Goal: Check status: Check status

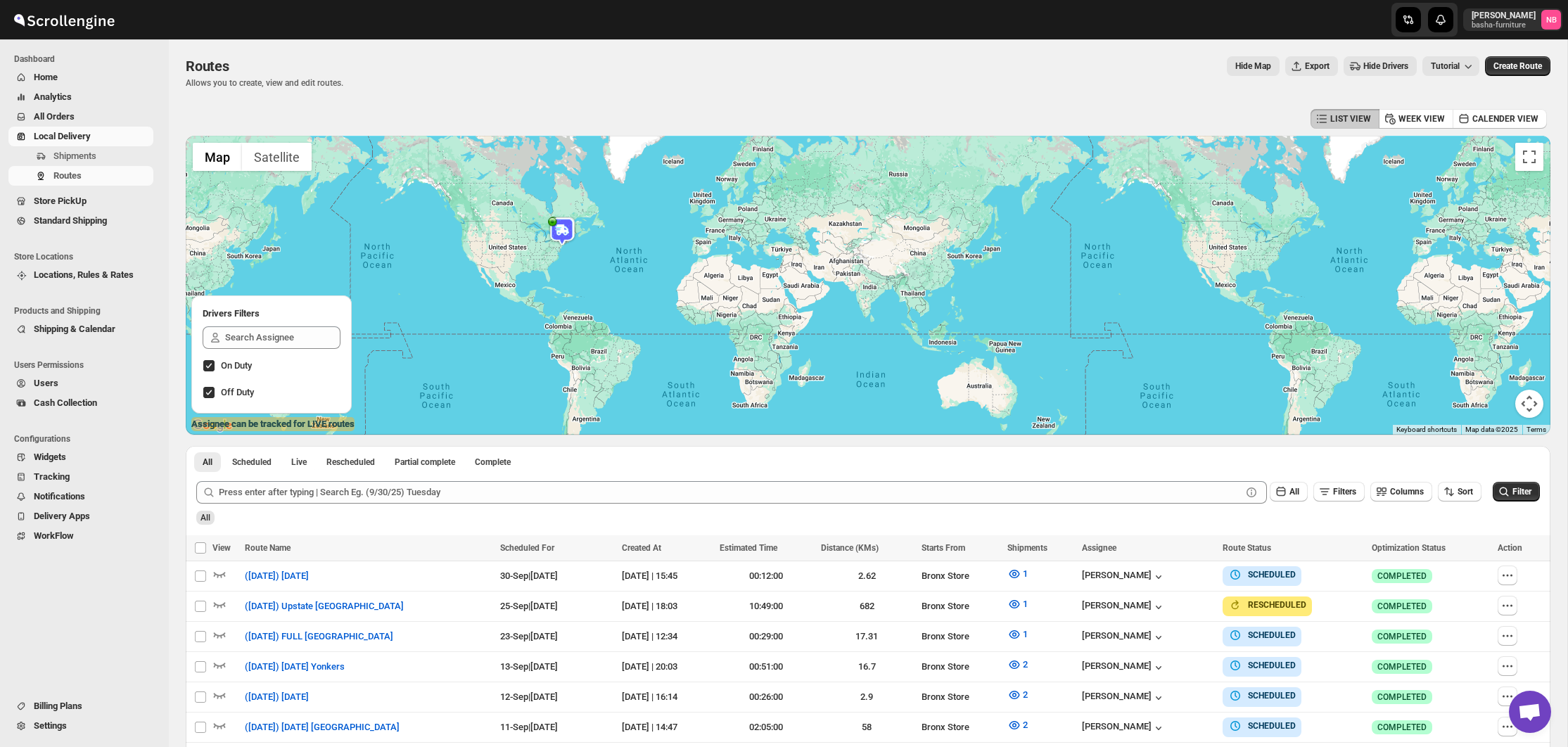
scroll to position [211, 0]
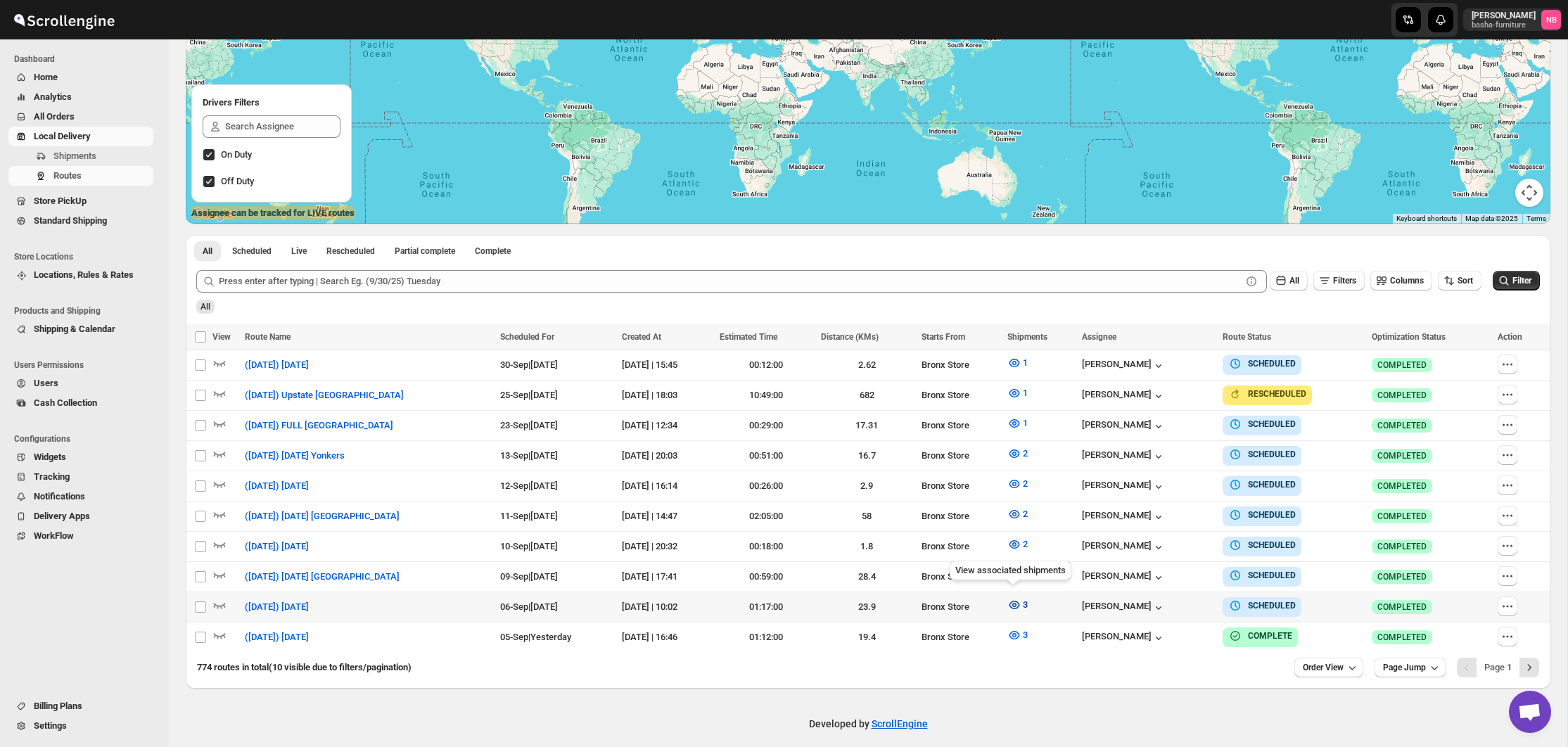
click at [1010, 598] on icon "button" at bounding box center [1014, 605] width 14 height 14
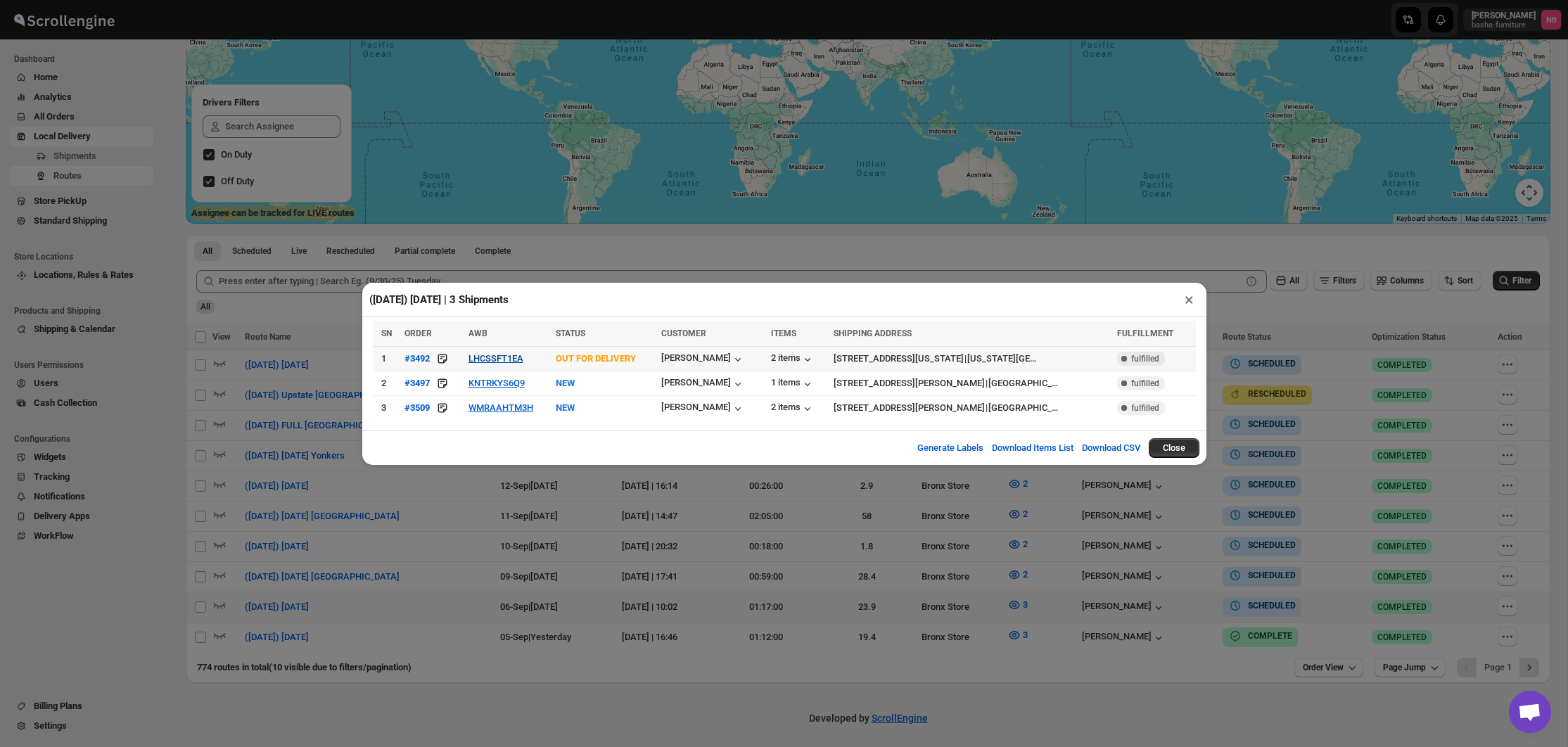
click at [498, 357] on button "LHCSSFT1EA" at bounding box center [496, 358] width 55 height 11
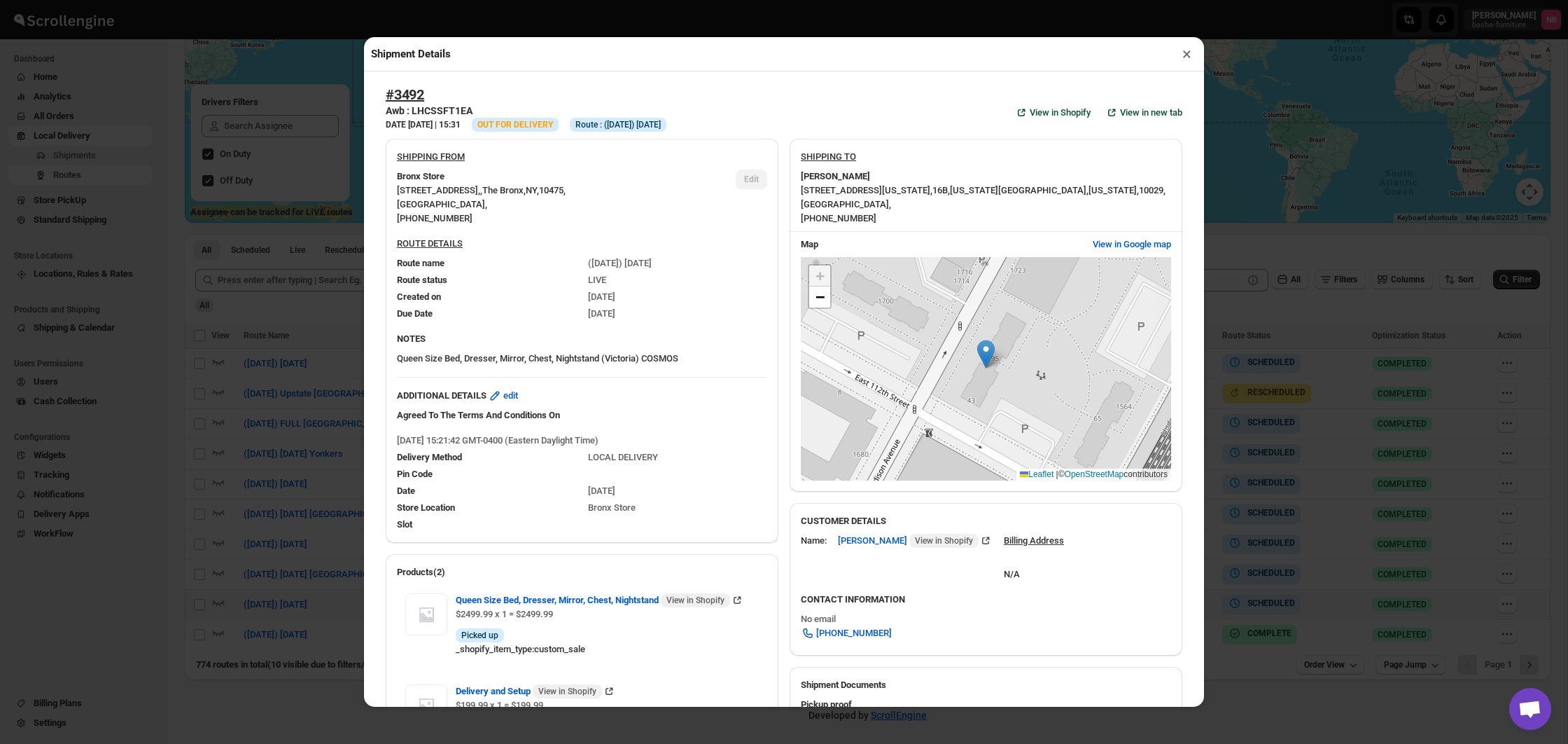
click at [271, 253] on div "Shipment Details × #3492 Awb : LHCSSFT1EA DATE [DATE] | 15:31 Info OUT FOR DELI…" at bounding box center [784, 372] width 1568 height 744
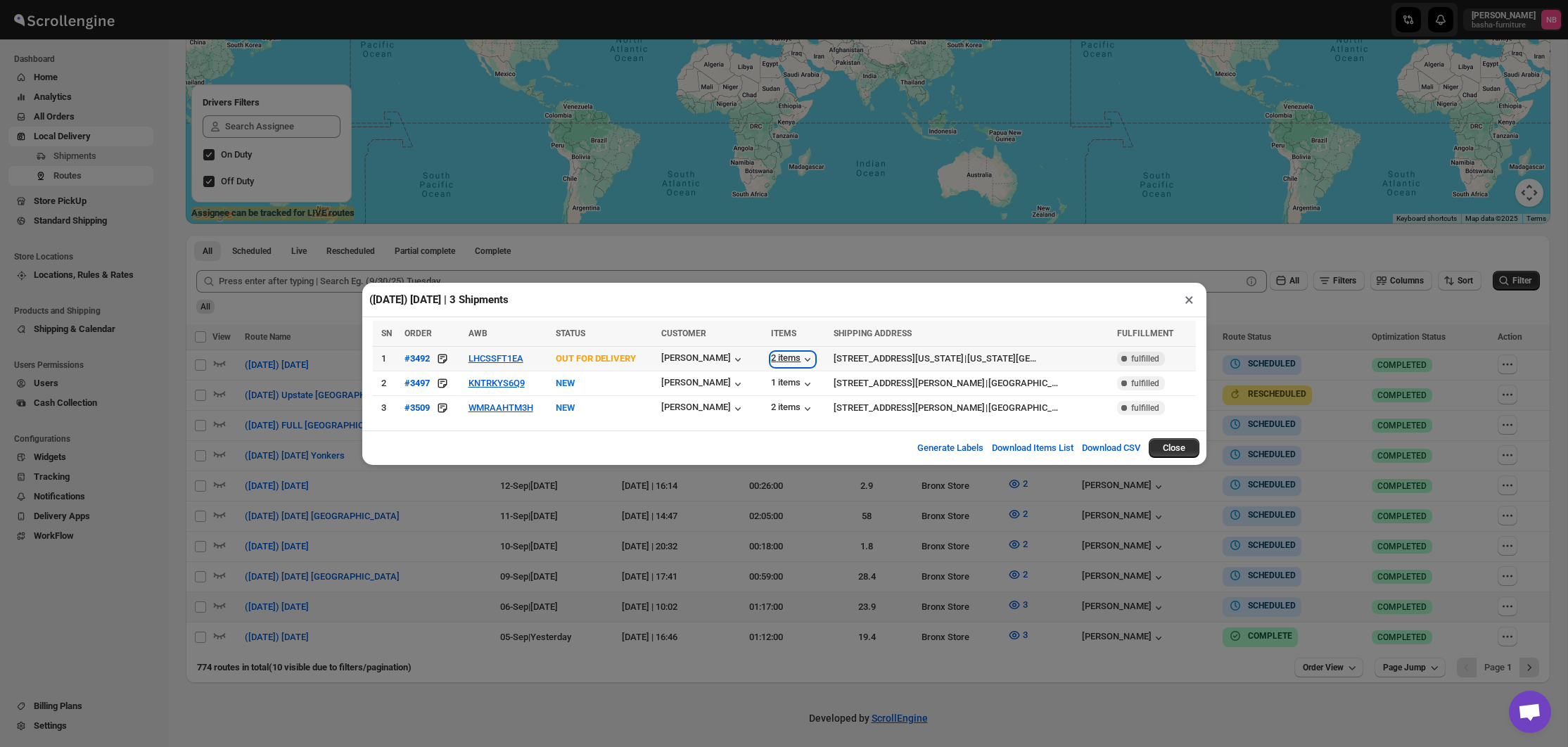
click at [778, 361] on div "2 items" at bounding box center [792, 359] width 44 height 14
click at [773, 382] on div "1 items" at bounding box center [792, 384] width 44 height 14
click at [289, 327] on div "([DATE]) [DATE] | 3 Shipments × SN ORDER AWB STATUS CUSTOMER ITEMS SHIPPING ADD…" at bounding box center [784, 374] width 1568 height 747
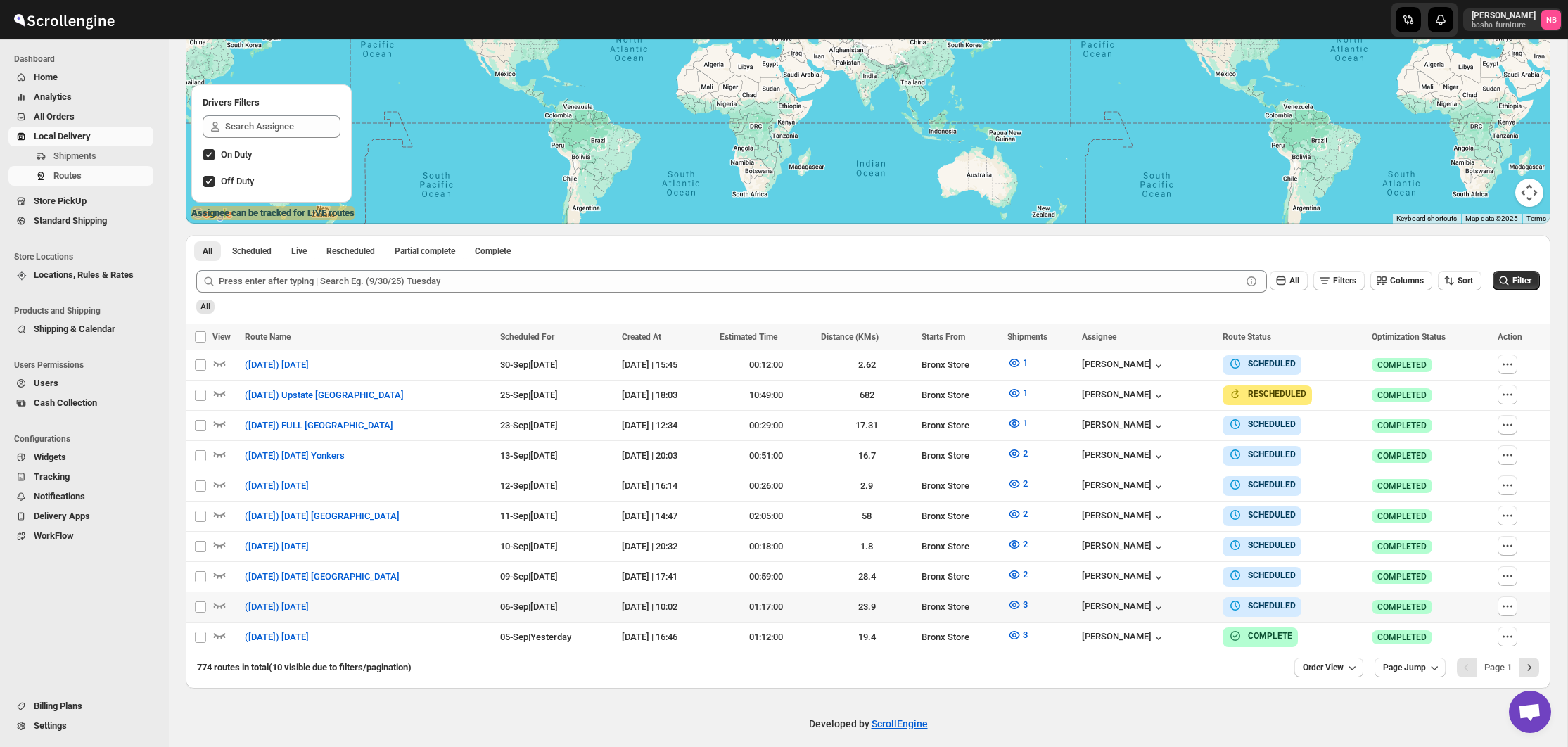
click at [291, 327] on th "Route Name" at bounding box center [368, 337] width 256 height 26
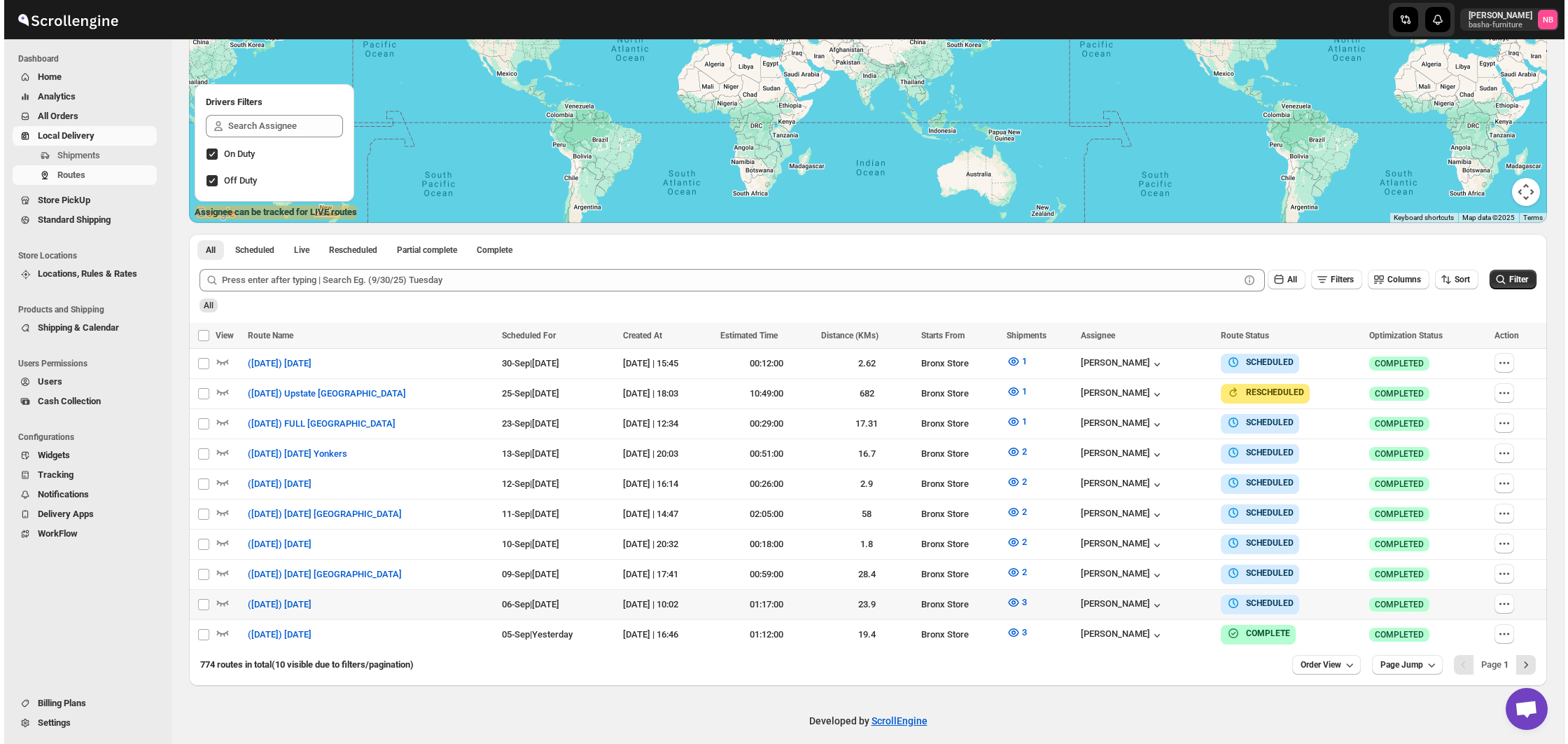
scroll to position [209, 0]
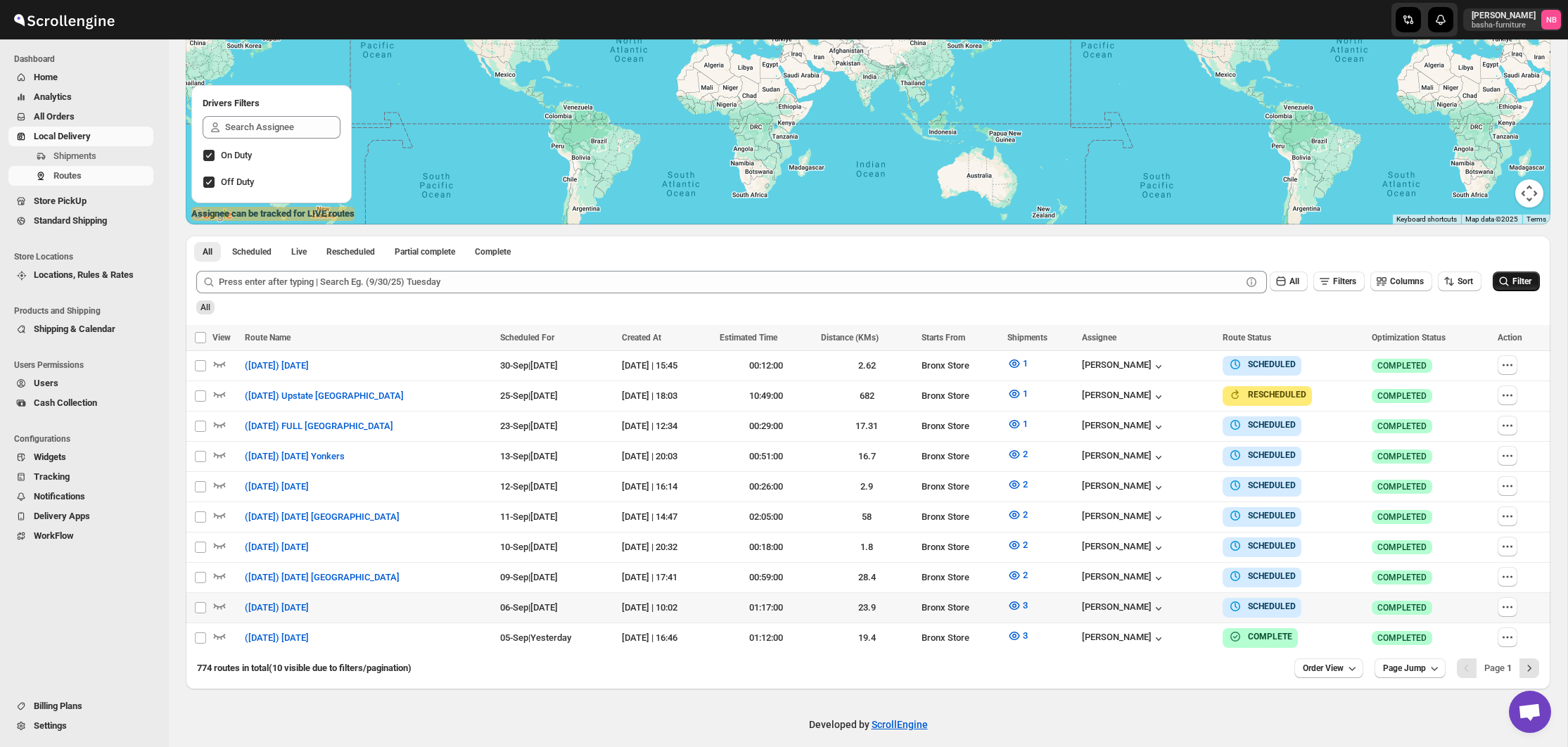
click at [1525, 285] on span "Filter" at bounding box center [1521, 281] width 19 height 10
click at [1023, 600] on span "3" at bounding box center [1025, 606] width 5 height 11
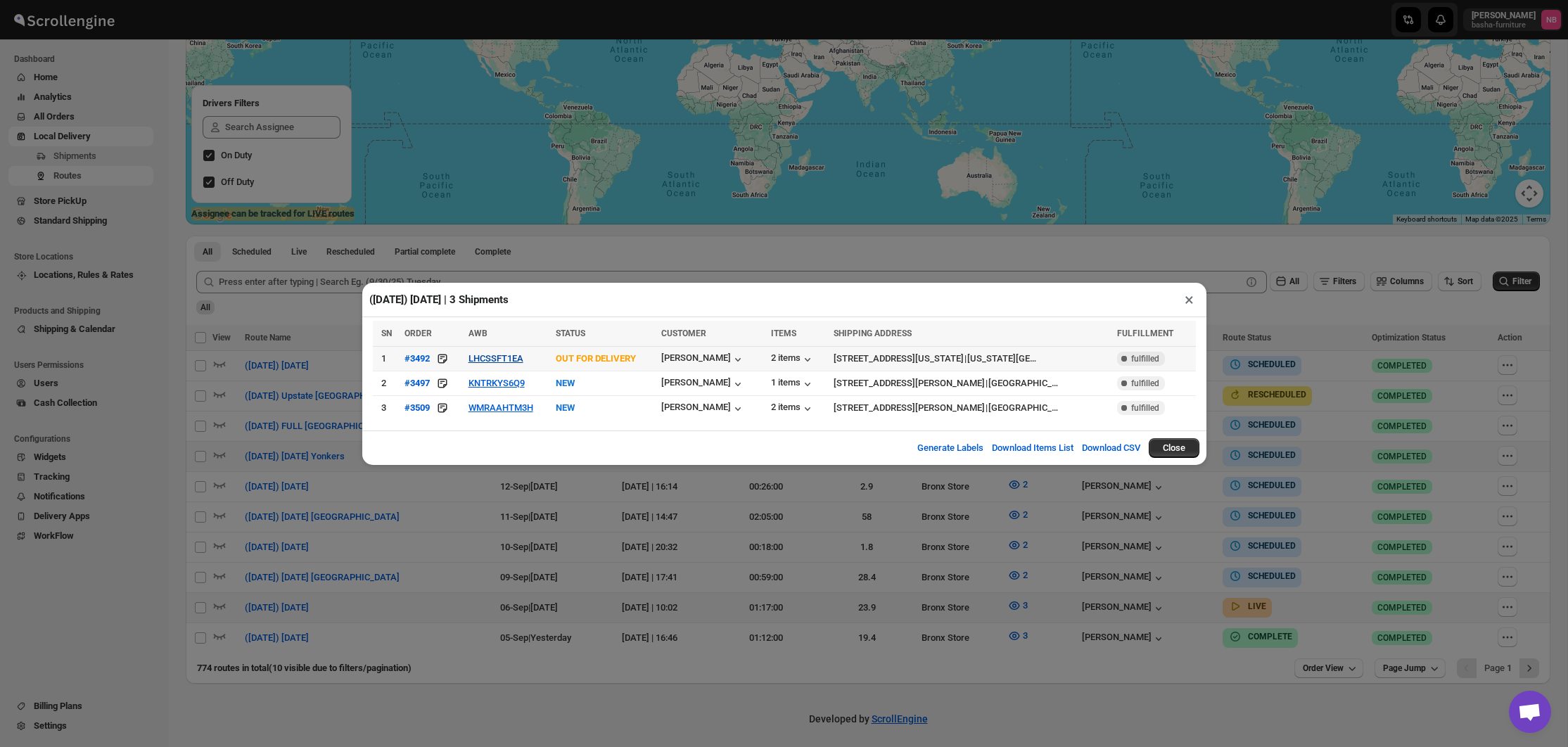
click at [511, 355] on button "LHCSSFT1EA" at bounding box center [496, 358] width 55 height 11
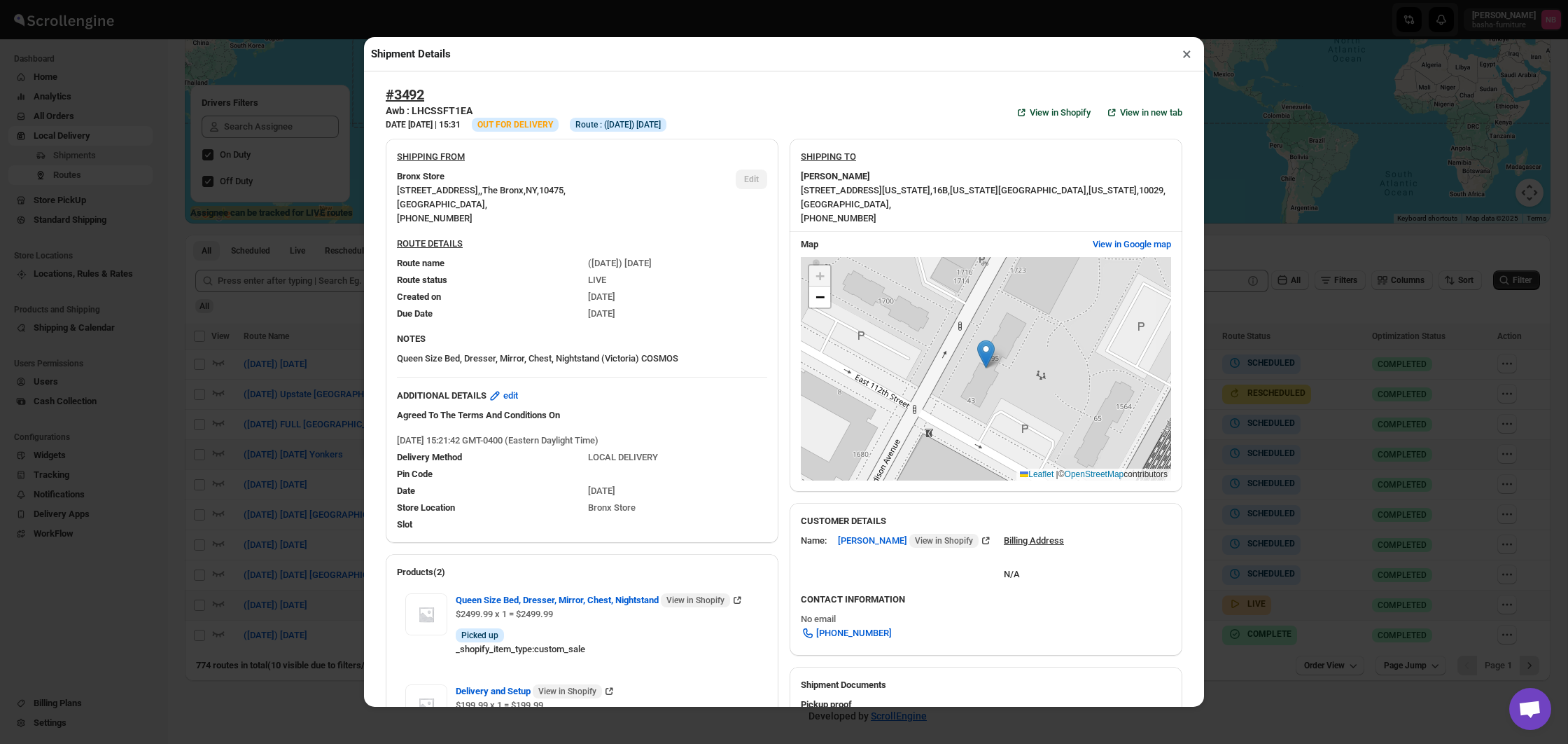
click at [1309, 433] on div "Shipment Details × #3492 Awb : LHCSSFT1EA DATE [DATE] | 15:31 Info OUT FOR DELI…" at bounding box center [784, 372] width 1568 height 744
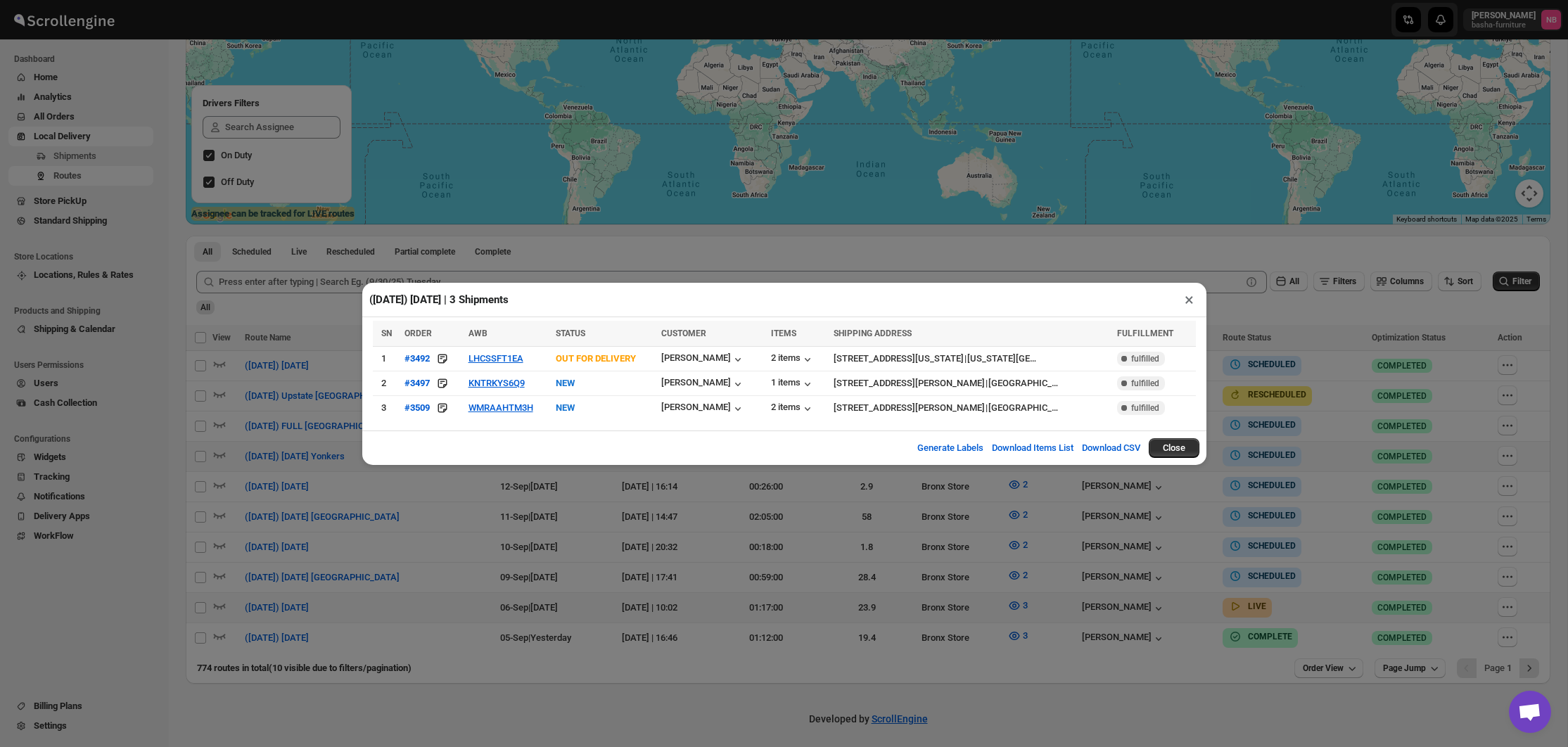
click at [1315, 435] on div "([DATE]) [DATE] | 3 Shipments × SN ORDER AWB STATUS CUSTOMER ITEMS SHIPPING ADD…" at bounding box center [784, 374] width 1568 height 747
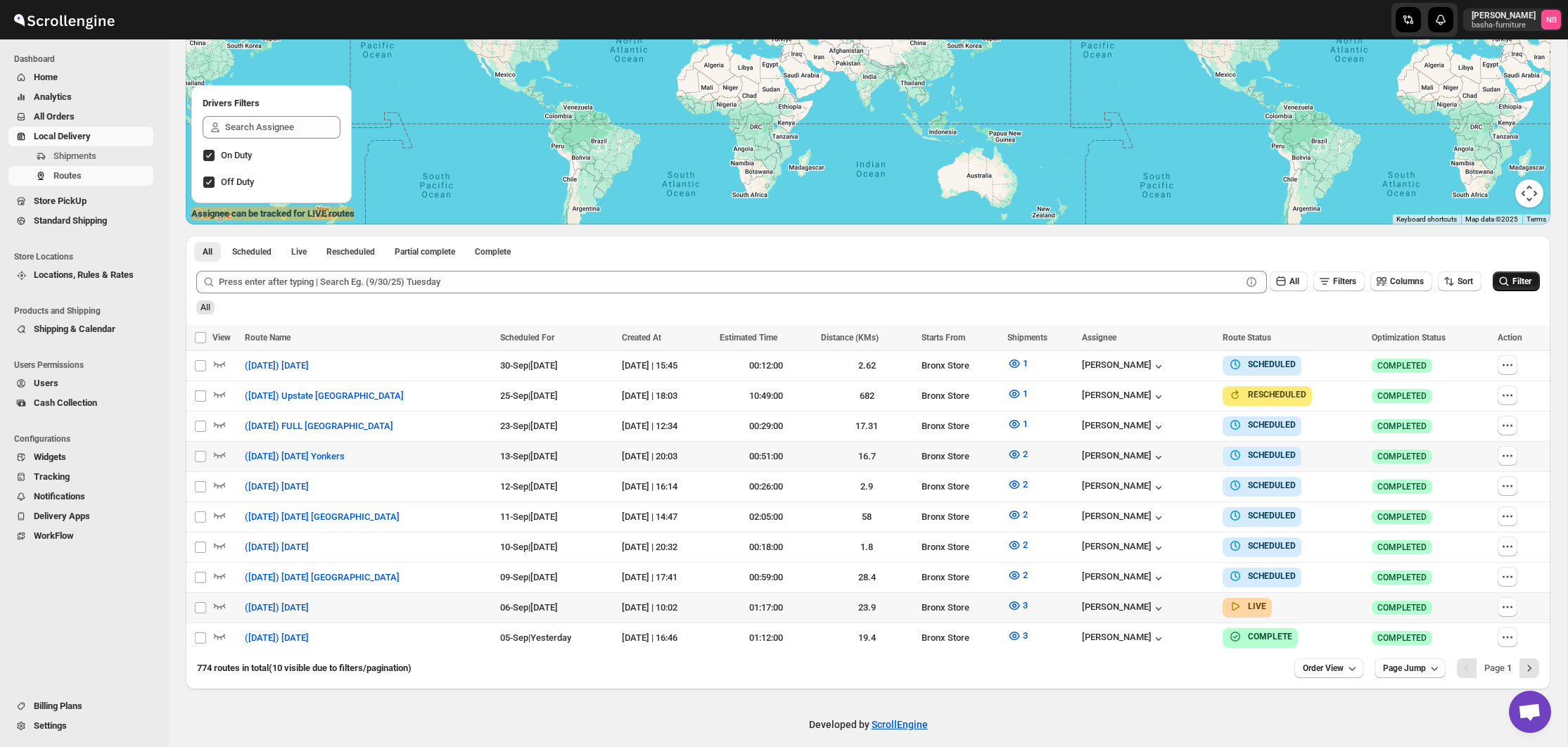
click at [1531, 286] on span "Filter" at bounding box center [1521, 281] width 19 height 10
click at [1023, 602] on span "3" at bounding box center [1025, 606] width 5 height 11
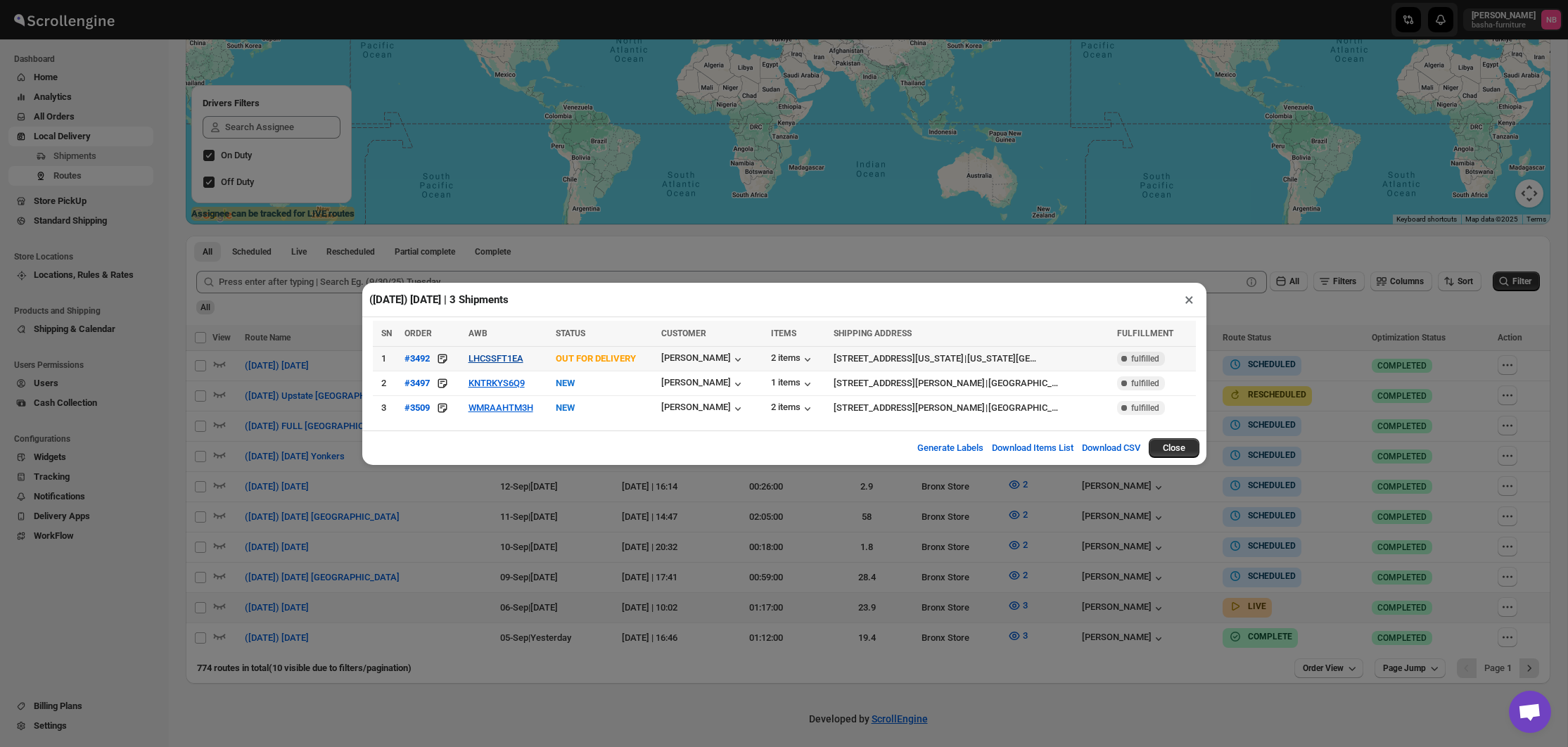
click at [499, 355] on button "LHCSSFT1EA" at bounding box center [496, 358] width 55 height 11
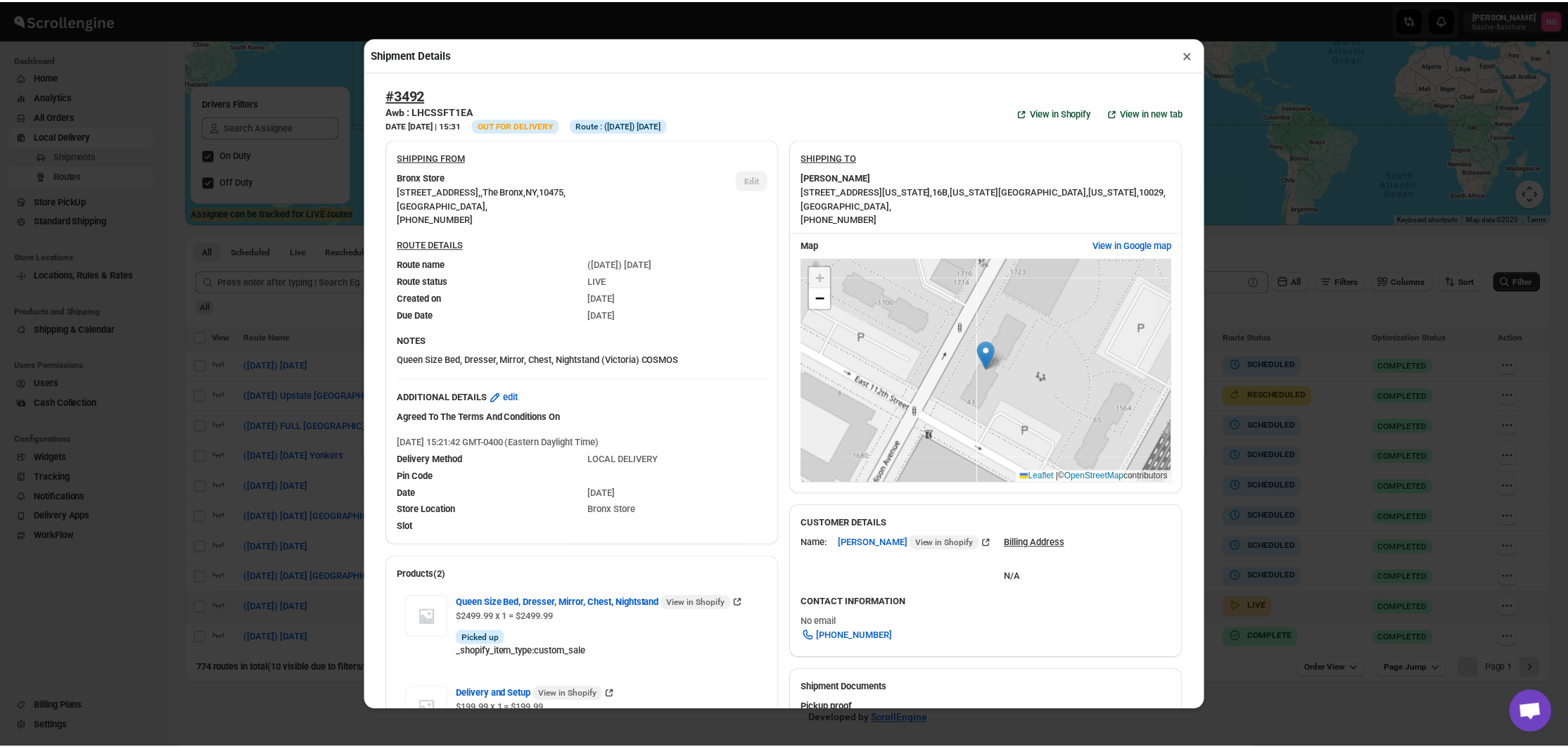
scroll to position [0, 0]
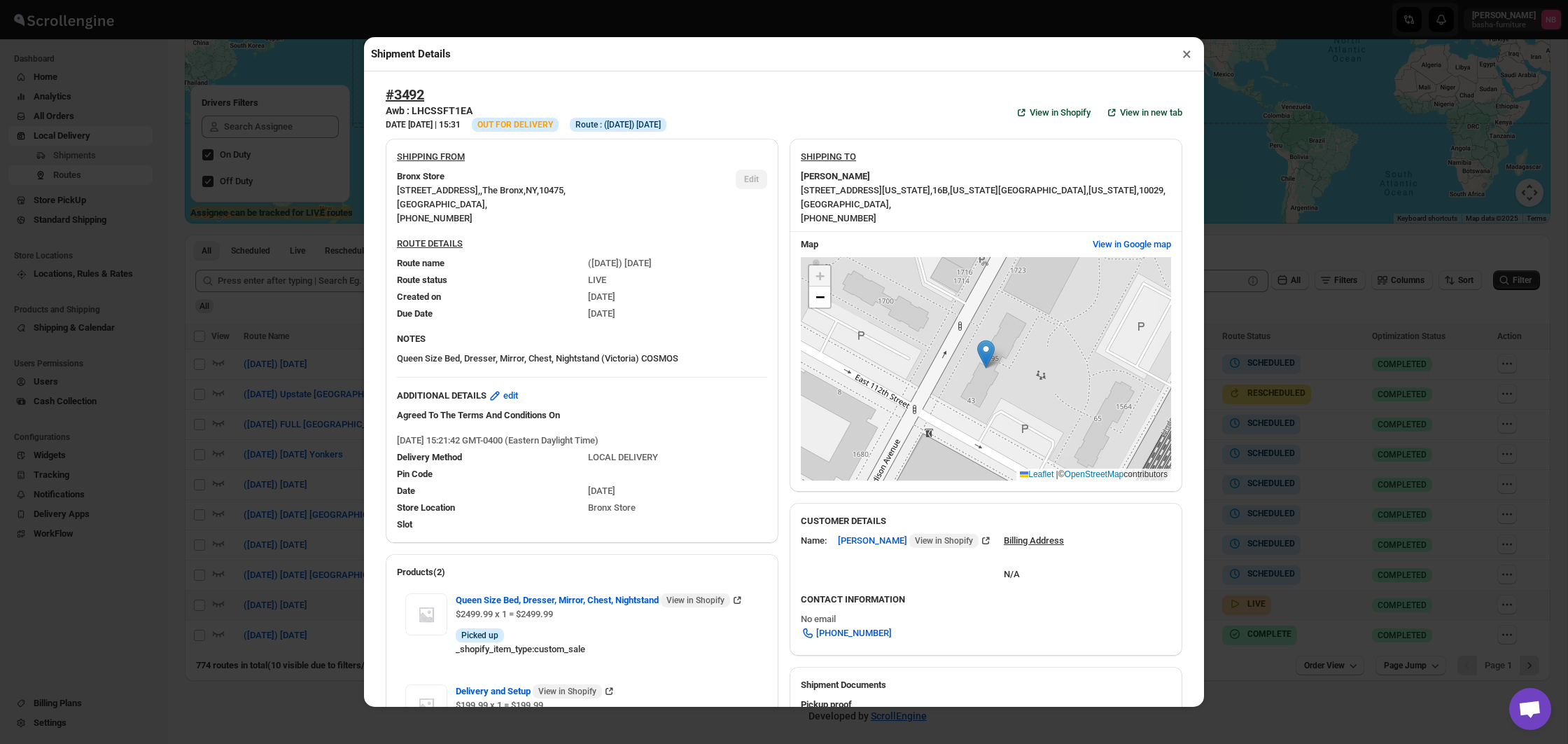
click at [1184, 52] on button "×" at bounding box center [1186, 54] width 20 height 19
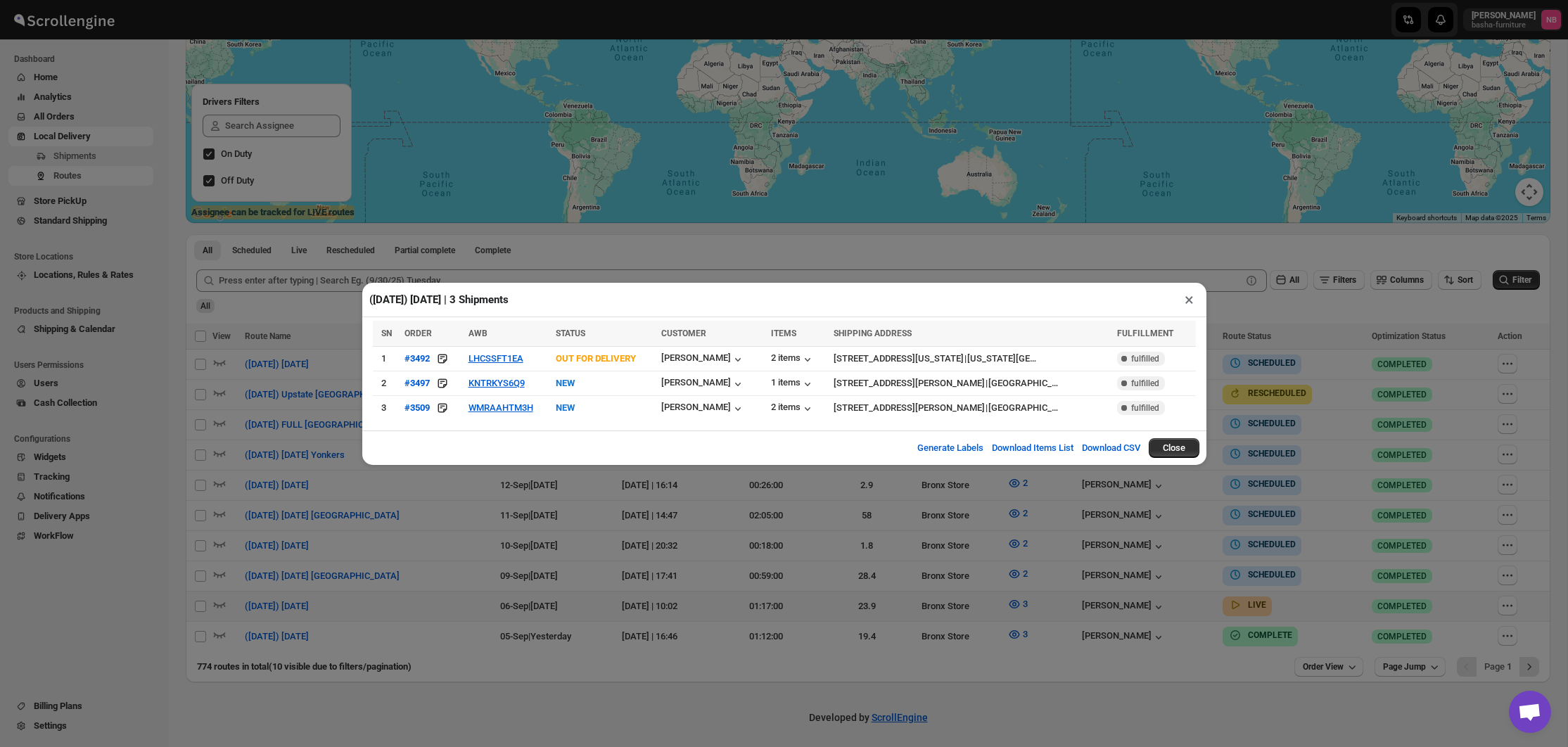
drag, startPoint x: 519, startPoint y: 512, endPoint x: 536, endPoint y: 504, distance: 18.8
click at [519, 512] on div "([DATE]) [DATE] | 3 Shipments × SN ORDER AWB STATUS CUSTOMER ITEMS SHIPPING ADD…" at bounding box center [784, 374] width 1568 height 747
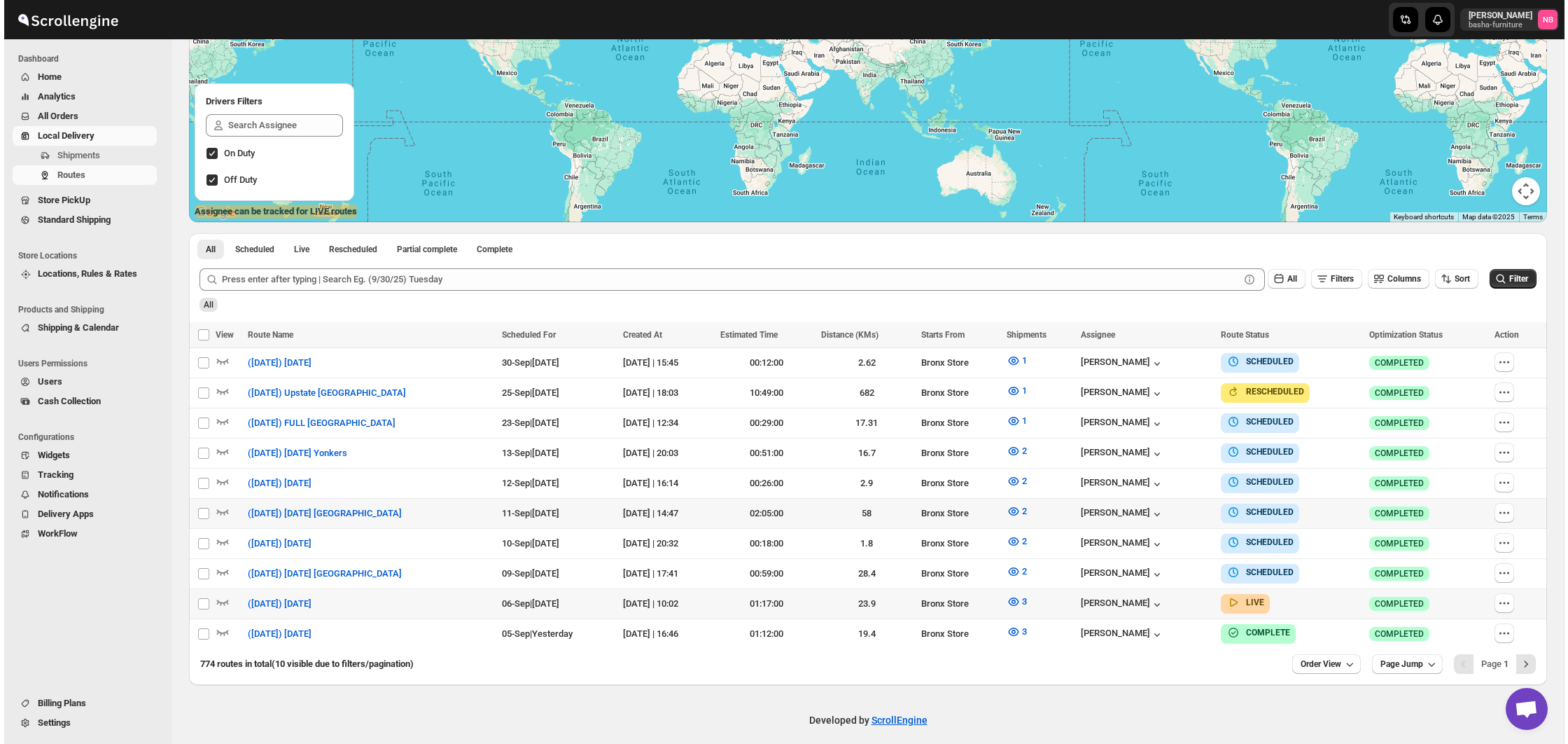
scroll to position [210, 0]
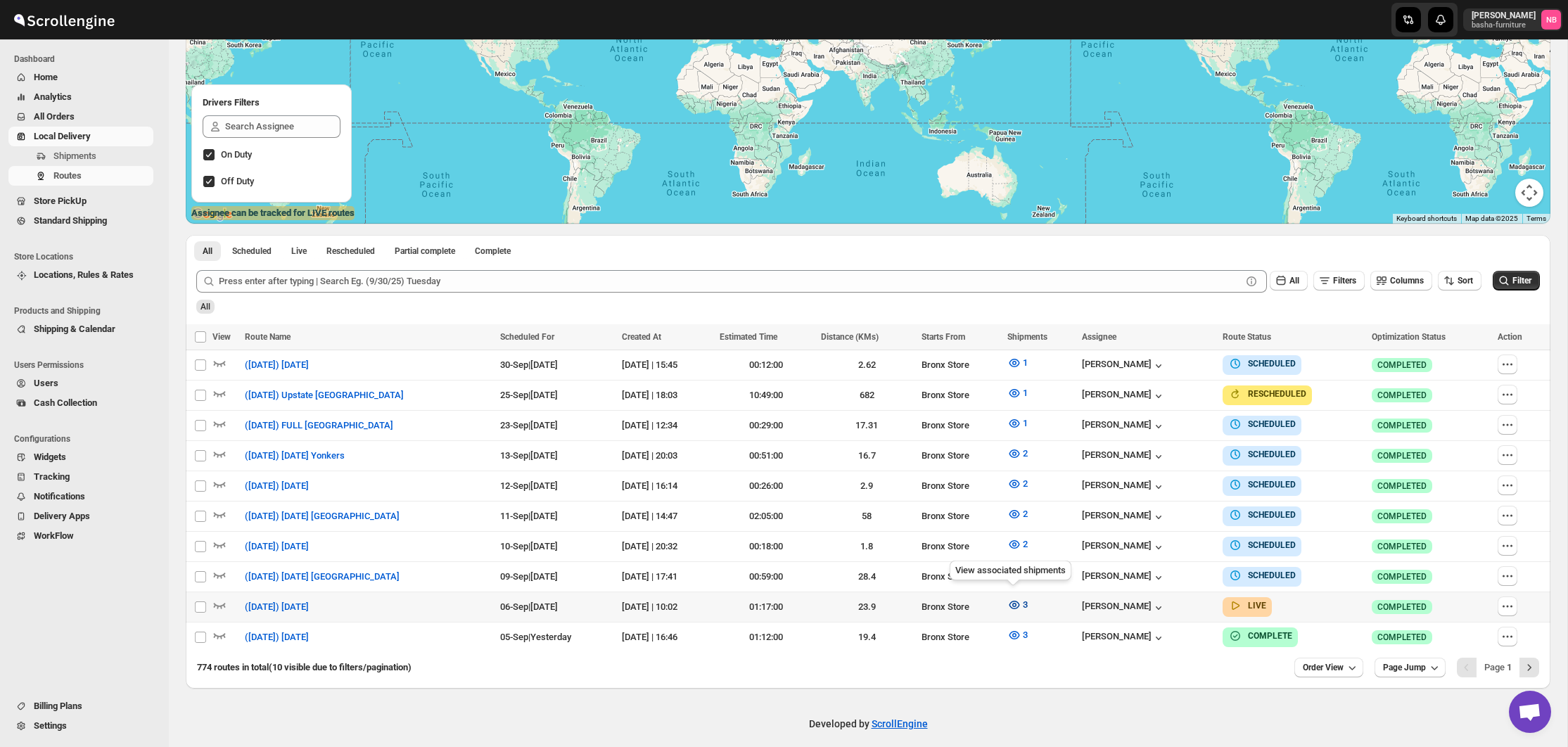
click at [1012, 598] on icon "button" at bounding box center [1014, 605] width 14 height 14
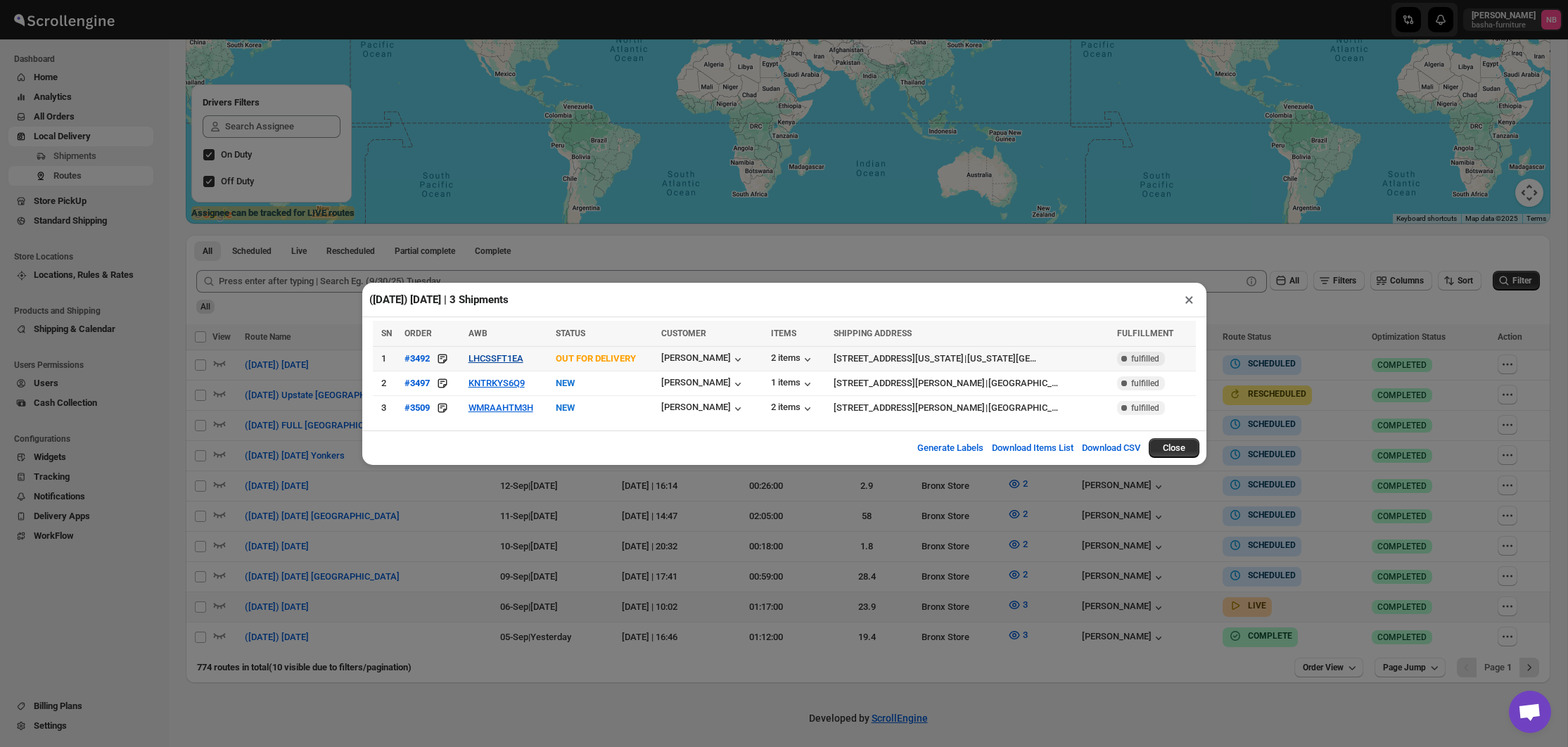
click at [516, 359] on button "LHCSSFT1EA" at bounding box center [496, 358] width 55 height 11
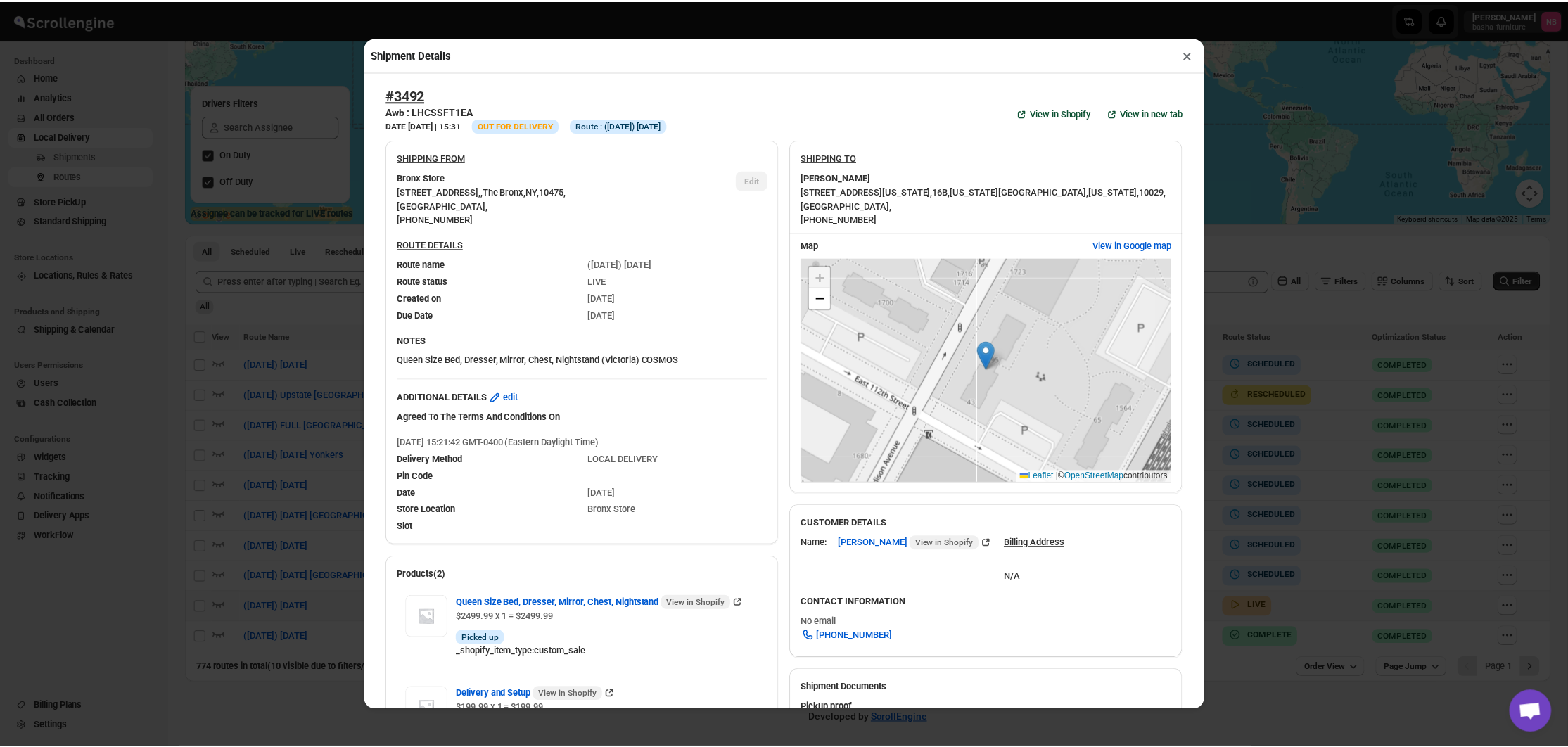
scroll to position [0, 0]
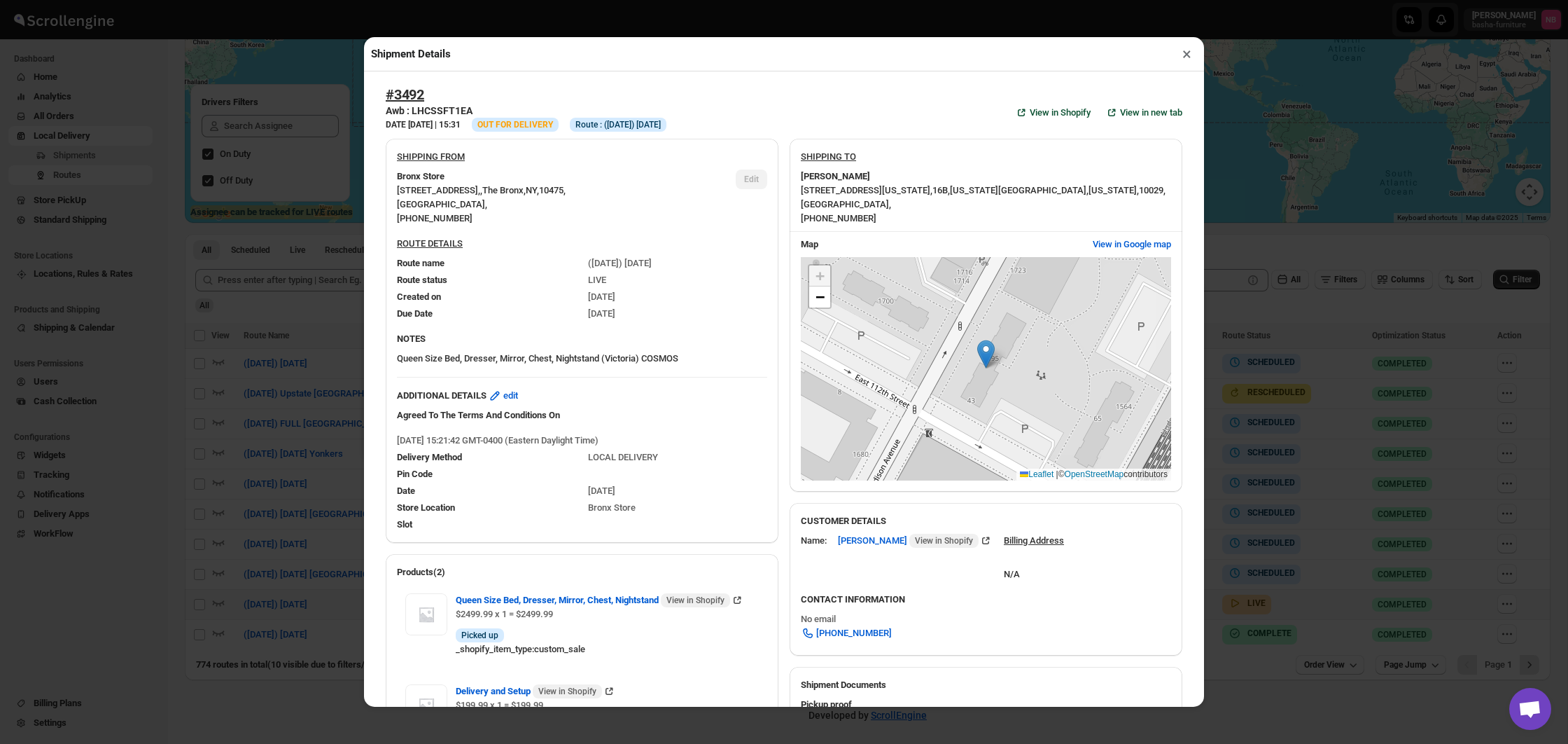
click at [1193, 63] on button "×" at bounding box center [1186, 54] width 20 height 19
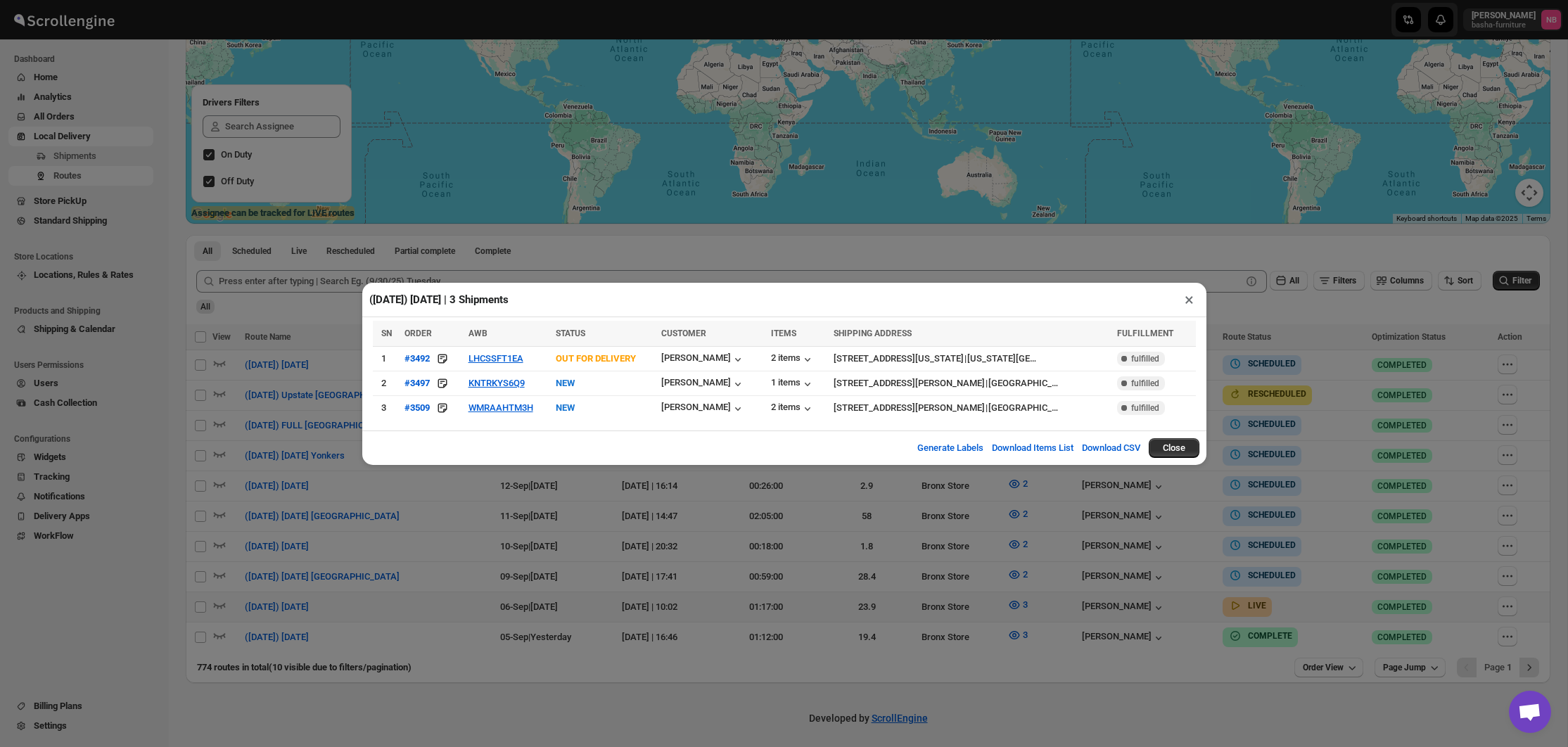
click at [1208, 240] on div "([DATE]) [DATE] | 3 Shipments × SN ORDER AWB STATUS CUSTOMER ITEMS SHIPPING ADD…" at bounding box center [784, 374] width 1568 height 747
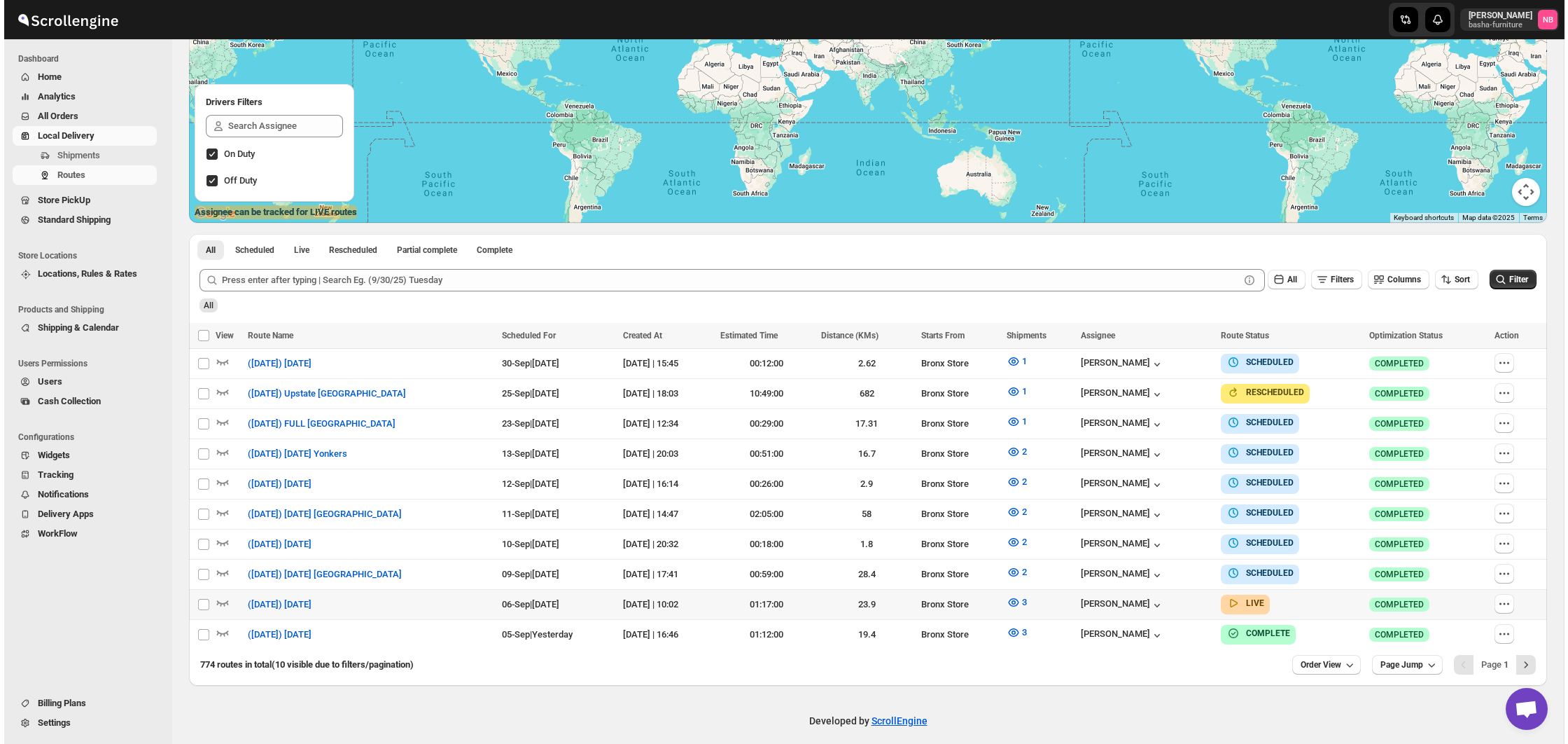
scroll to position [209, 0]
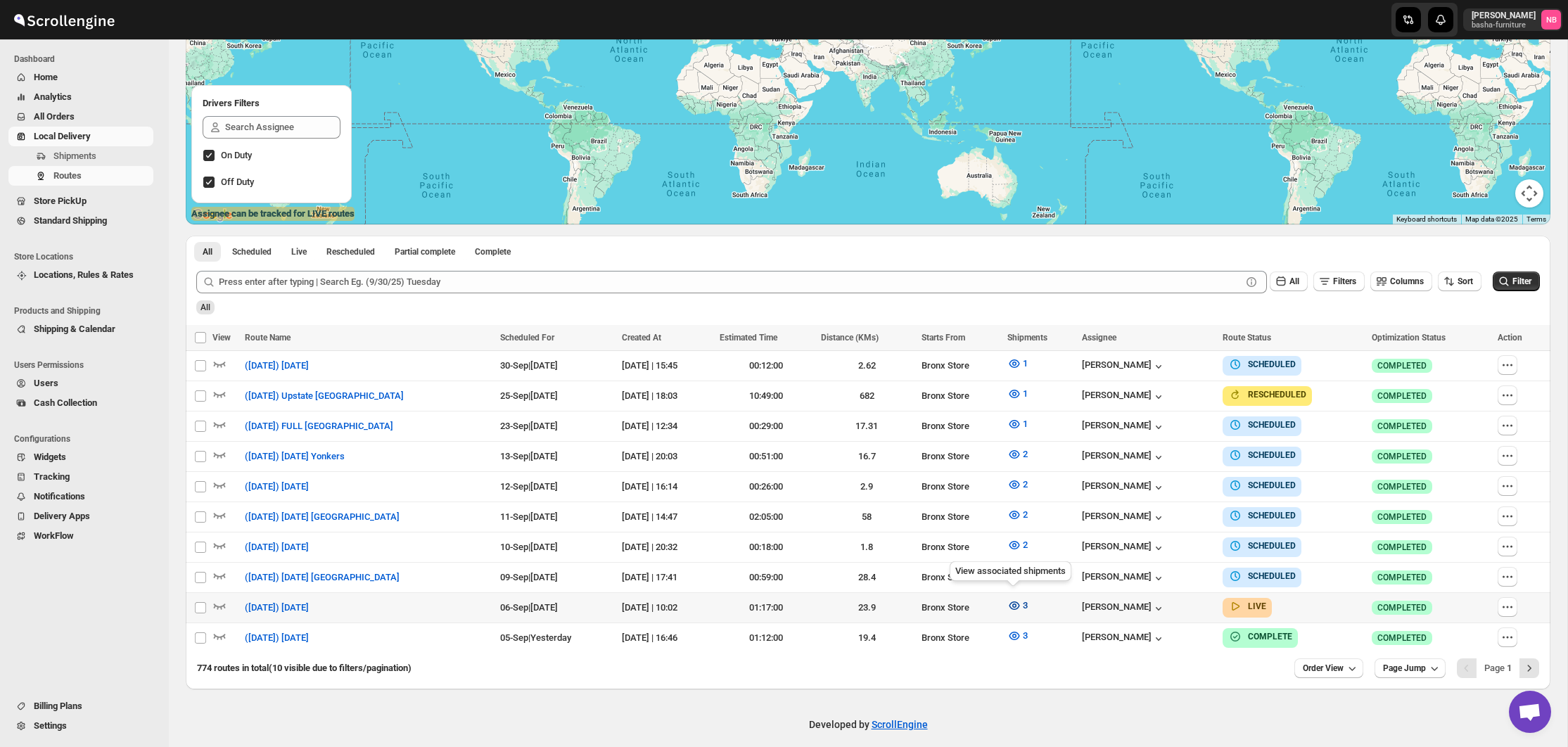
click at [1009, 603] on icon "button" at bounding box center [1015, 605] width 11 height 8
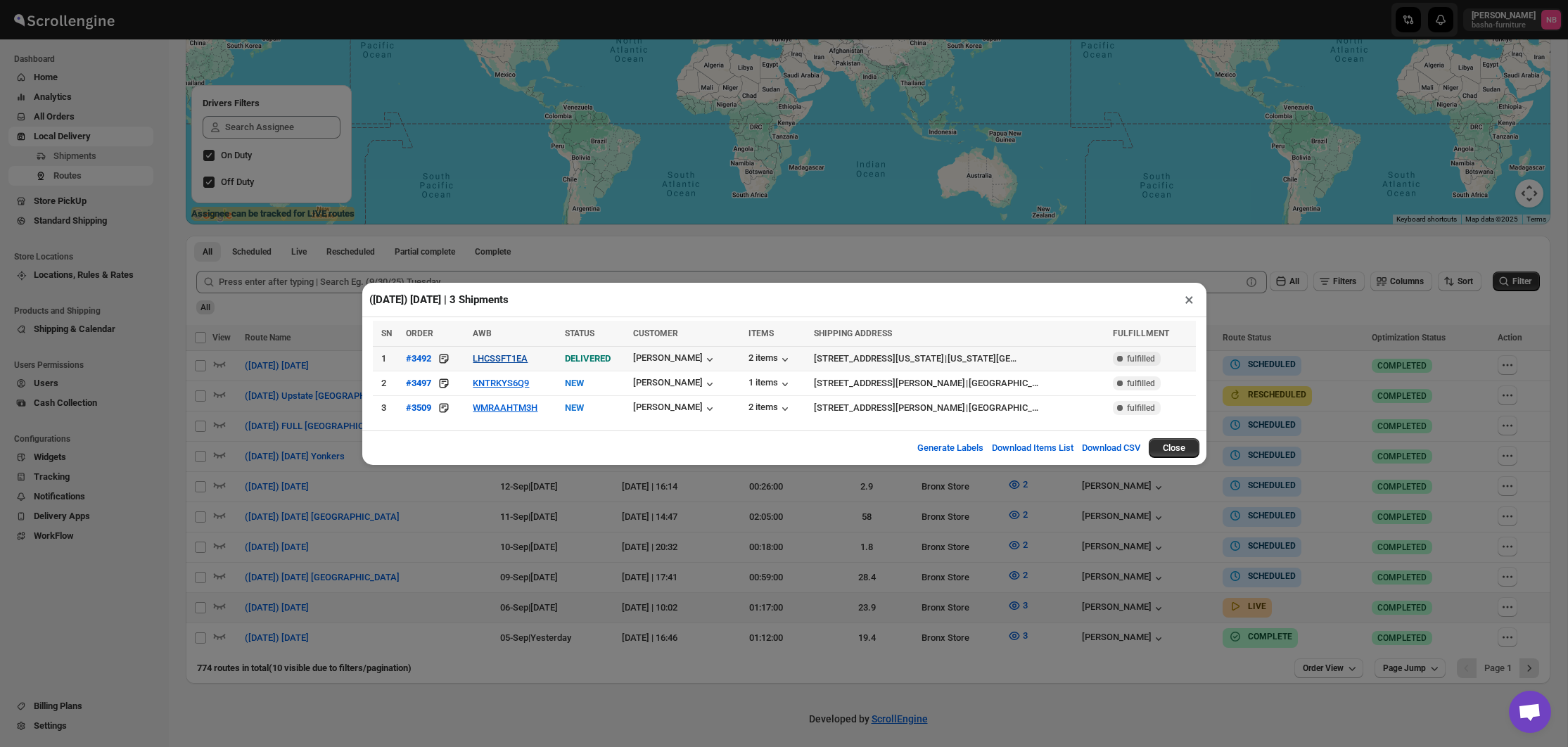
click at [510, 357] on button "LHCSSFT1EA" at bounding box center [500, 358] width 55 height 11
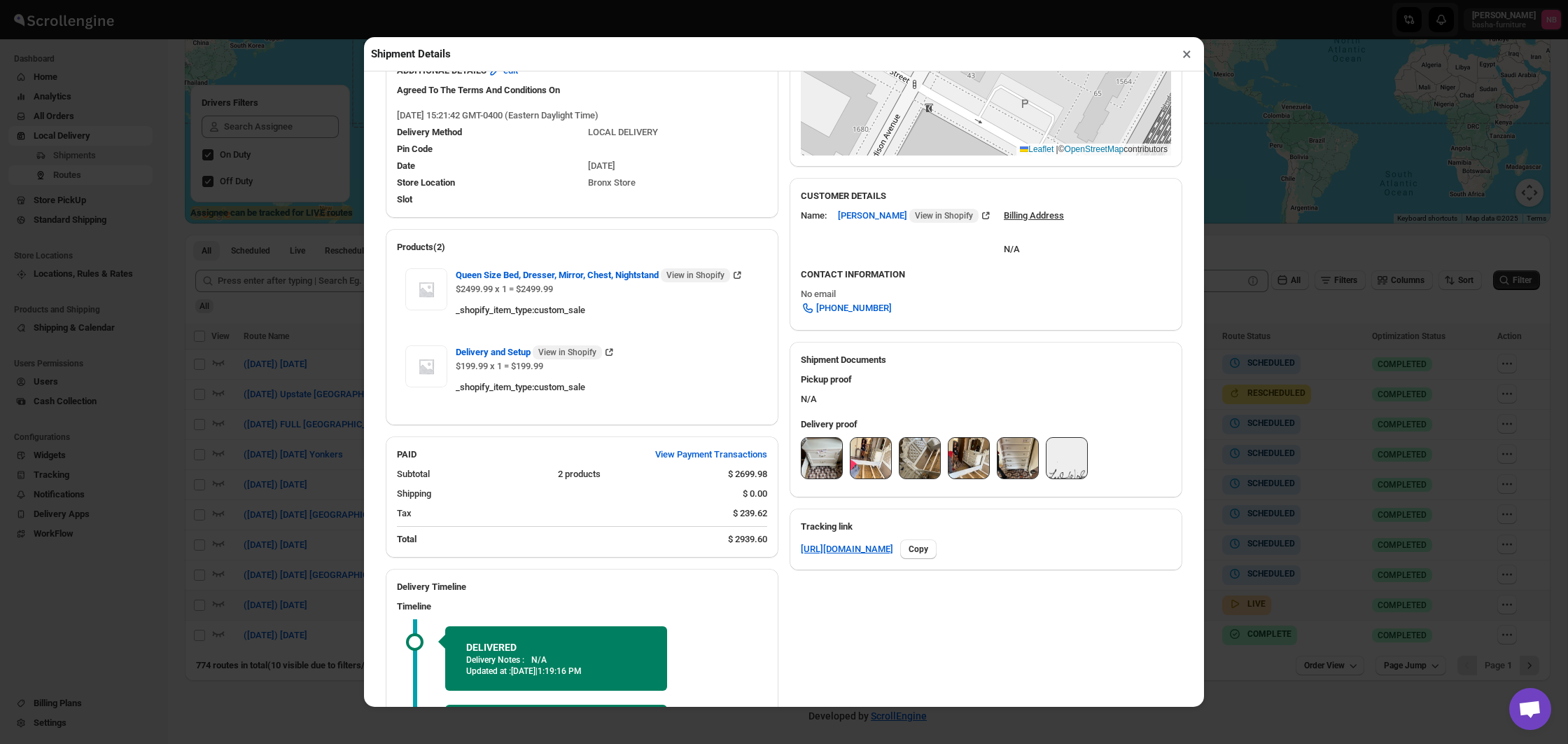
scroll to position [326, 0]
click at [829, 465] on img at bounding box center [822, 457] width 41 height 41
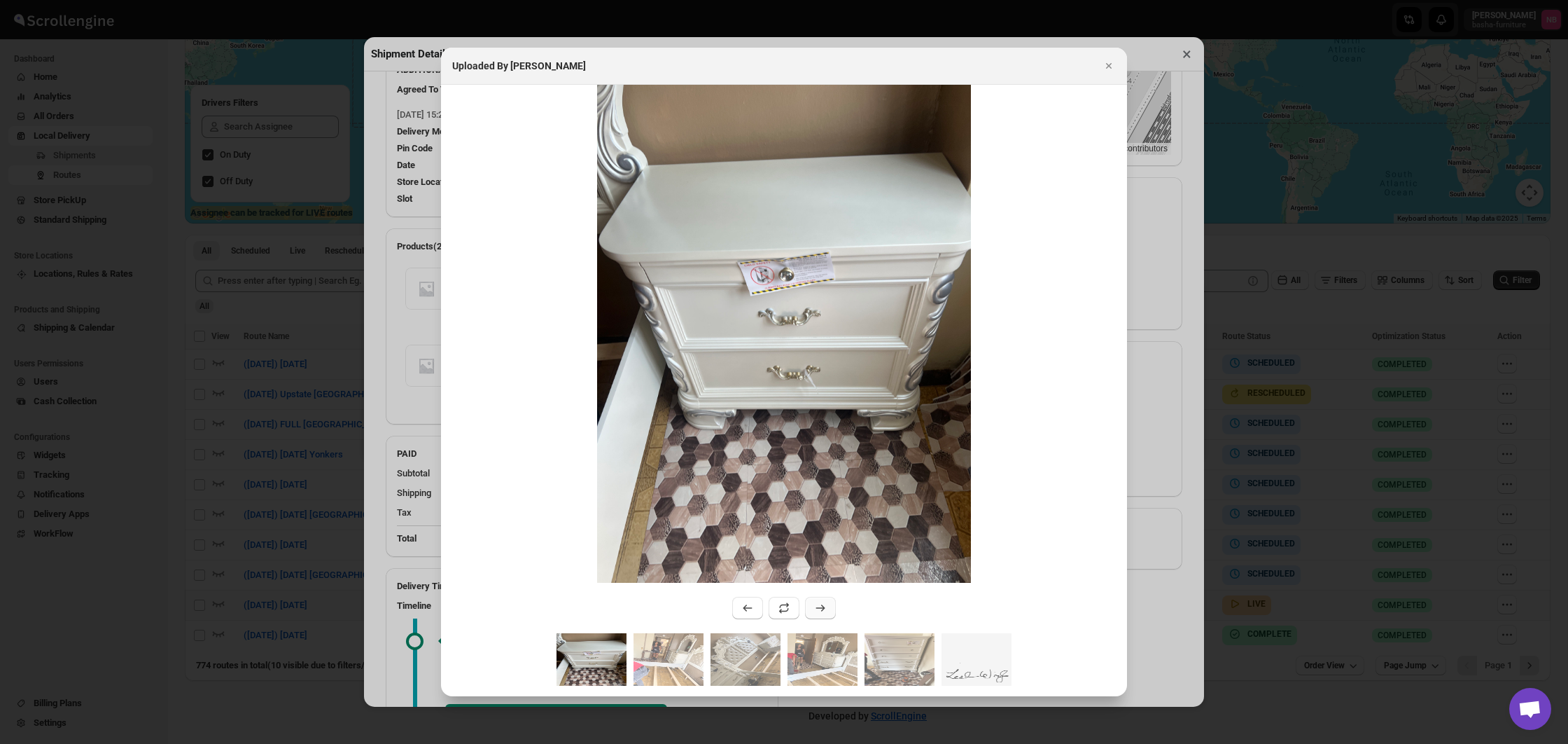
click at [818, 605] on icon ":rcgl:" at bounding box center [821, 608] width 14 height 14
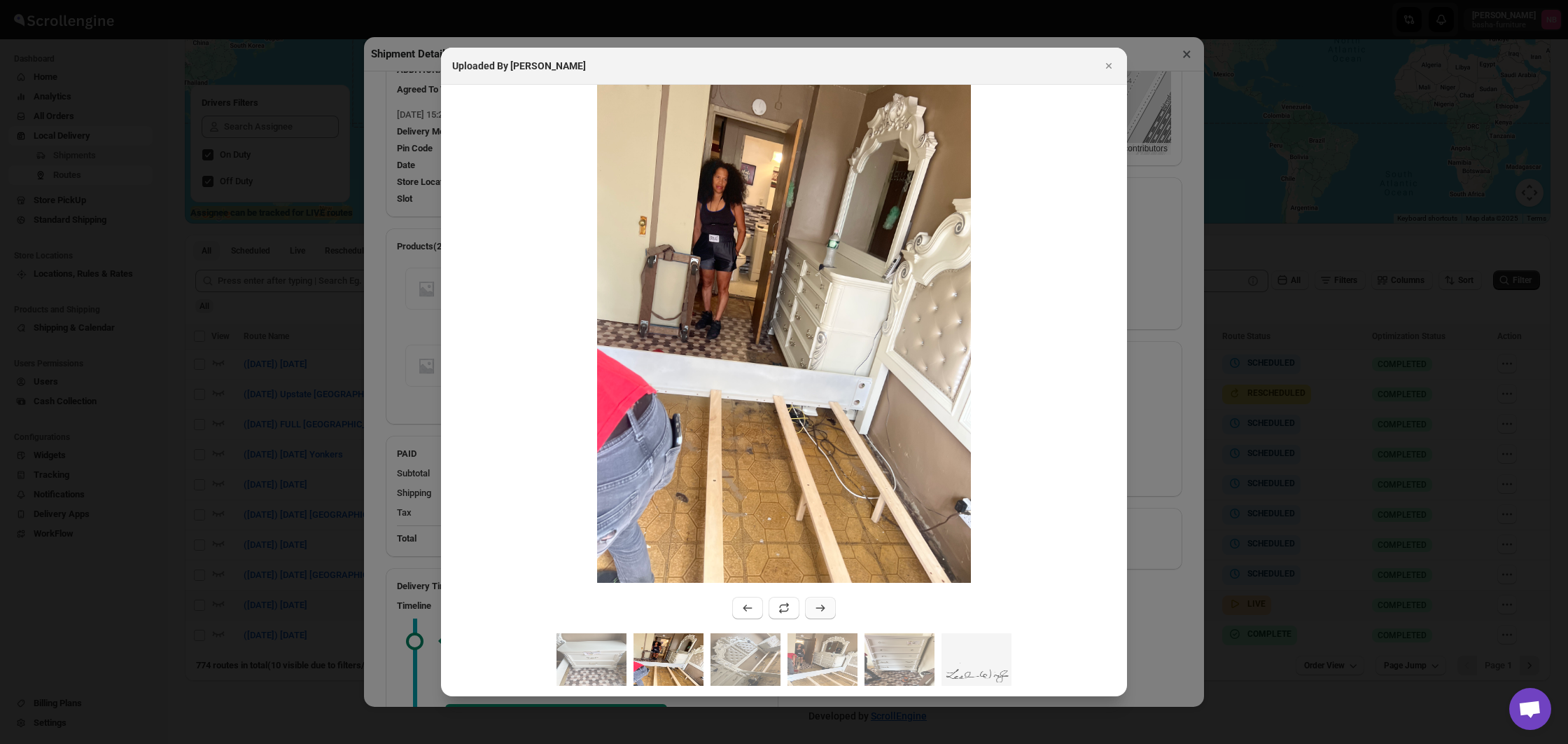
click at [818, 605] on icon ":rcgl:" at bounding box center [821, 608] width 14 height 14
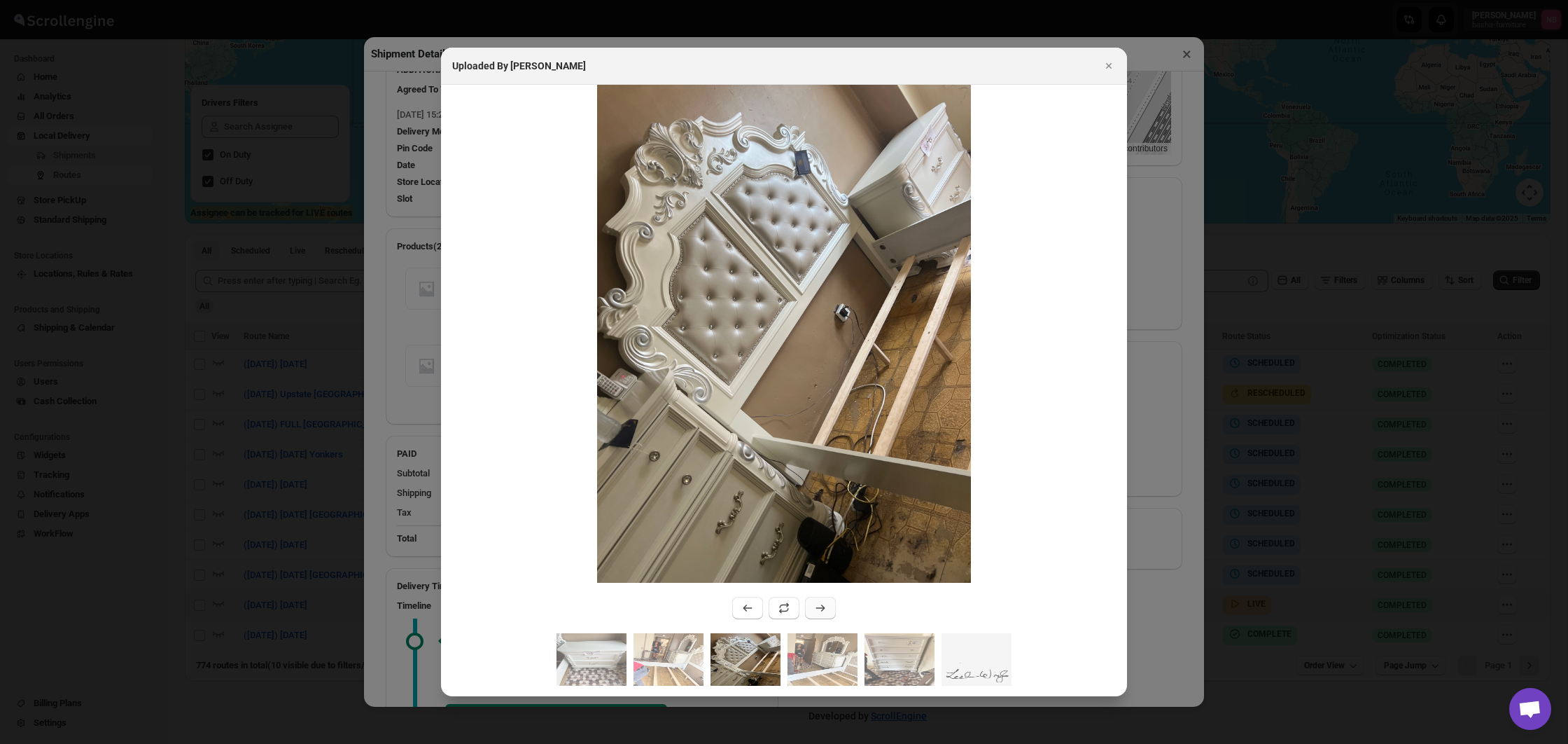
click at [818, 605] on icon ":rcgl:" at bounding box center [821, 608] width 14 height 14
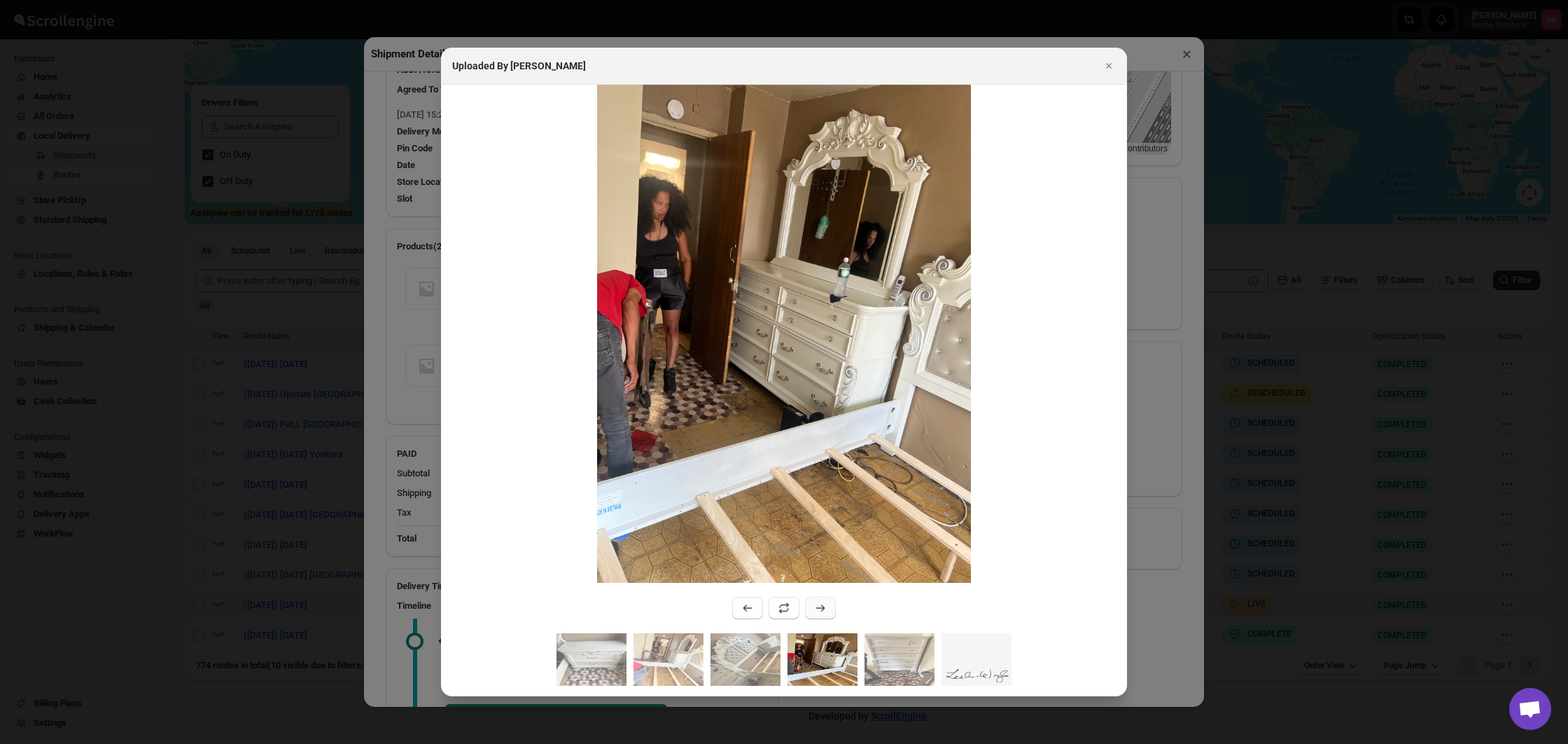
click at [818, 605] on icon ":rcgl:" at bounding box center [821, 608] width 14 height 14
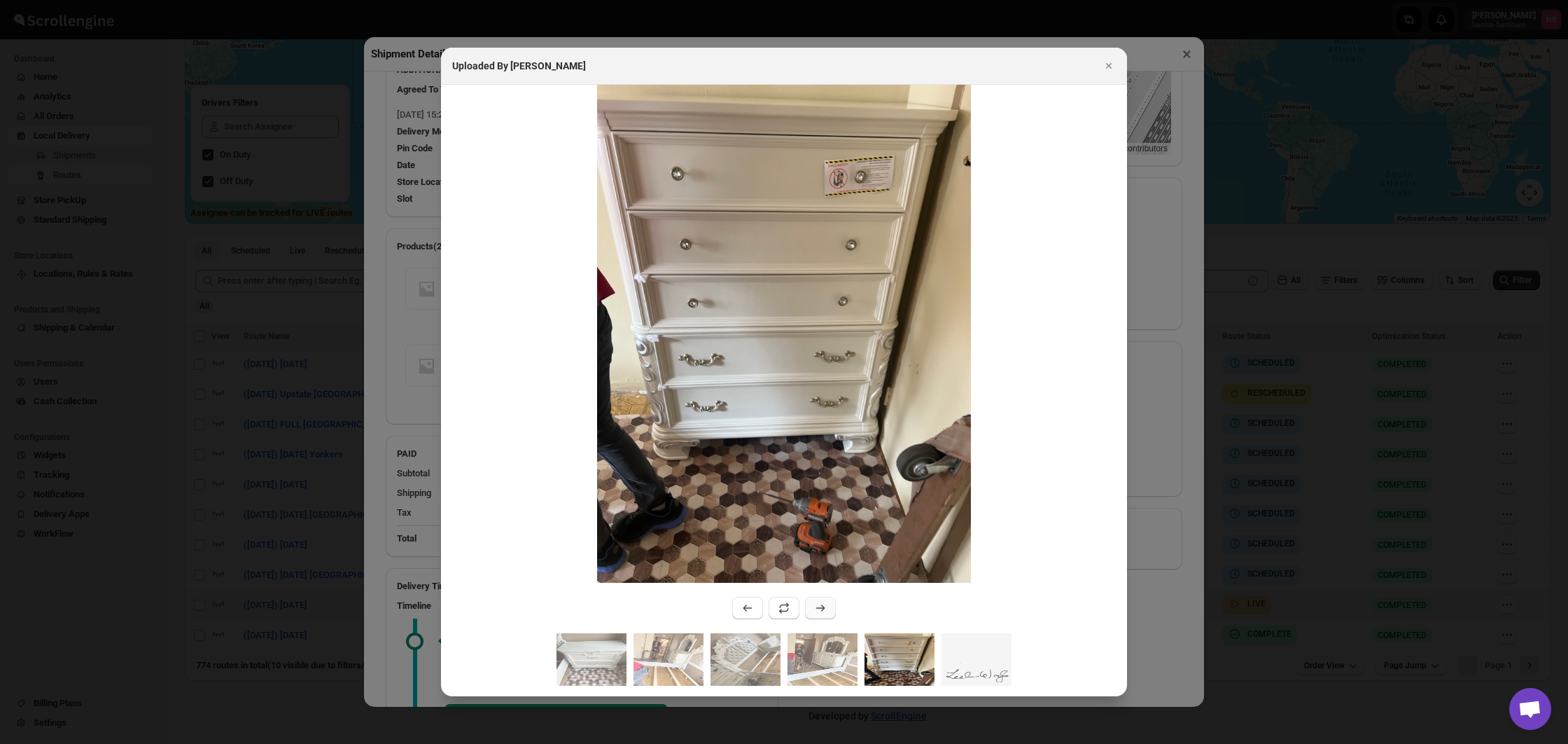
click at [818, 605] on icon ":rcgl:" at bounding box center [821, 608] width 14 height 14
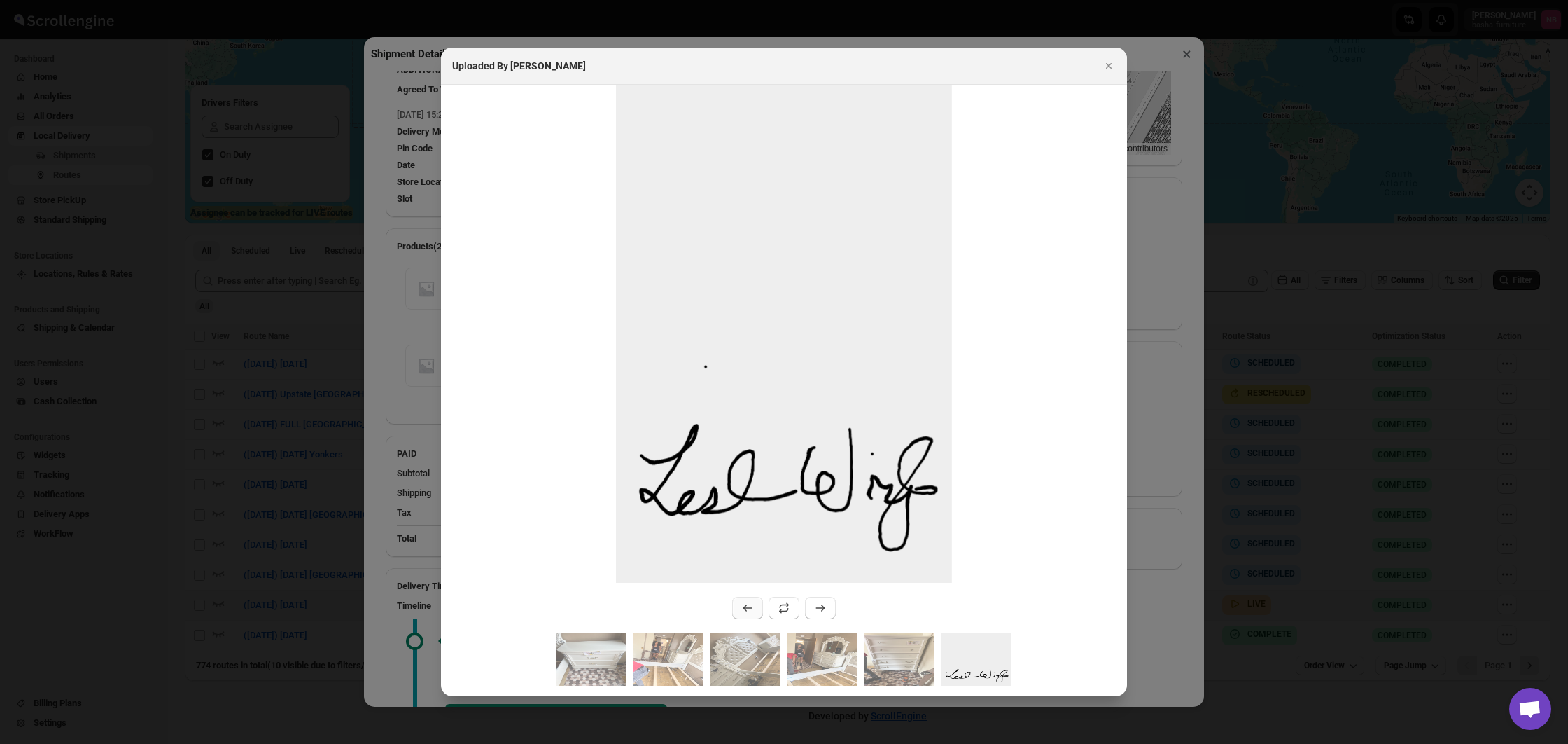
click at [735, 607] on button ":rcgl:" at bounding box center [747, 608] width 31 height 22
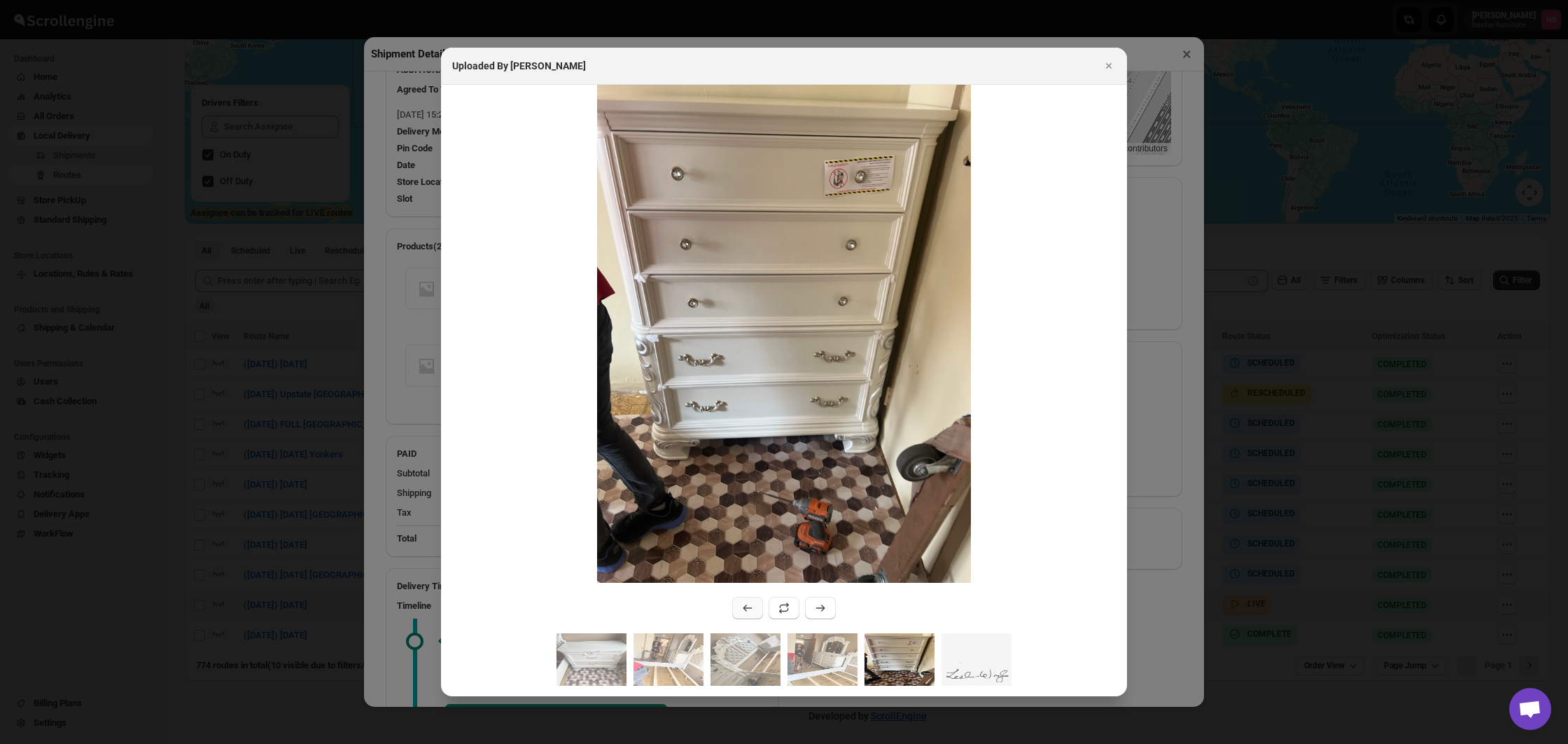
click at [735, 607] on button ":rcgl:" at bounding box center [747, 608] width 31 height 22
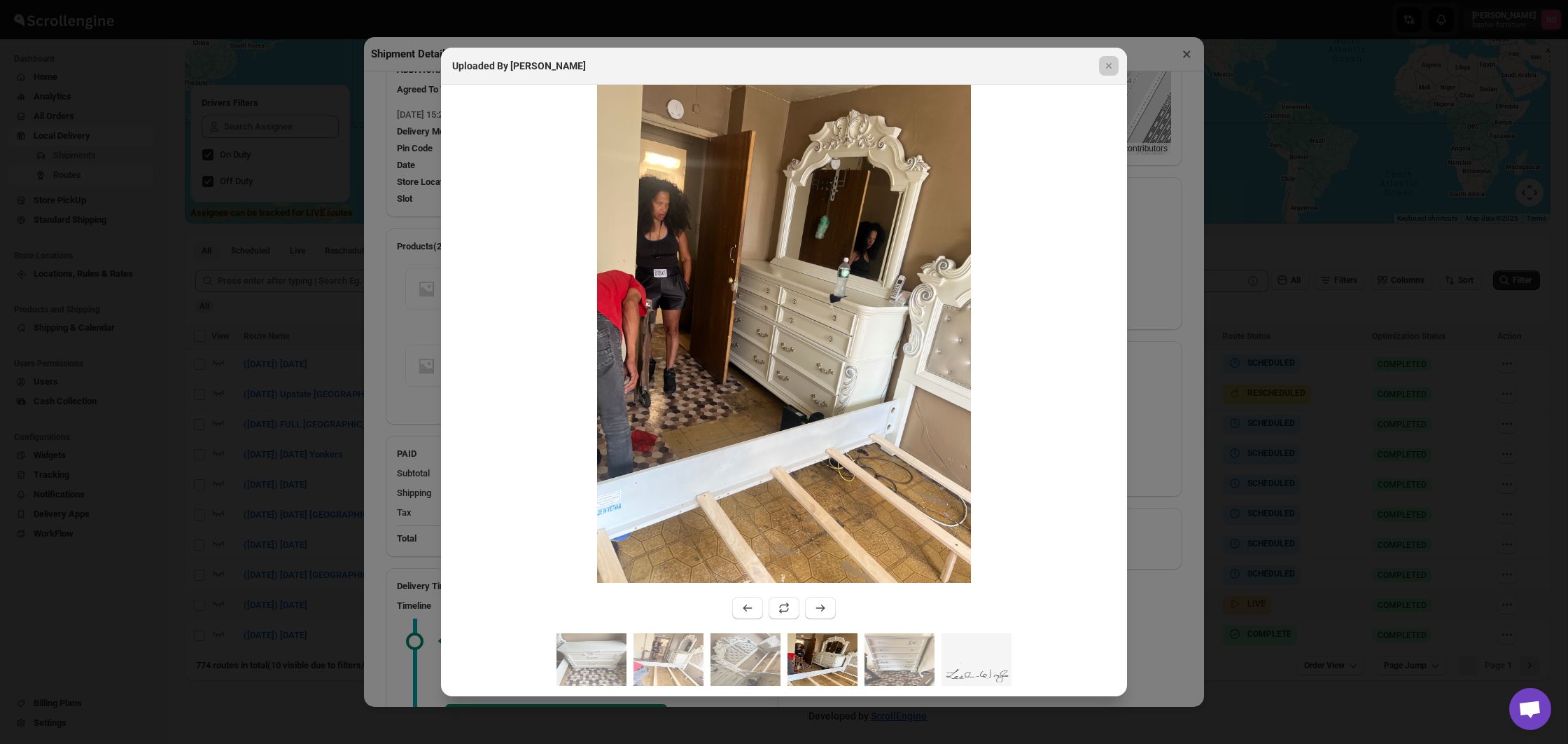
click at [379, 487] on div at bounding box center [784, 372] width 1568 height 744
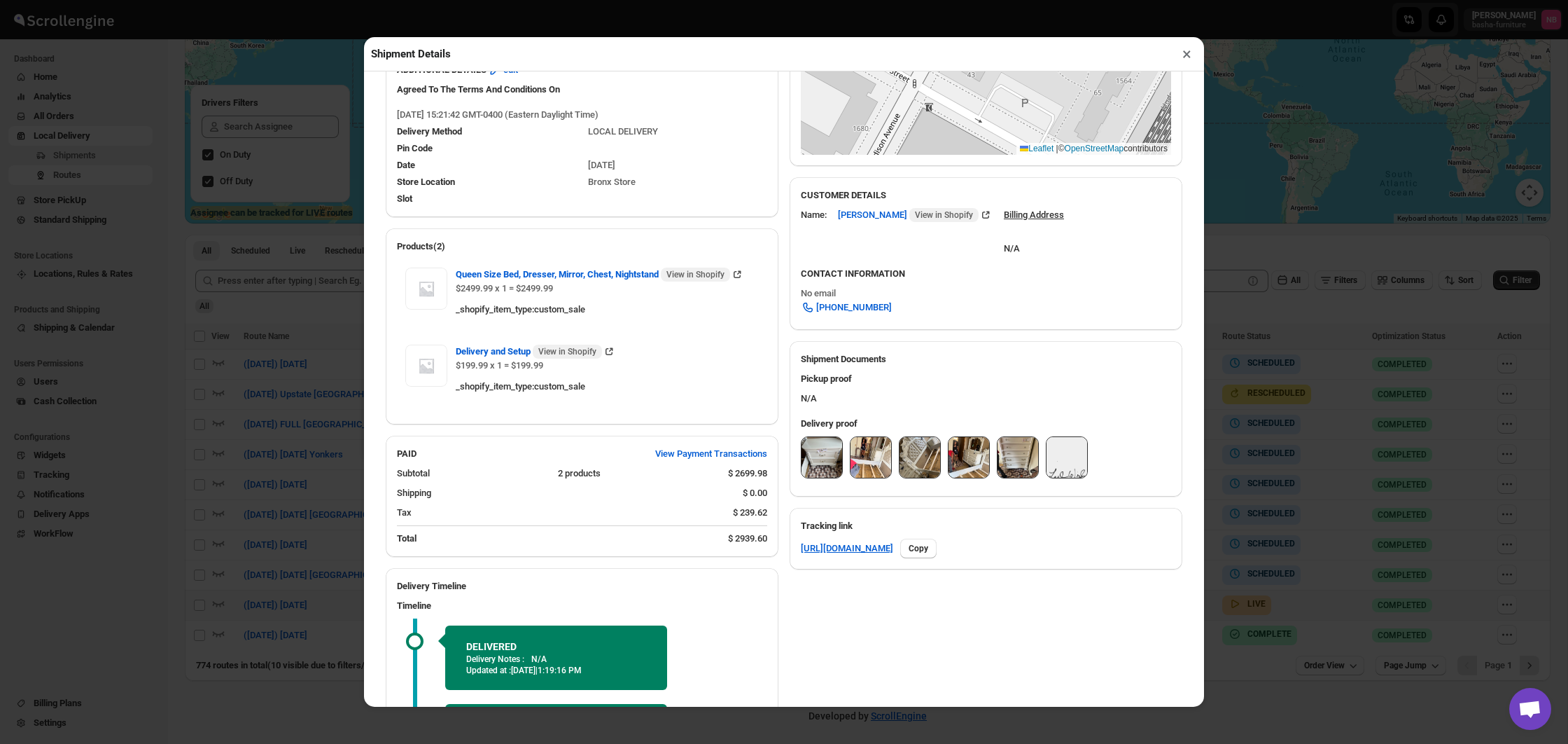
click at [302, 472] on div "Shipment Details × #3492 Awb : LHCSSFT1EA DATE [DATE] | 15:31 Success DELIVERED…" at bounding box center [784, 372] width 1568 height 744
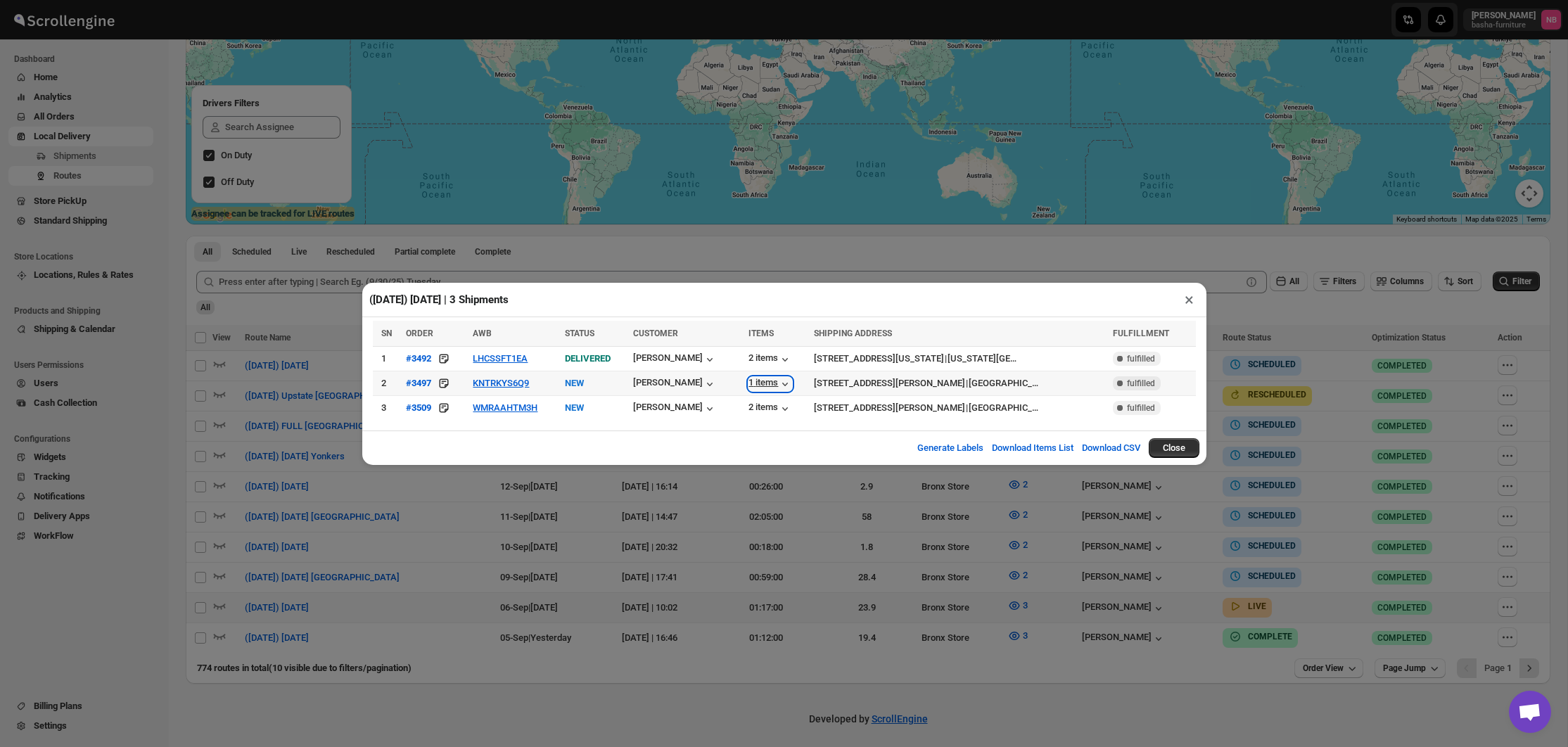
click at [758, 385] on div "1 items" at bounding box center [769, 384] width 44 height 14
click at [717, 450] on div "1 products 2 Item Package Deal (FL SMPLE Sectional With Ottoman)" at bounding box center [744, 424] width 280 height 66
click at [690, 451] on div "1 products 2 Item Package Deal (FL SMPLE Sectional With Ottoman)" at bounding box center [744, 424] width 280 height 66
click at [521, 442] on div "Generate Labels Download Items List Download CSV Close" at bounding box center [784, 447] width 844 height 35
click at [758, 408] on div "2 items" at bounding box center [769, 409] width 44 height 14
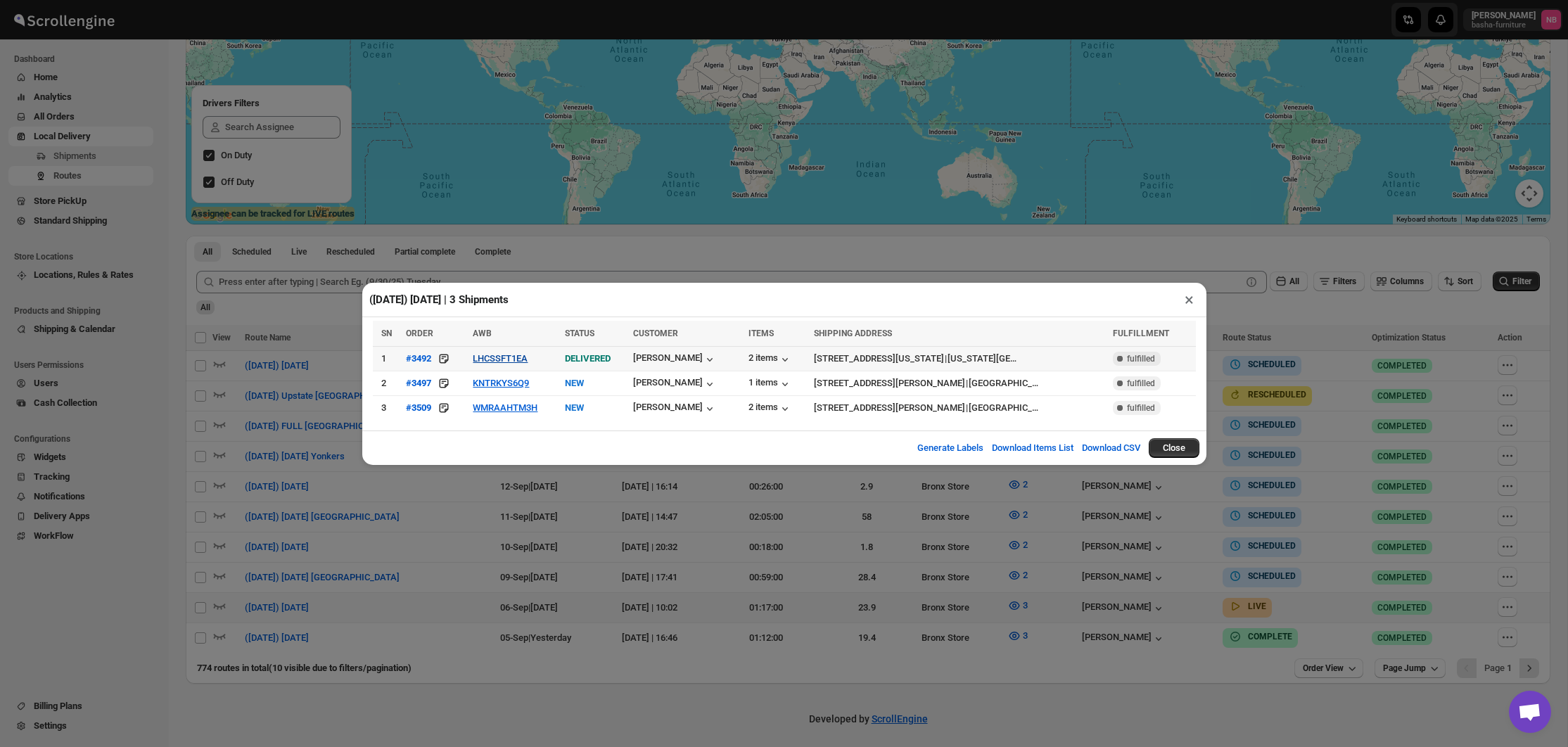
click at [519, 364] on button "LHCSSFT1EA" at bounding box center [500, 358] width 55 height 11
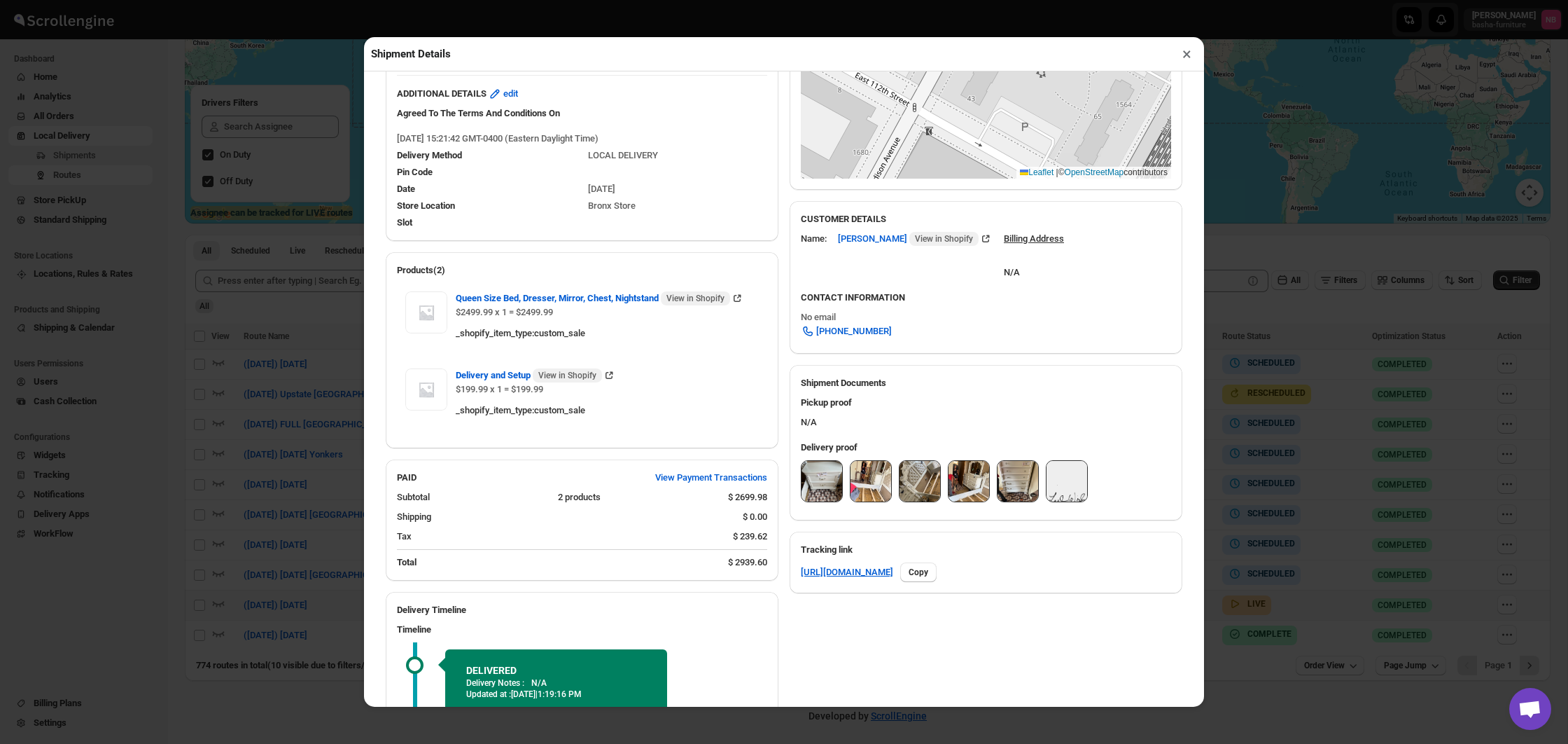
scroll to position [321, 0]
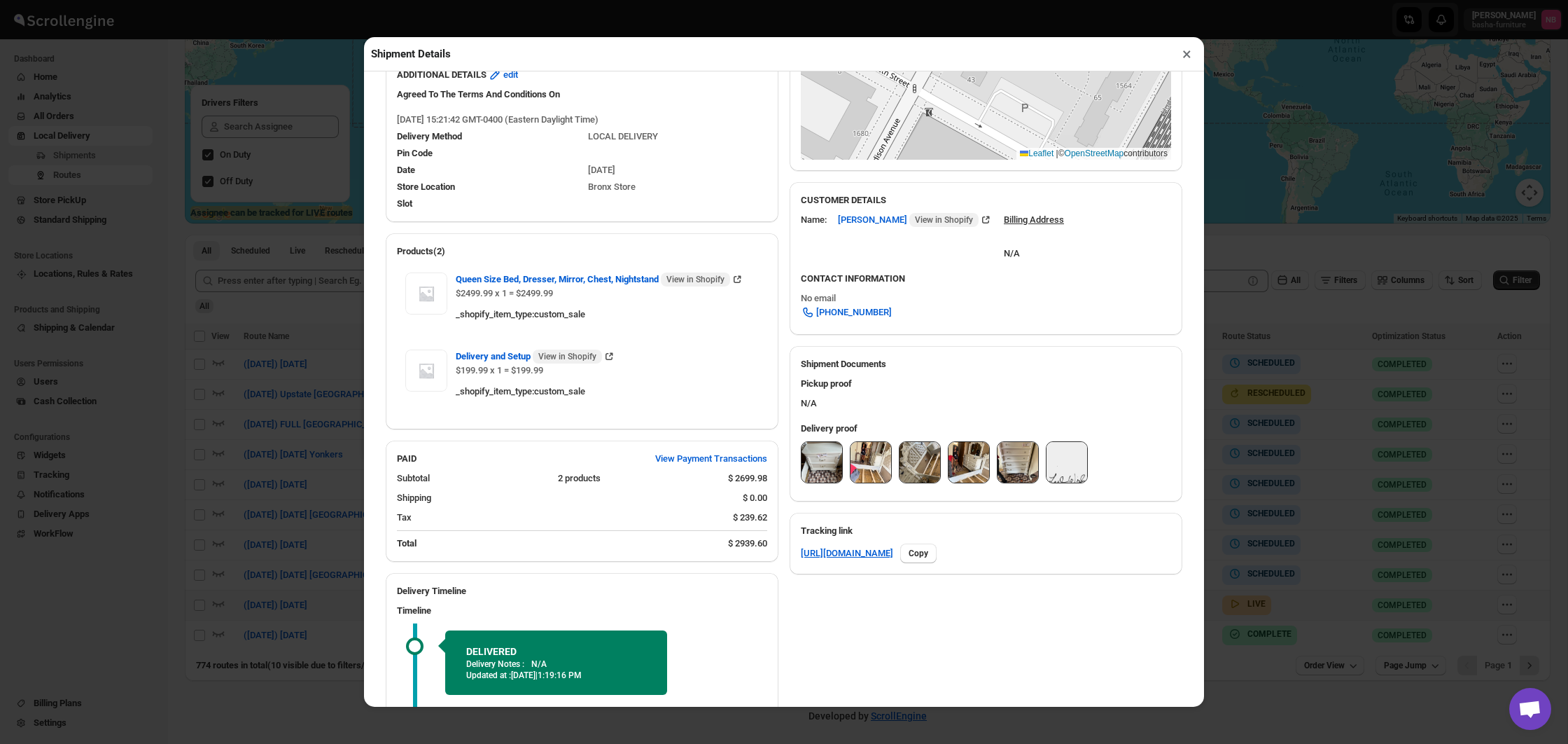
click at [828, 476] on img at bounding box center [822, 462] width 41 height 41
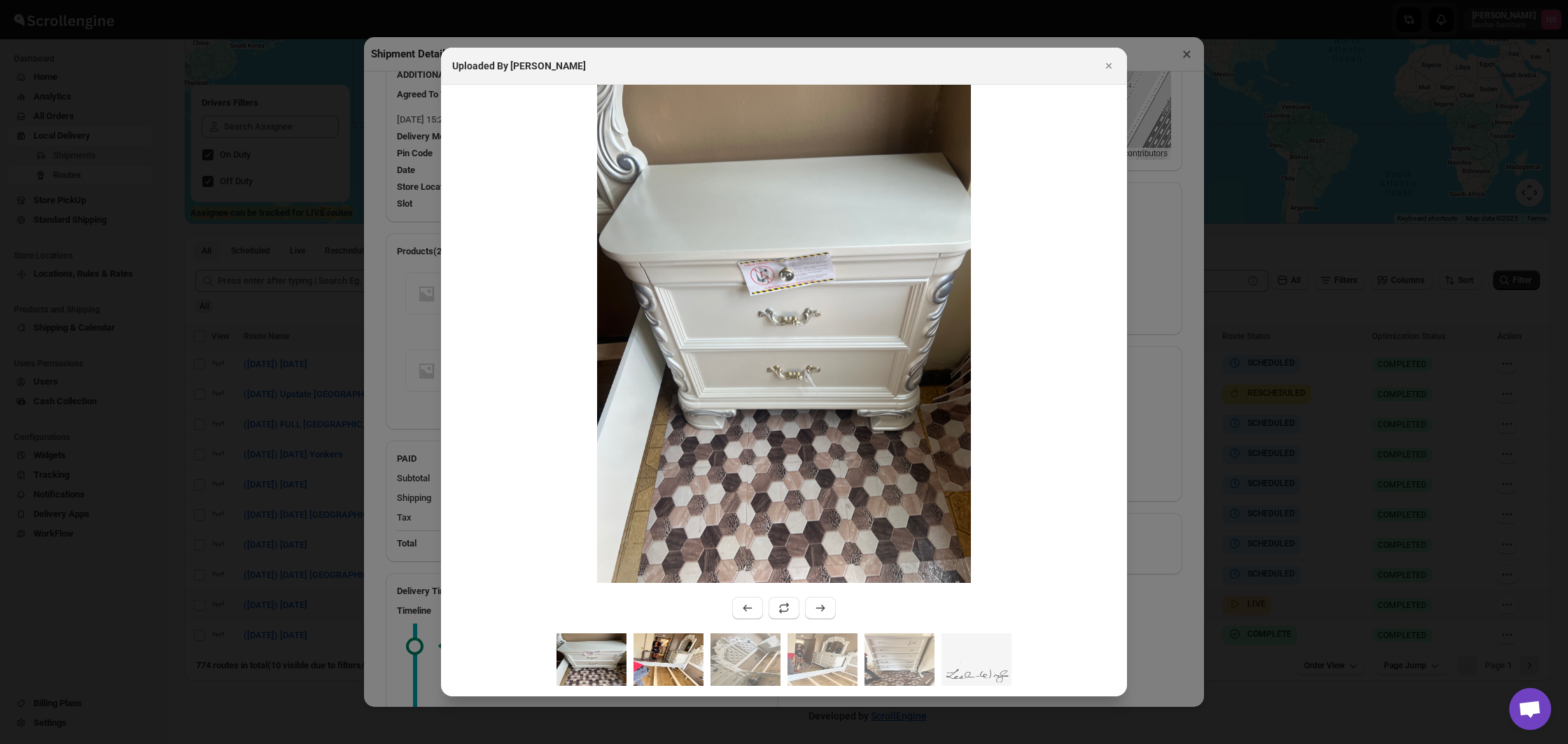
click at [684, 648] on img ":rcm9:" at bounding box center [668, 659] width 70 height 52
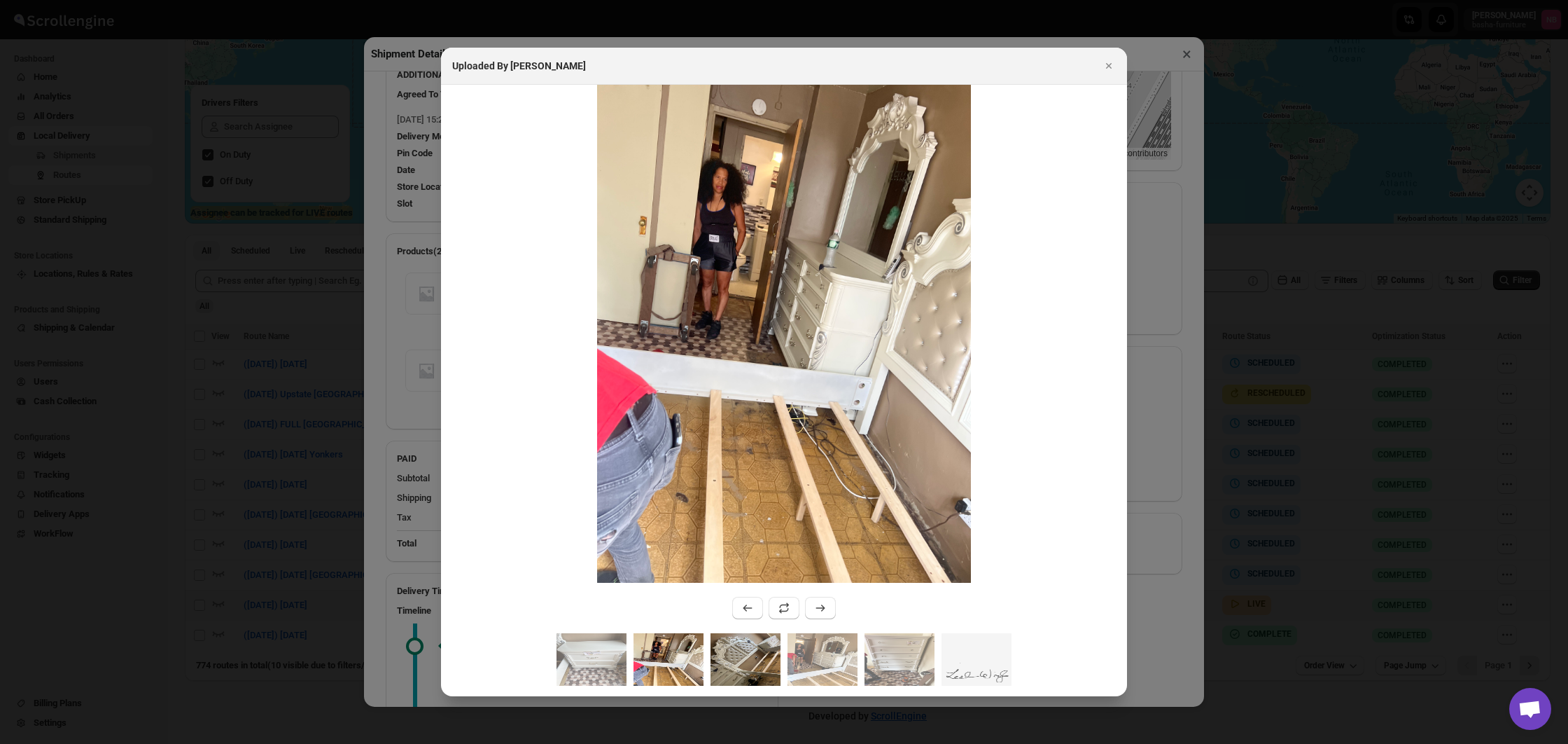
click at [753, 651] on img ":rcm9:" at bounding box center [745, 659] width 70 height 52
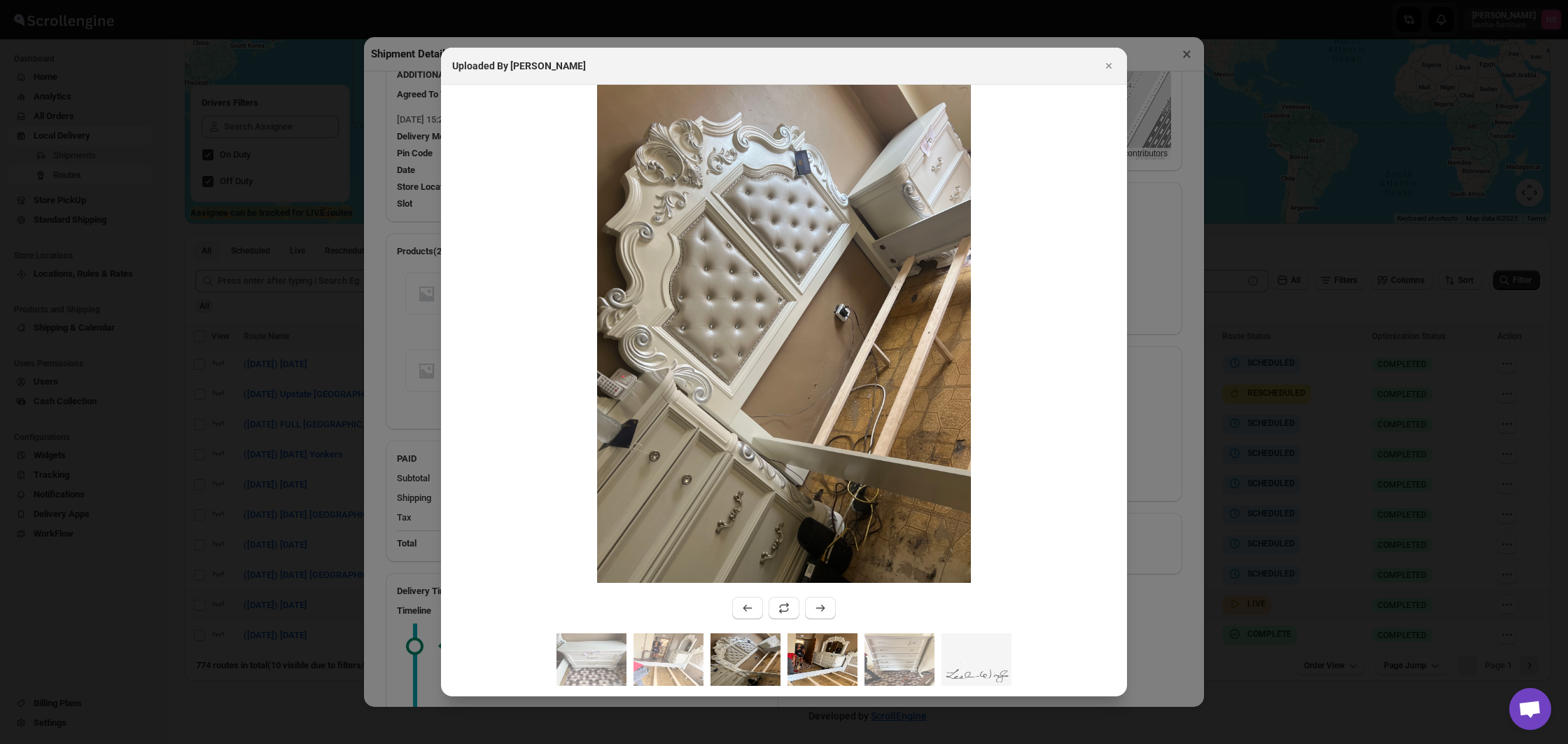
click at [819, 649] on img ":rcm9:" at bounding box center [823, 659] width 70 height 52
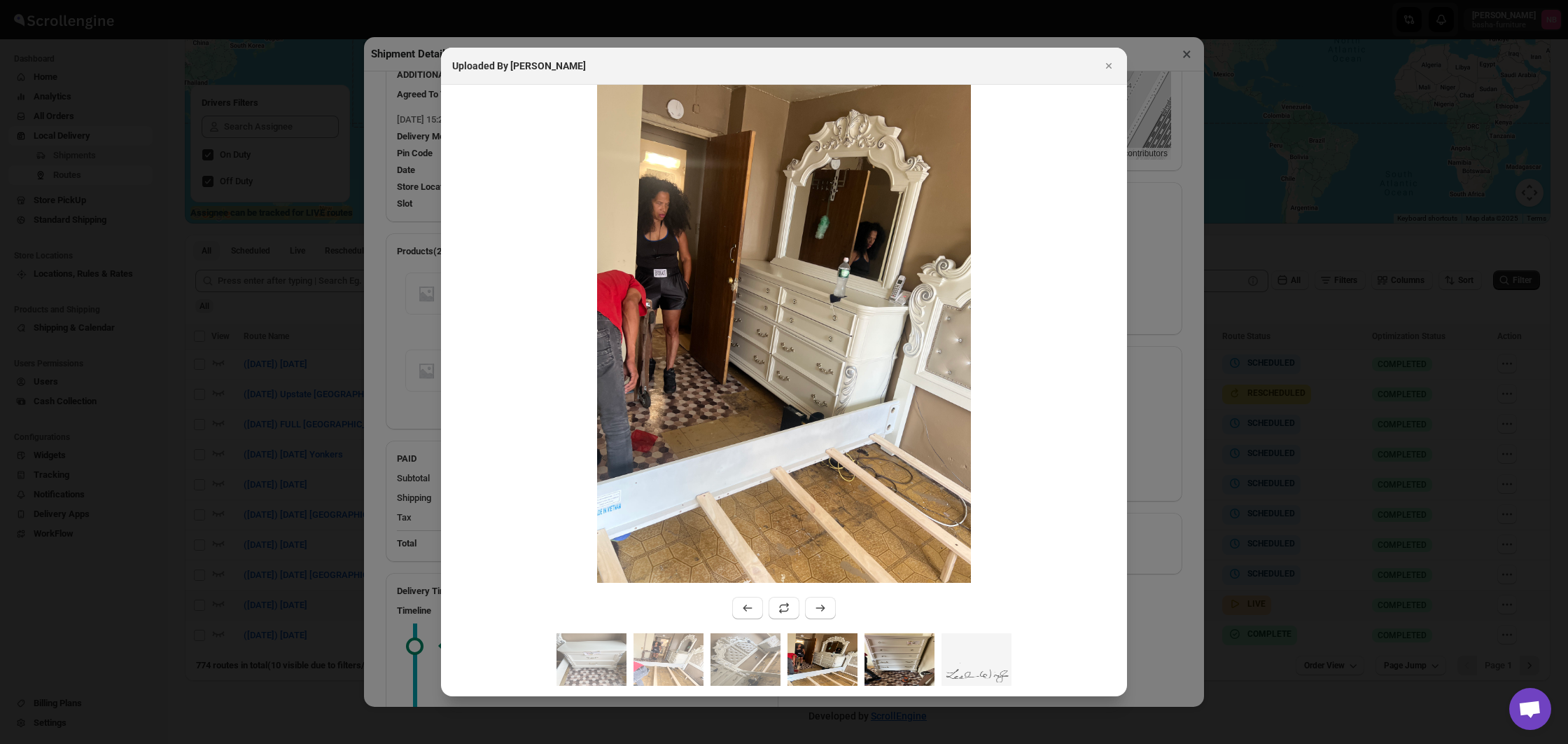
click at [908, 655] on img ":rcm9:" at bounding box center [900, 659] width 70 height 52
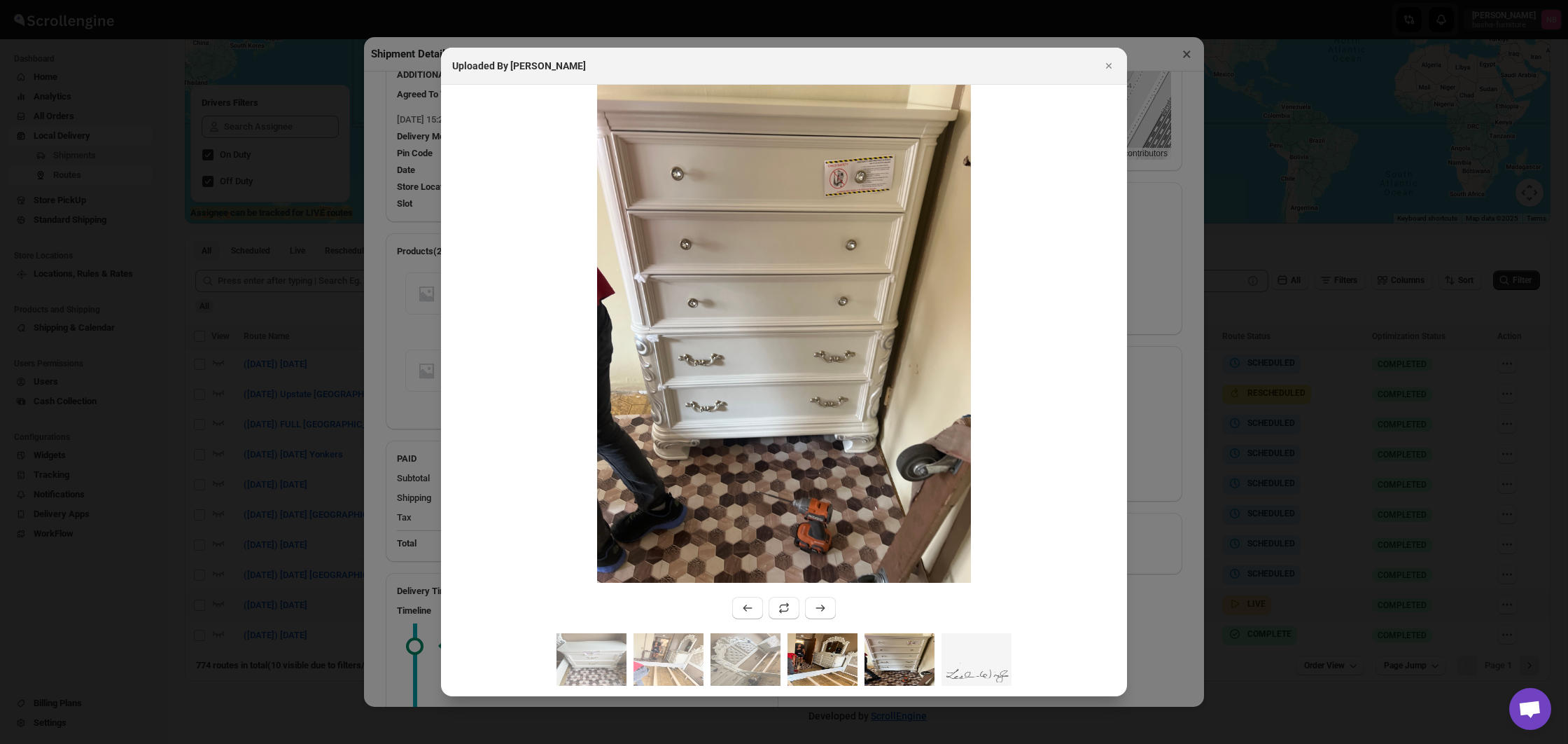
click at [823, 667] on img ":rcm9:" at bounding box center [823, 659] width 70 height 52
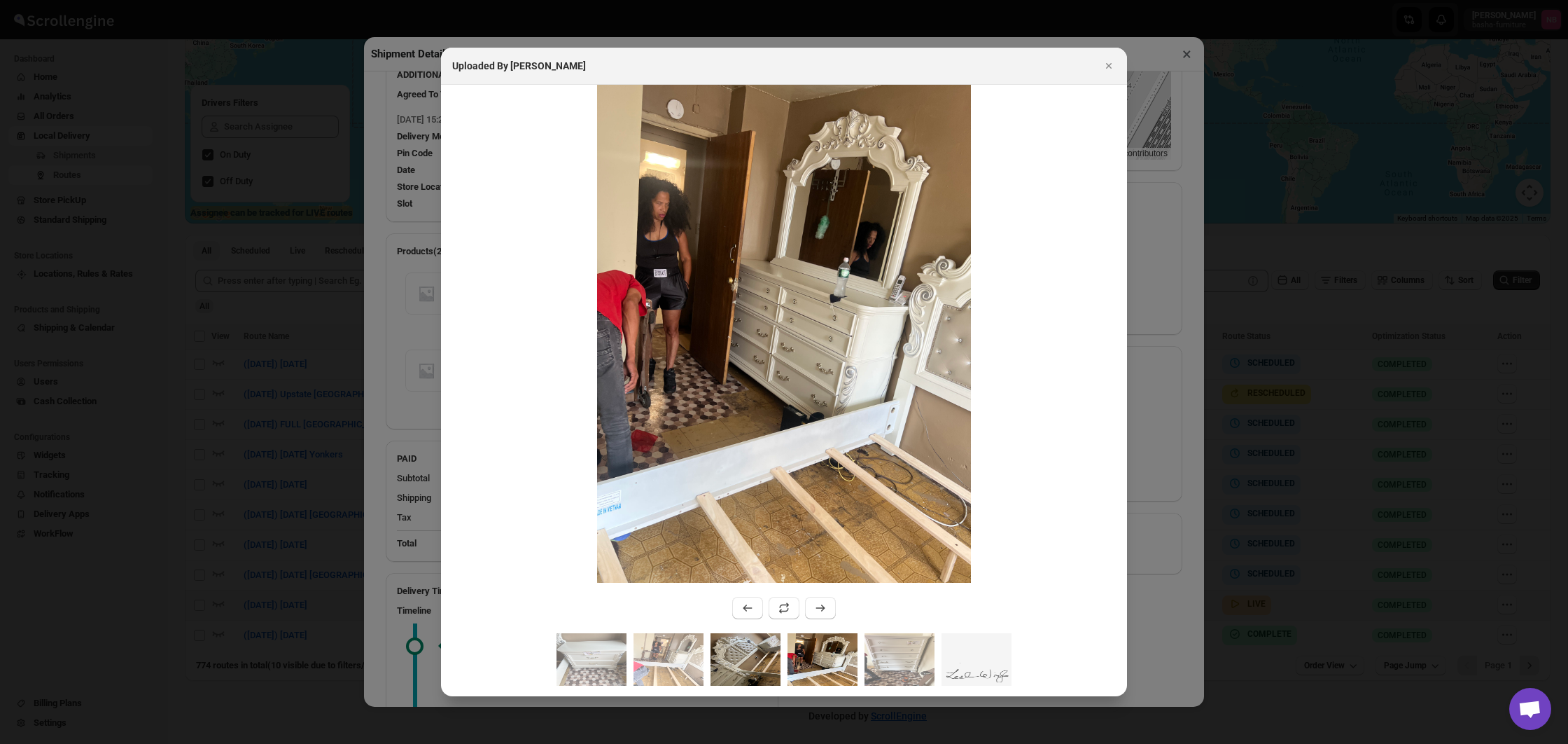
click at [729, 674] on img ":rcm9:" at bounding box center [745, 659] width 70 height 52
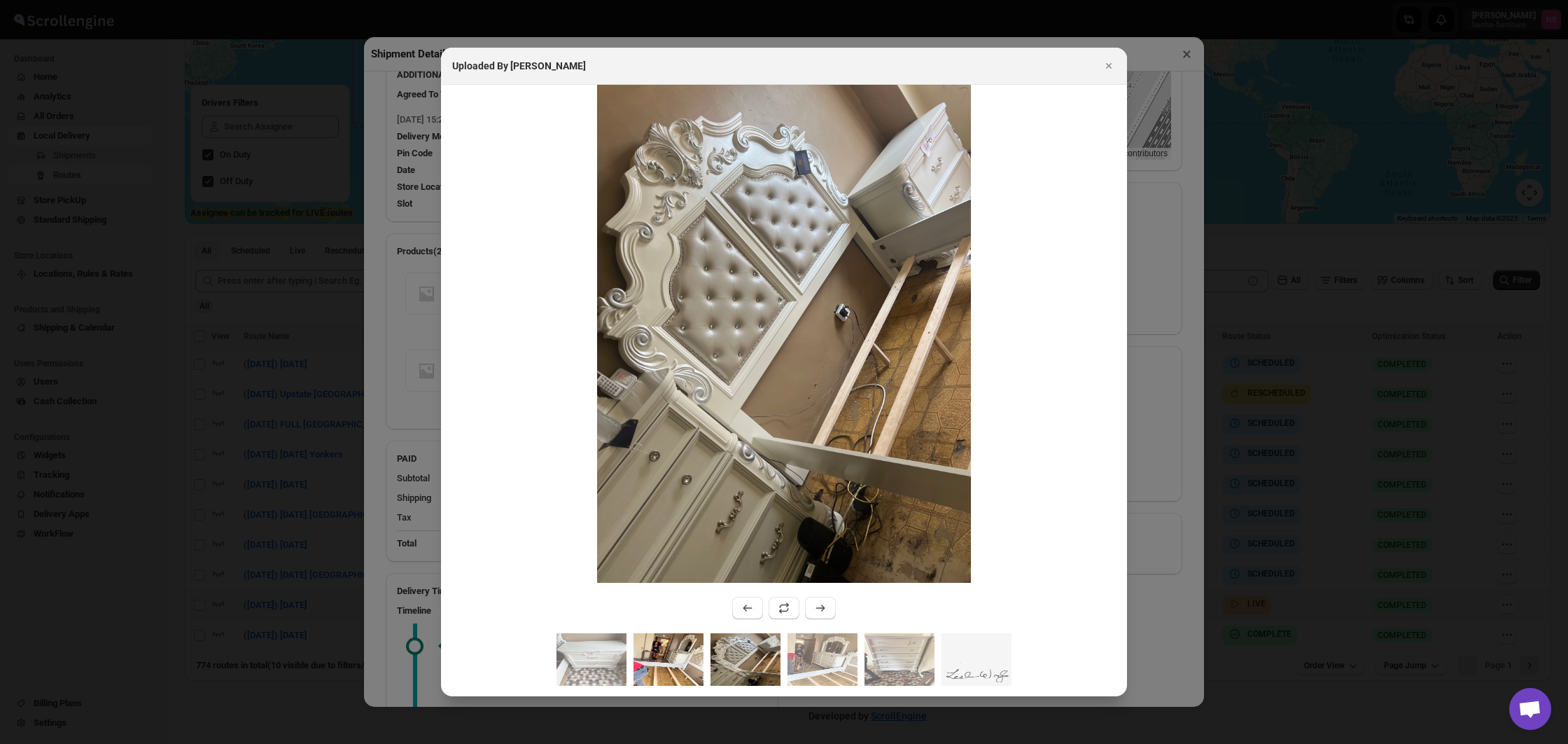
click at [681, 678] on img ":rcm9:" at bounding box center [668, 659] width 70 height 52
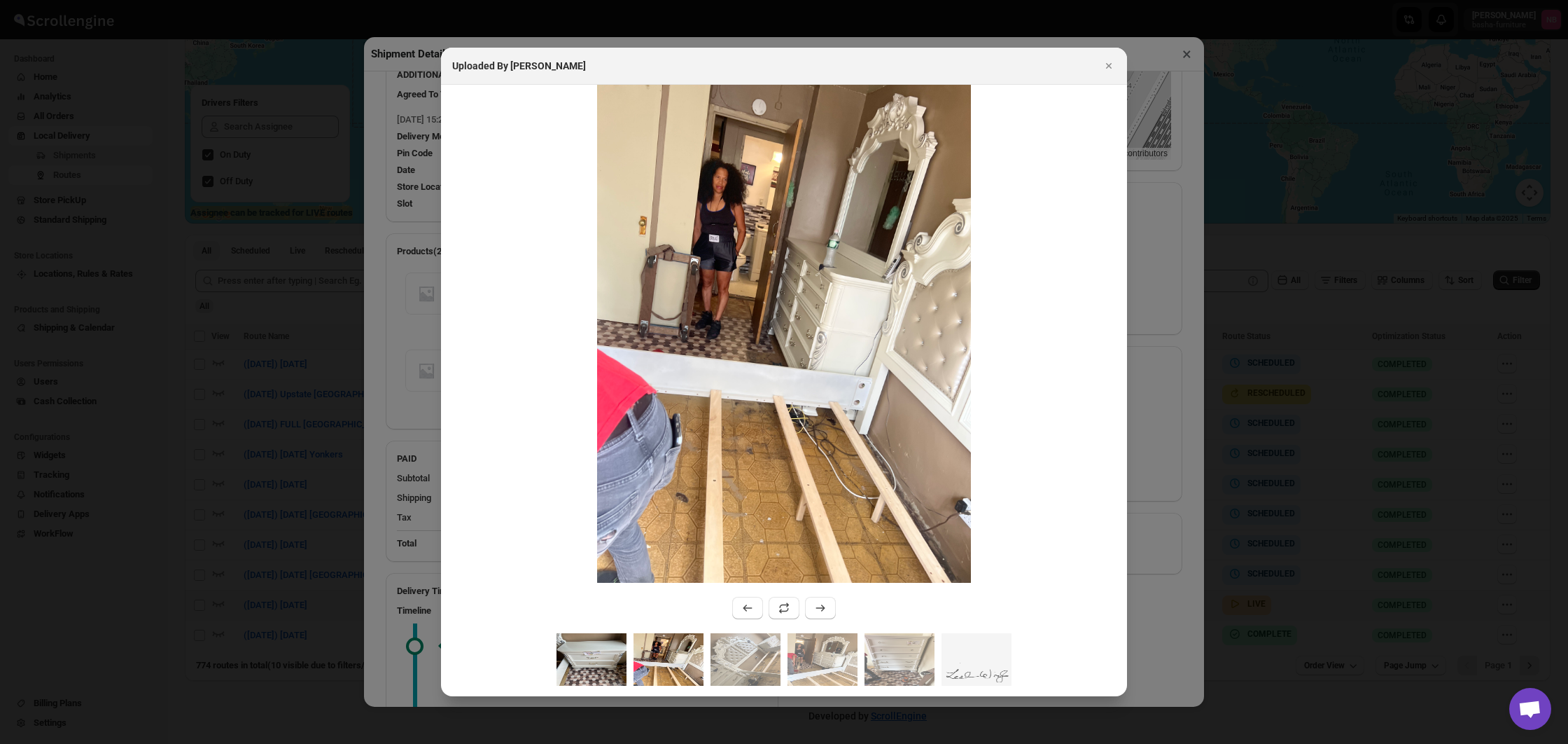
click at [608, 681] on img ":rcm9:" at bounding box center [591, 659] width 70 height 52
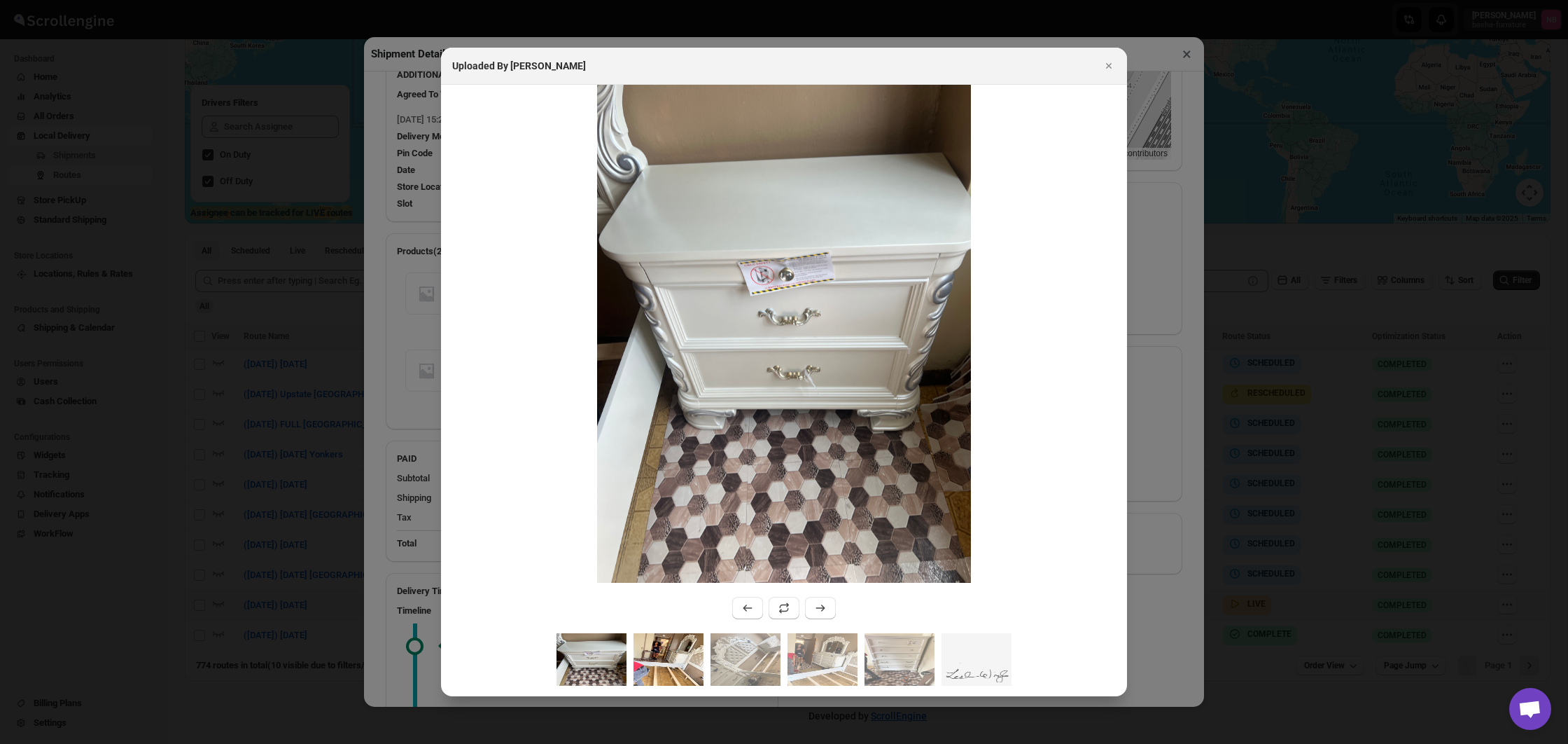
click at [691, 673] on img ":rcm9:" at bounding box center [668, 659] width 70 height 52
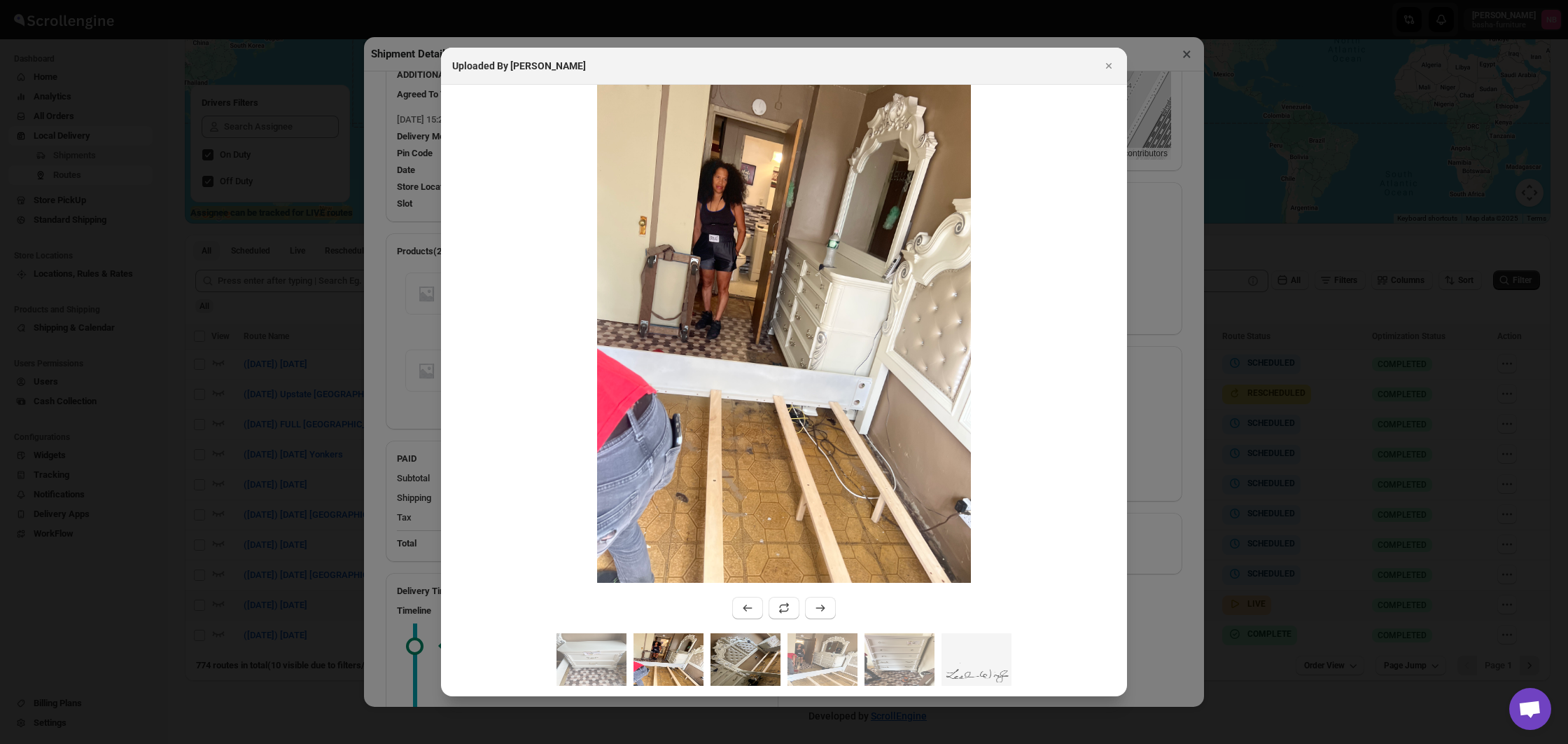
click at [756, 663] on img ":rcm9:" at bounding box center [745, 659] width 70 height 52
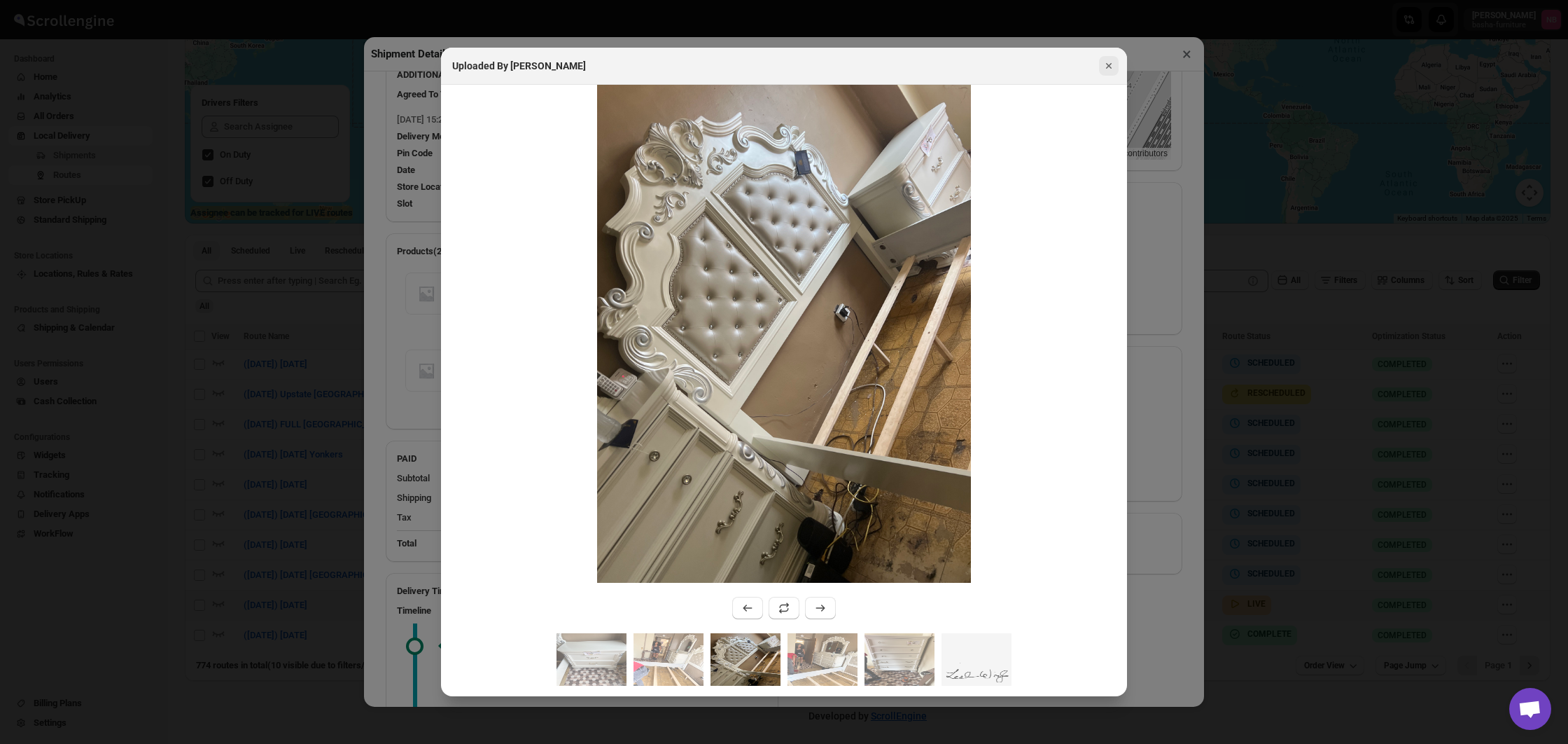
click at [1112, 62] on icon "Close" at bounding box center [1109, 66] width 14 height 14
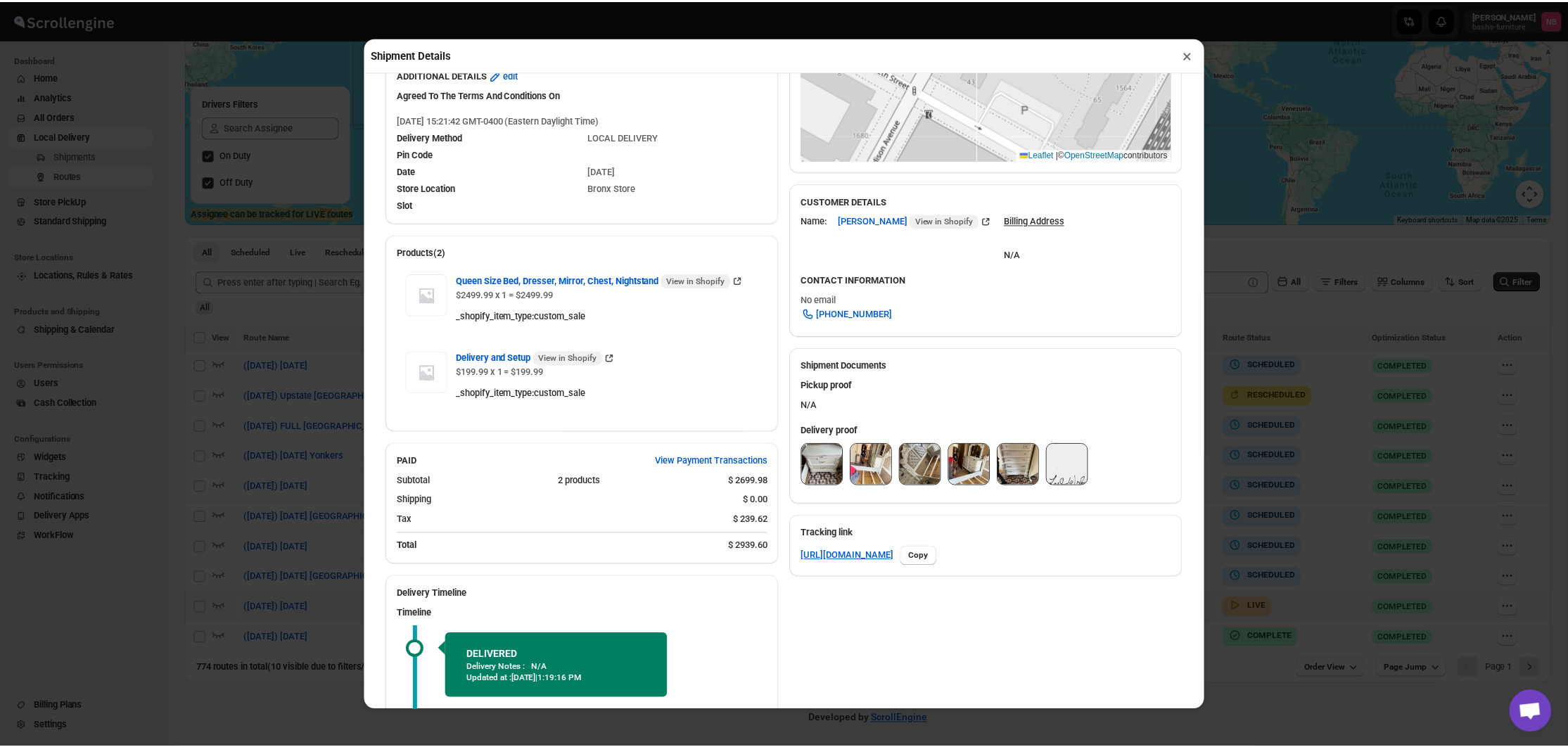
scroll to position [449, 0]
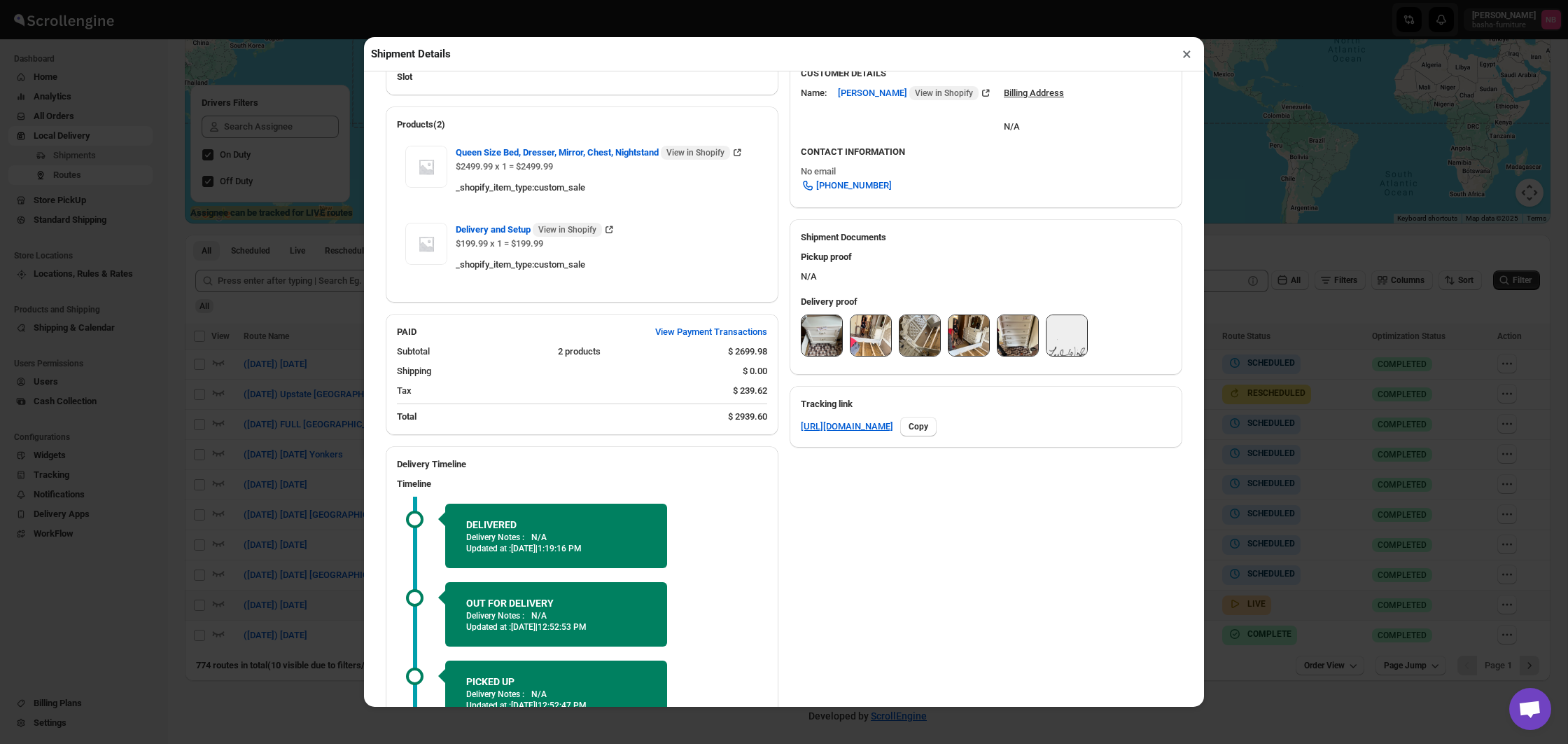
click at [1183, 60] on button "×" at bounding box center [1186, 54] width 20 height 19
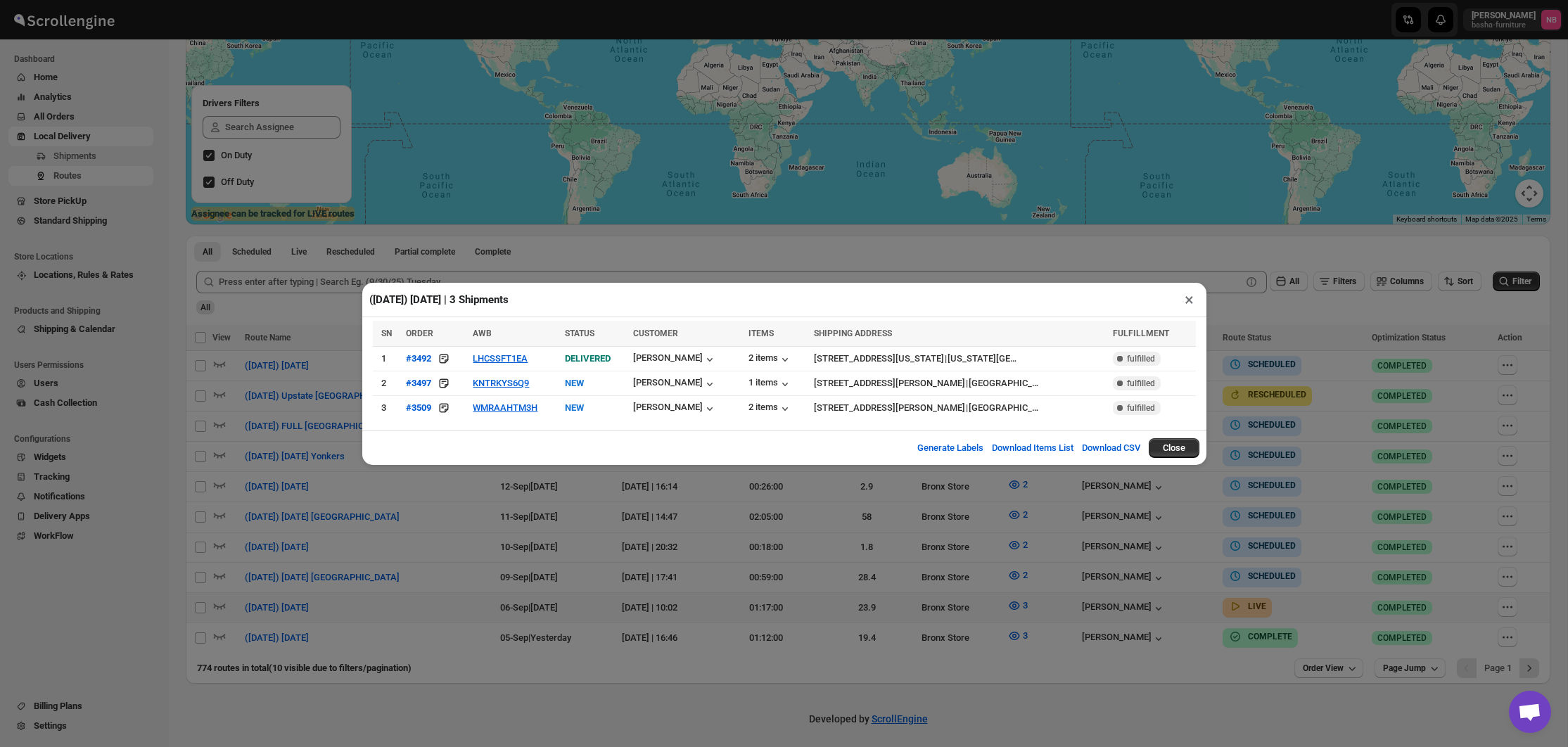
click at [872, 504] on div "([DATE]) [DATE] | 3 Shipments × SN ORDER AWB STATUS CUSTOMER ITEMS SHIPPING ADD…" at bounding box center [784, 374] width 1568 height 747
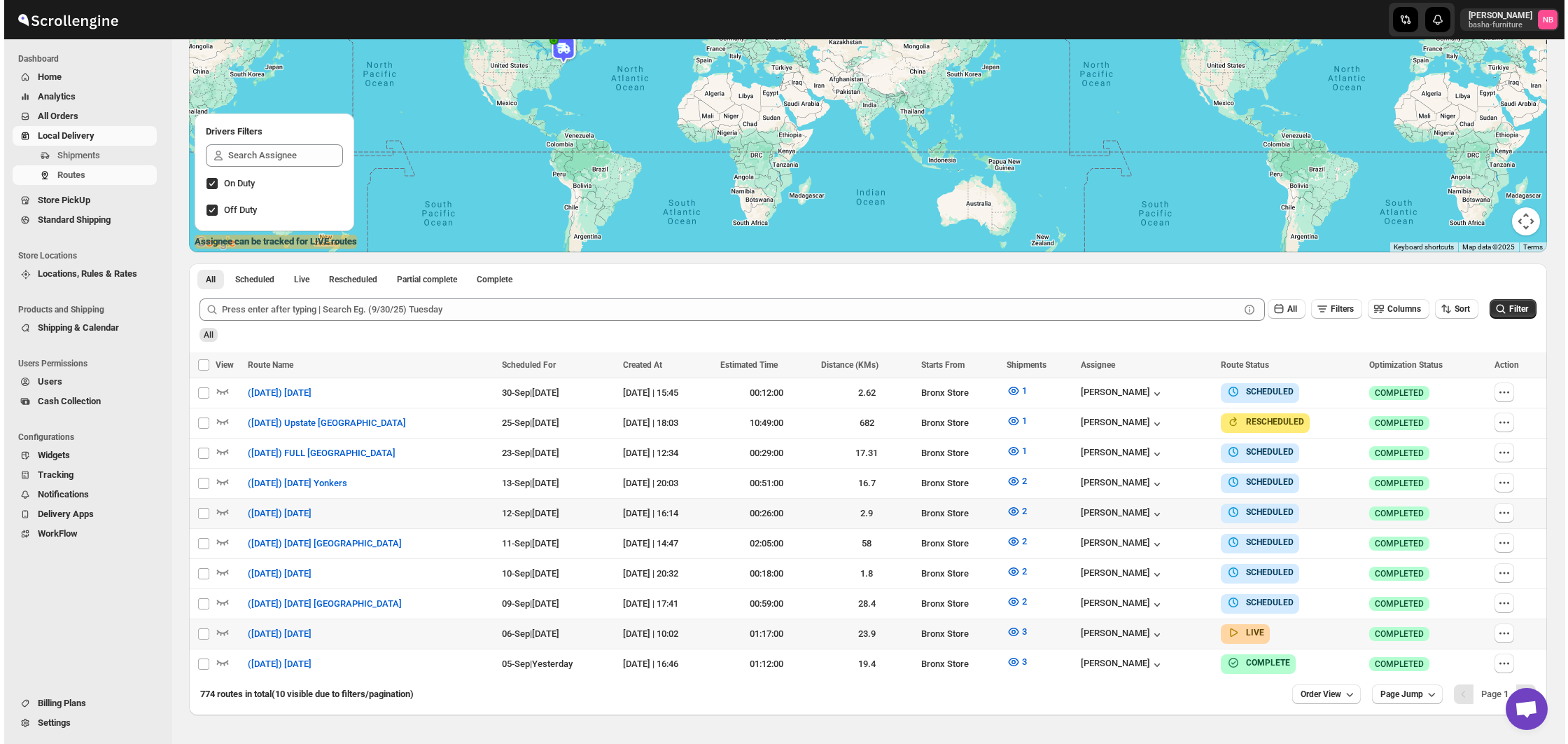
scroll to position [180, 0]
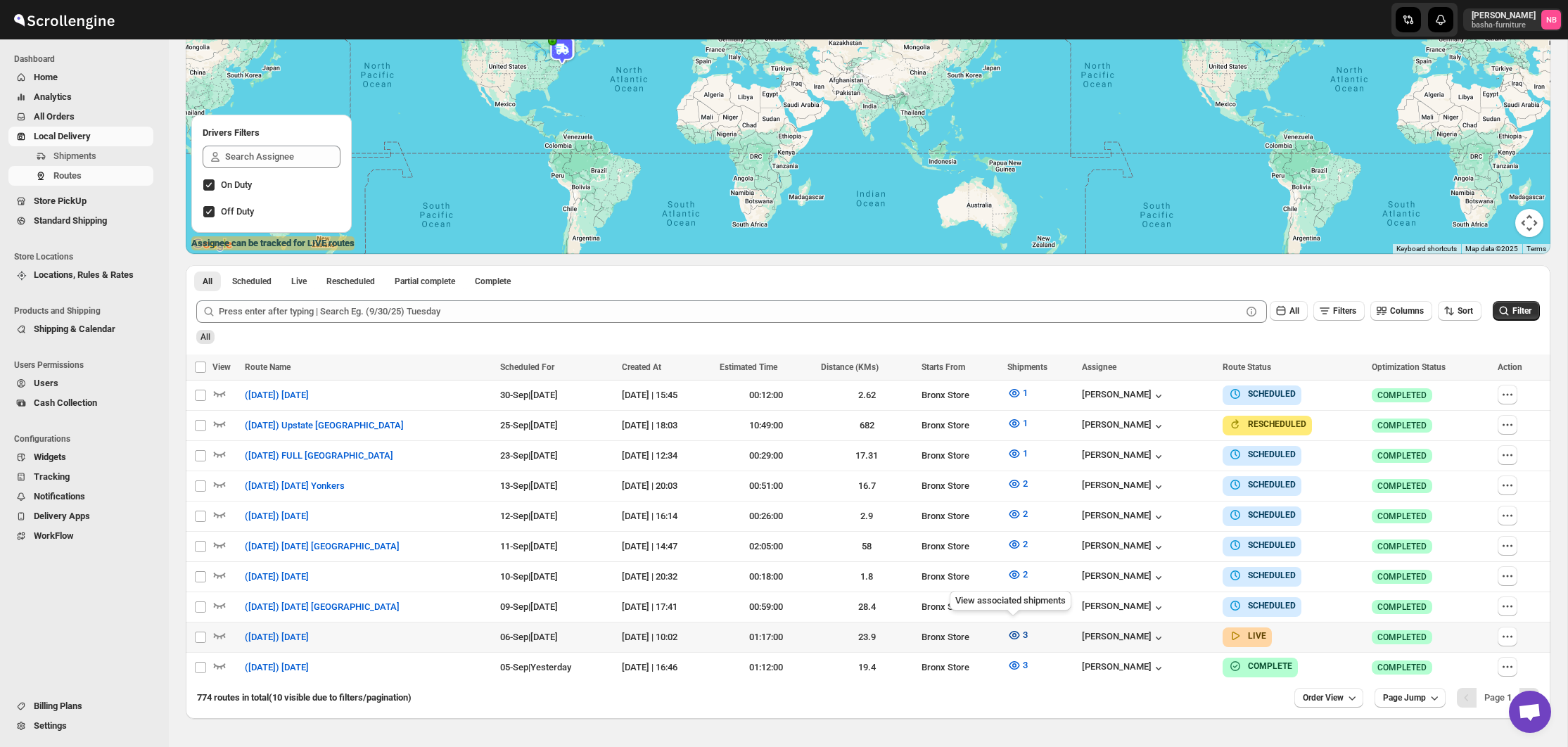
click at [1007, 628] on icon "button" at bounding box center [1014, 635] width 14 height 14
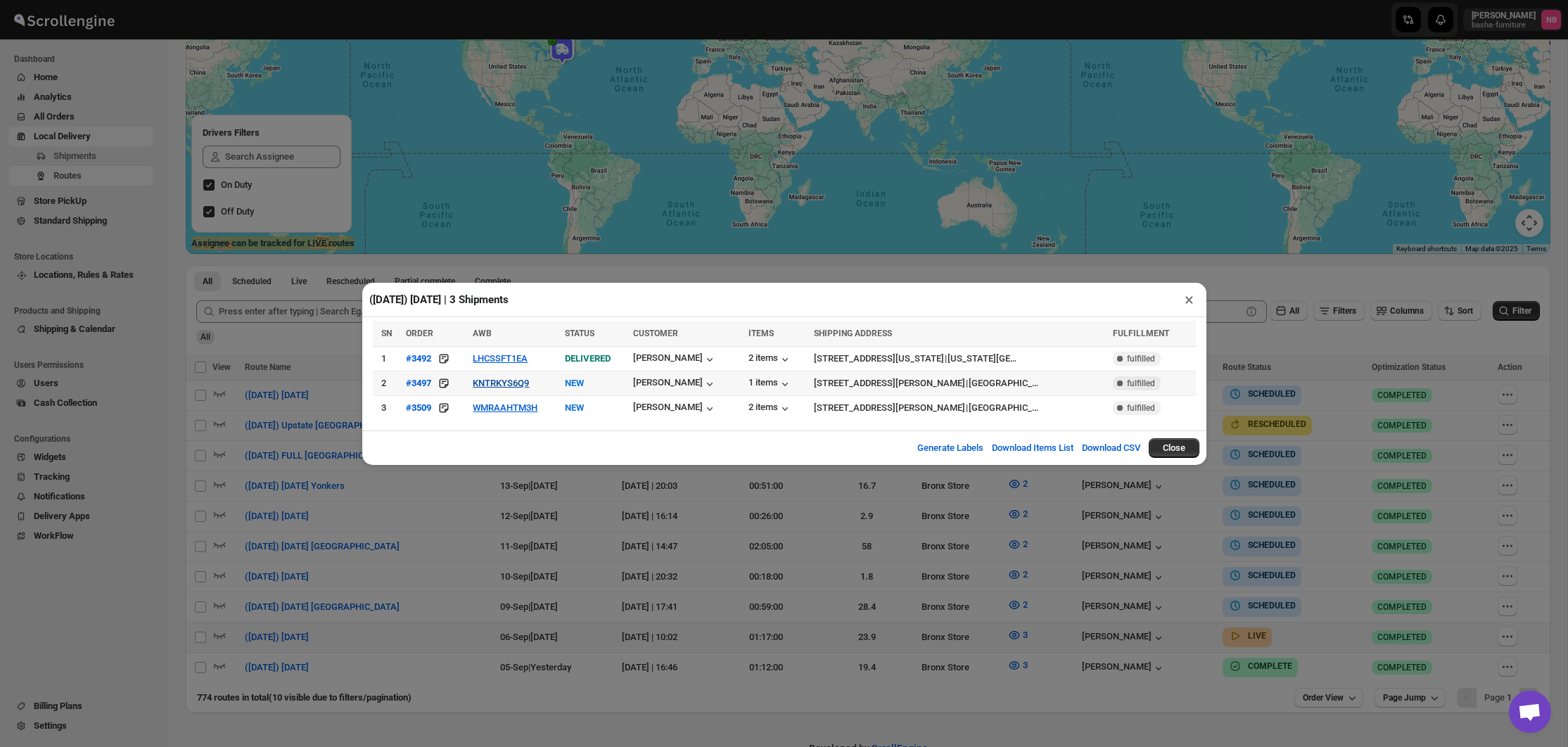
click at [512, 382] on button "KNTRKYS6Q9" at bounding box center [500, 383] width 56 height 11
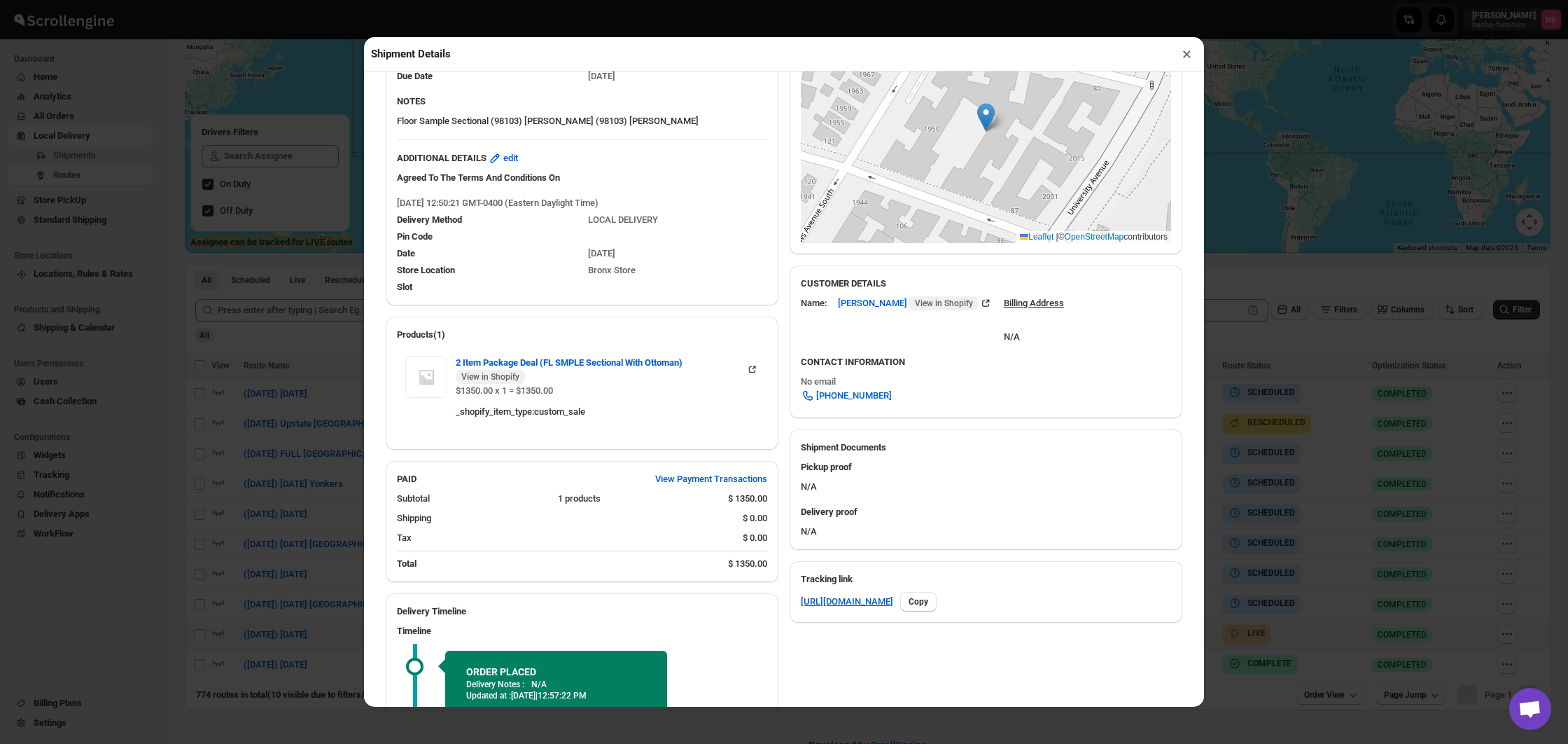
scroll to position [240, 0]
click at [147, 306] on div "Shipment Details × #3497 Awb : KNTRKYS6Q9 DATE [DATE] | 12:54 Info NEW Info Rou…" at bounding box center [784, 372] width 1568 height 744
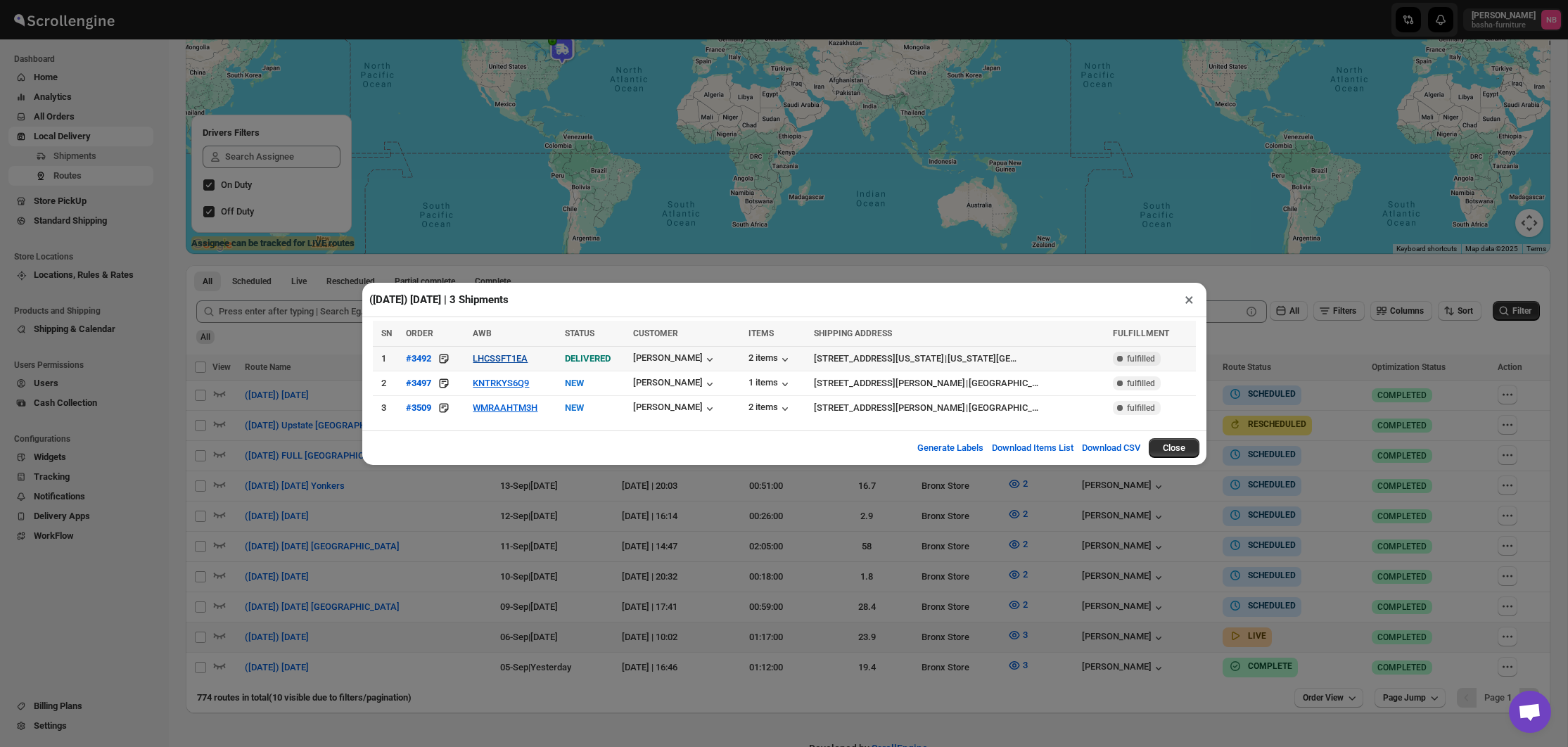
click at [510, 357] on button "LHCSSFT1EA" at bounding box center [500, 358] width 55 height 11
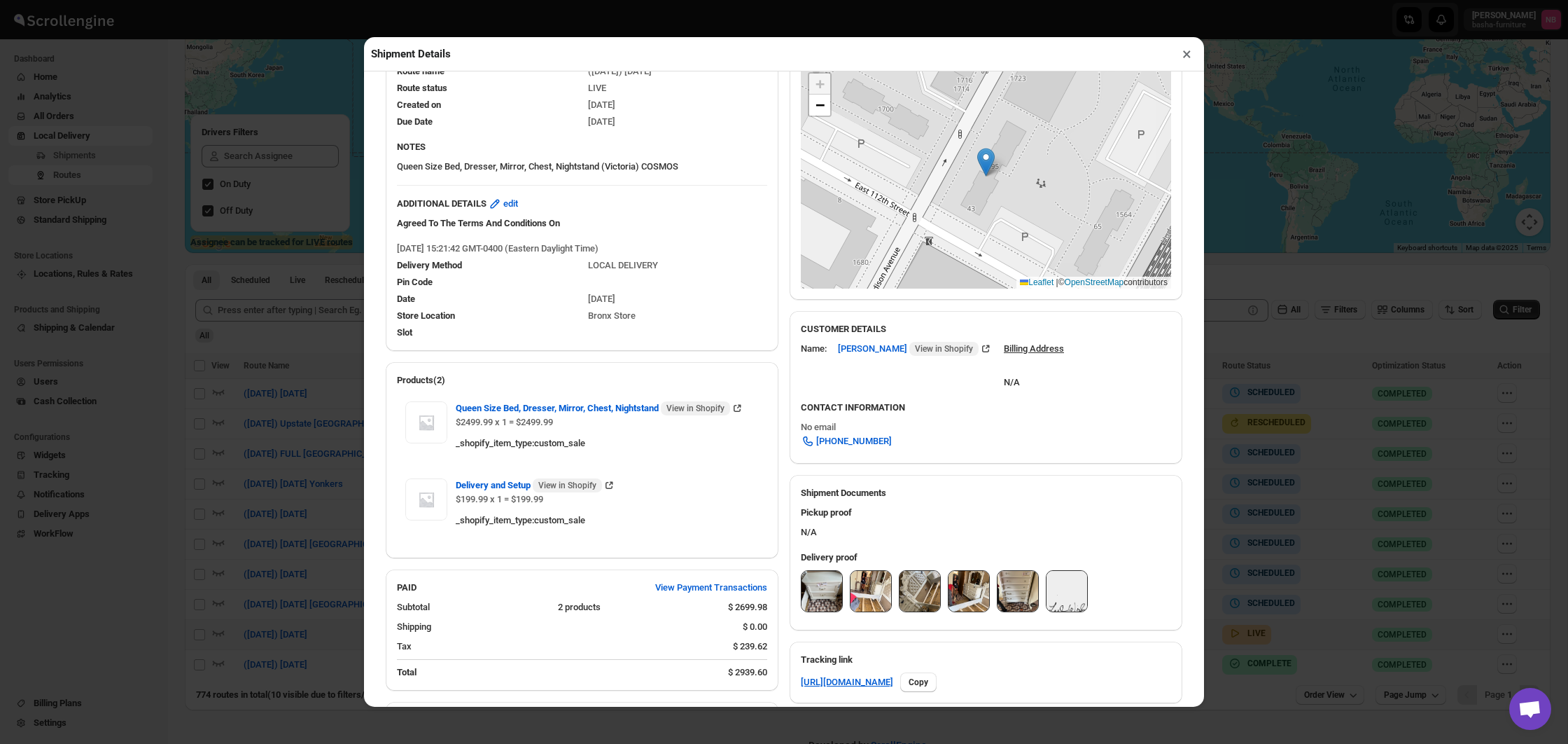
scroll to position [187, 0]
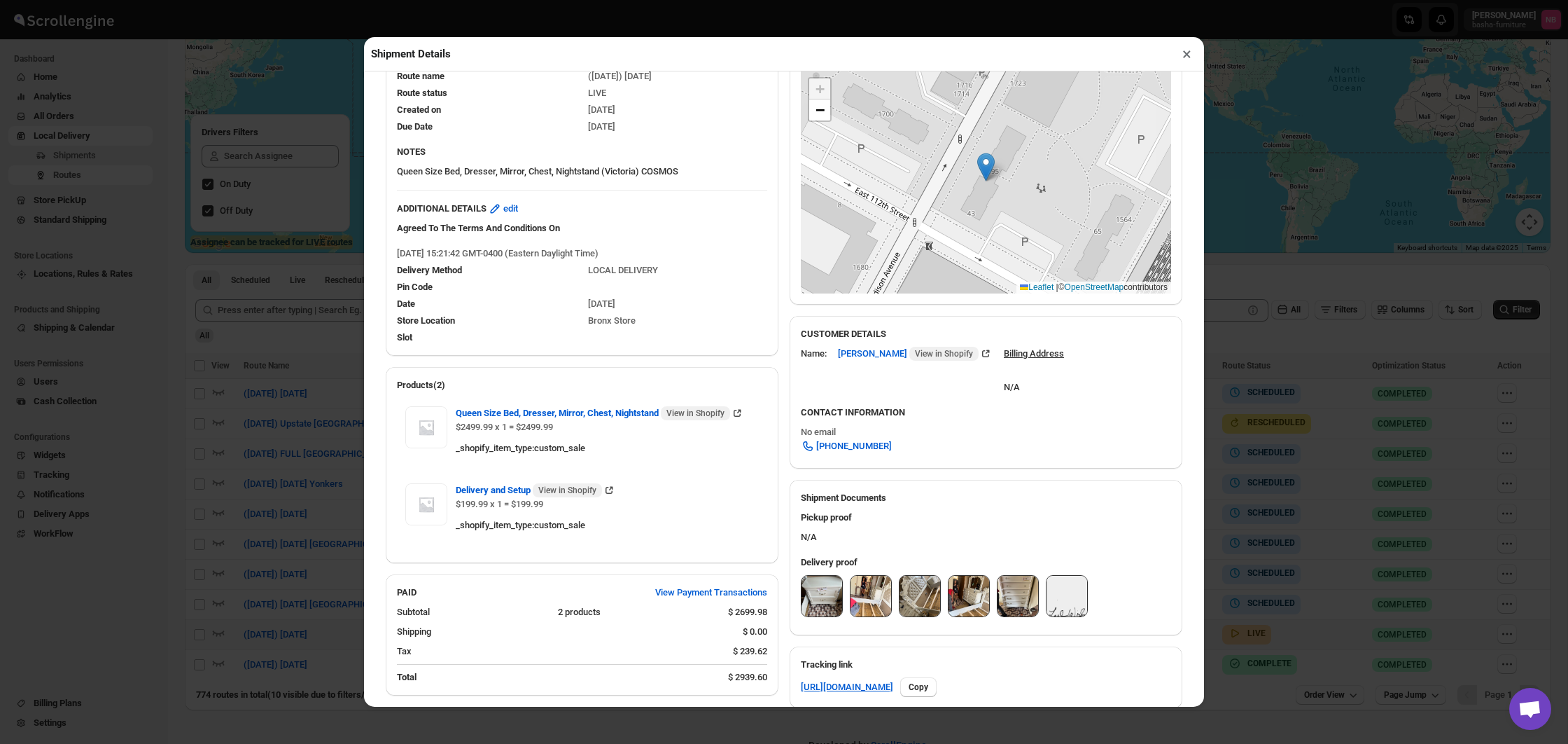
click at [823, 613] on img at bounding box center [822, 596] width 41 height 41
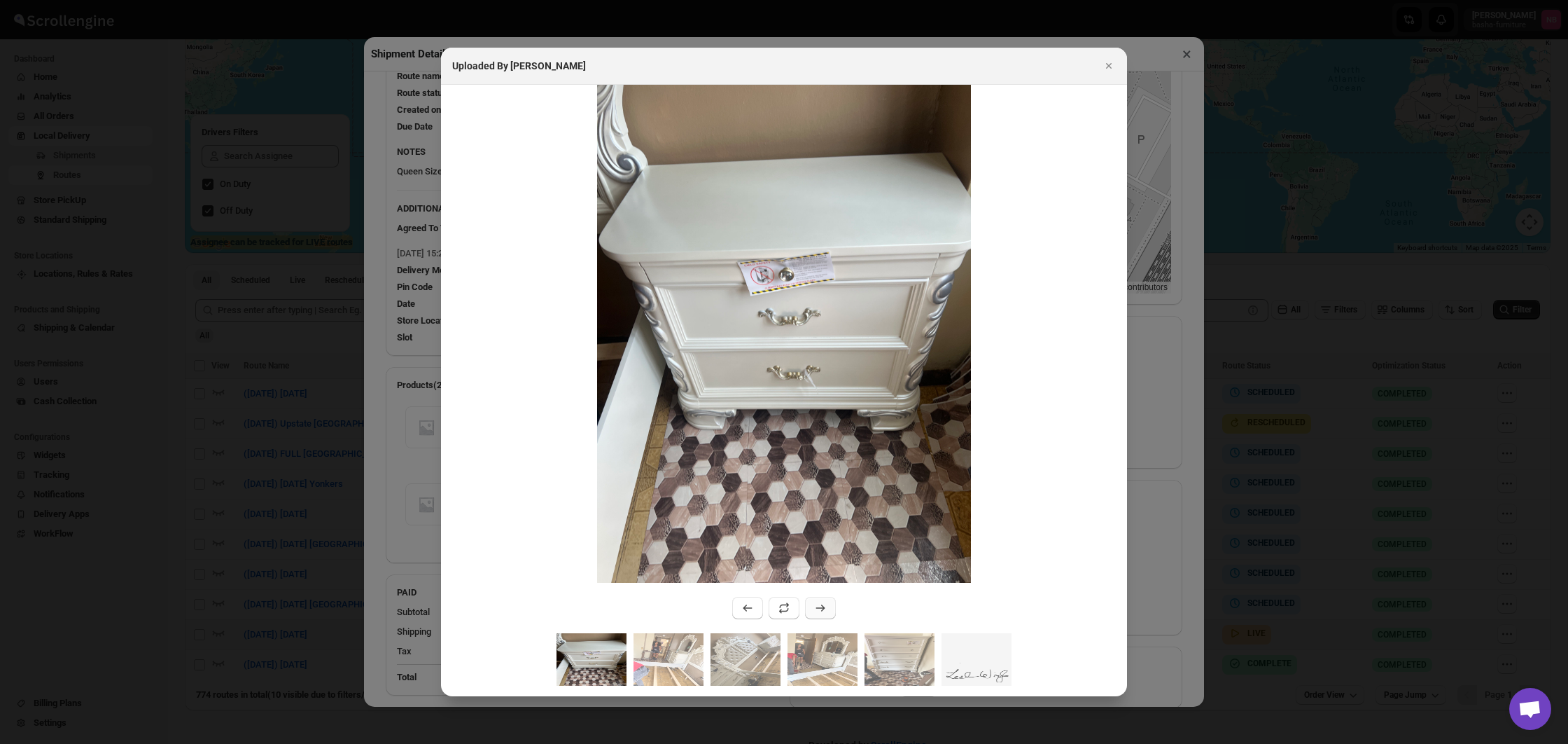
click at [810, 608] on button ":rdbt:" at bounding box center [820, 608] width 31 height 22
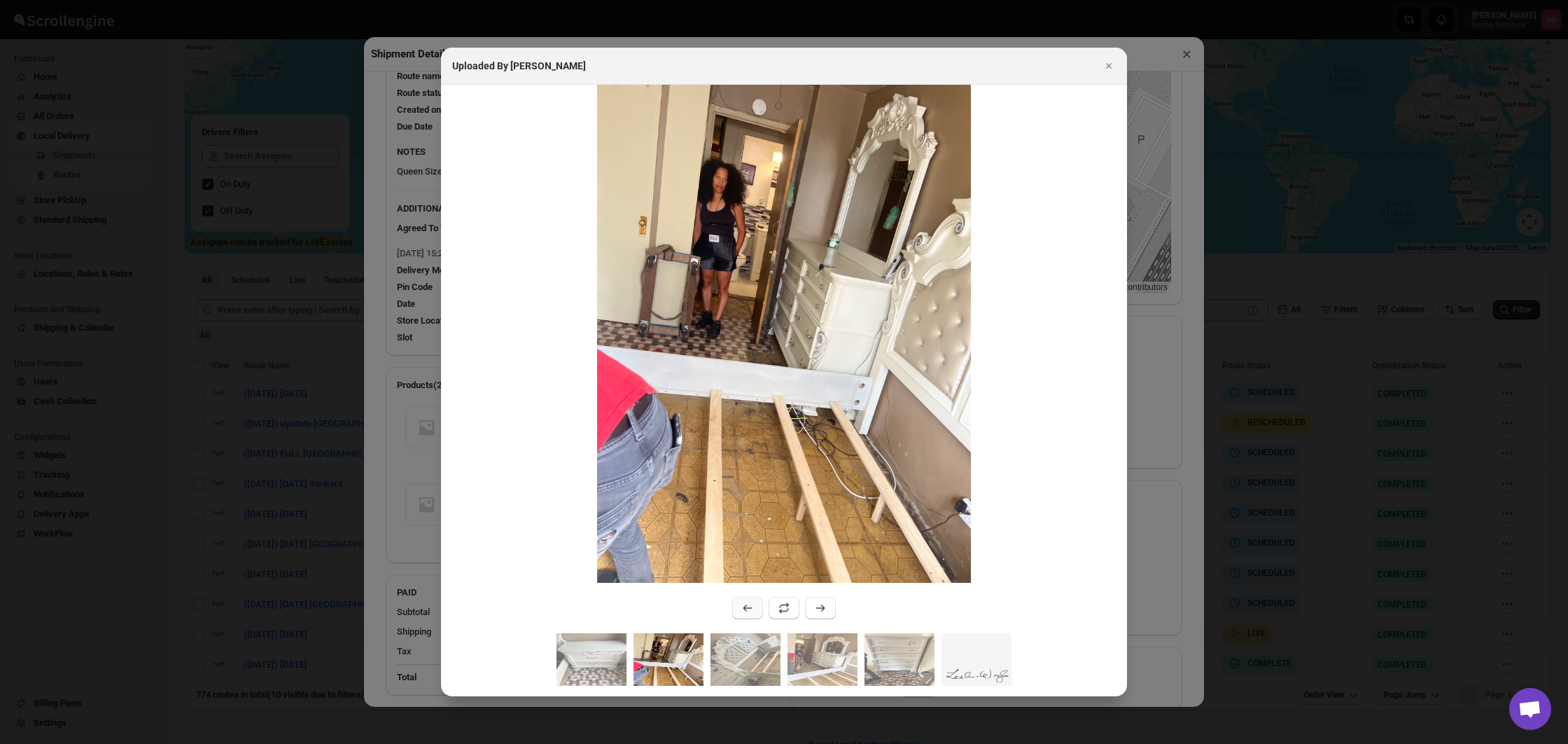
click at [747, 611] on icon ":rdbt:" at bounding box center [748, 608] width 14 height 14
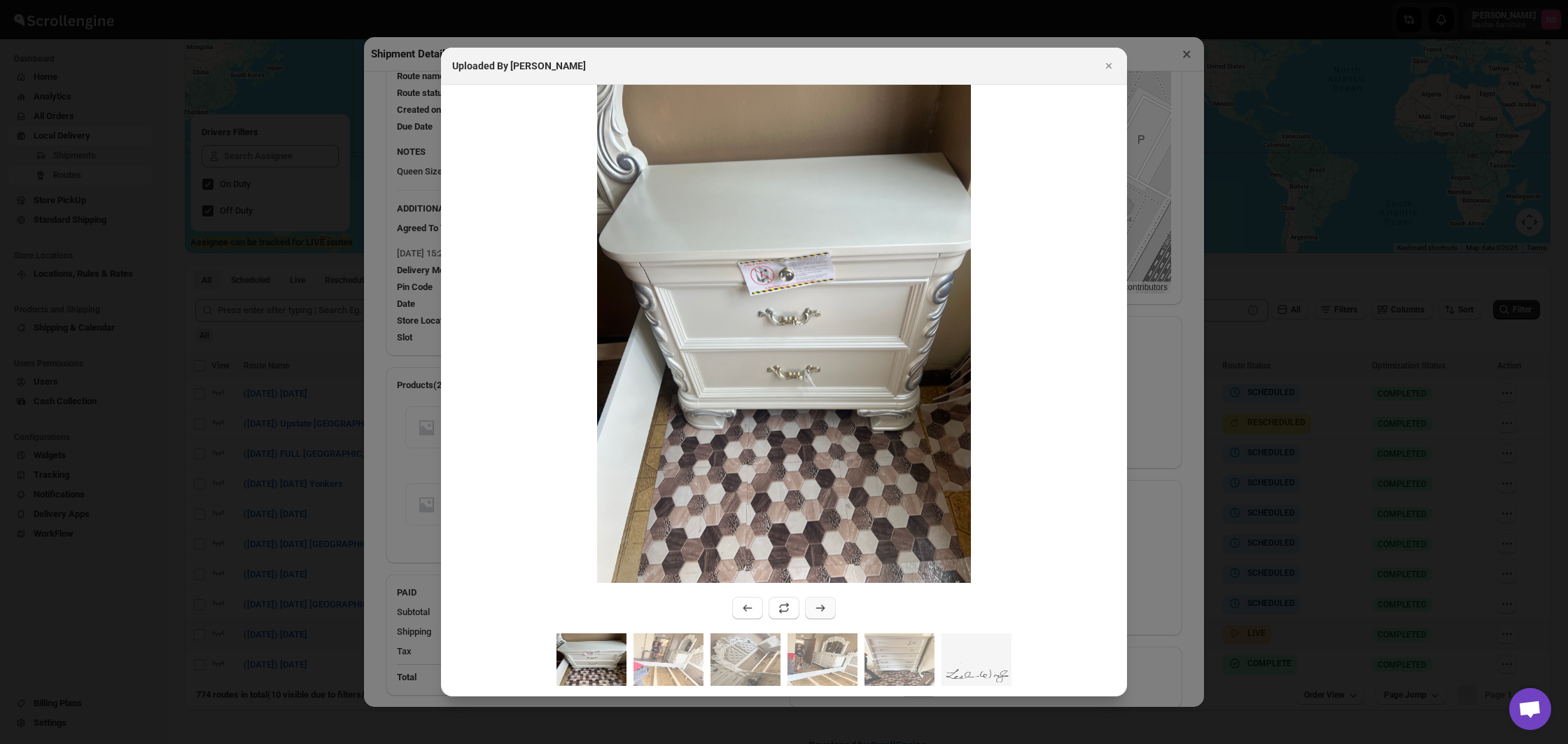
click at [827, 616] on button ":rdbt:" at bounding box center [820, 608] width 31 height 22
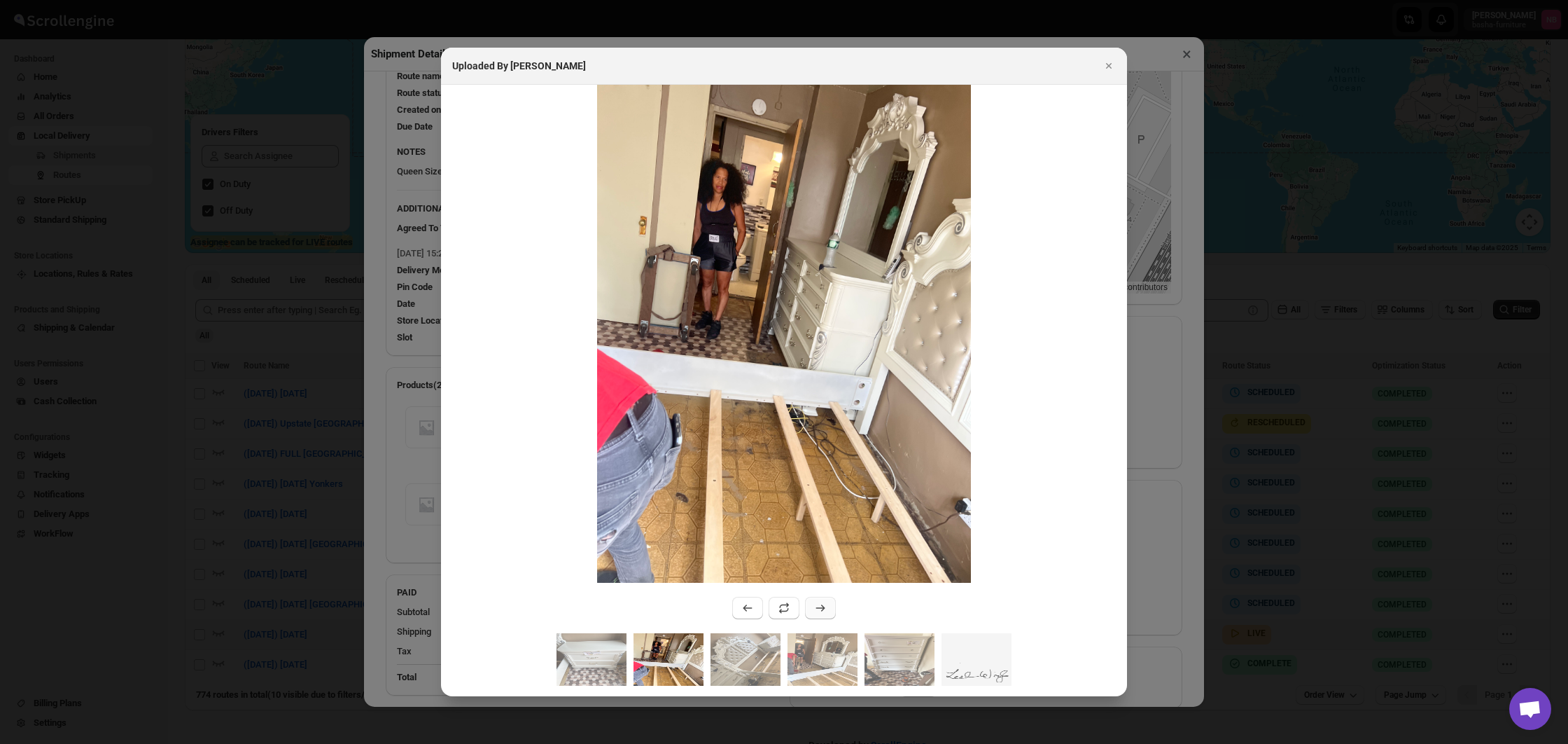
click at [827, 616] on button ":rdbt:" at bounding box center [820, 608] width 31 height 22
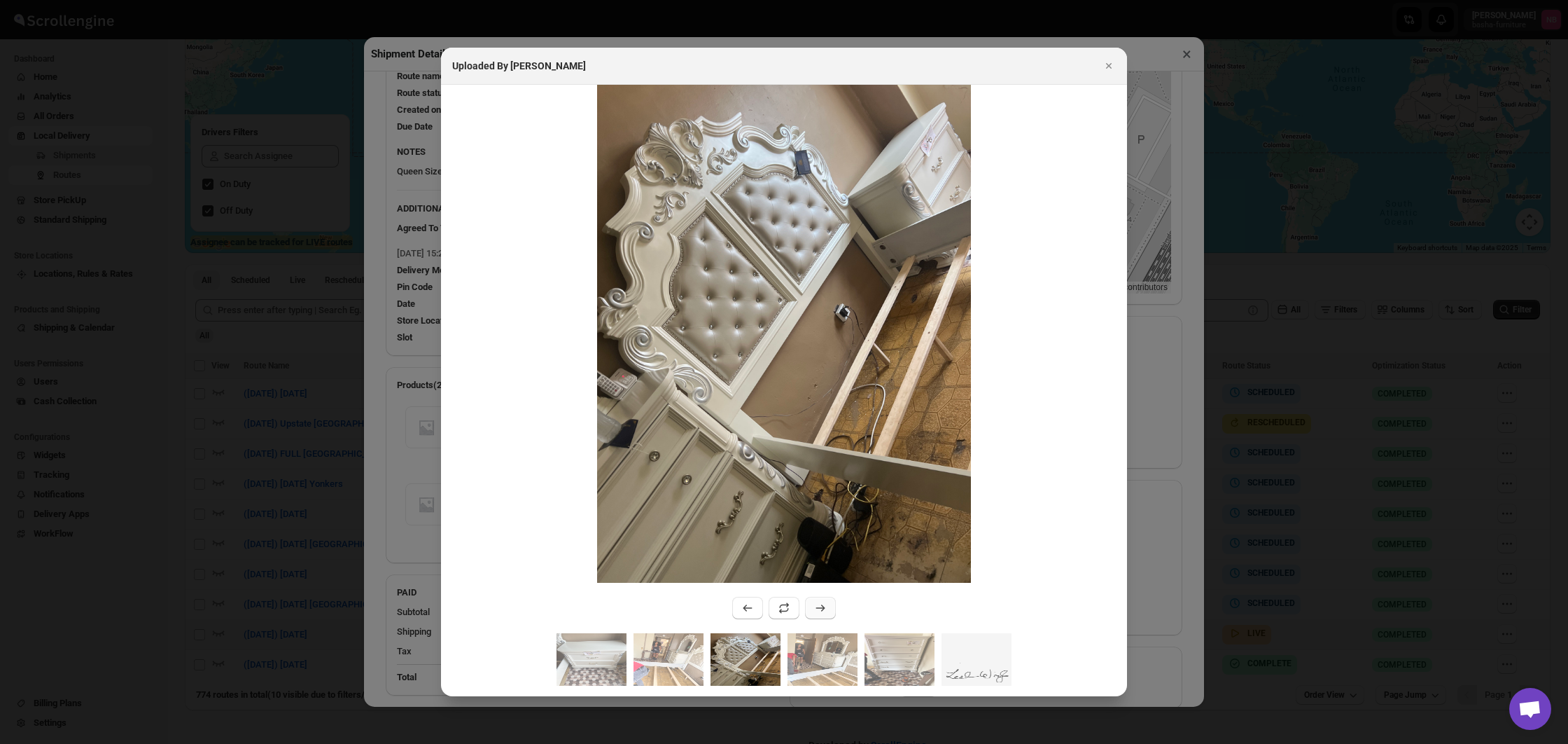
click at [827, 616] on button ":rdbt:" at bounding box center [820, 608] width 31 height 22
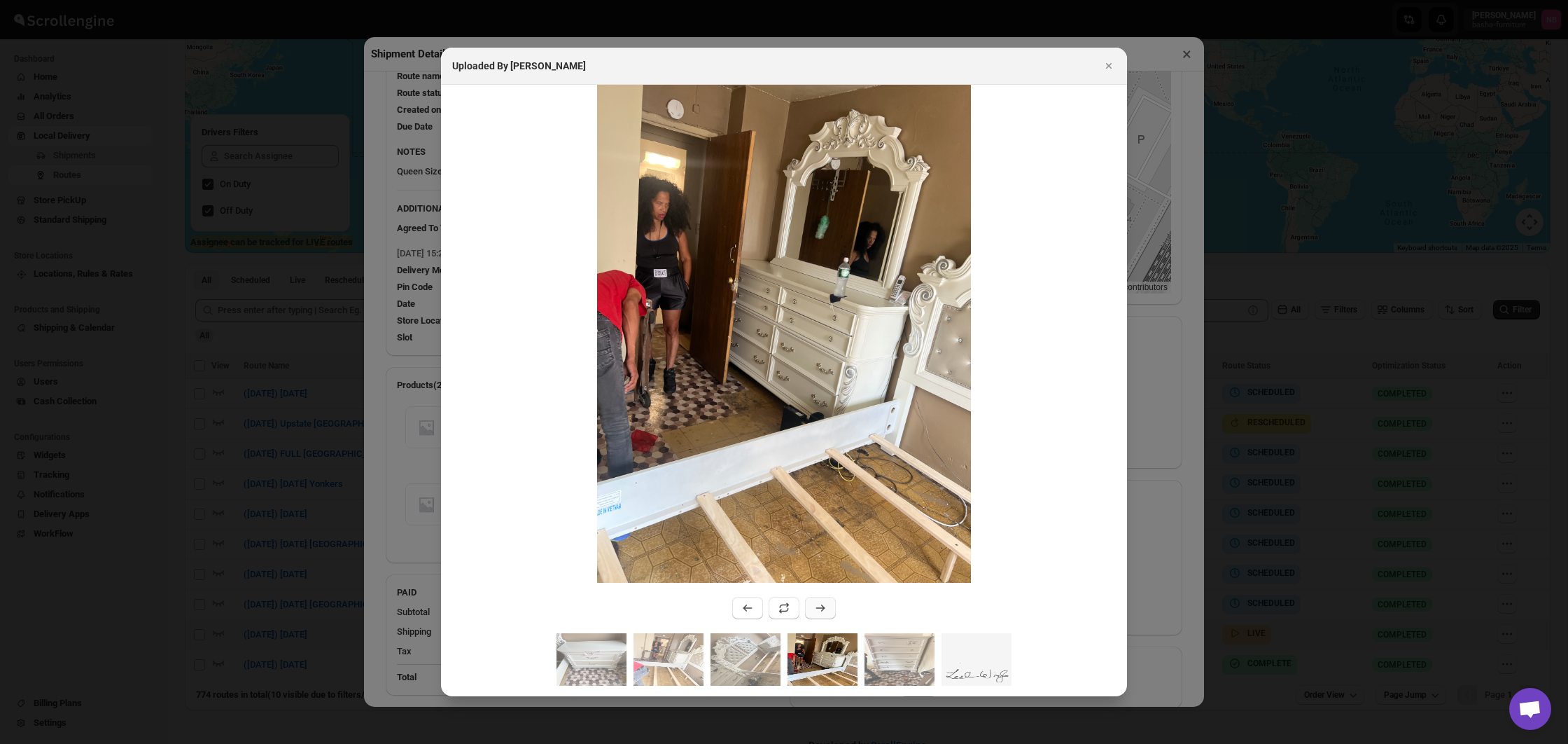
click at [827, 616] on button ":rdbt:" at bounding box center [820, 608] width 31 height 22
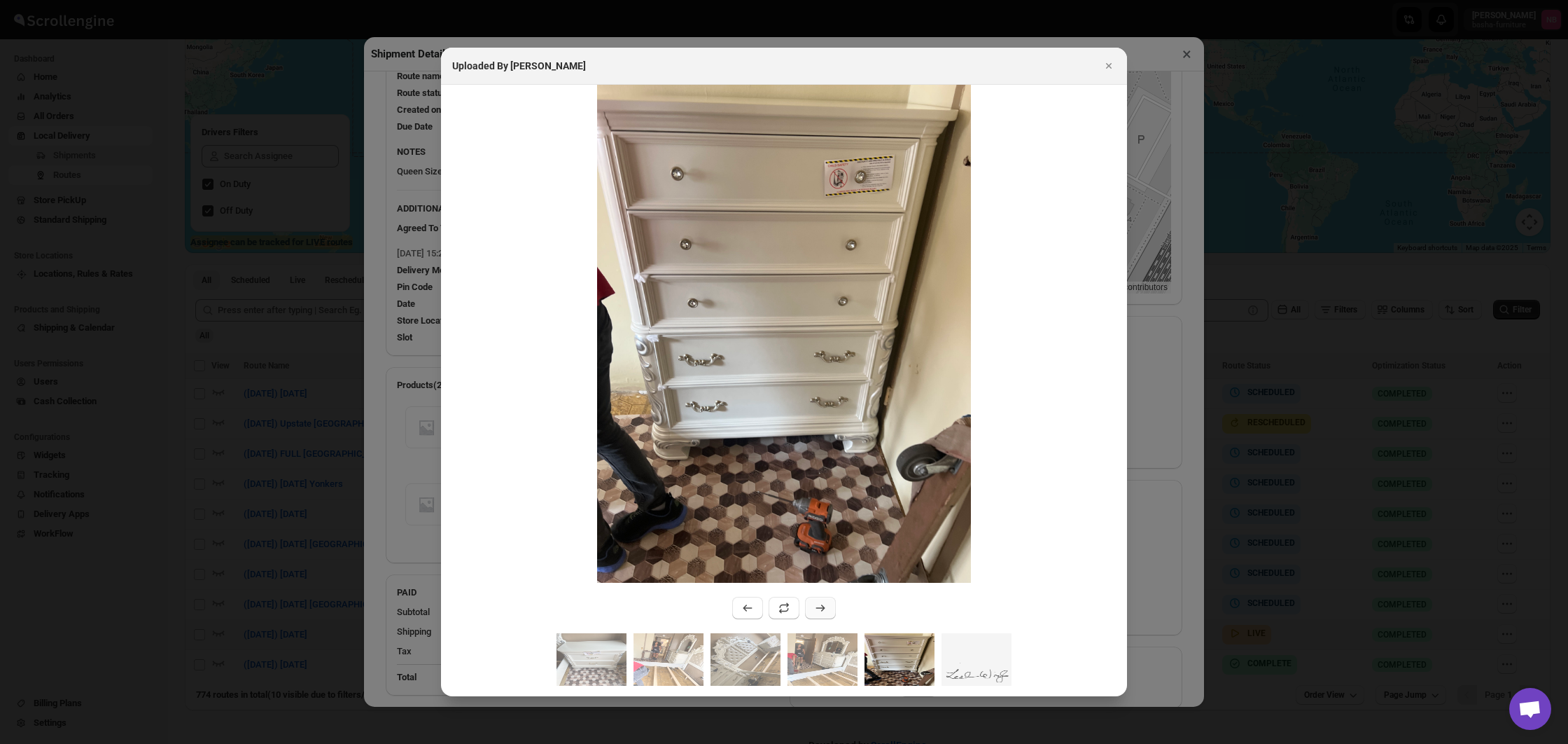
click at [827, 616] on button ":rdbt:" at bounding box center [820, 608] width 31 height 22
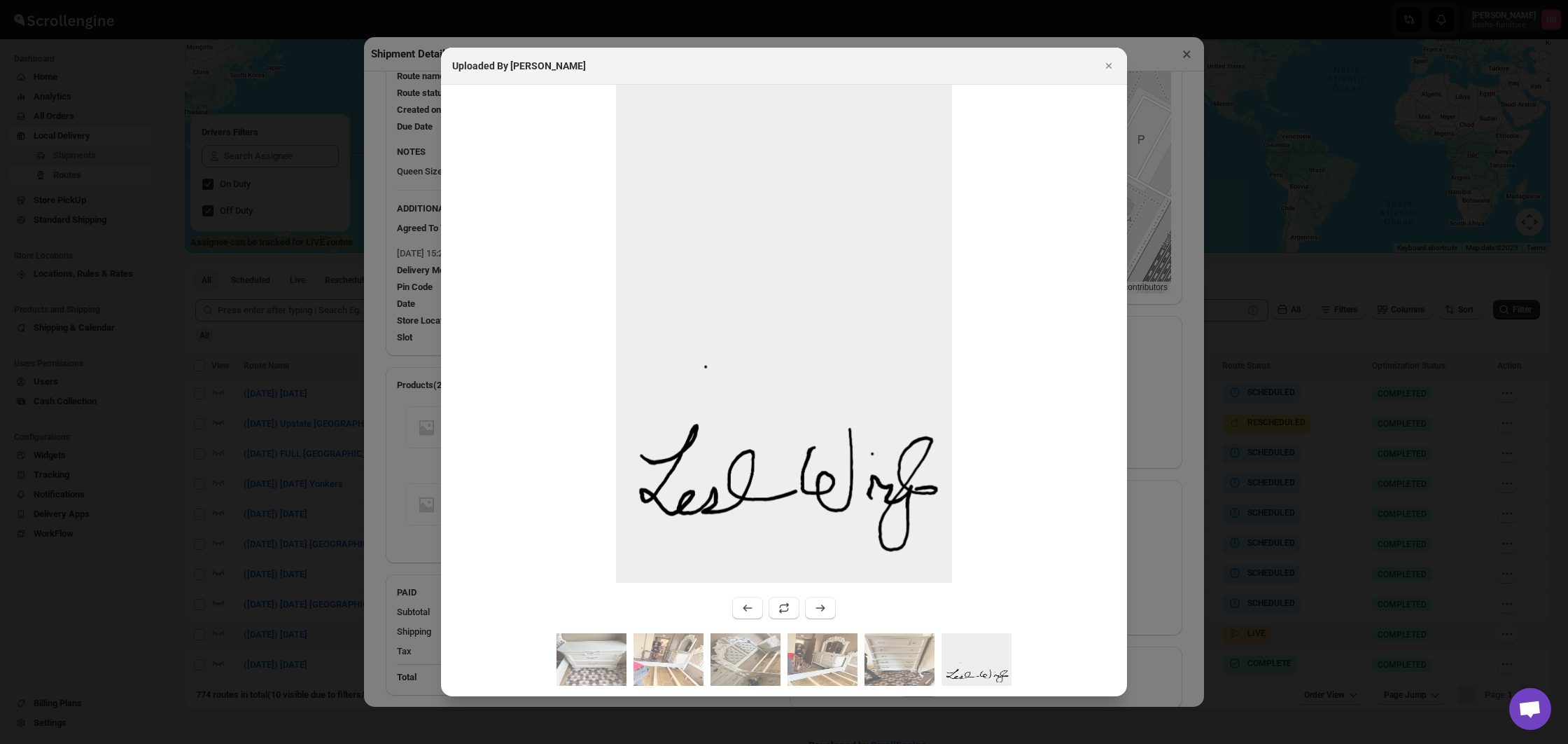
click at [374, 490] on div at bounding box center [784, 372] width 1568 height 744
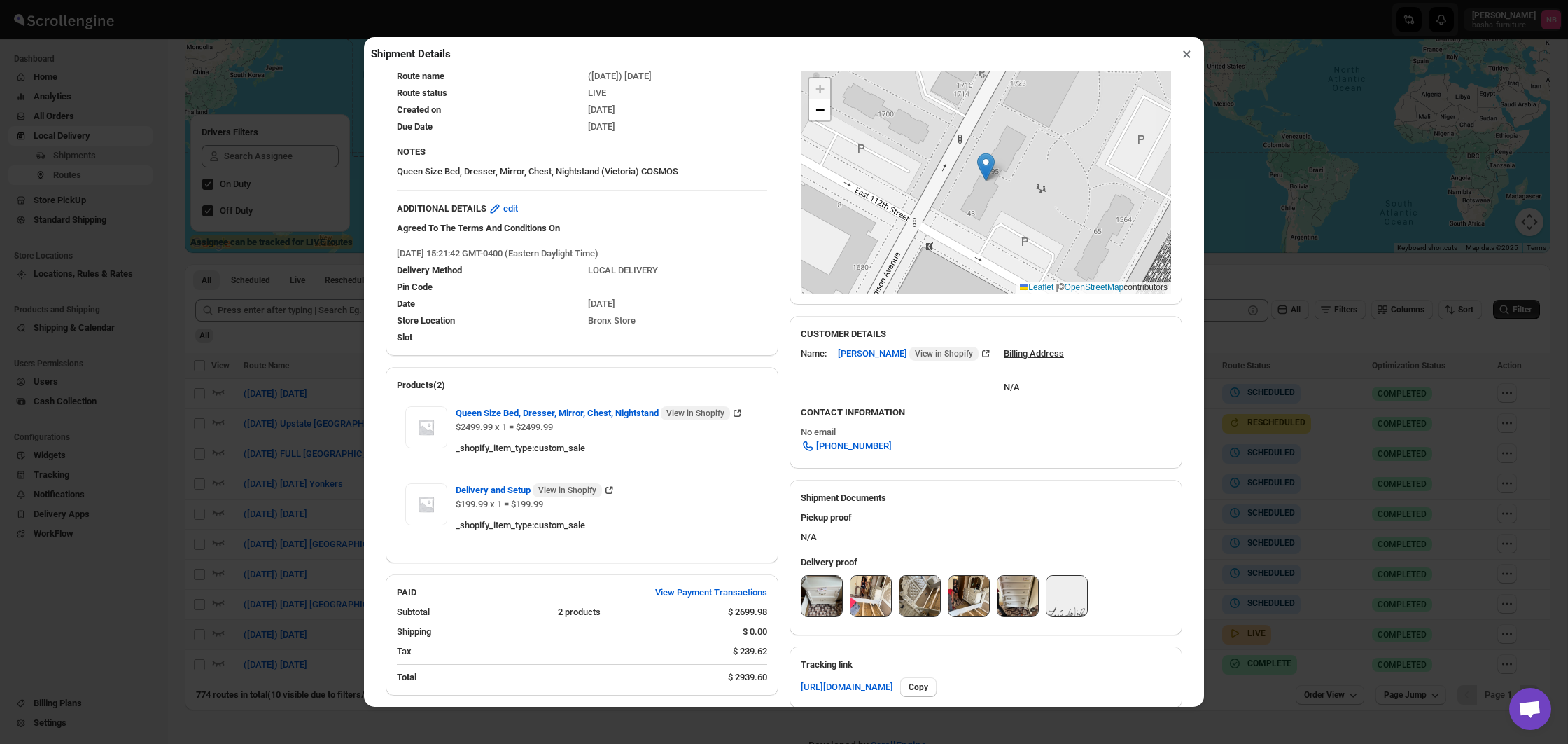
click at [374, 490] on div "#3492 Awb : LHCSSFT1EA DATE [DATE] | 15:31 Success DELIVERED Info Route : ([DAT…" at bounding box center [784, 389] width 840 height 635
click at [215, 472] on div "Shipment Details × #3492 Awb : LHCSSFT1EA DATE [DATE] | 15:31 Success DELIVERED…" at bounding box center [784, 372] width 1568 height 744
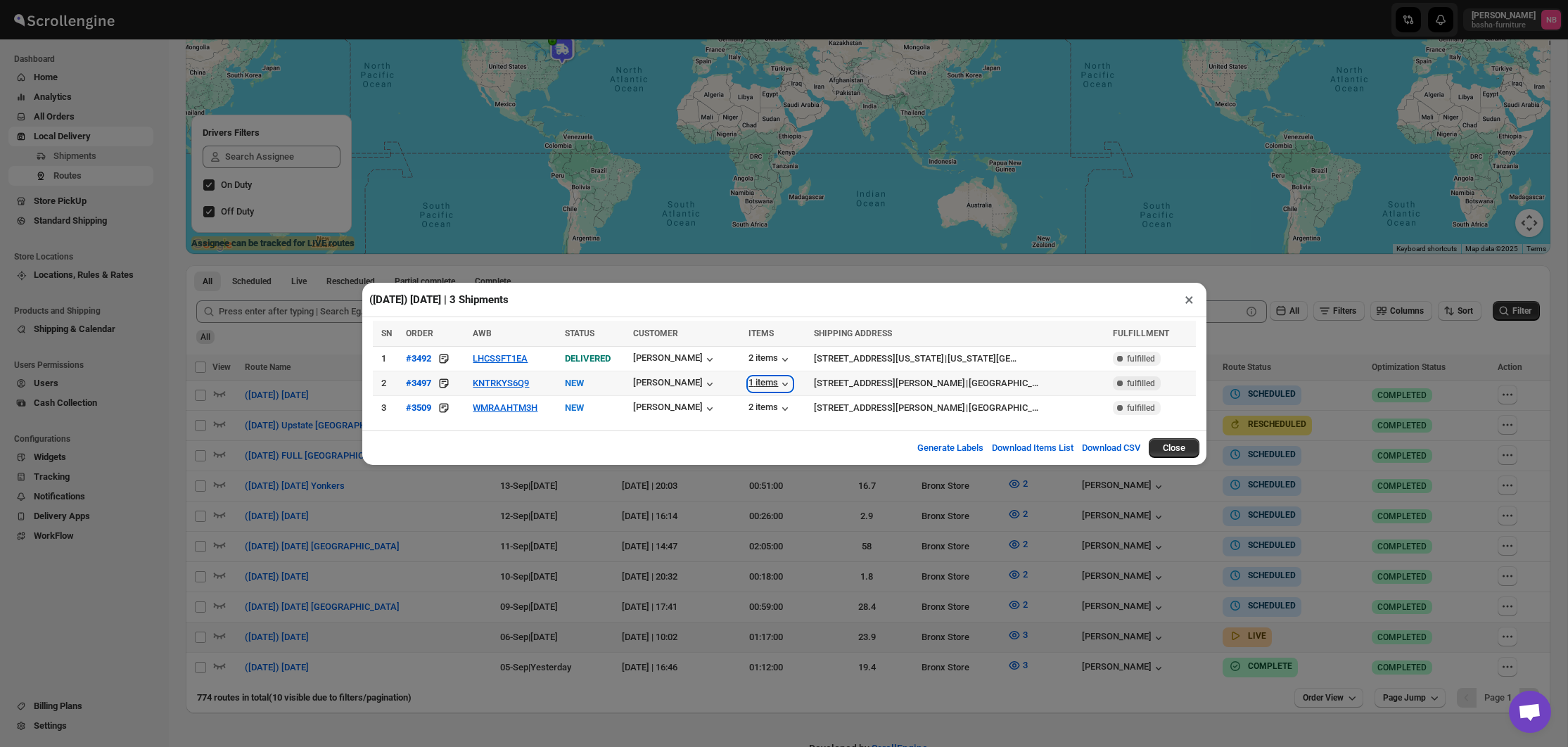
click at [748, 386] on div "1 items" at bounding box center [769, 384] width 44 height 14
click at [744, 406] on td "2 items" at bounding box center [777, 407] width 66 height 25
click at [749, 406] on div "2 items" at bounding box center [769, 409] width 44 height 14
click at [687, 403] on div "[PERSON_NAME]" at bounding box center [675, 409] width 84 height 14
click at [778, 402] on icon "button" at bounding box center [785, 409] width 14 height 14
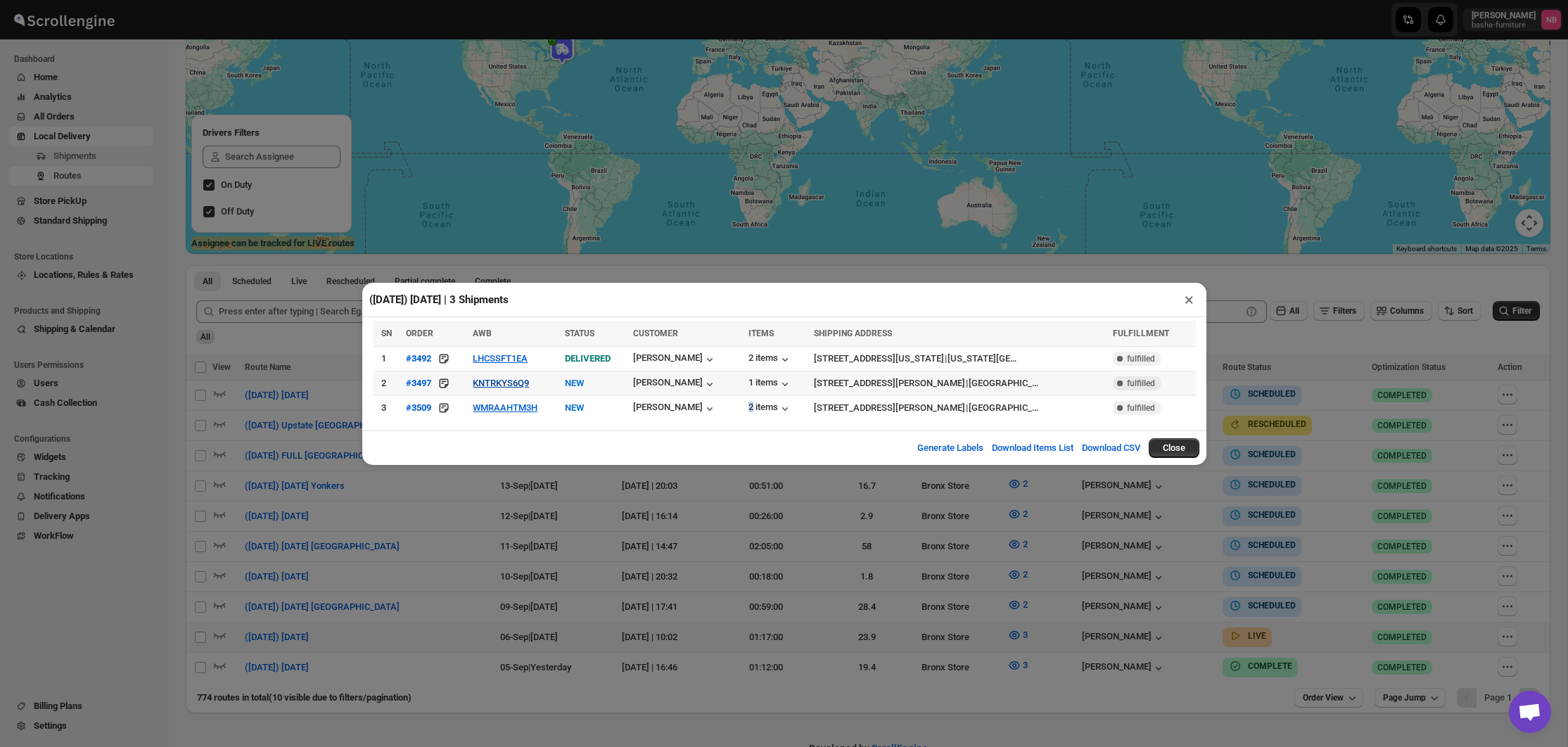
click at [523, 385] on button "KNTRKYS6Q9" at bounding box center [500, 383] width 56 height 11
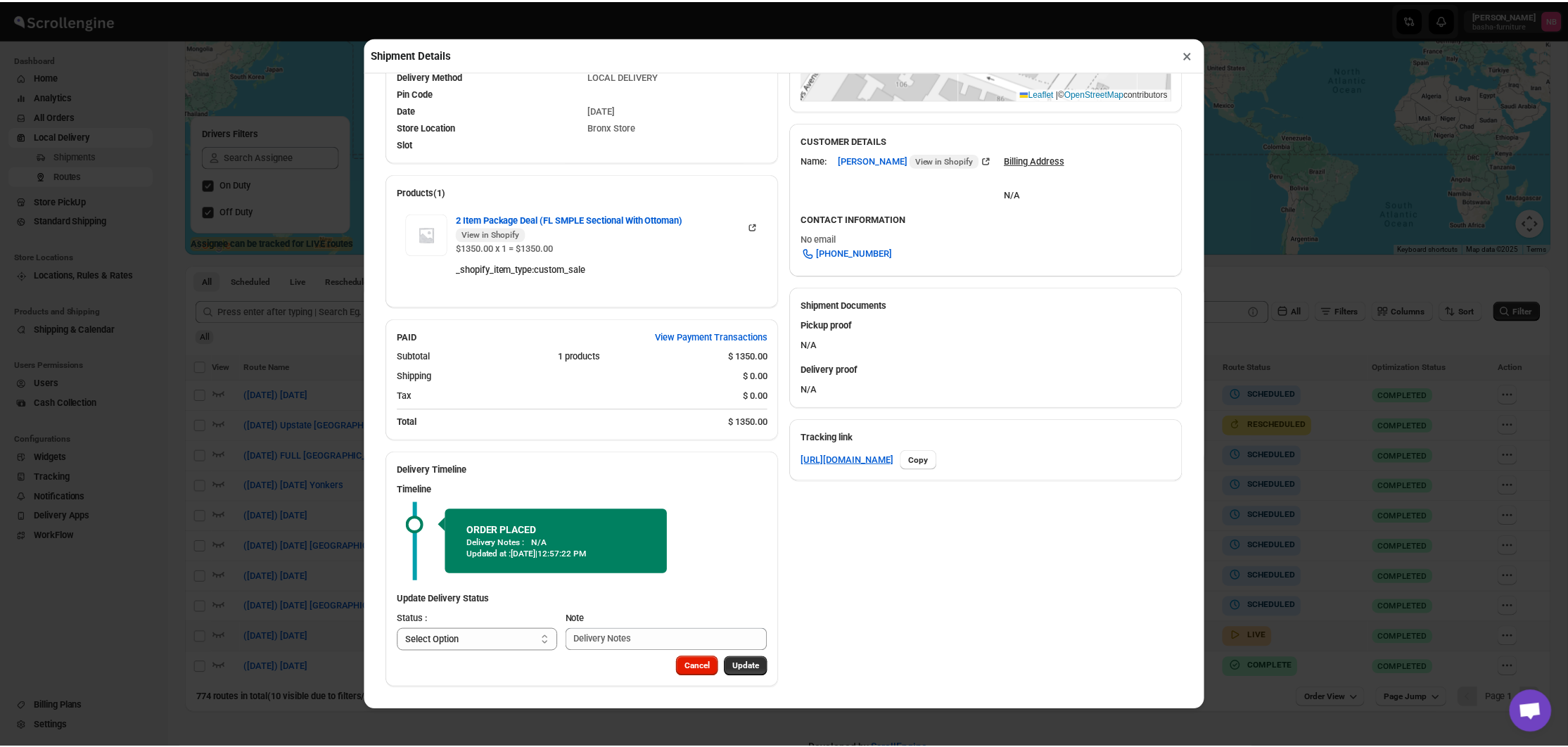
scroll to position [383, 0]
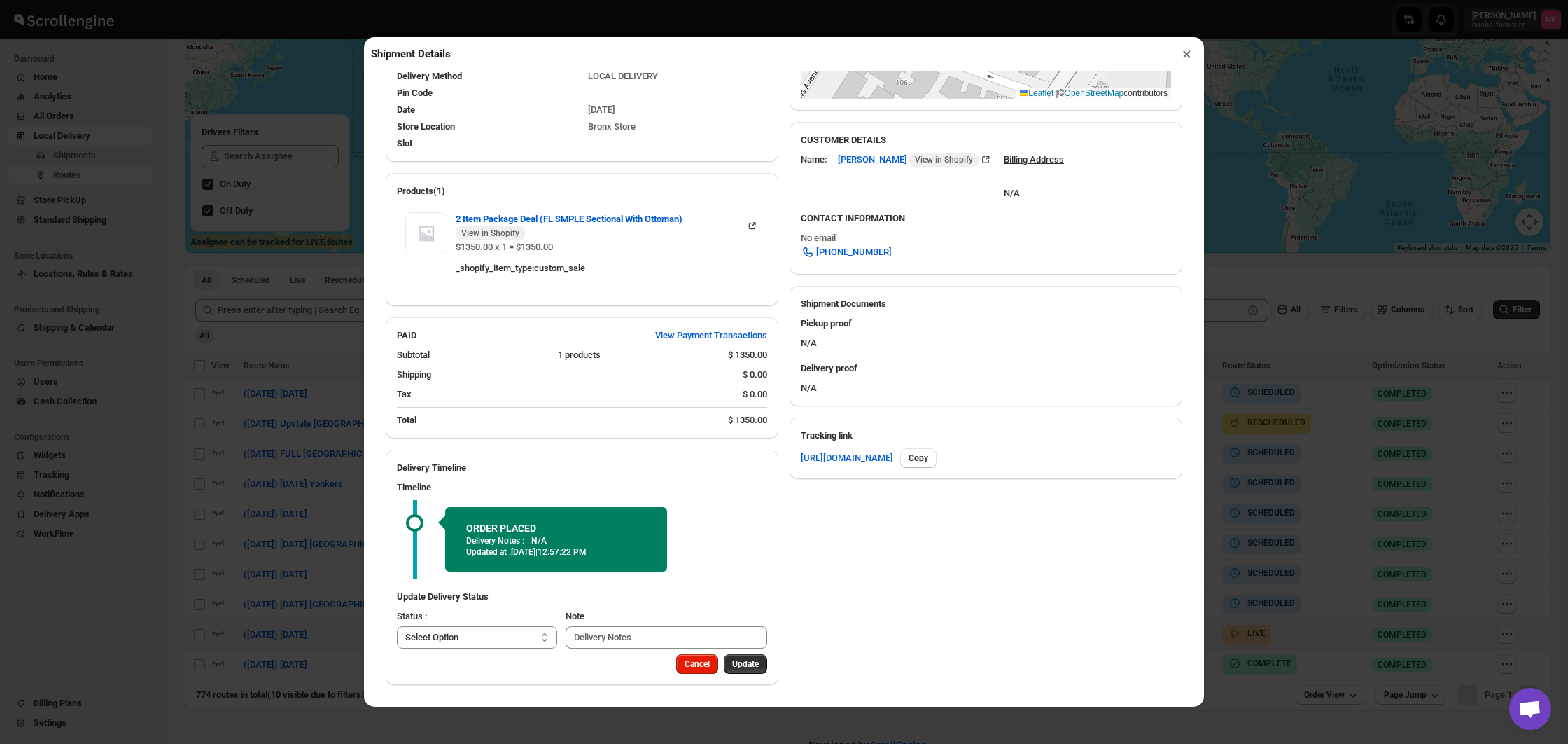
click at [1289, 484] on div "Shipment Details × #3497 Awb : KNTRKYS6Q9 DATE [DATE] | 12:54 Info NEW Info Rou…" at bounding box center [784, 372] width 1568 height 744
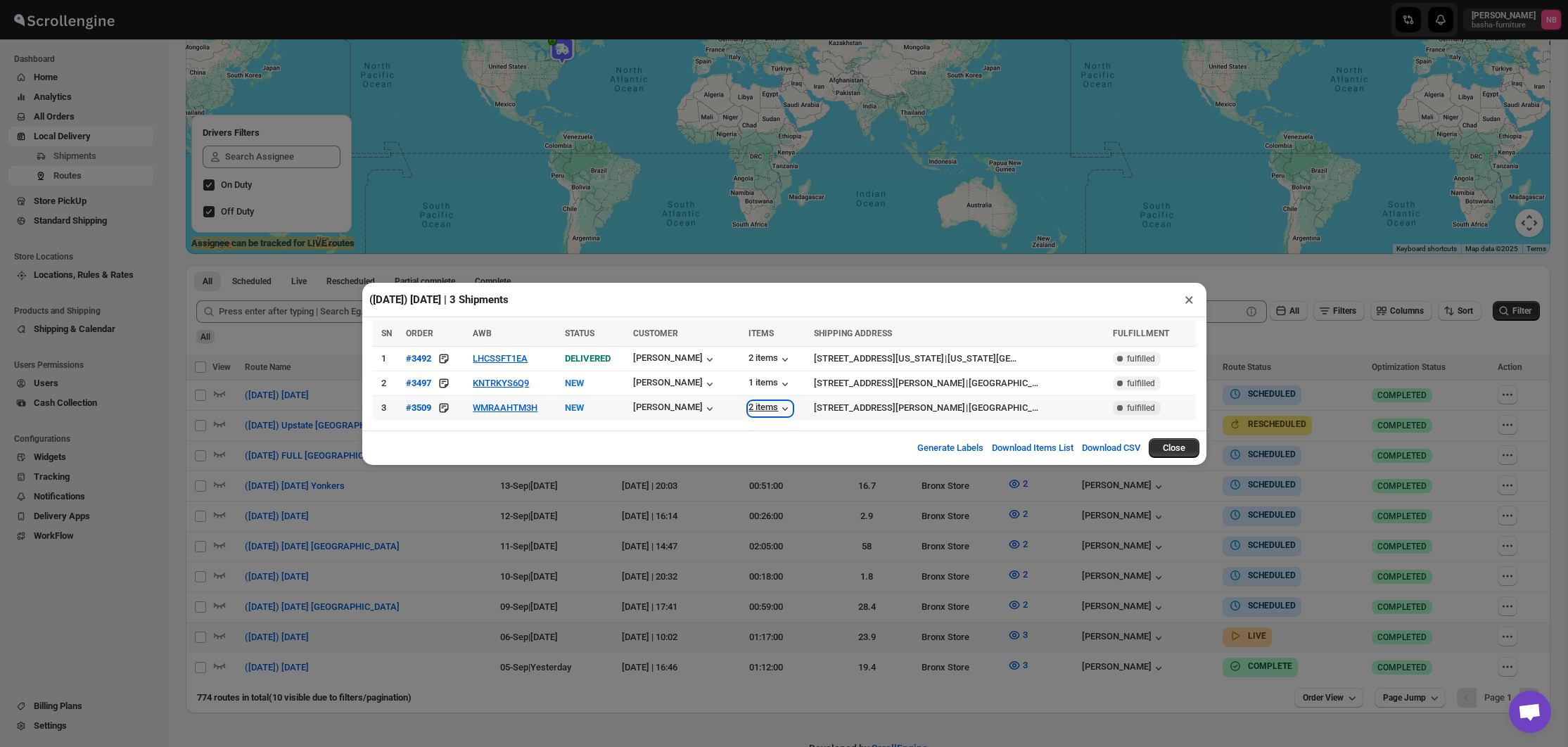
click at [748, 411] on div "2 items" at bounding box center [769, 409] width 44 height 14
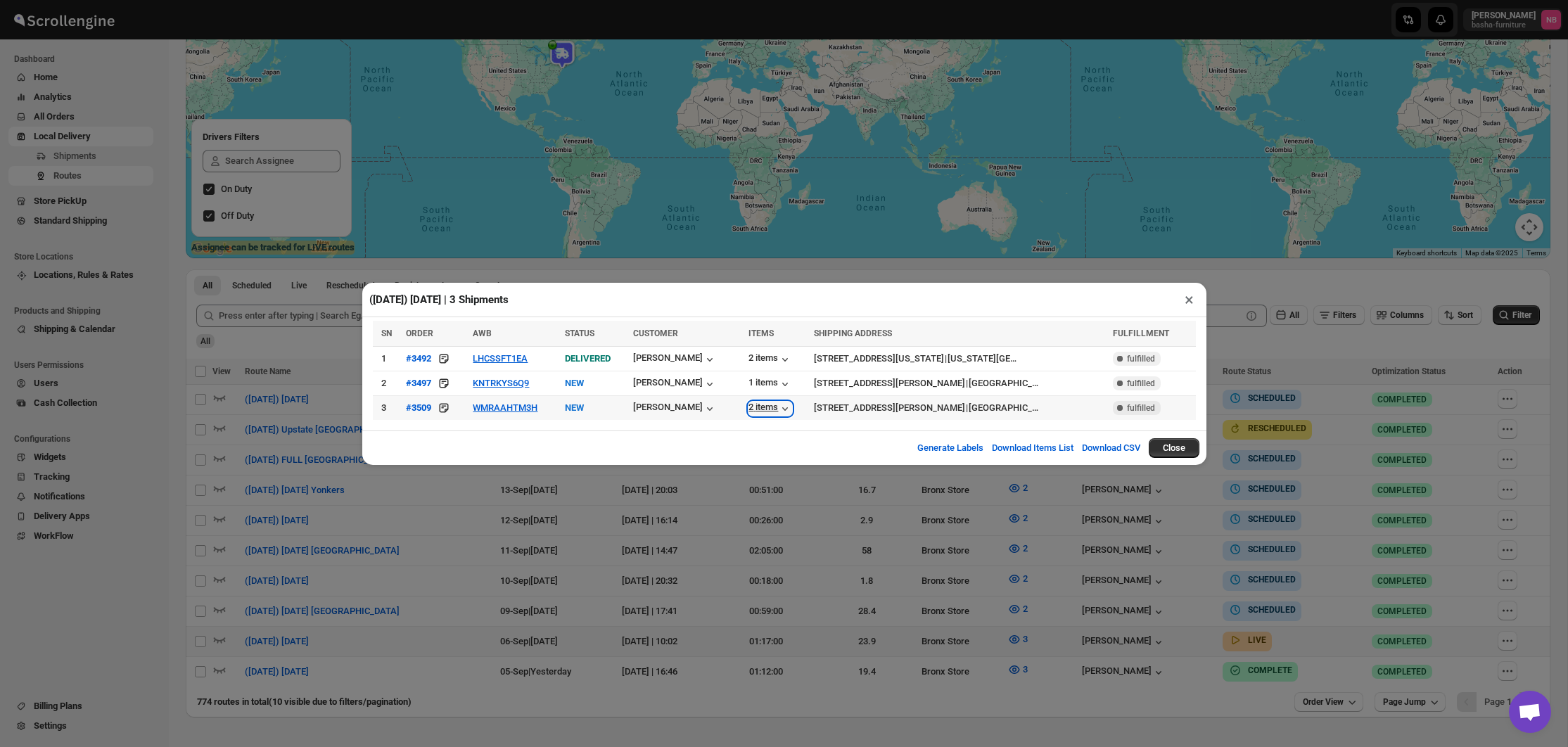
click at [748, 406] on div "2 items" at bounding box center [769, 409] width 44 height 14
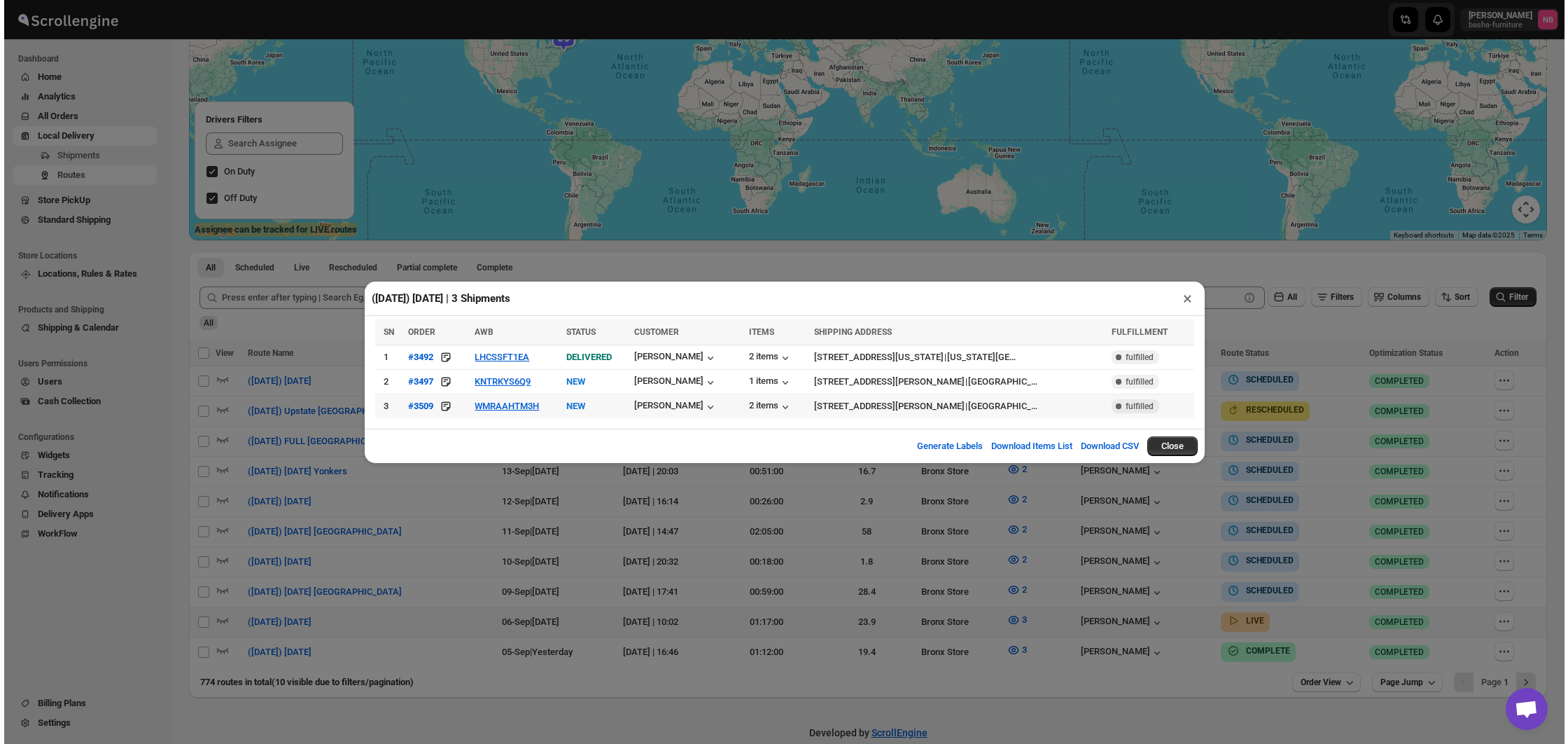
scroll to position [190, 0]
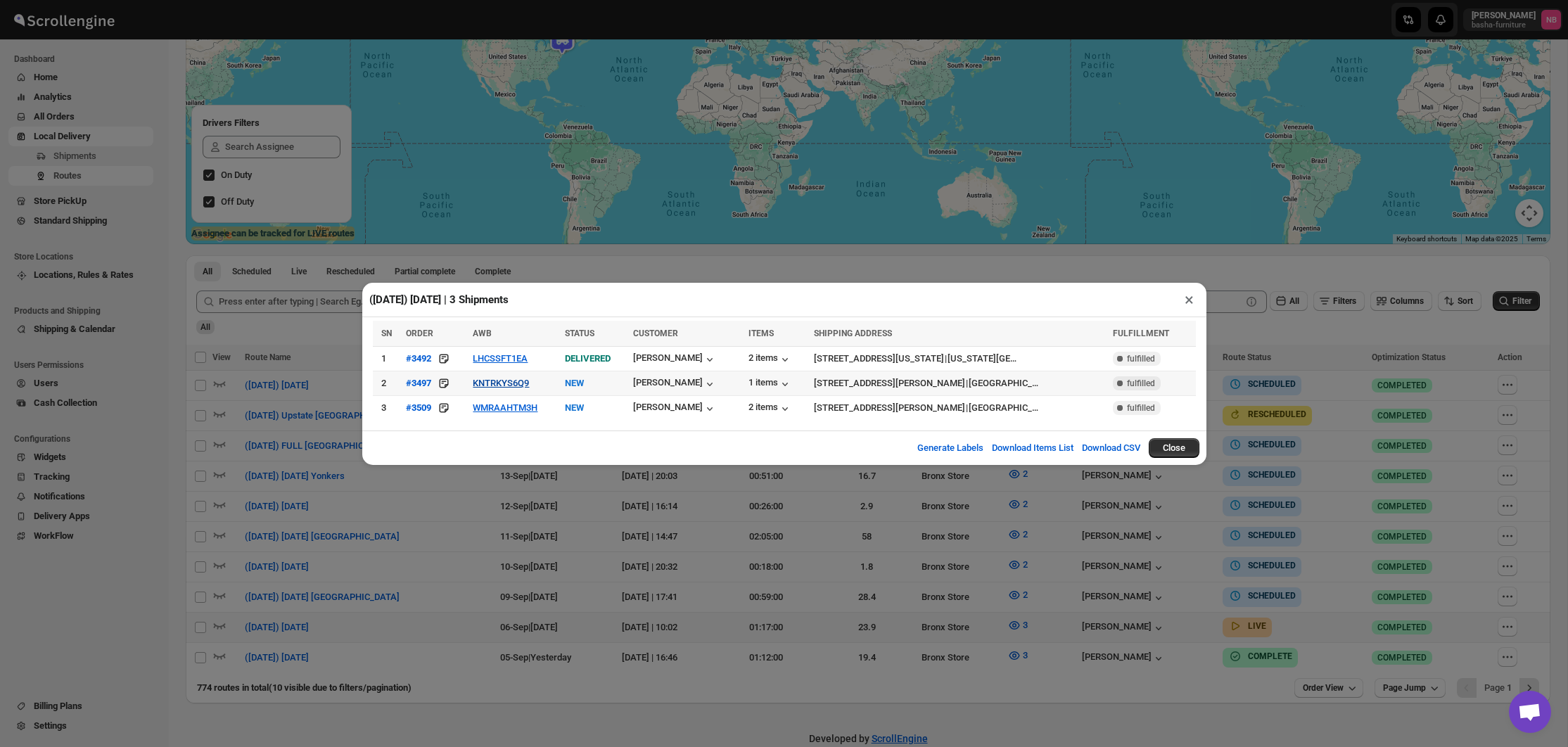
click at [526, 382] on button "KNTRKYS6Q9" at bounding box center [500, 383] width 56 height 11
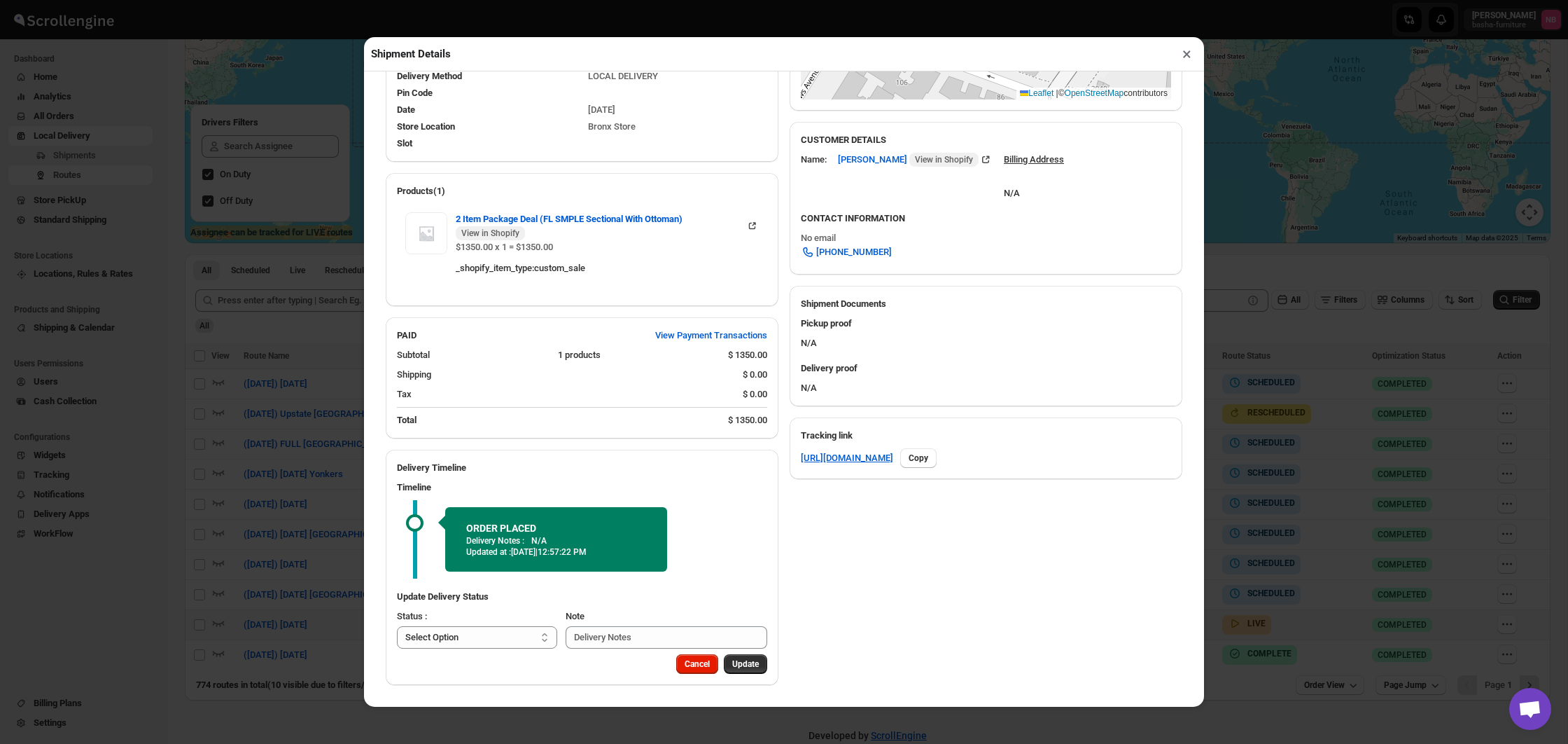
scroll to position [382, 0]
click at [207, 391] on div "Shipment Details × #3497 Awb : KNTRKYS6Q9 DATE [DATE] | 12:54 Info NEW Info Rou…" at bounding box center [784, 372] width 1568 height 744
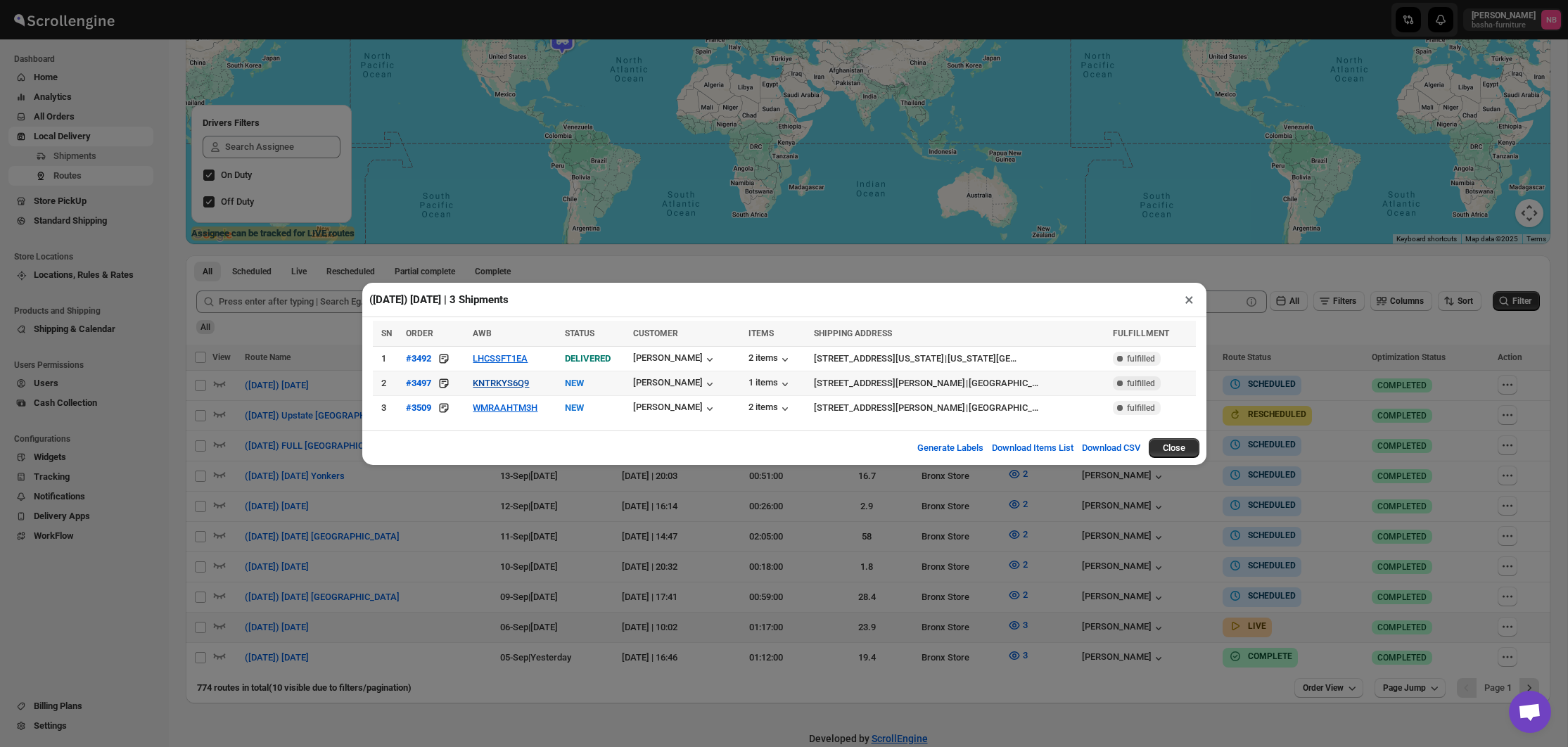
click at [506, 387] on button "KNTRKYS6Q9" at bounding box center [500, 383] width 56 height 11
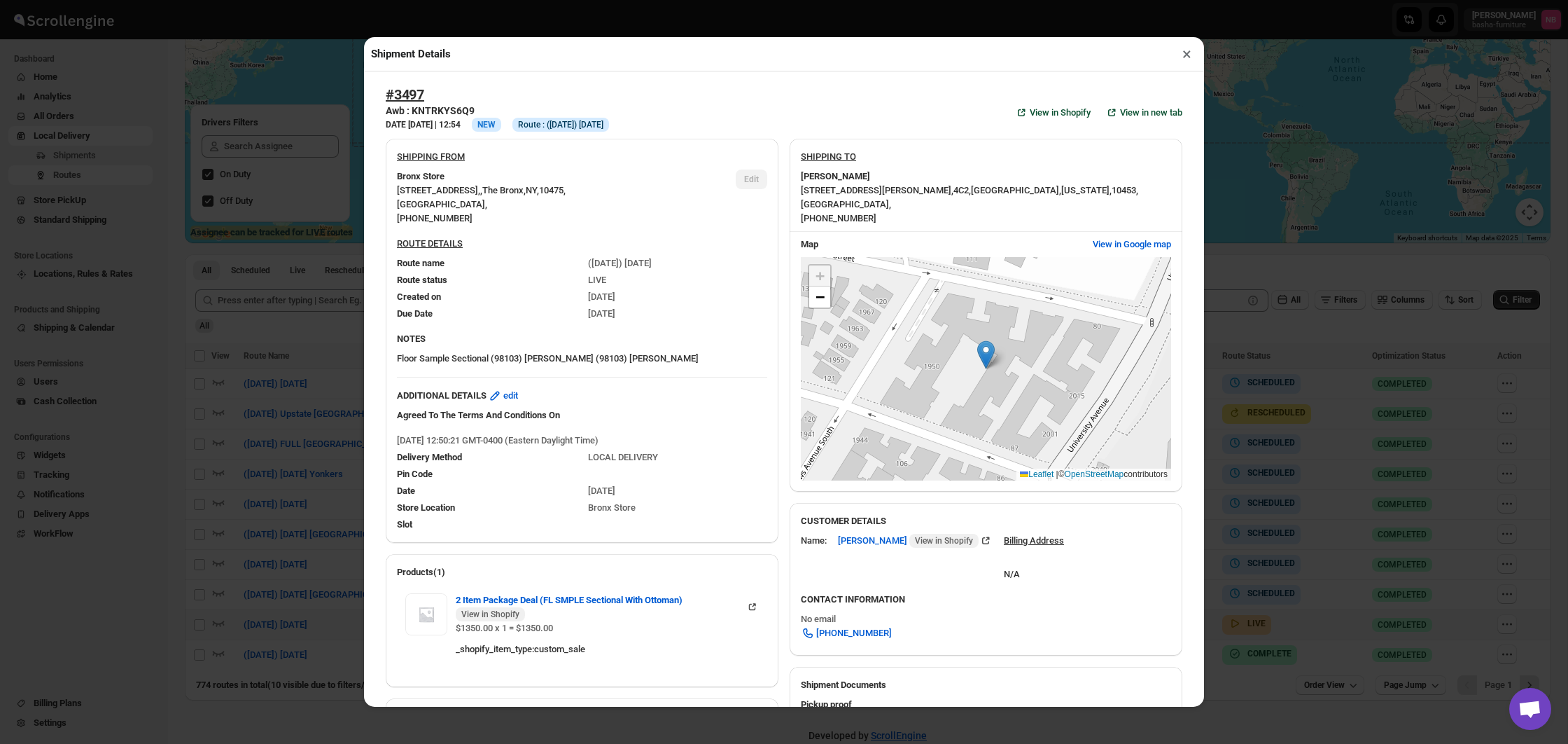
click at [207, 403] on div "Shipment Details × #3497 Awb : KNTRKYS6Q9 DATE [DATE] | 12:54 Info NEW Info Rou…" at bounding box center [784, 372] width 1568 height 744
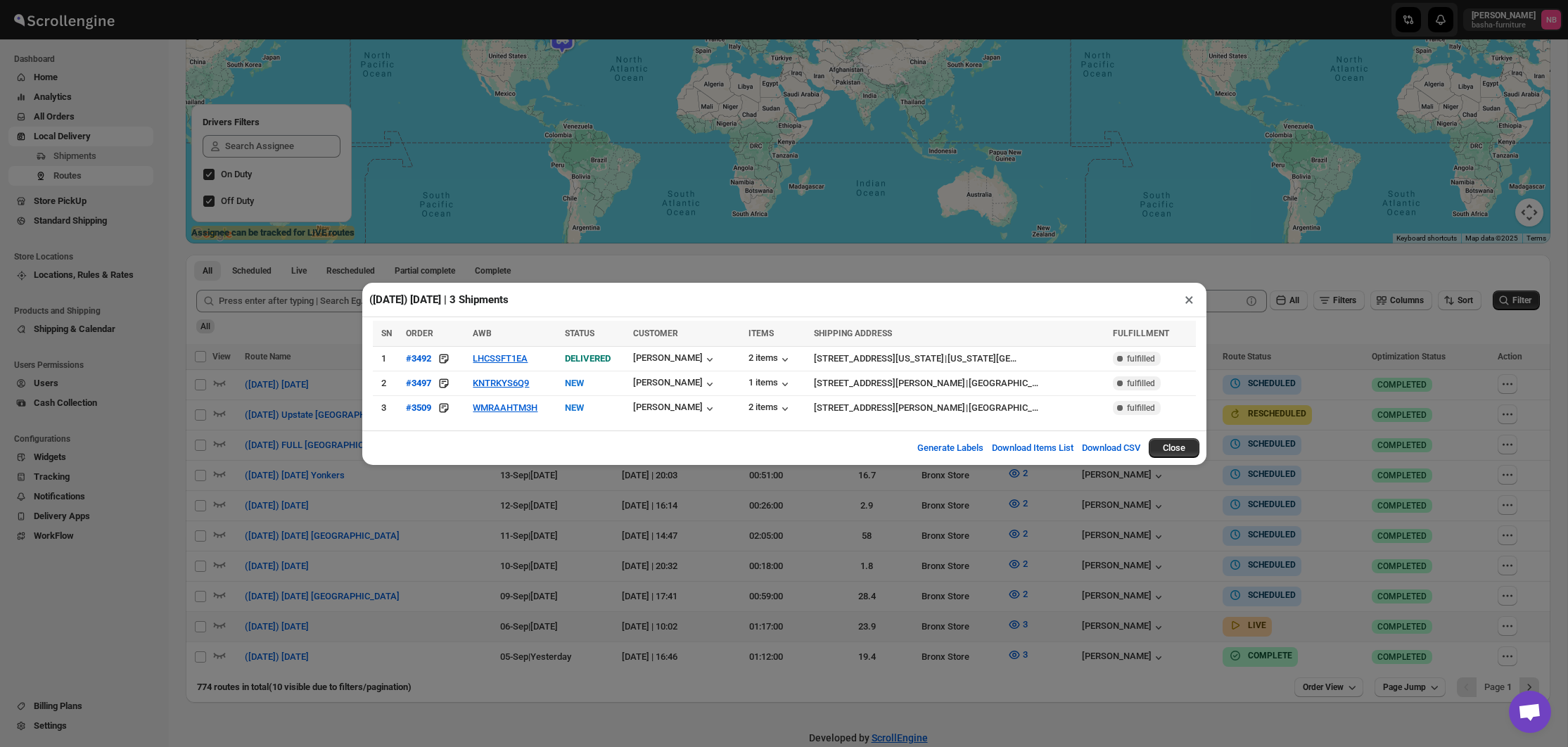
click at [600, 590] on div "([DATE]) [DATE] | 3 Shipments × SN ORDER AWB STATUS CUSTOMER ITEMS SHIPPING ADD…" at bounding box center [784, 374] width 1568 height 747
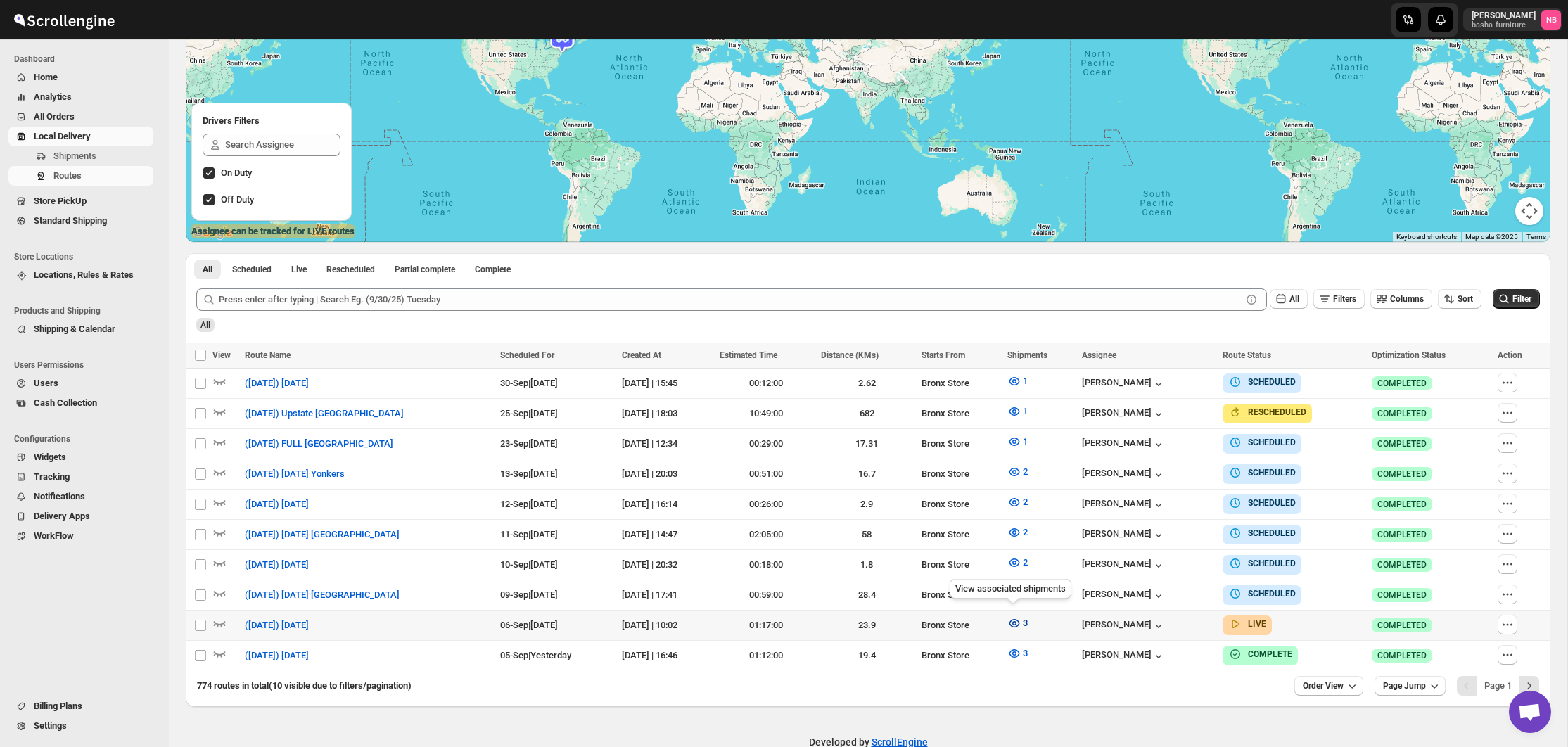
scroll to position [194, 0]
click at [1012, 620] on icon "button" at bounding box center [1014, 622] width 4 height 4
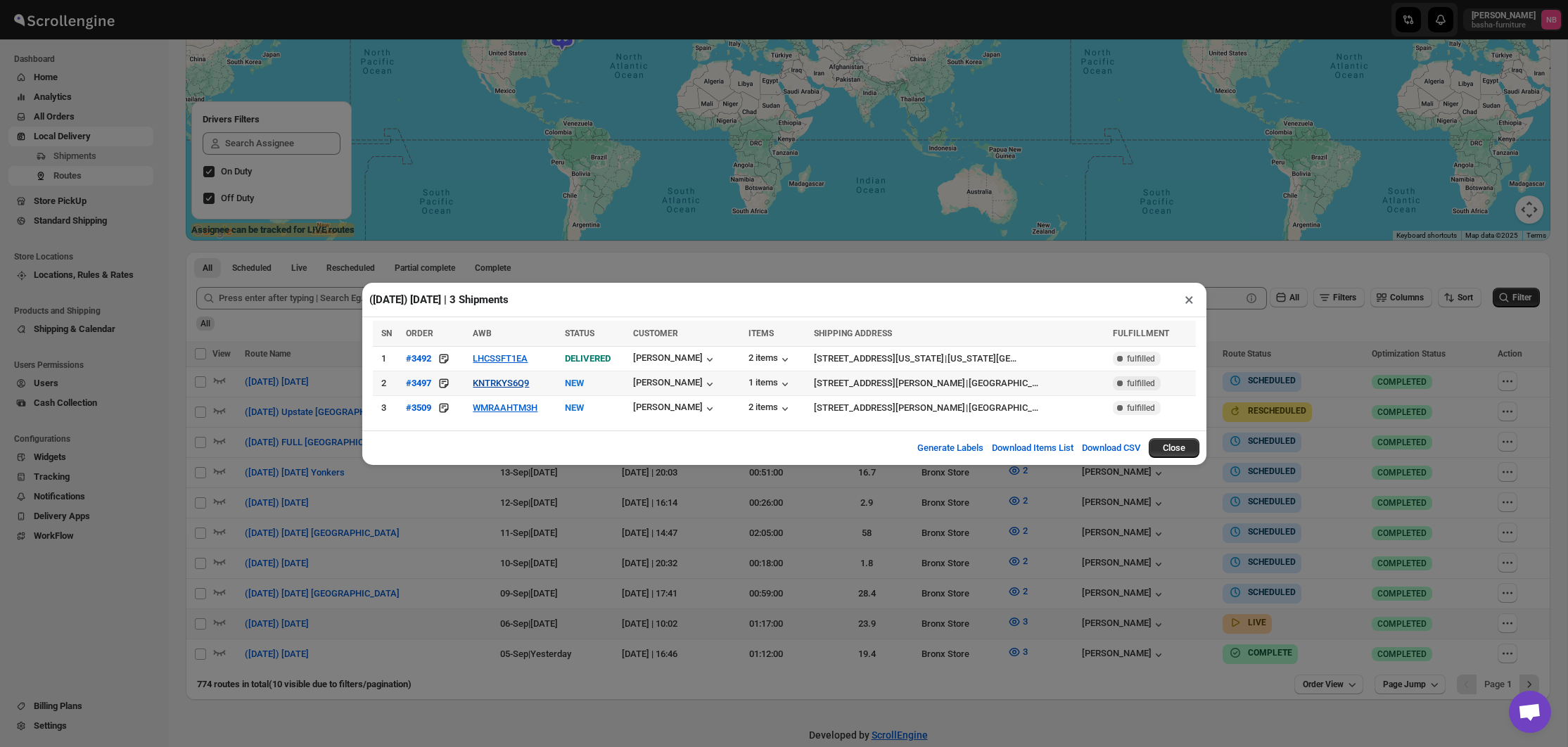
click at [524, 385] on button "KNTRKYS6Q9" at bounding box center [500, 383] width 56 height 11
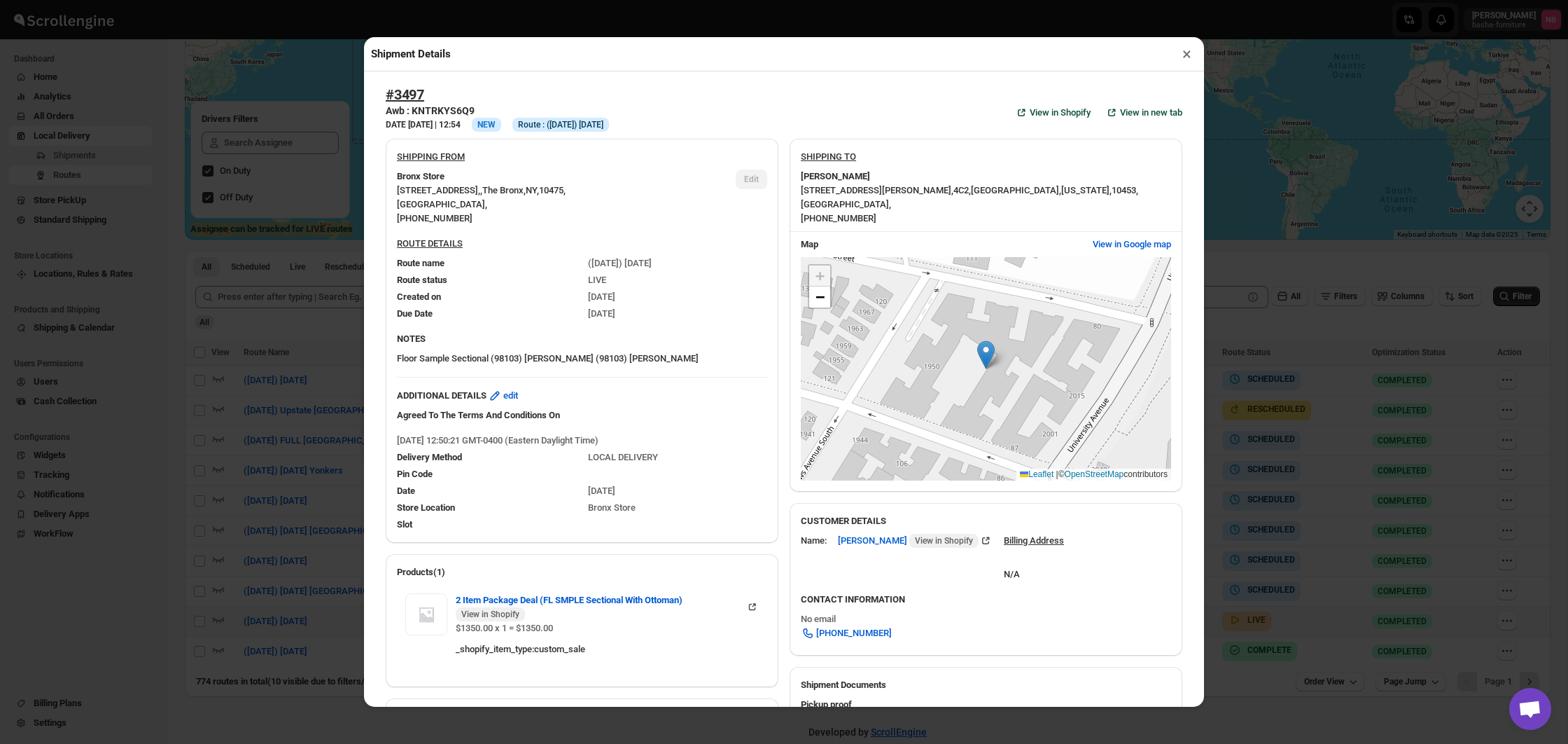
click at [319, 337] on div "Shipment Details × #3497 Awb : KNTRKYS6Q9 DATE [DATE] | 12:54 Info NEW Info Rou…" at bounding box center [784, 372] width 1568 height 744
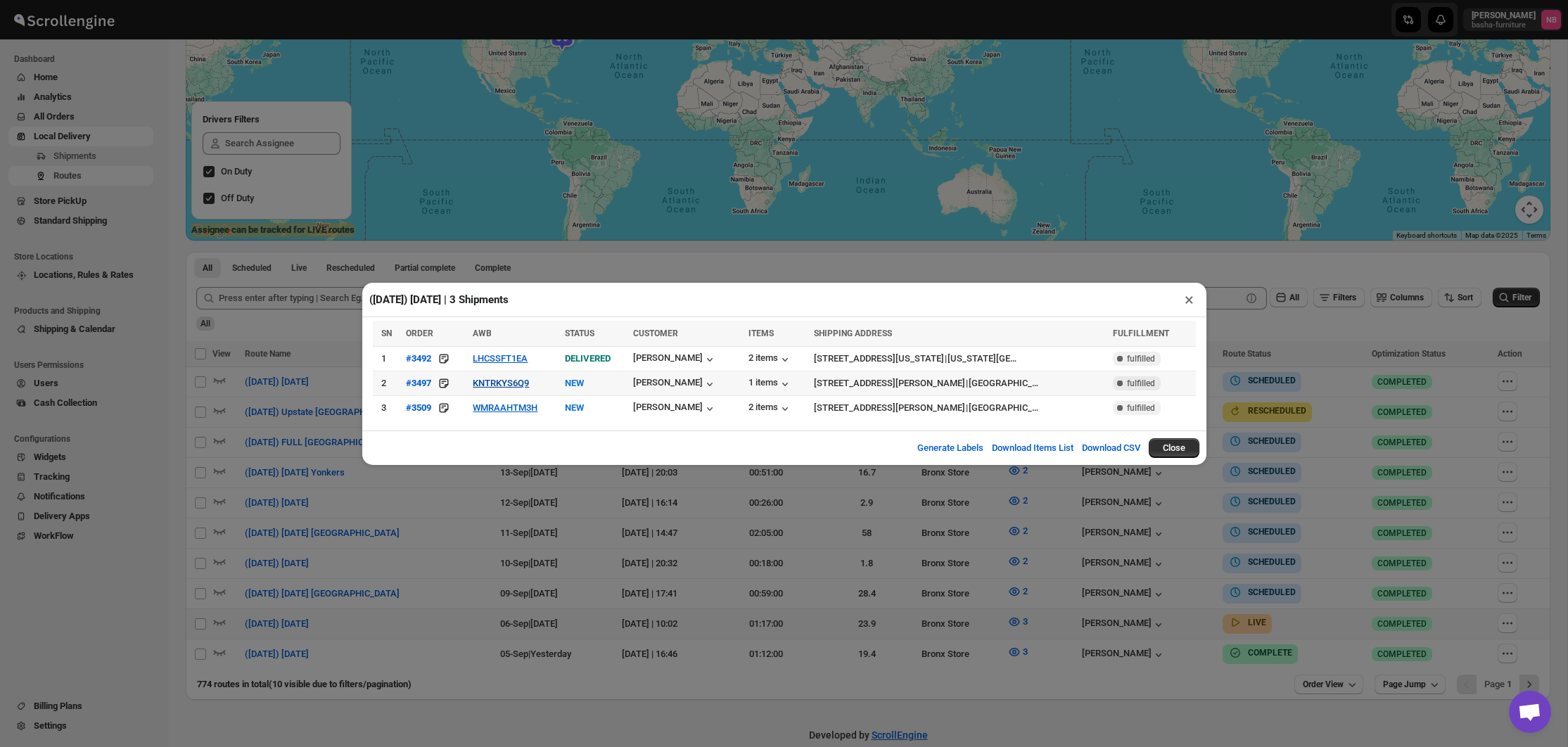
click at [489, 385] on button "KNTRKYS6Q9" at bounding box center [500, 383] width 56 height 11
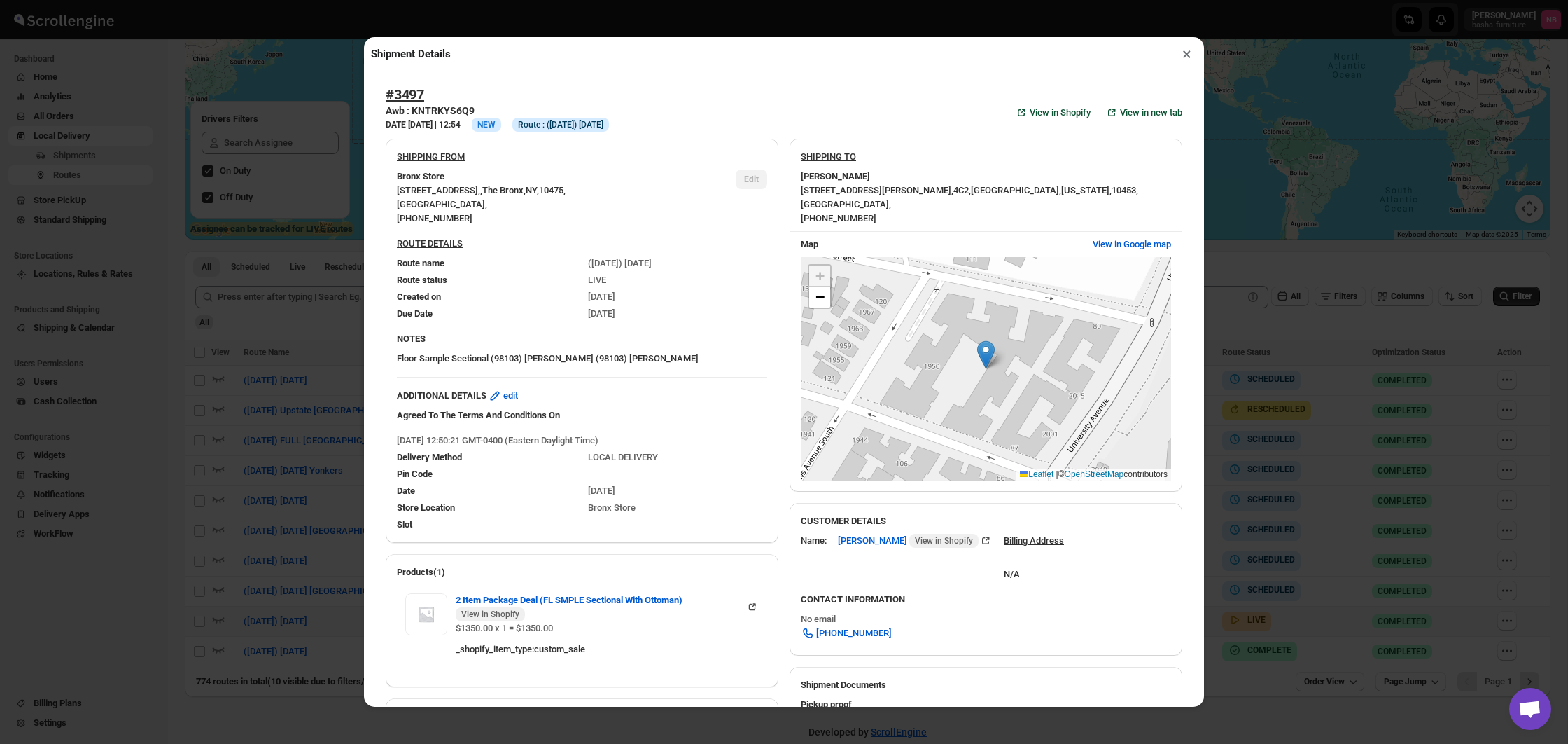
click at [333, 343] on div "Shipment Details × #3497 Awb : KNTRKYS6Q9 DATE [DATE] | 12:54 Info NEW Info Rou…" at bounding box center [784, 372] width 1568 height 744
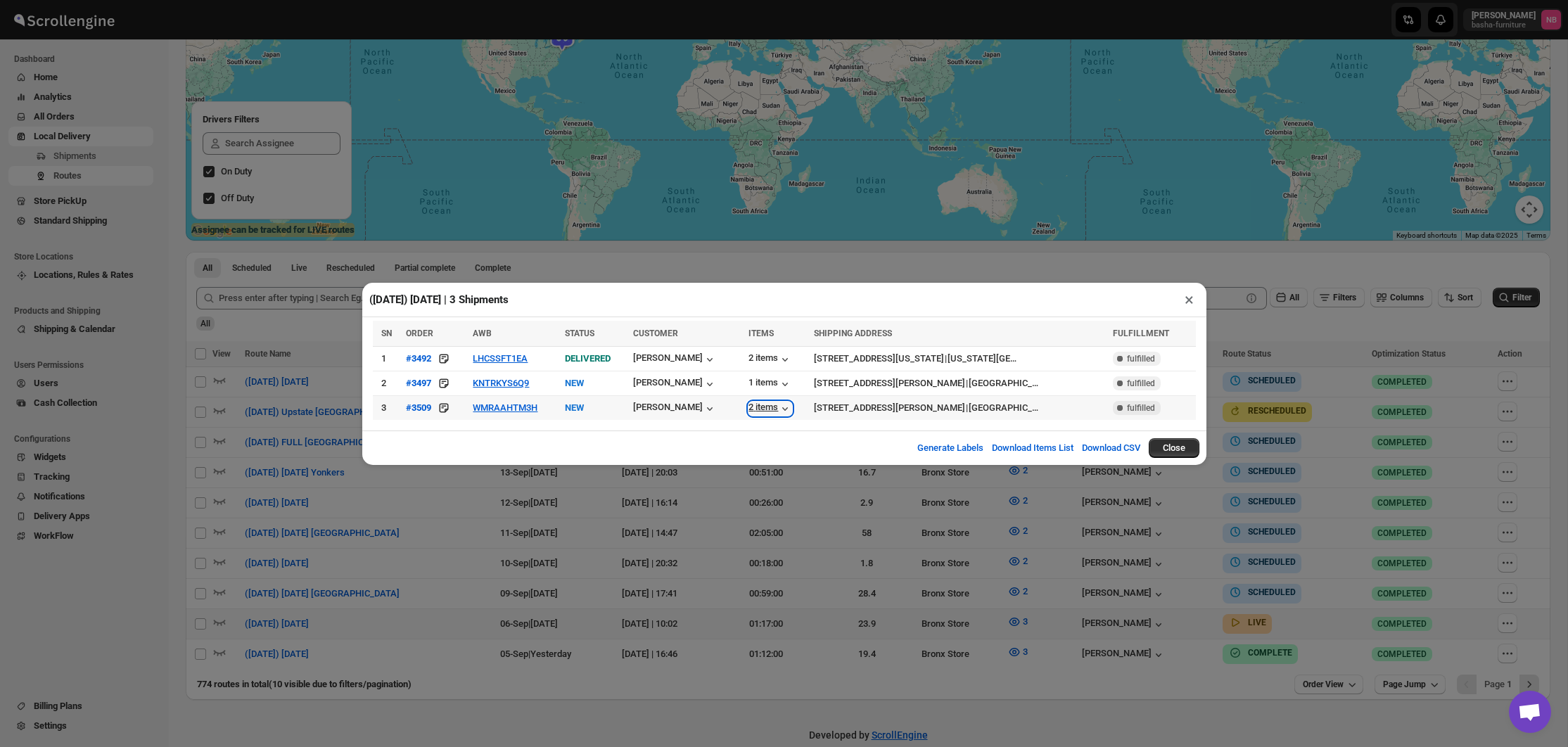
click at [748, 404] on div "2 items" at bounding box center [769, 409] width 44 height 14
click at [733, 264] on div "([DATE]) [DATE] | 3 Shipments × SN ORDER AWB STATUS CUSTOMER ITEMS SHIPPING ADD…" at bounding box center [784, 374] width 1568 height 747
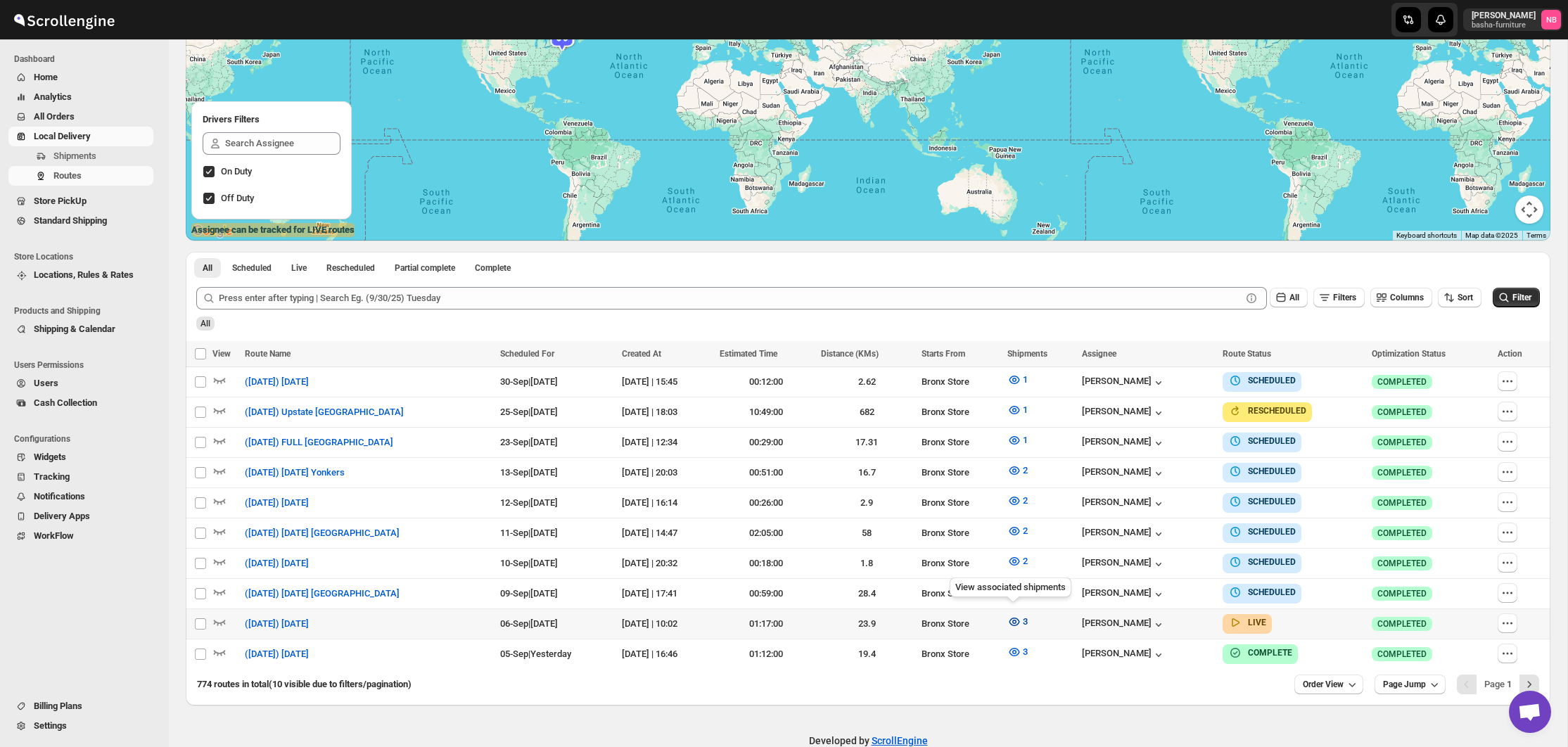
click at [1007, 622] on icon "button" at bounding box center [1014, 622] width 14 height 14
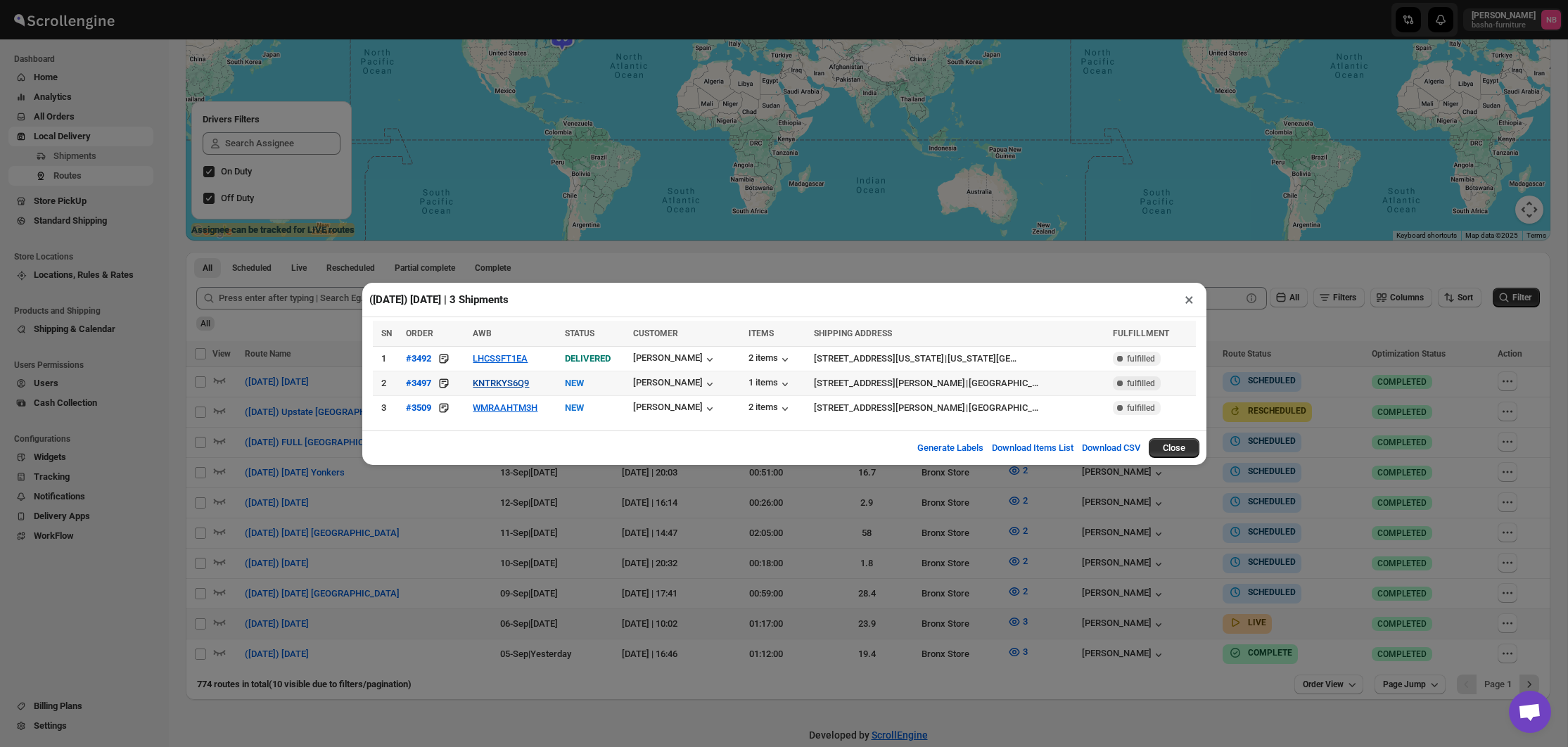
click at [483, 381] on button "KNTRKYS6Q9" at bounding box center [500, 383] width 56 height 11
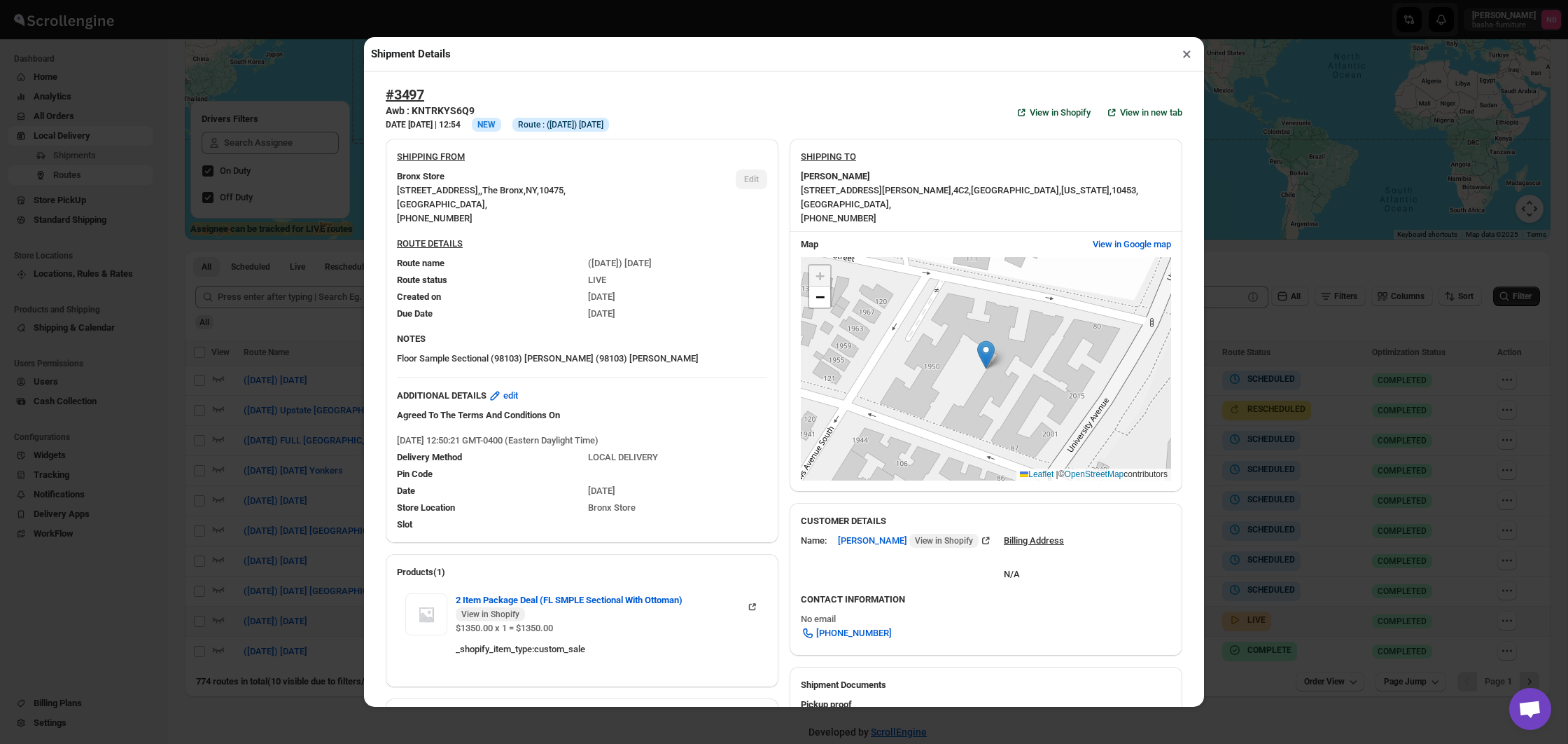
click at [234, 310] on div "Shipment Details × #3497 Awb : KNTRKYS6Q9 DATE [DATE] | 12:54 Info NEW Info Rou…" at bounding box center [784, 372] width 1568 height 744
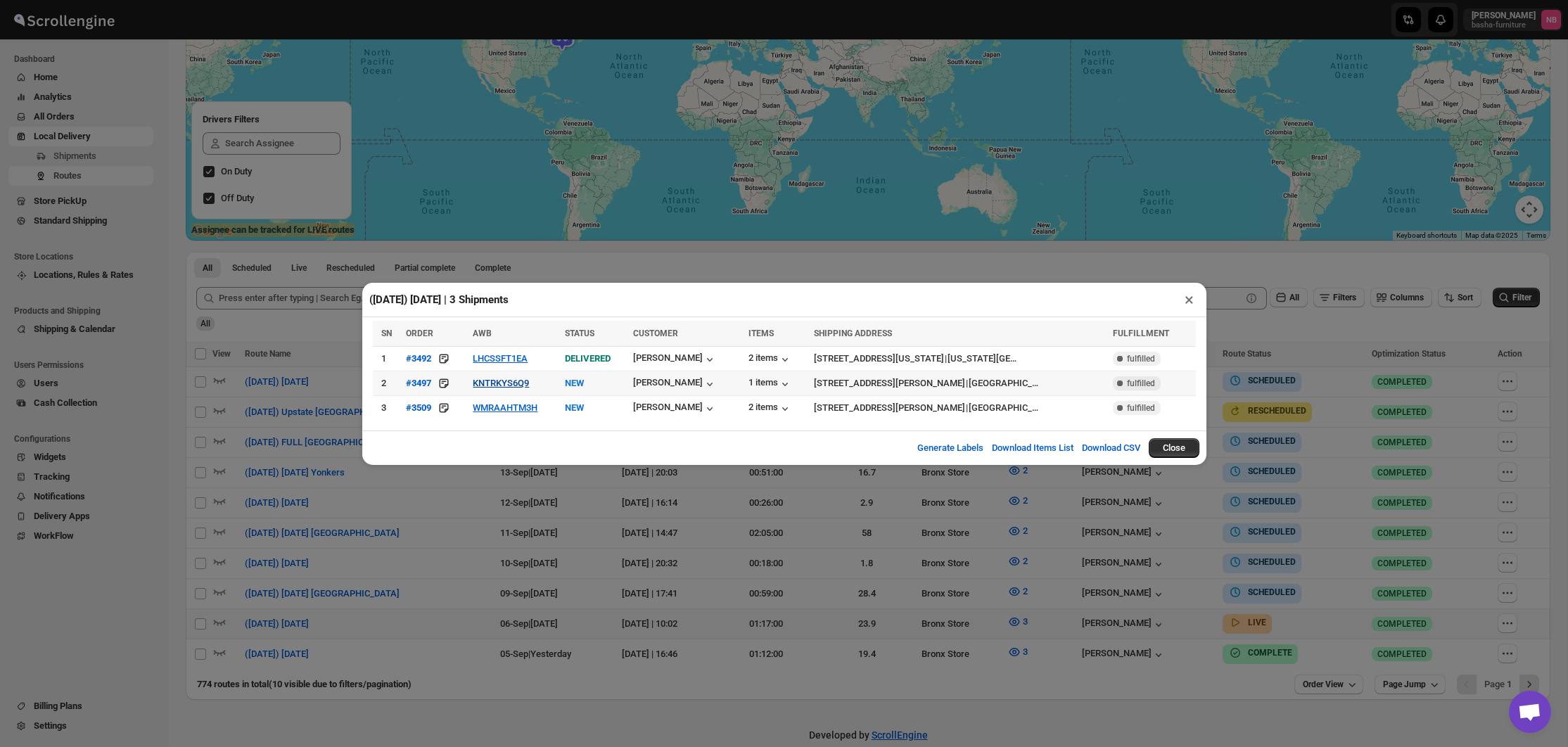
click at [484, 382] on button "KNTRKYS6Q9" at bounding box center [500, 383] width 56 height 11
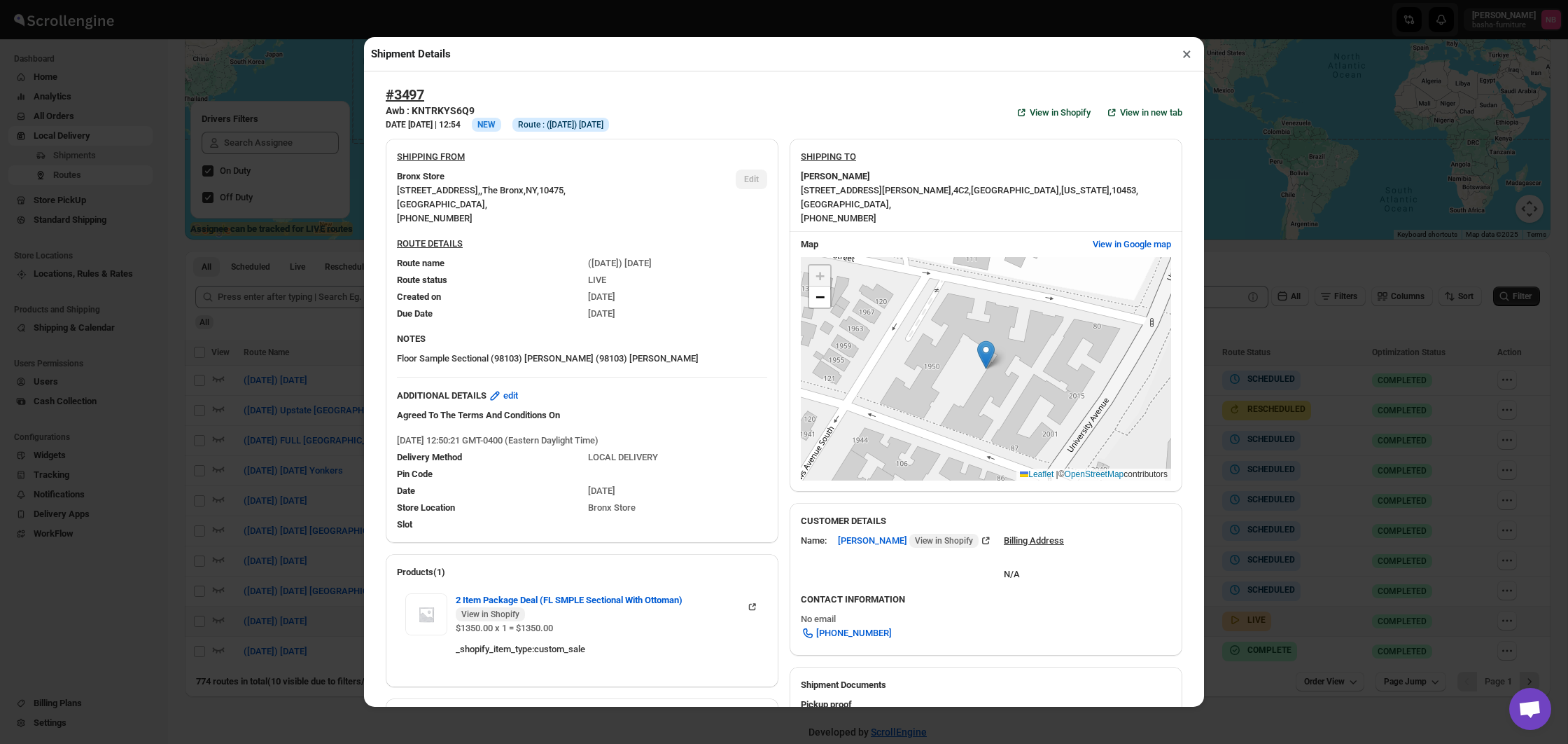
click at [265, 339] on div "Shipment Details × #3497 Awb : KNTRKYS6Q9 DATE [DATE] | 12:54 Info NEW Info Rou…" at bounding box center [784, 372] width 1568 height 744
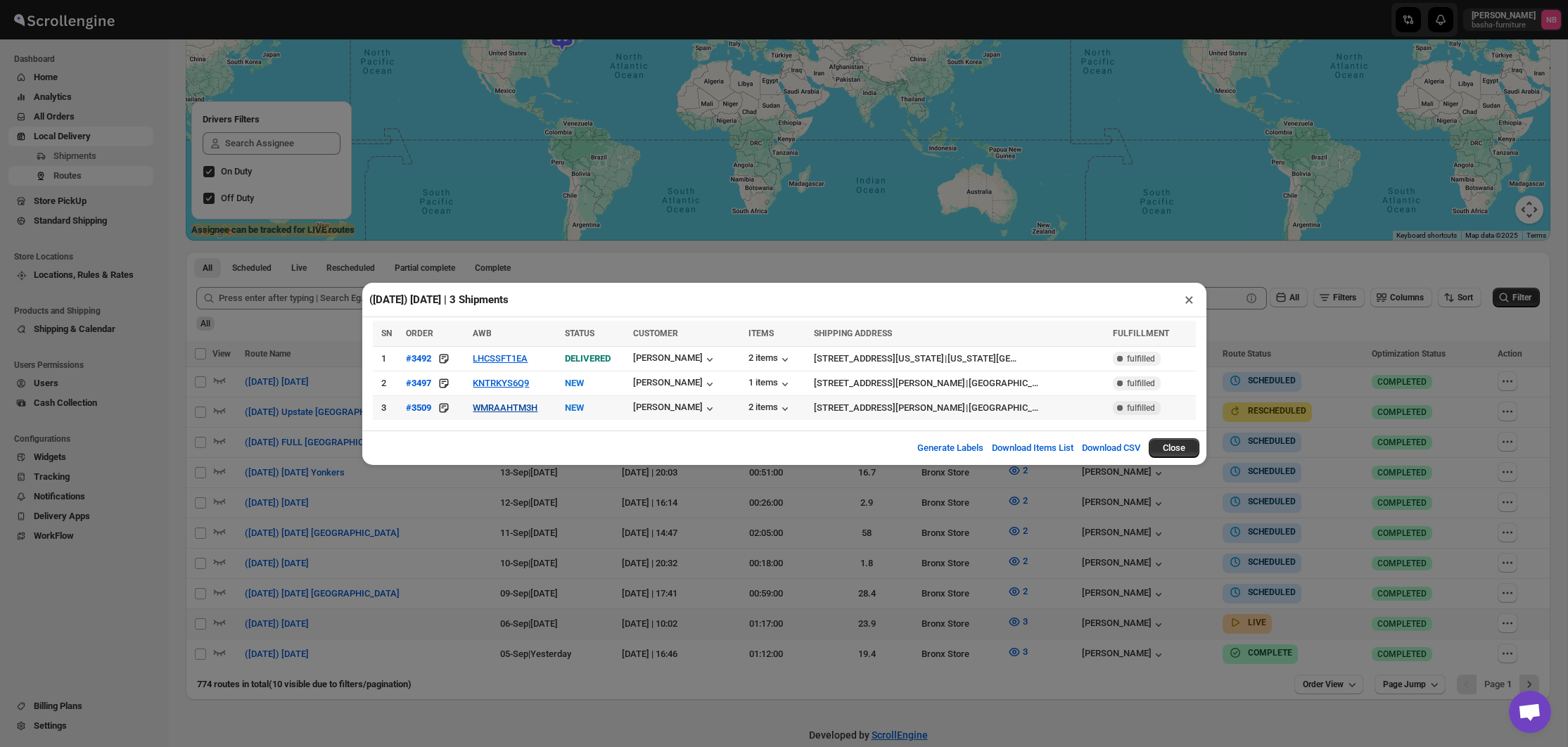
click at [495, 408] on button "WMRAAHTM3H" at bounding box center [504, 407] width 65 height 11
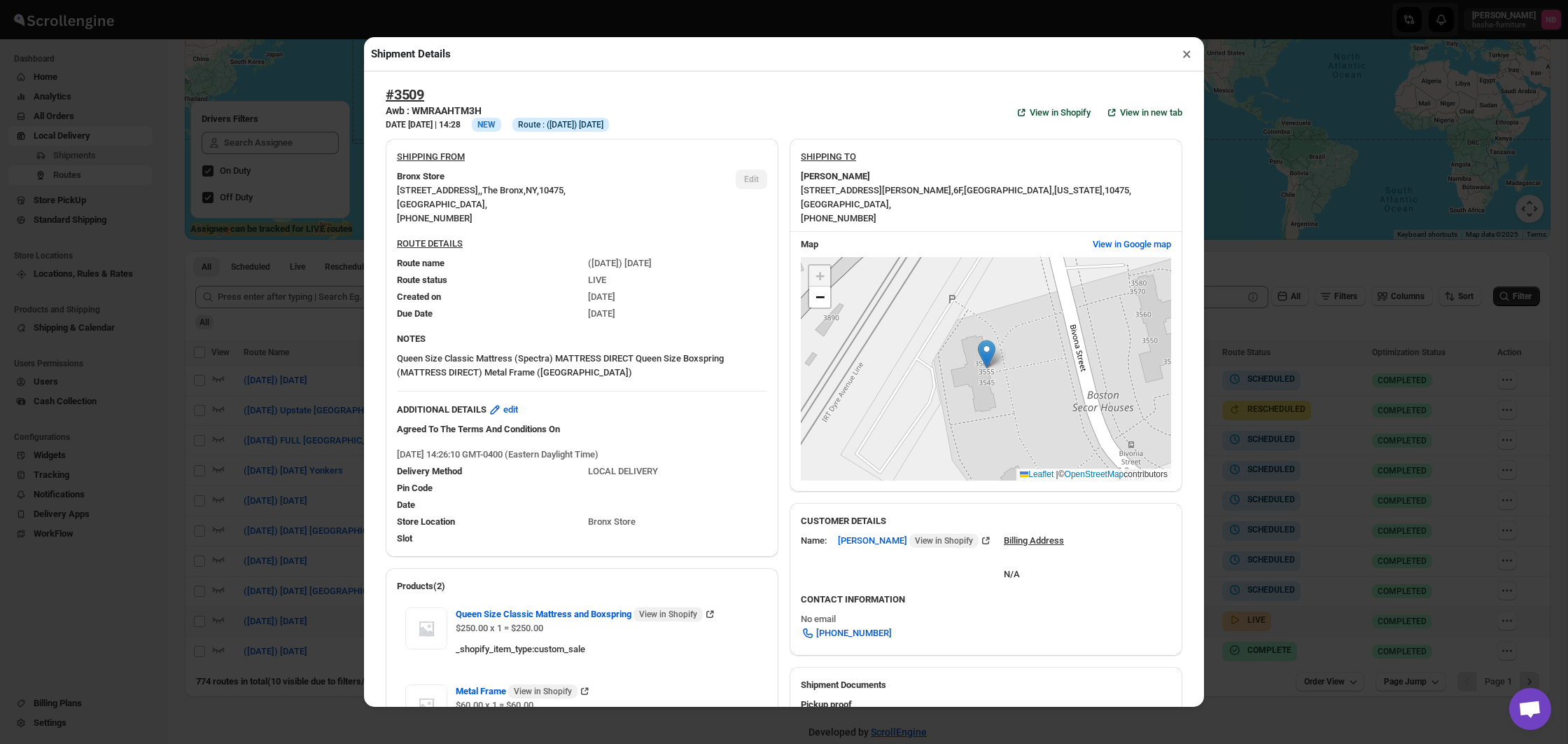
click at [312, 320] on div "Shipment Details × #3509 Awb : WMRAAHTM3H DATE [DATE] | 14:28 Info NEW Info Rou…" at bounding box center [784, 372] width 1568 height 744
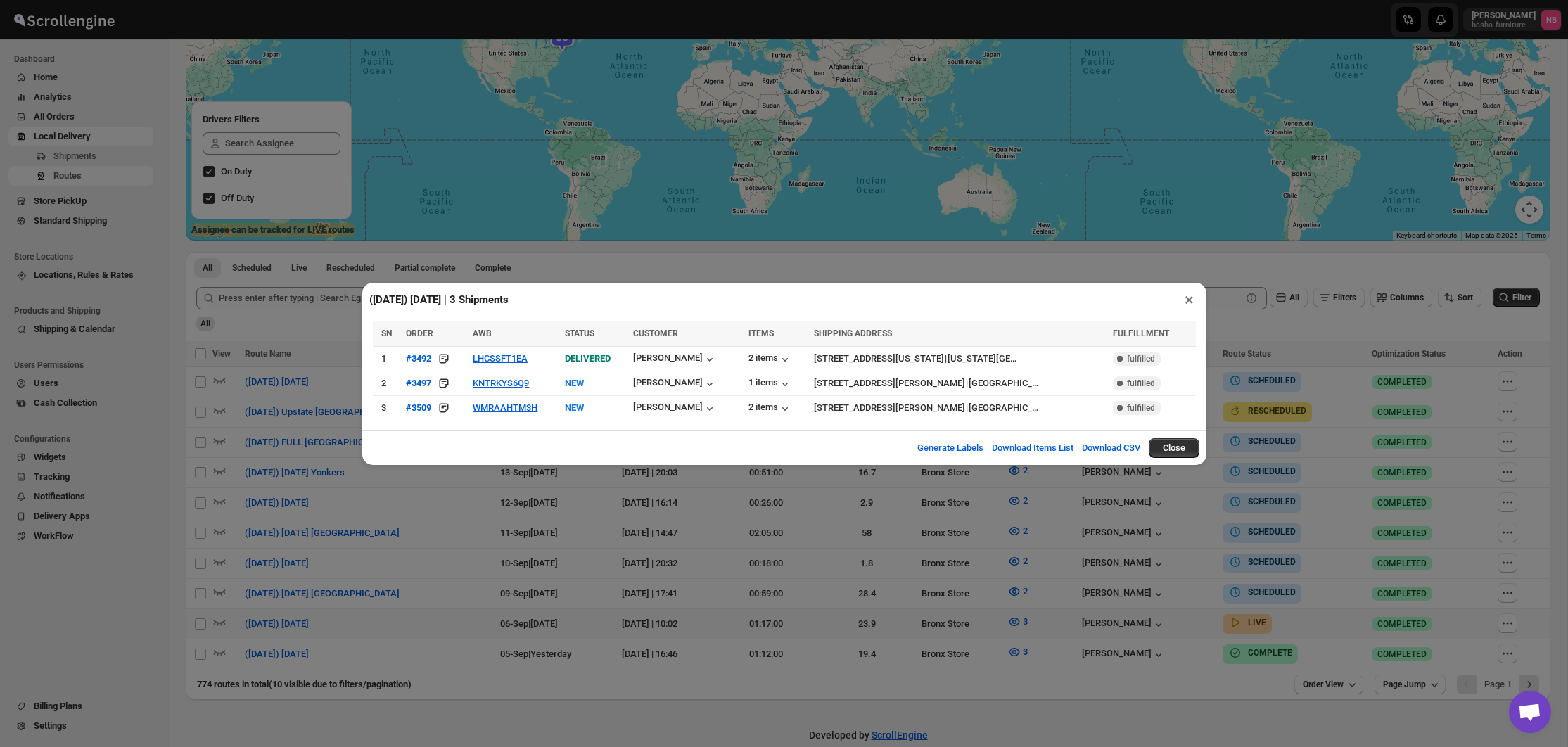
click at [1262, 459] on div "([DATE]) [DATE] | 3 Shipments × SN ORDER AWB STATUS CUSTOMER ITEMS SHIPPING ADD…" at bounding box center [784, 374] width 1568 height 747
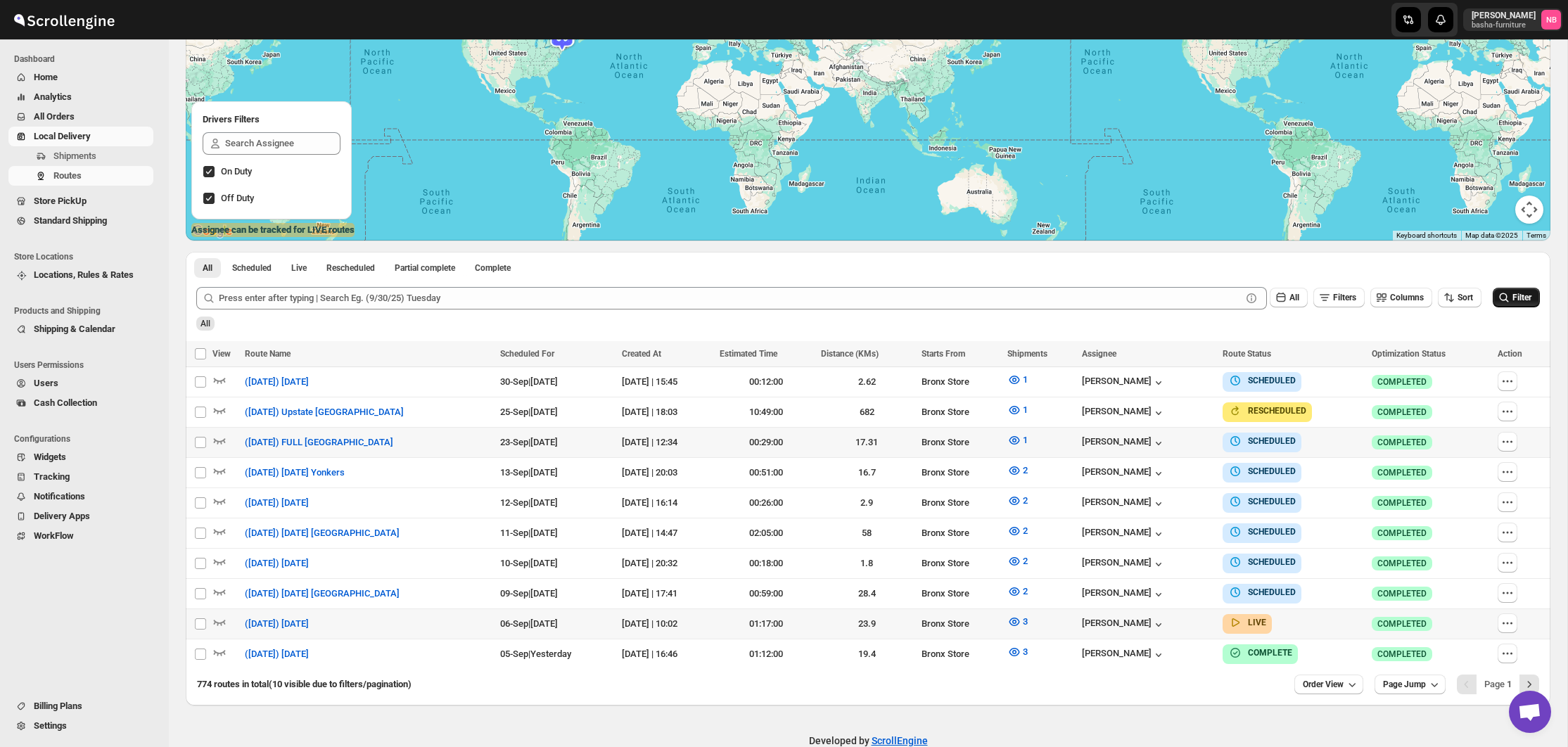
click at [1514, 300] on span "Filter" at bounding box center [1521, 297] width 19 height 10
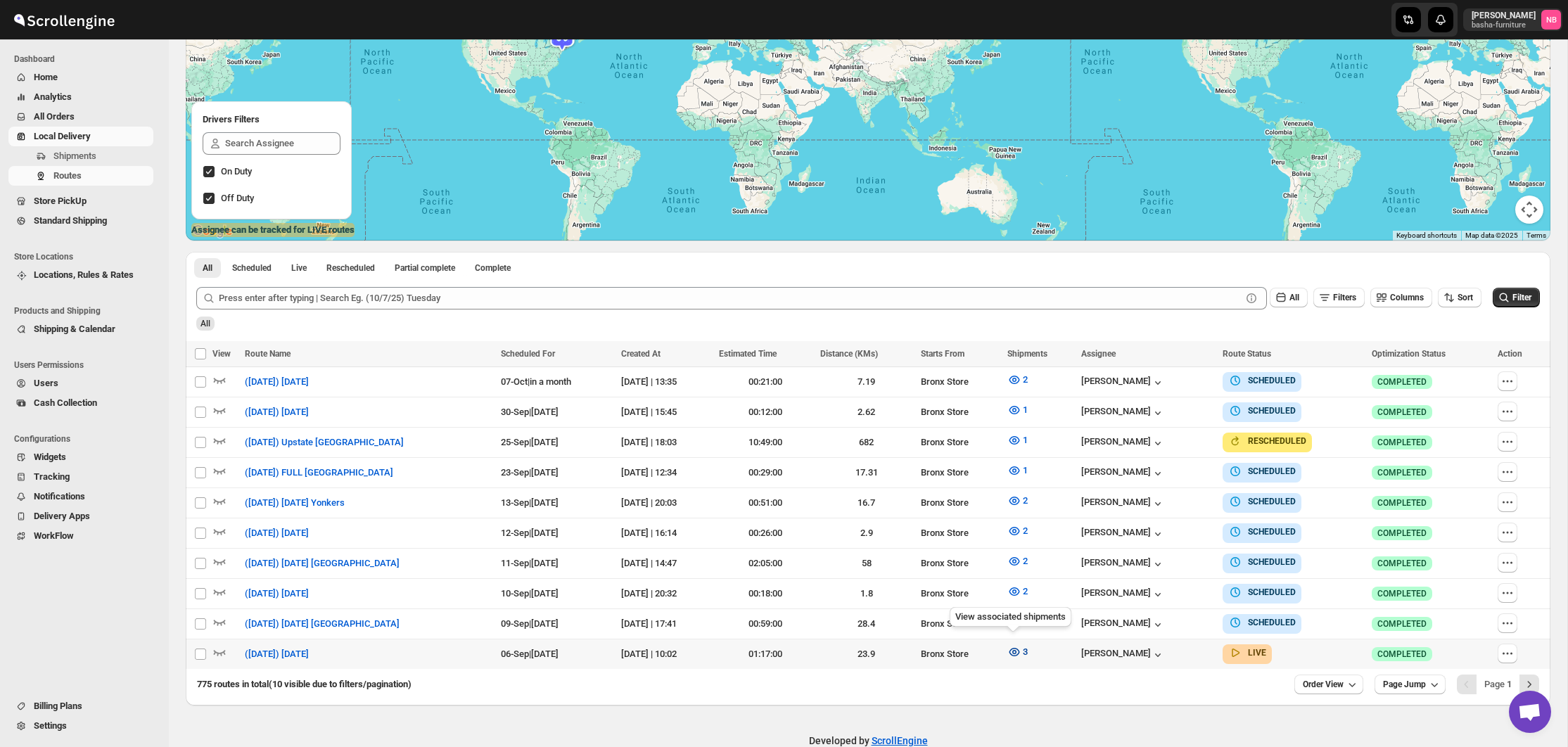
click at [1011, 652] on icon "button" at bounding box center [1014, 652] width 14 height 14
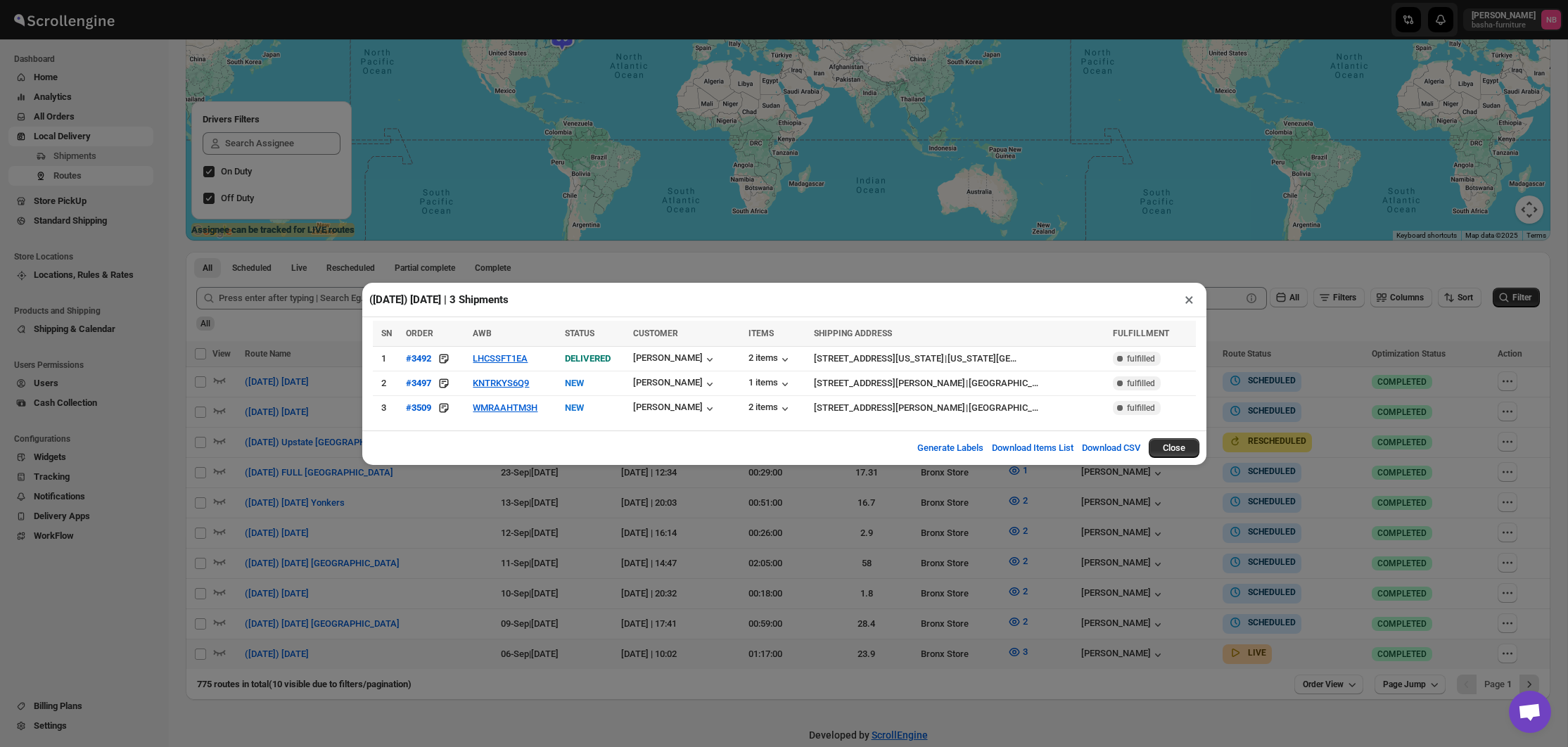
click at [620, 500] on div "([DATE]) [DATE] | 3 Shipments × SN ORDER AWB STATUS CUSTOMER ITEMS SHIPPING ADD…" at bounding box center [784, 374] width 1568 height 747
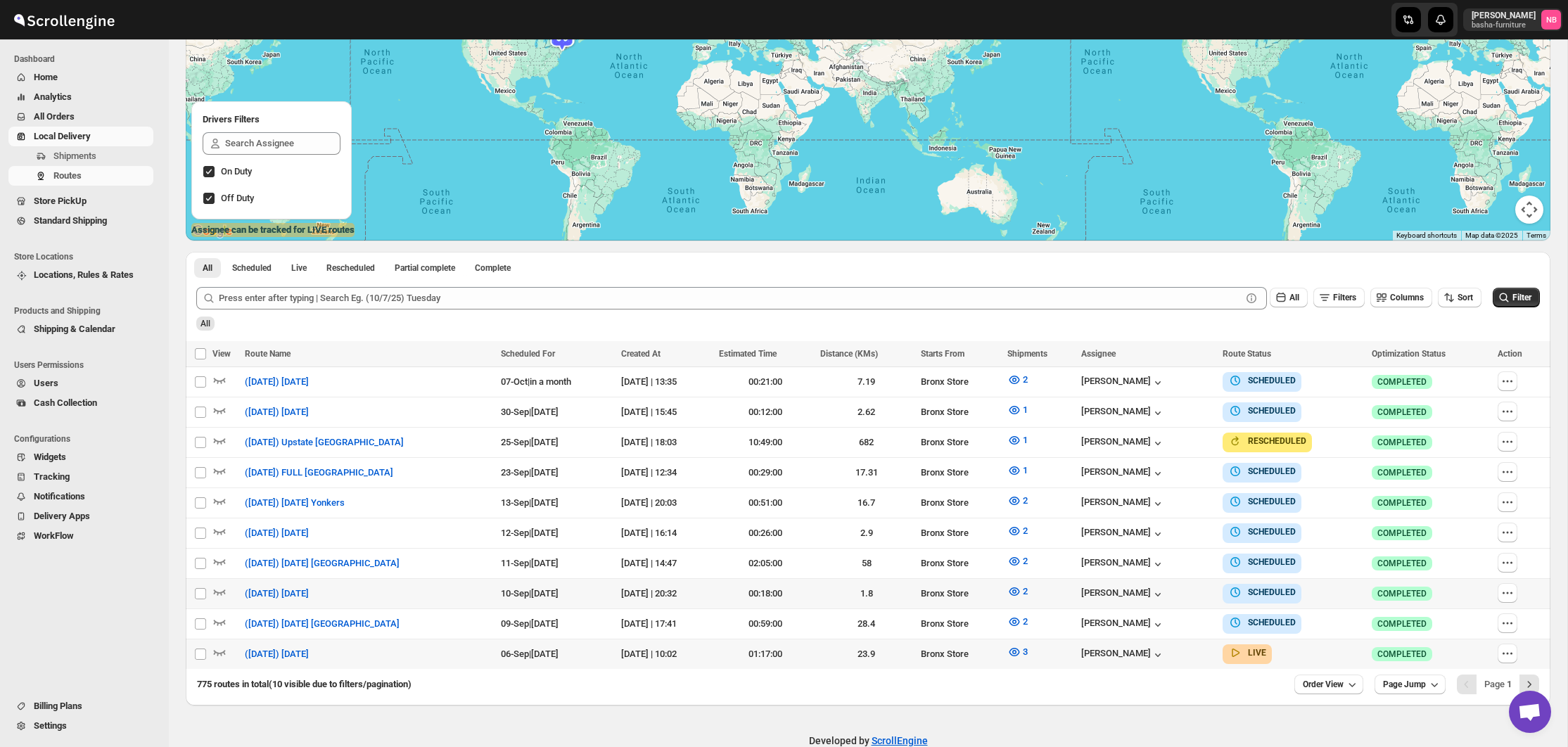
drag, startPoint x: 683, startPoint y: 598, endPoint x: 706, endPoint y: 604, distance: 23.8
click at [683, 596] on td "[DATE] | 20:32" at bounding box center [665, 593] width 98 height 30
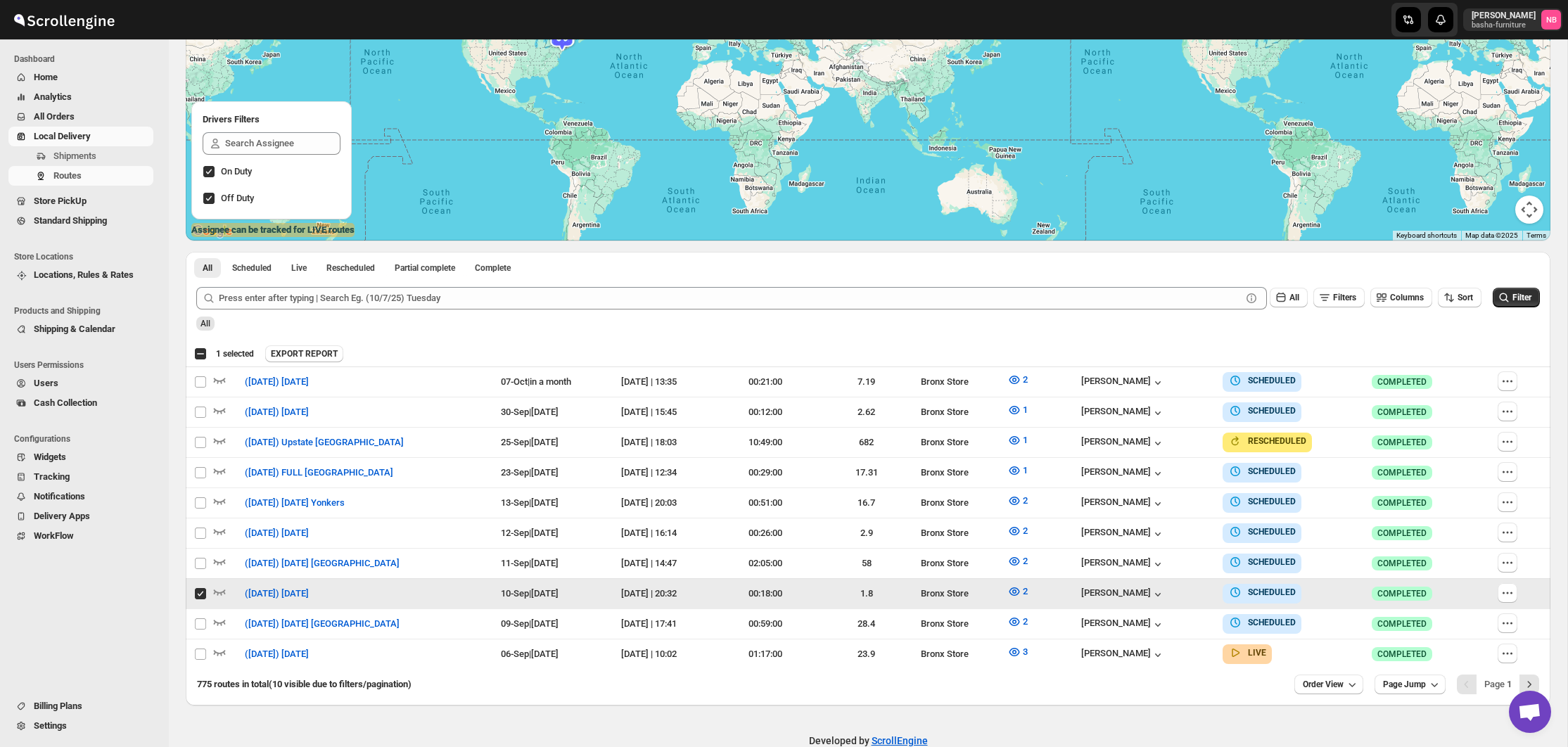
click at [204, 582] on td "Select route" at bounding box center [199, 593] width 27 height 30
checkbox input "false"
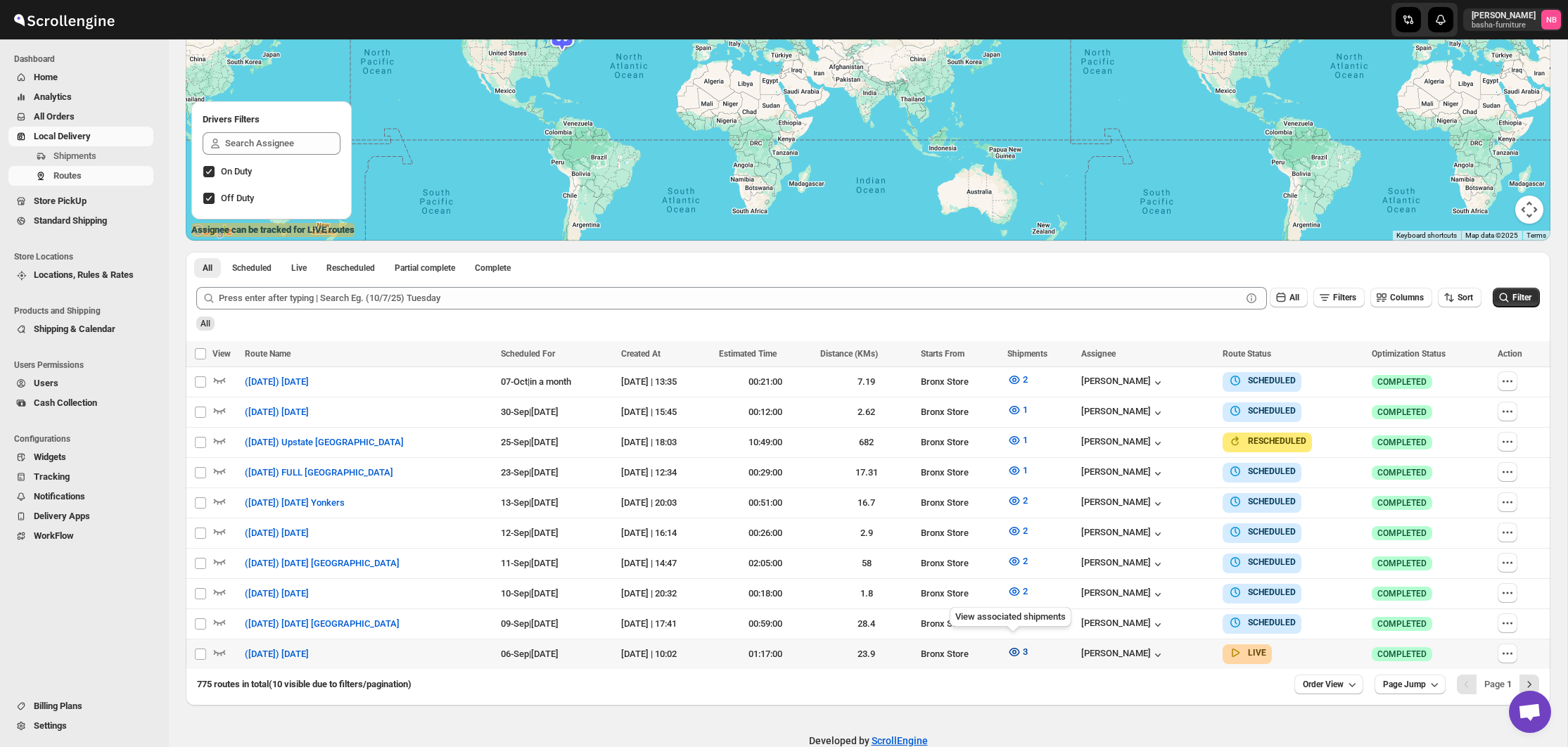
click at [1017, 647] on icon "button" at bounding box center [1014, 652] width 14 height 14
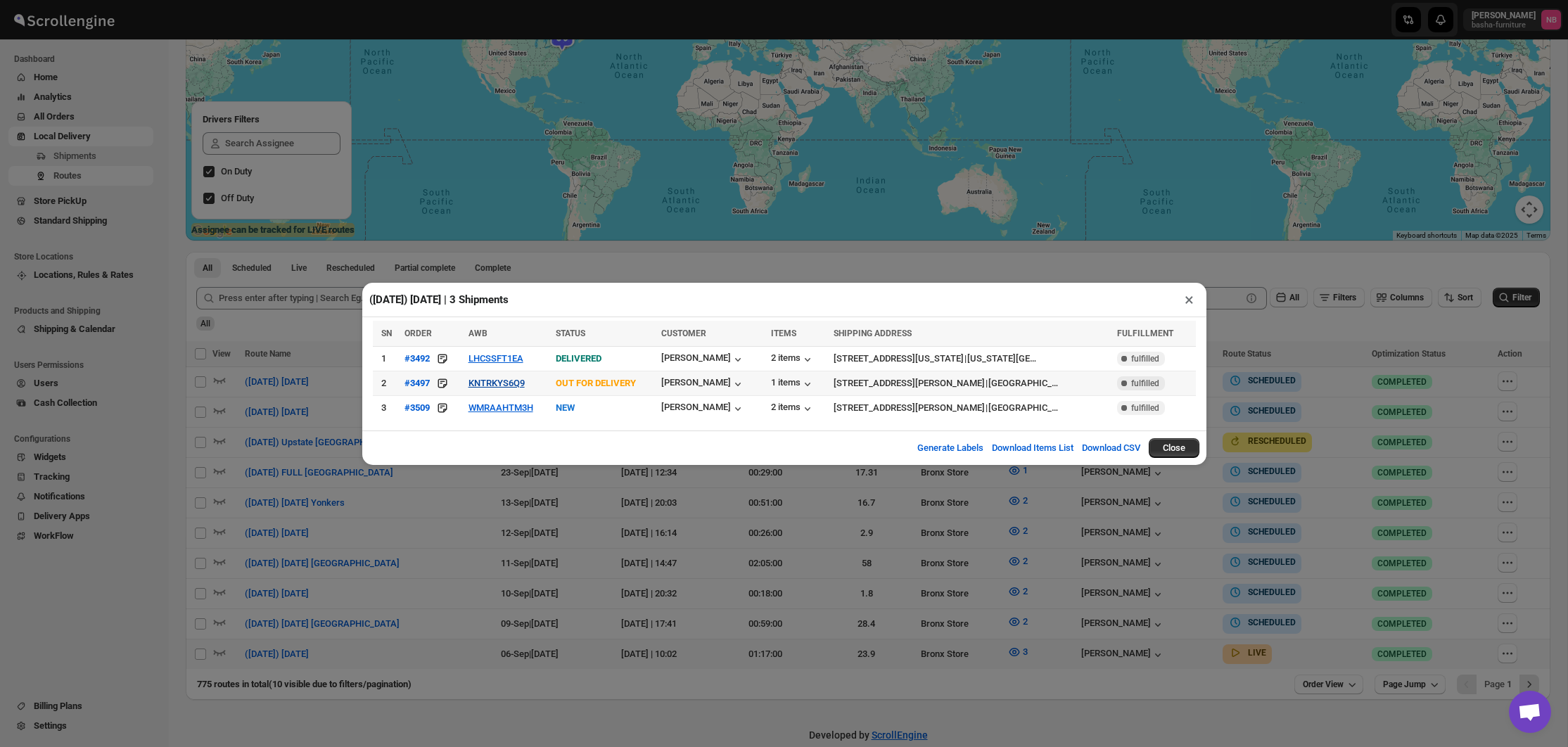
click at [485, 388] on button "KNTRKYS6Q9" at bounding box center [496, 383] width 56 height 11
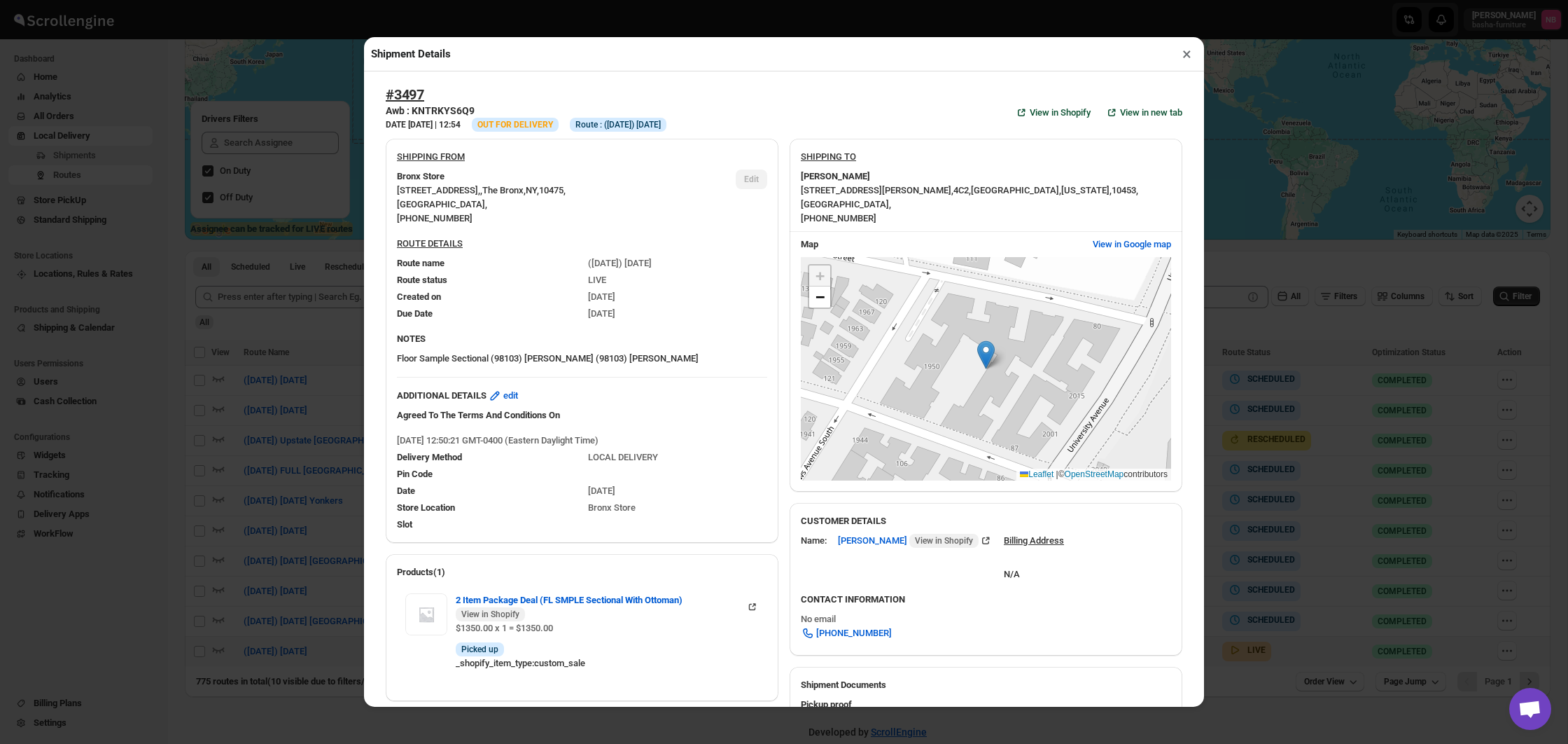
click at [287, 384] on div "Shipment Details × #3497 Awb : KNTRKYS6Q9 DATE [DATE] | 12:54 Info OUT FOR DELI…" at bounding box center [784, 372] width 1568 height 744
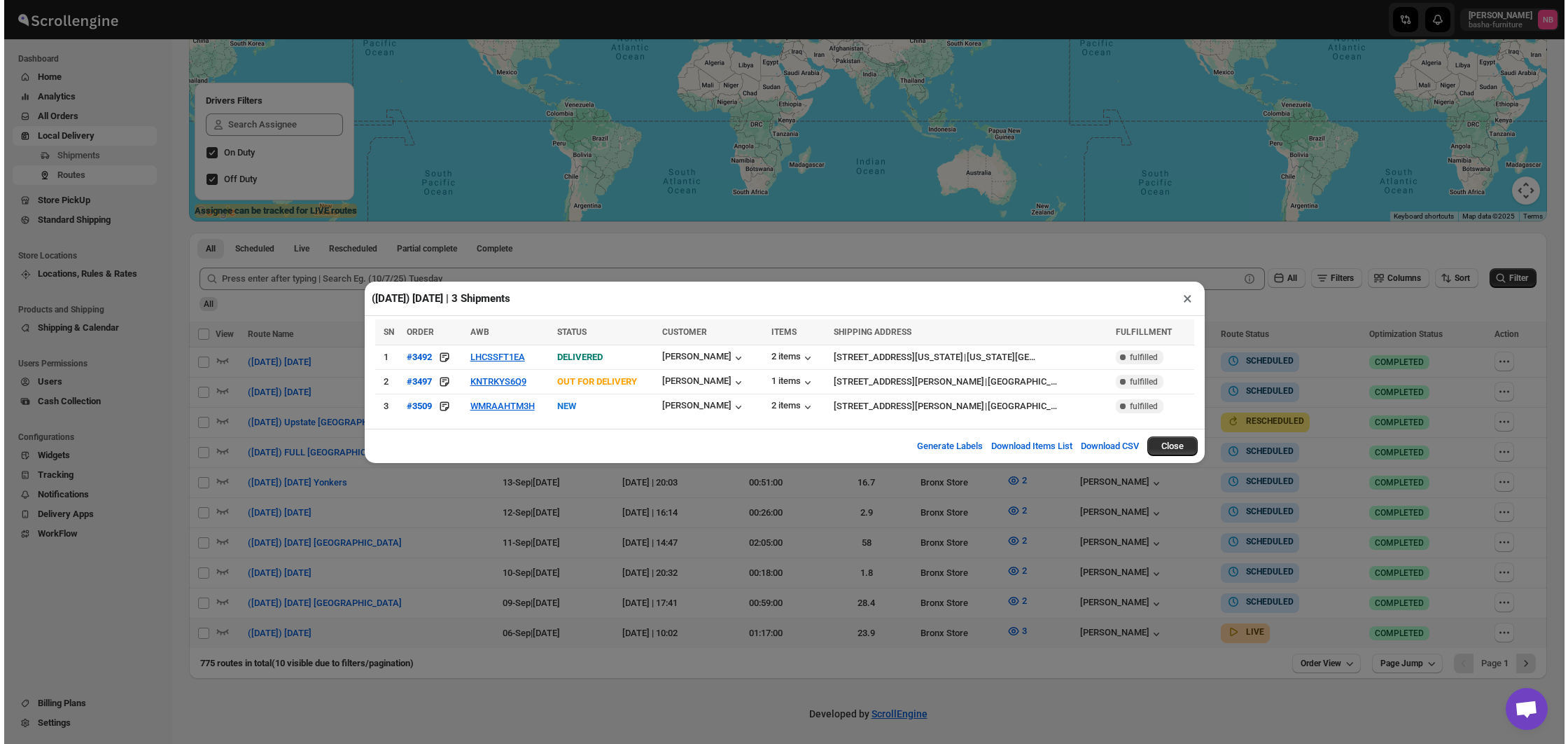
scroll to position [210, 0]
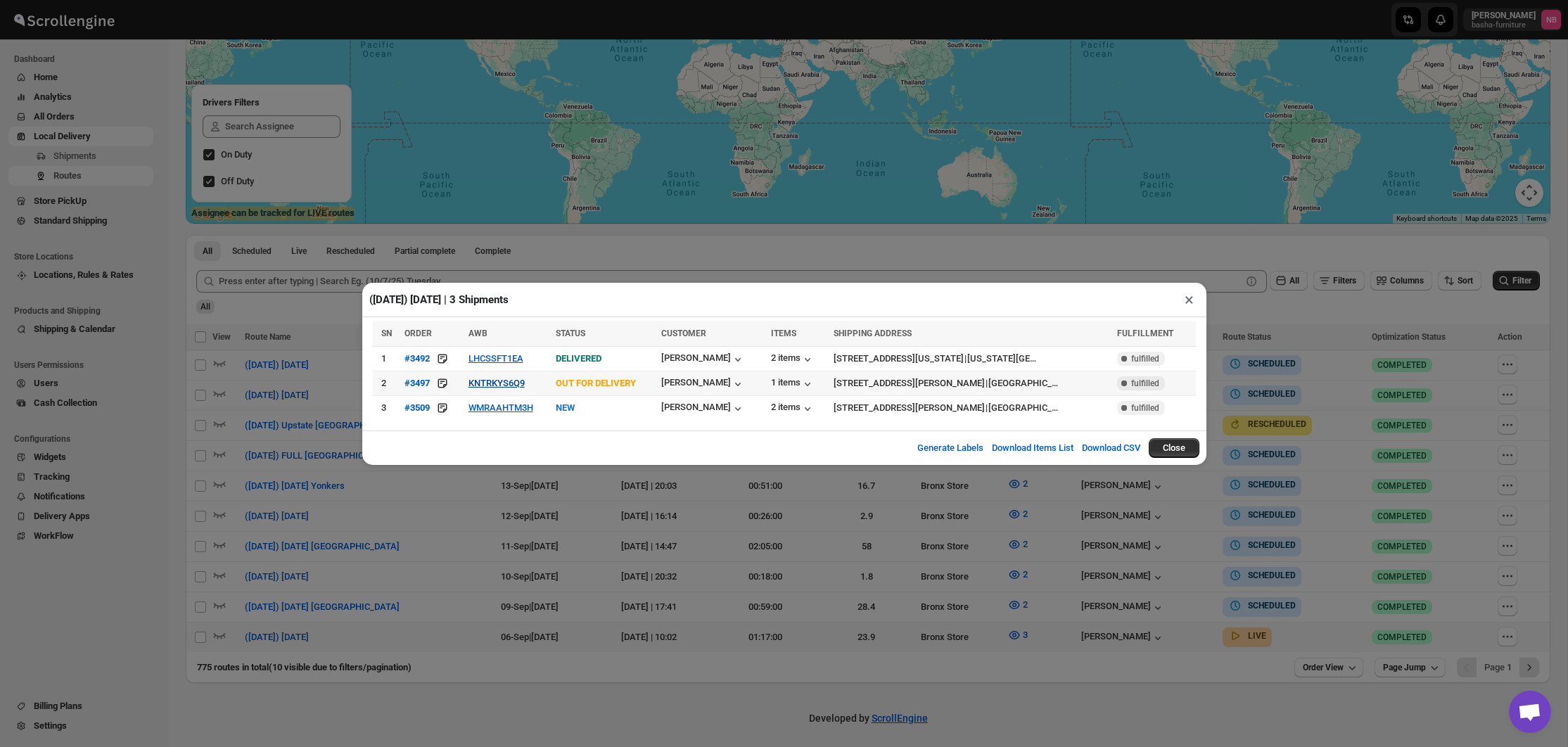
click at [488, 387] on button "KNTRKYS6Q9" at bounding box center [496, 383] width 56 height 11
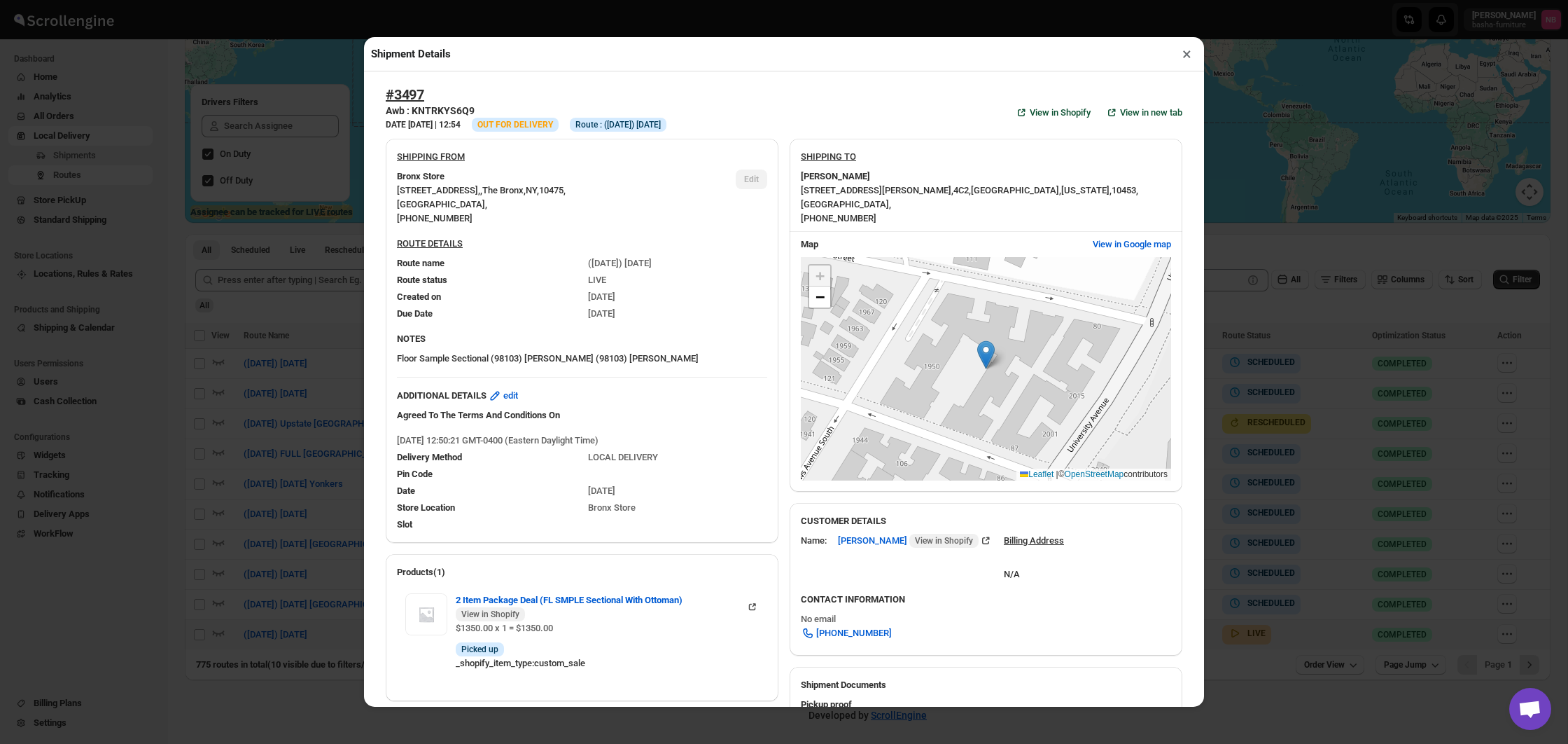
scroll to position [0, 0]
click at [303, 316] on div "Shipment Details × #3497 Awb : KNTRKYS6Q9 DATE [DATE] | 12:54 Info OUT FOR DELI…" at bounding box center [784, 372] width 1568 height 744
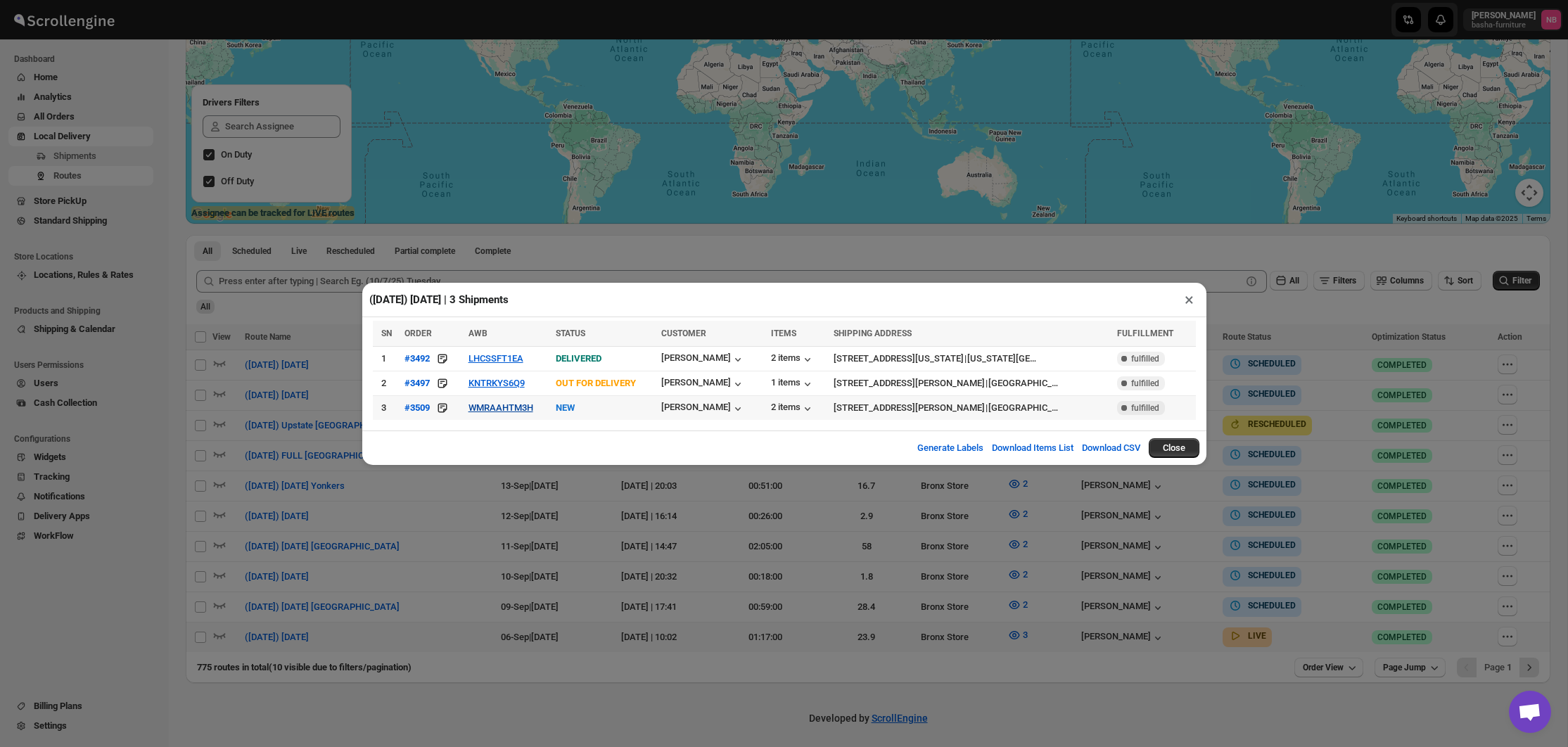
click at [502, 406] on button "WMRAAHTM3H" at bounding box center [501, 407] width 65 height 11
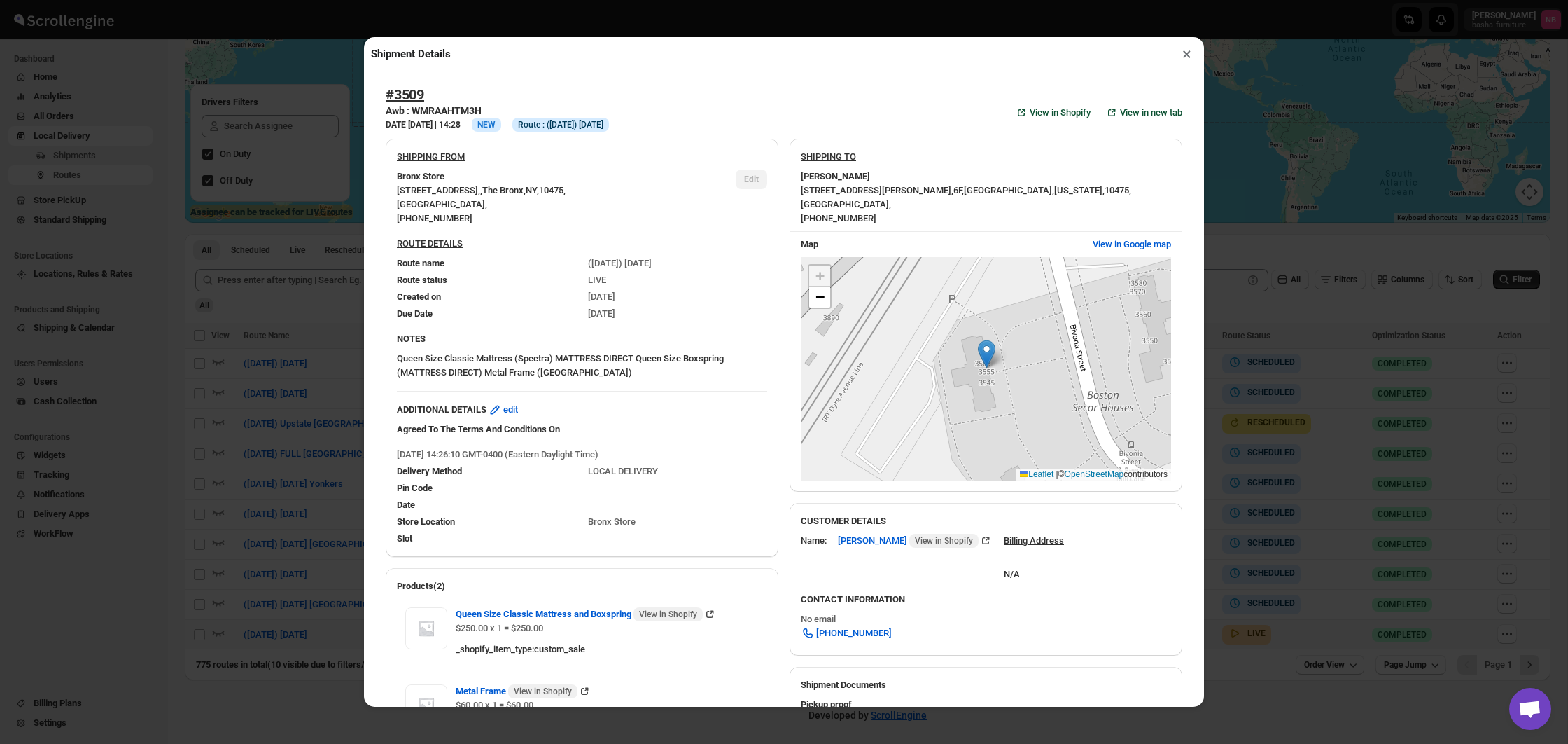
click at [267, 365] on div "Shipment Details × #3509 Awb : WMRAAHTM3H DATE [DATE] | 14:28 Info NEW Info Rou…" at bounding box center [784, 372] width 1568 height 744
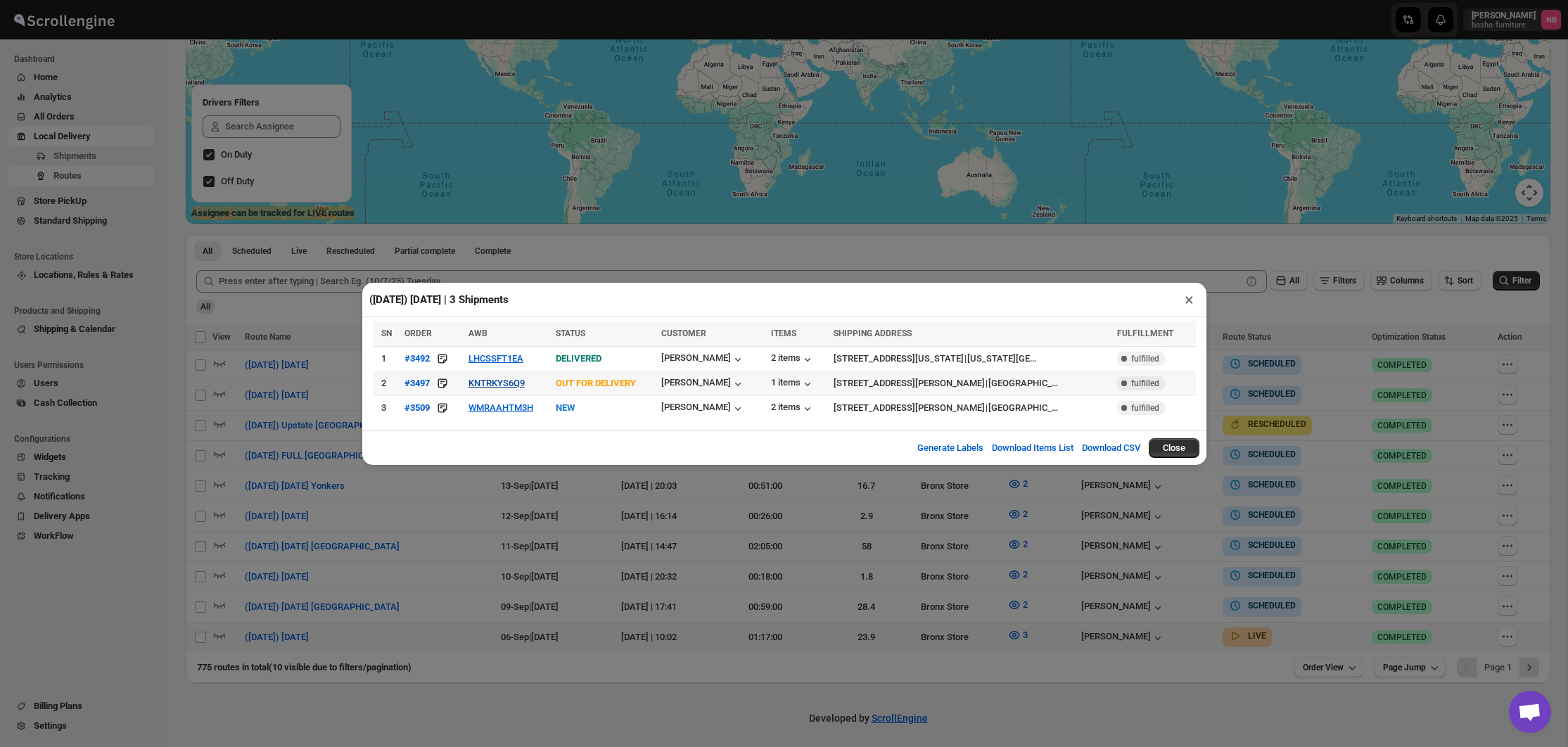
click at [489, 378] on button "KNTRKYS6Q9" at bounding box center [496, 383] width 56 height 11
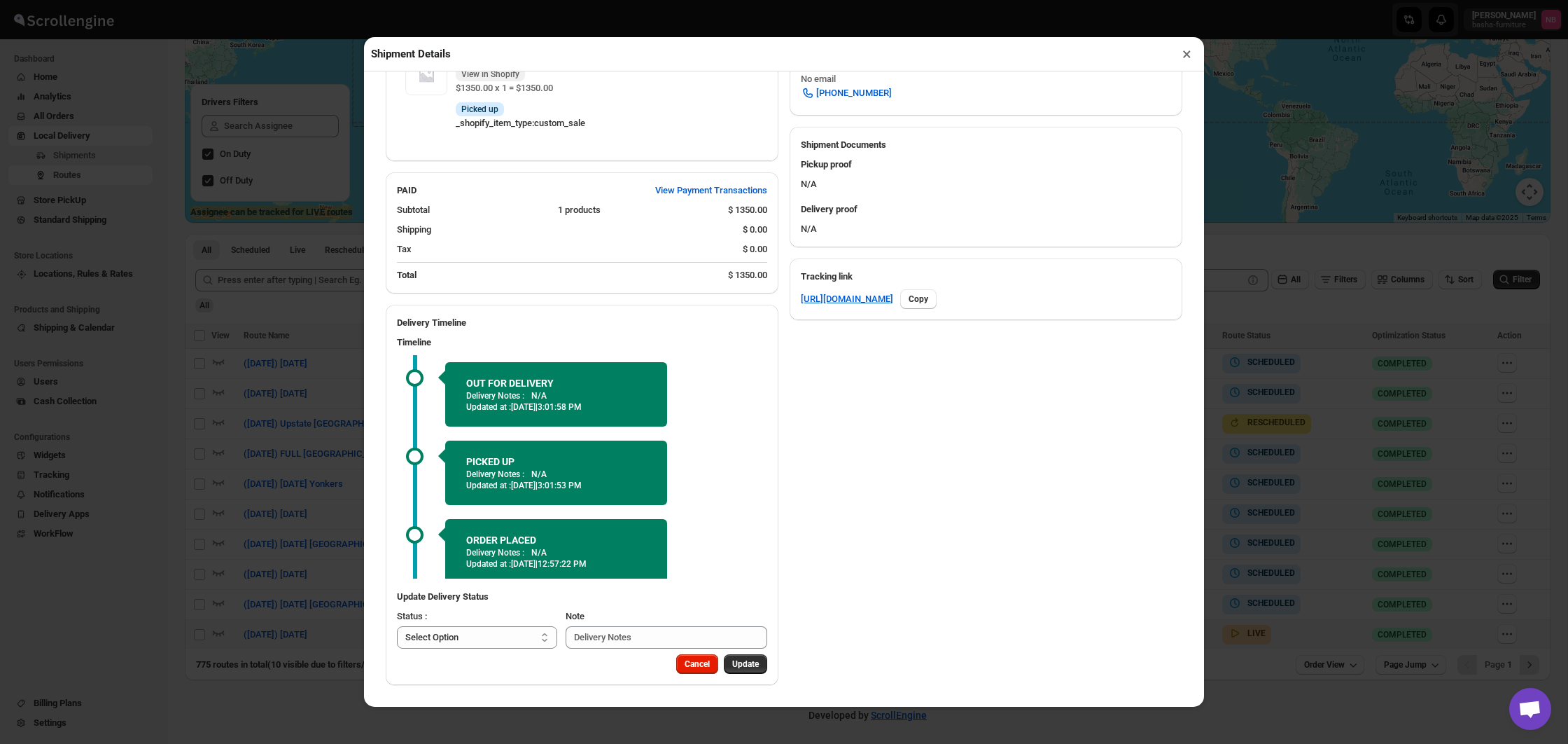
scroll to position [540, 0]
click at [282, 380] on div "Shipment Details × #3497 Awb : KNTRKYS6Q9 DATE [DATE] | 12:54 Info OUT FOR DELI…" at bounding box center [784, 372] width 1568 height 744
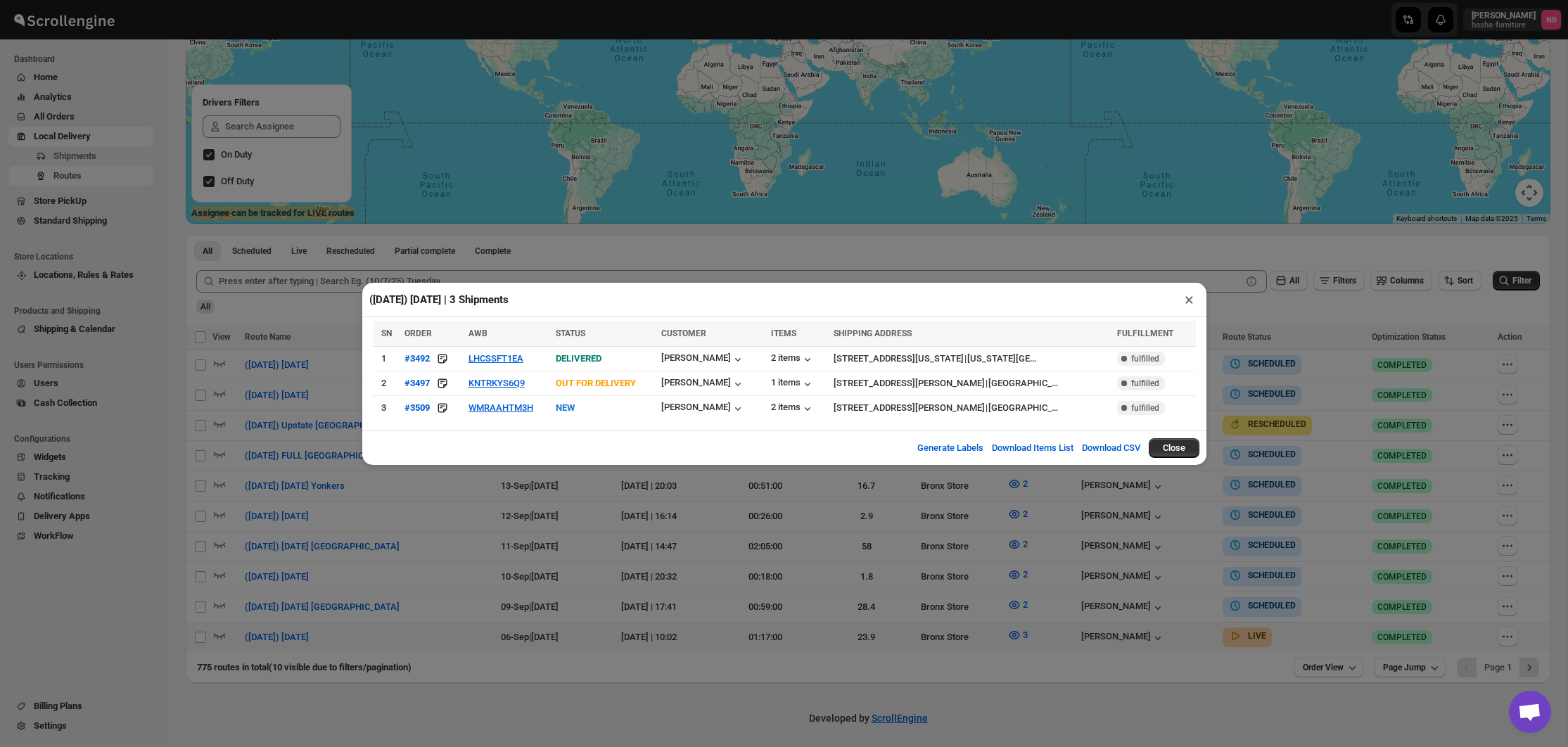
click at [1484, 414] on div "([DATE]) [DATE] | 3 Shipments × SN ORDER AWB STATUS CUSTOMER ITEMS SHIPPING ADD…" at bounding box center [784, 374] width 1568 height 747
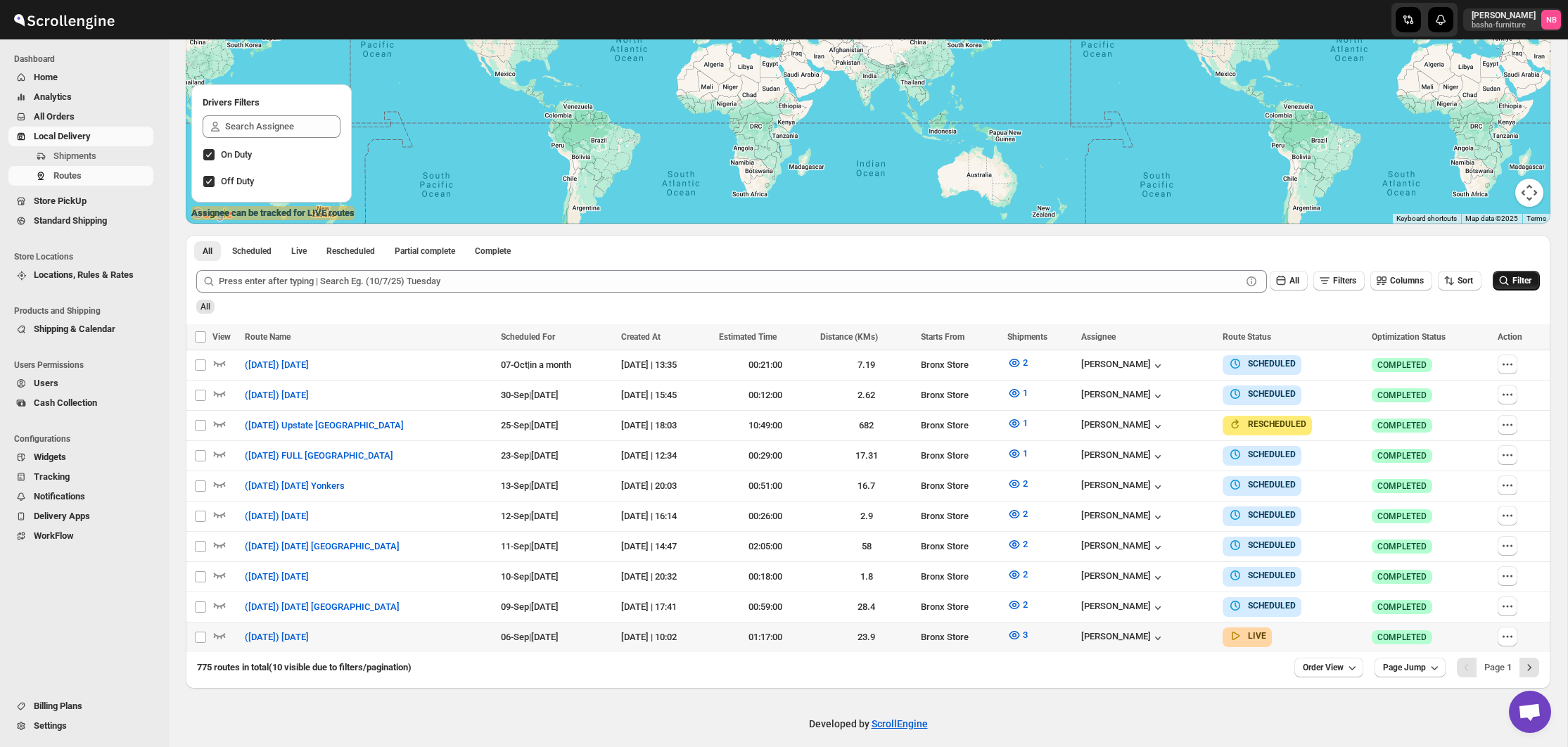
click at [1527, 284] on span "Filter" at bounding box center [1521, 280] width 19 height 10
click at [1007, 631] on icon "button" at bounding box center [1014, 635] width 14 height 14
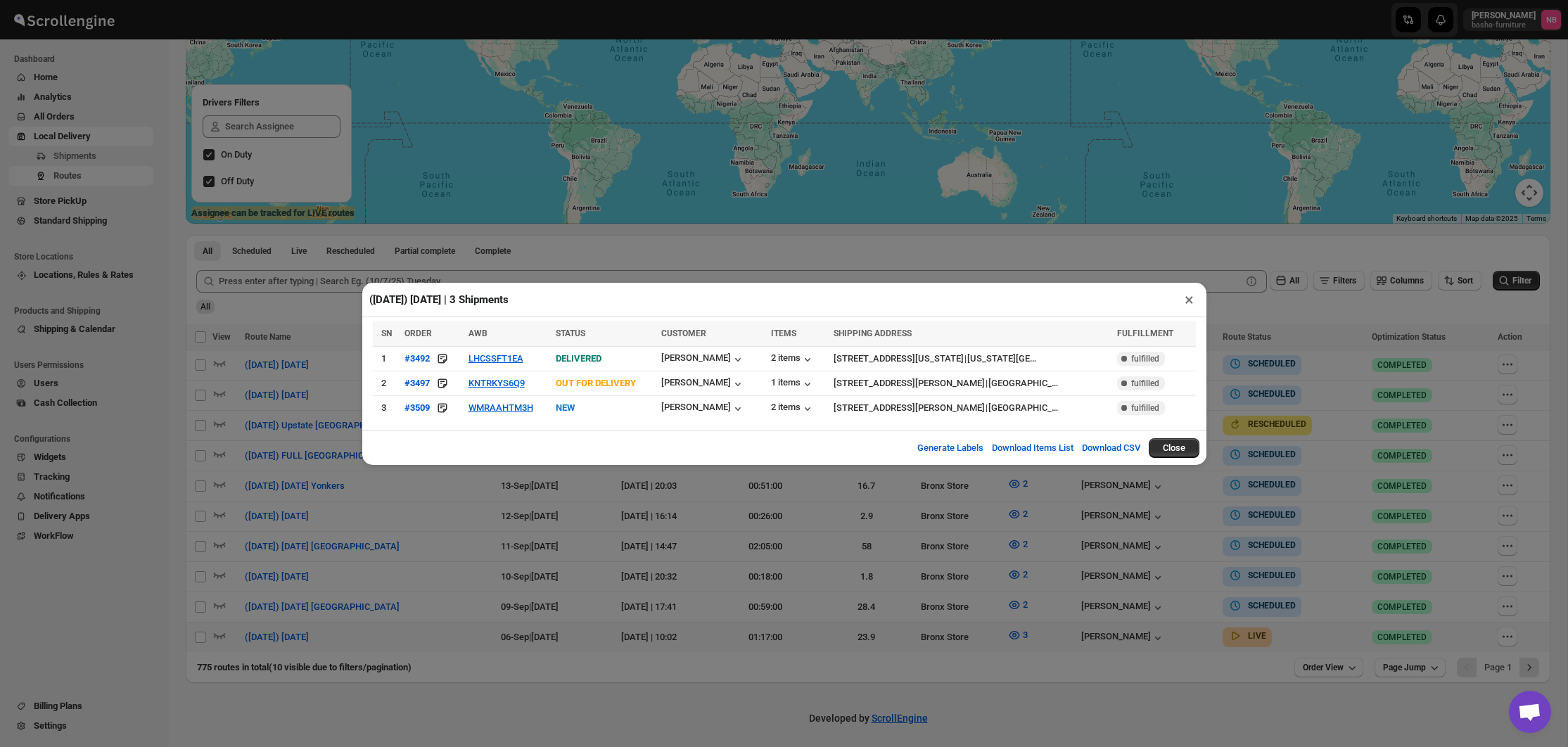
click at [1010, 625] on div "([DATE]) [DATE] | 3 Shipments × SN ORDER AWB STATUS CUSTOMER ITEMS SHIPPING ADD…" at bounding box center [784, 374] width 1568 height 747
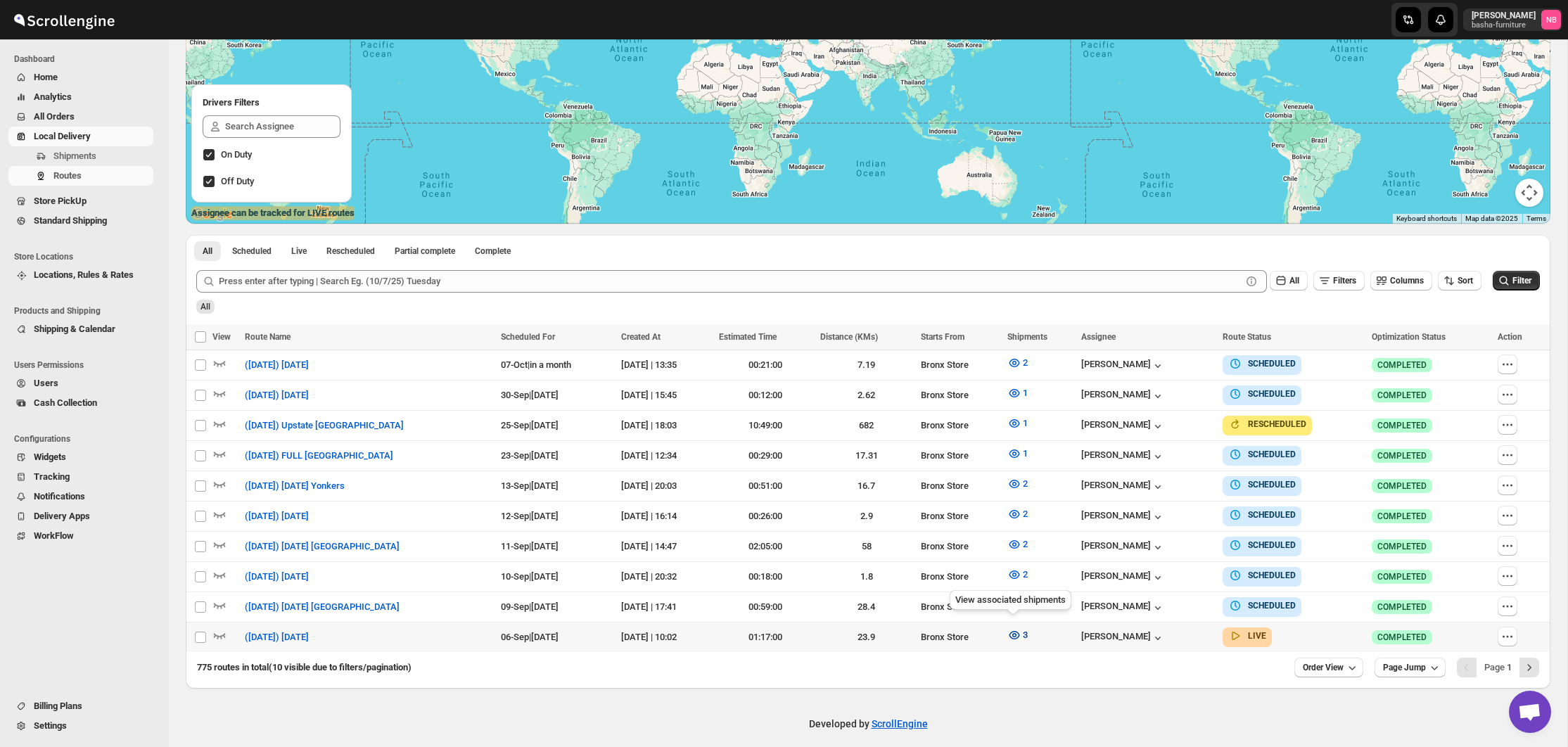
click at [1007, 633] on icon "button" at bounding box center [1014, 635] width 14 height 14
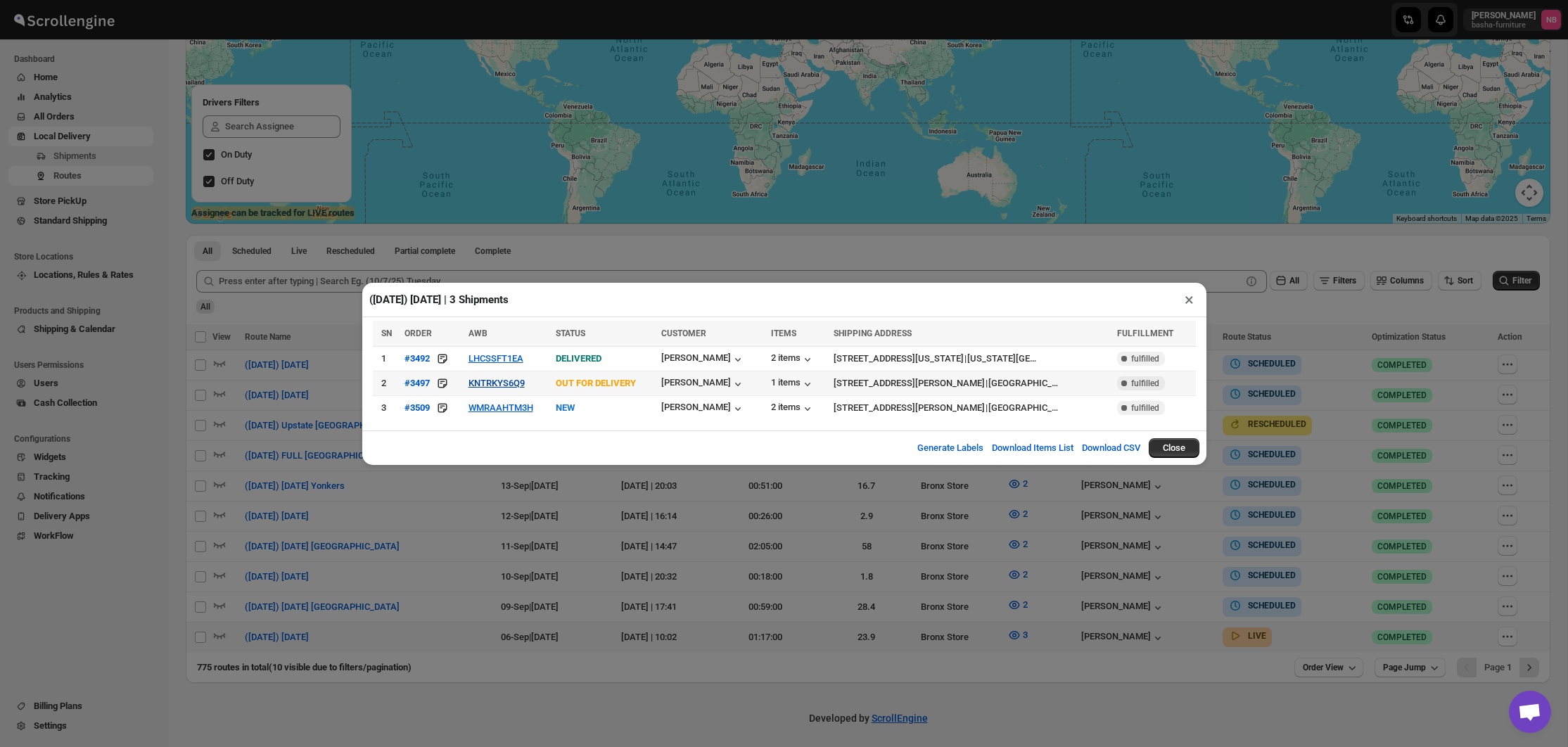
click at [509, 378] on button "KNTRKYS6Q9" at bounding box center [496, 383] width 56 height 11
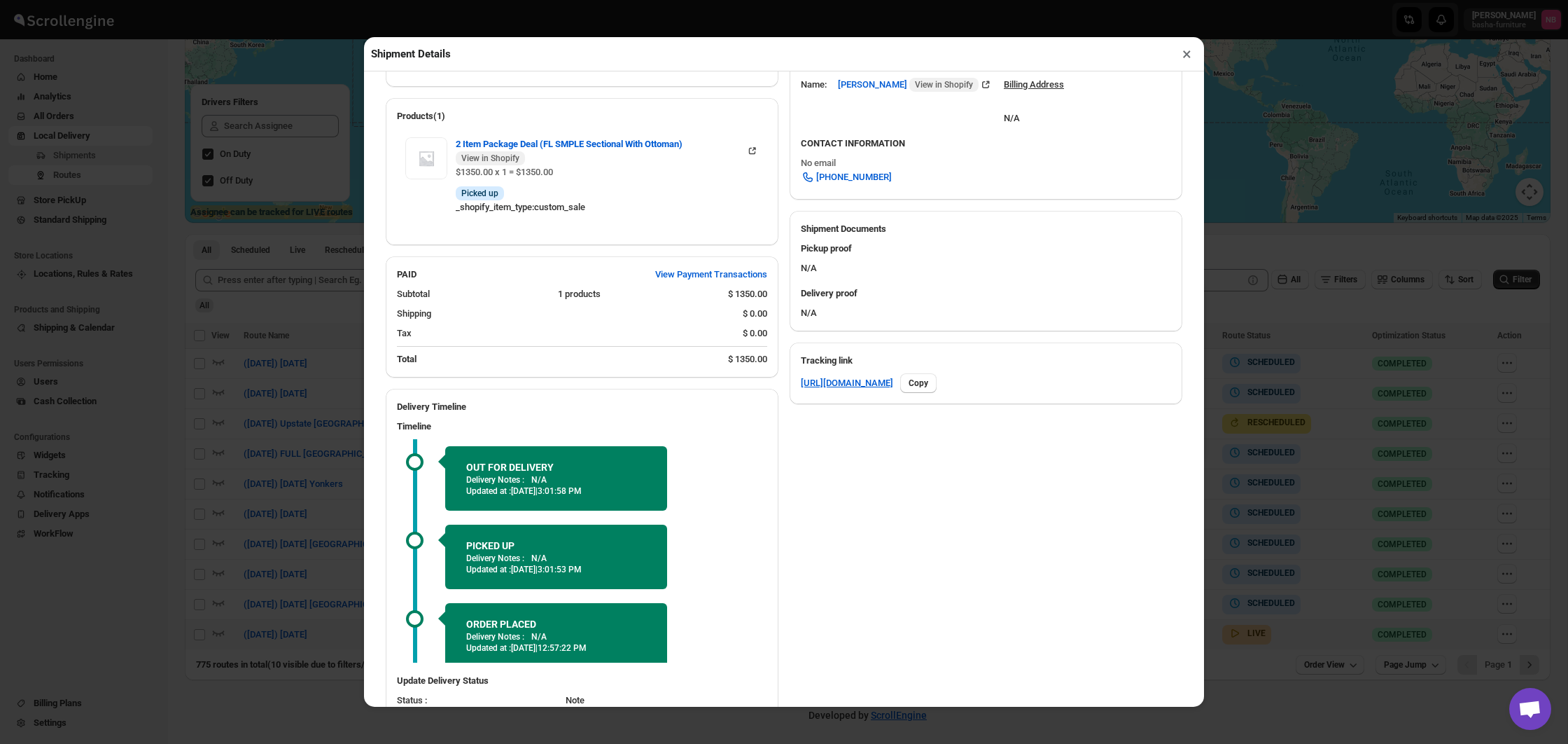
scroll to position [463, 0]
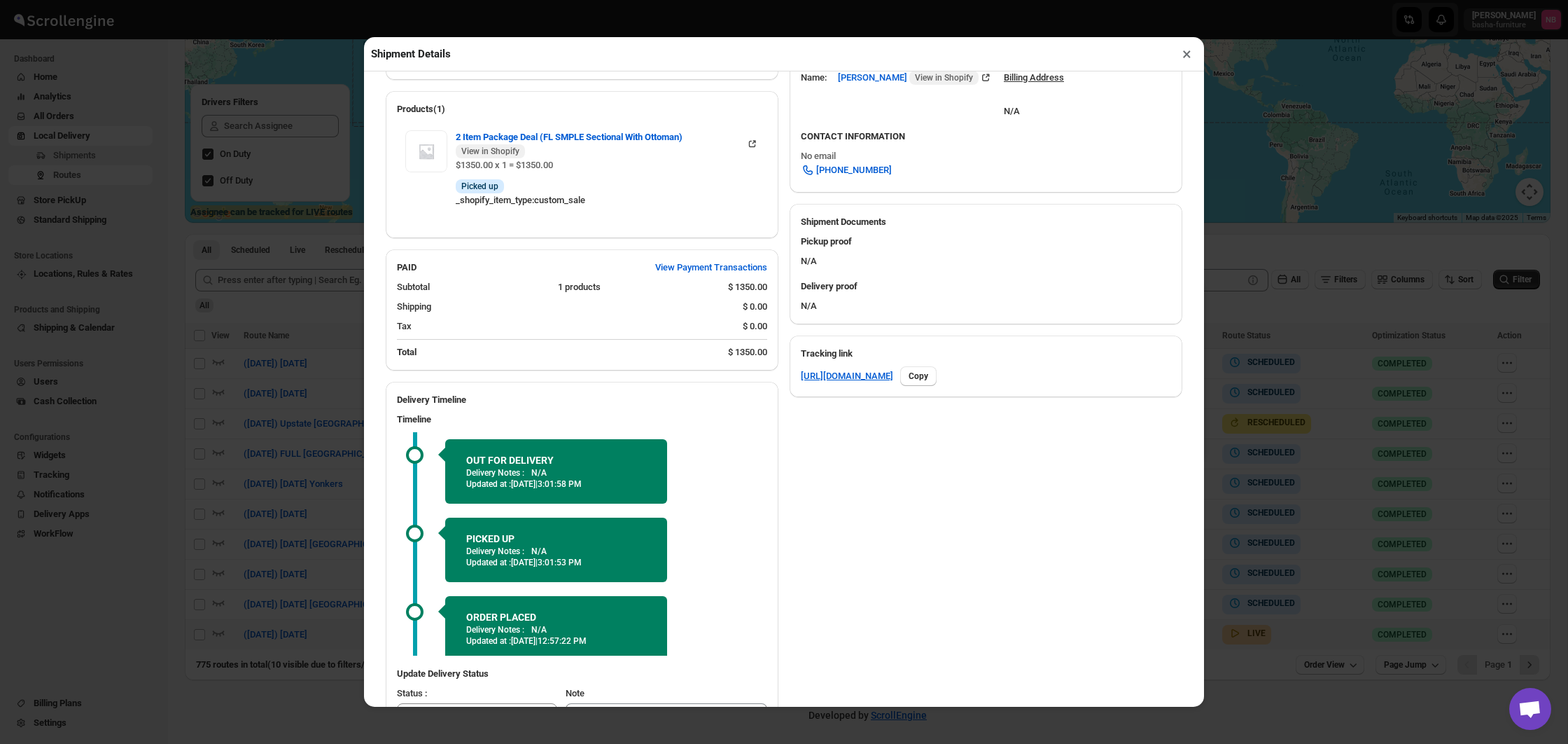
click at [326, 341] on div "Shipment Details × #3497 Awb : KNTRKYS6Q9 DATE [DATE] | 12:54 Info OUT FOR DELI…" at bounding box center [784, 372] width 1568 height 744
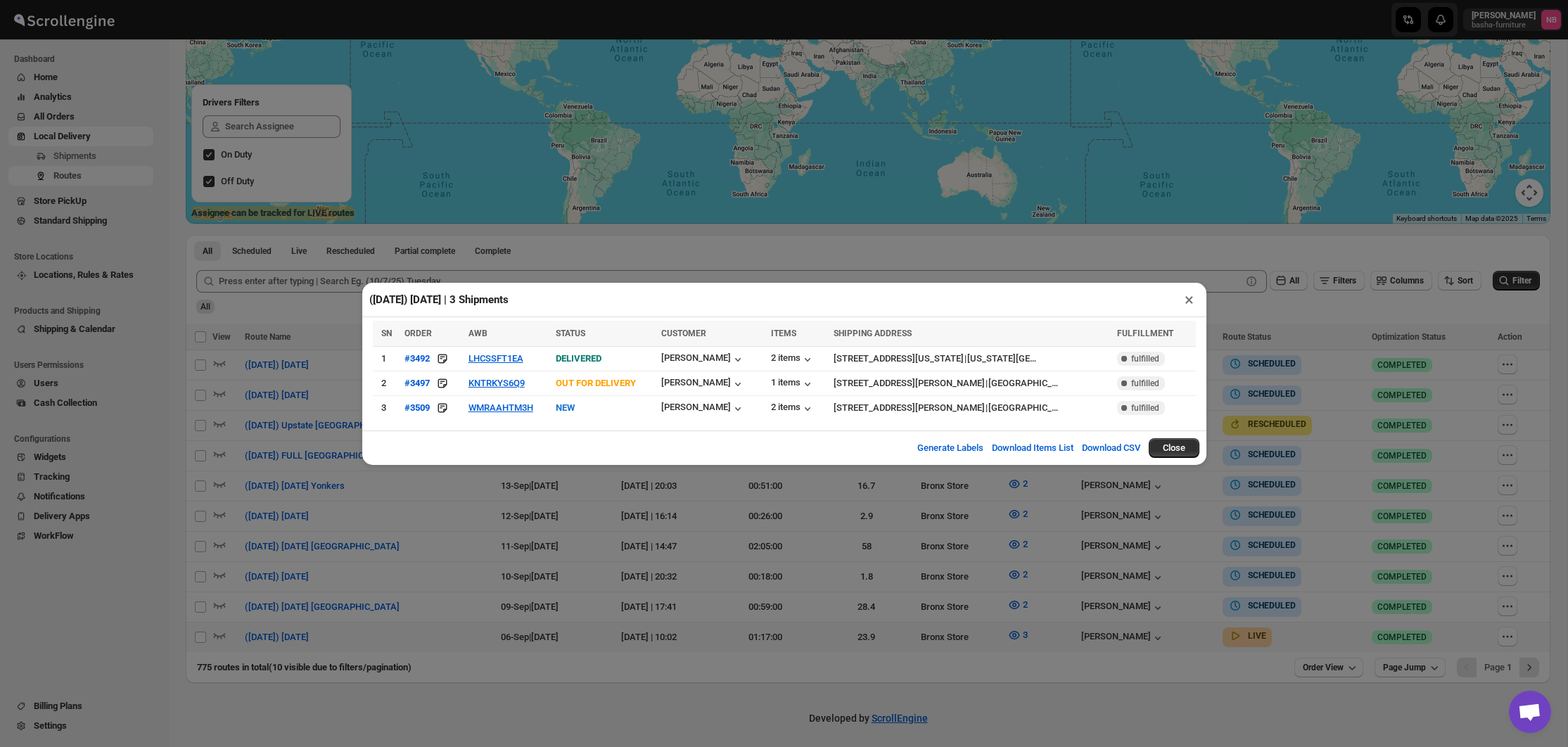
click at [773, 614] on div "([DATE]) [DATE] | 3 Shipments × SN ORDER AWB STATUS CUSTOMER ITEMS SHIPPING ADD…" at bounding box center [784, 374] width 1568 height 747
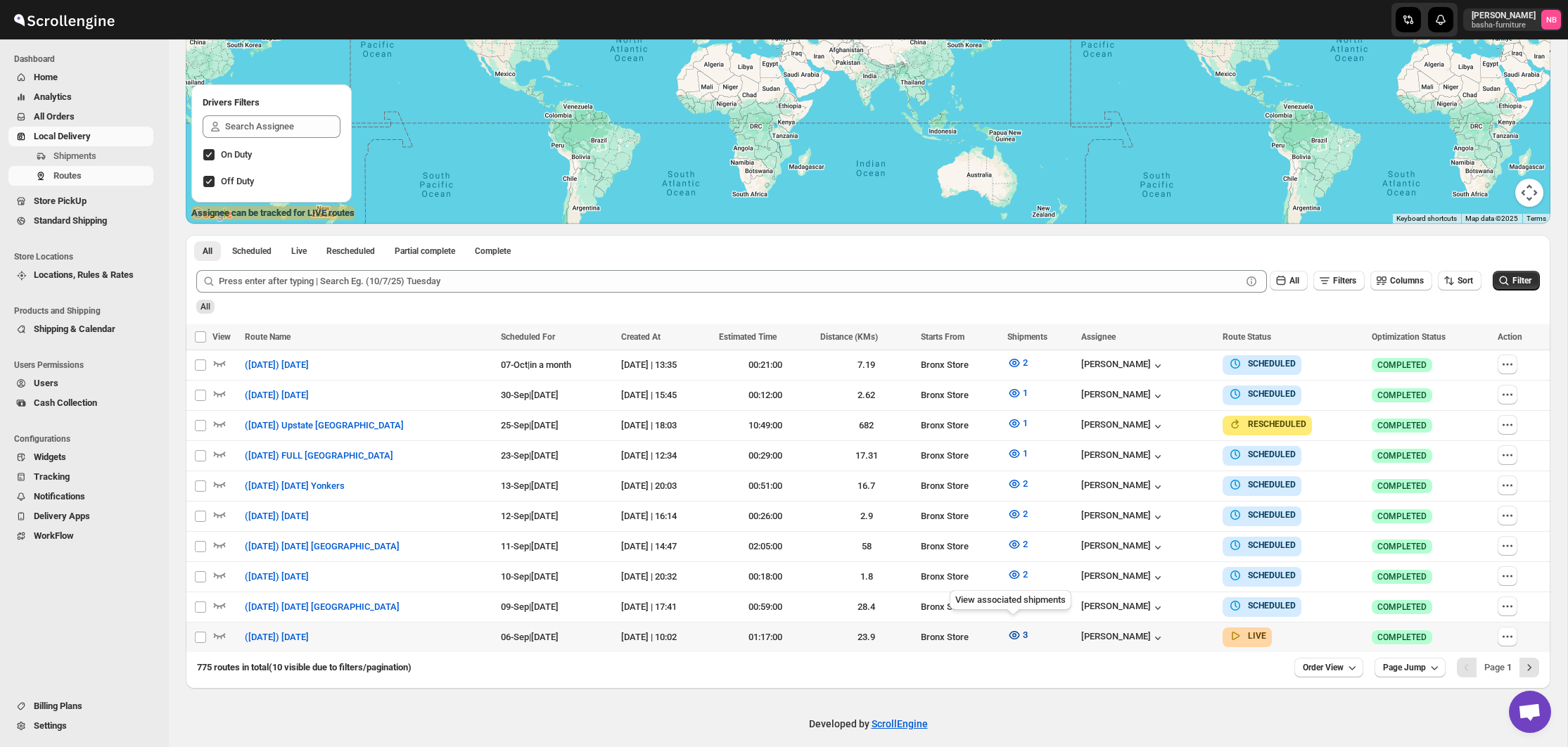
click at [1011, 634] on icon "button" at bounding box center [1014, 635] width 14 height 14
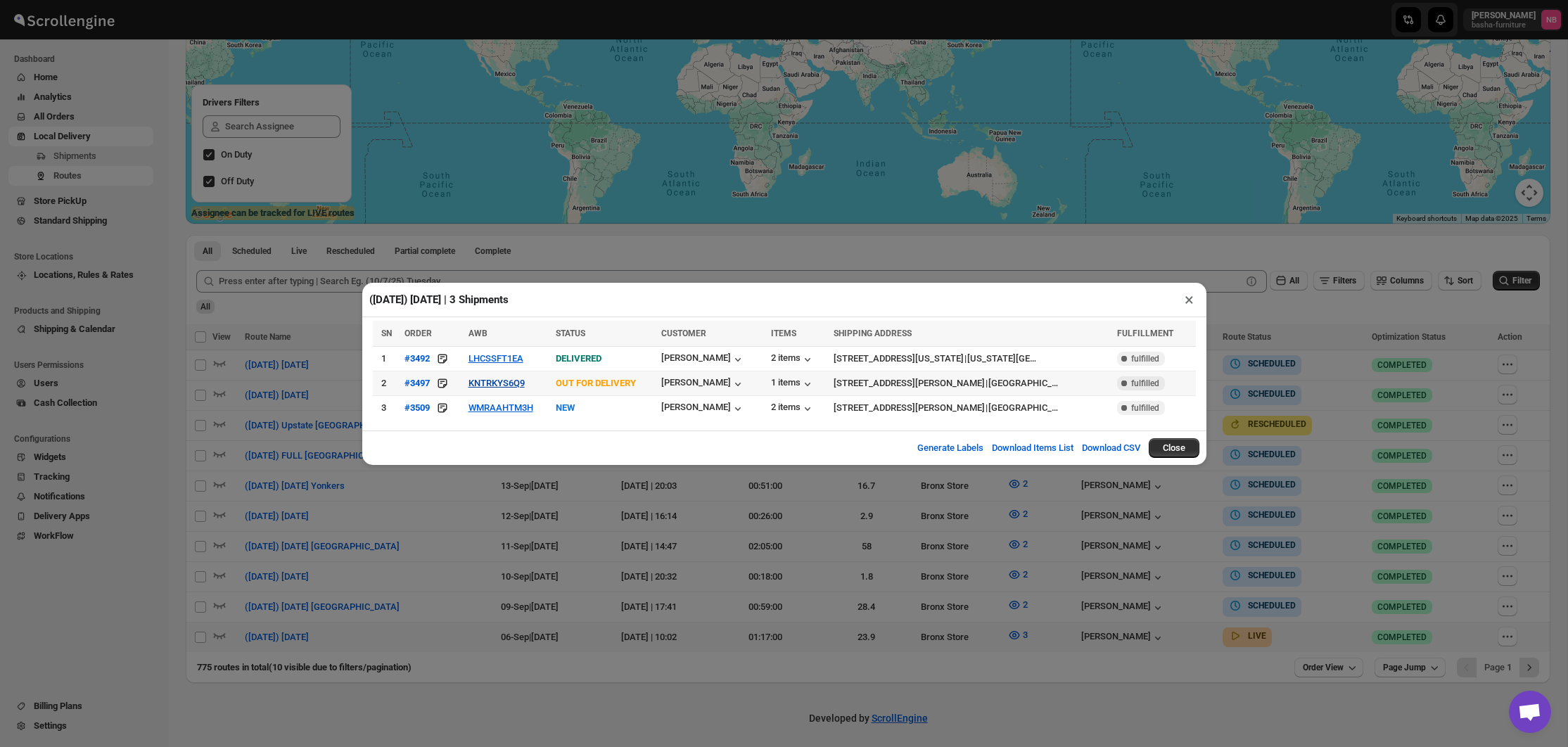
click at [485, 387] on button "KNTRKYS6Q9" at bounding box center [496, 383] width 56 height 11
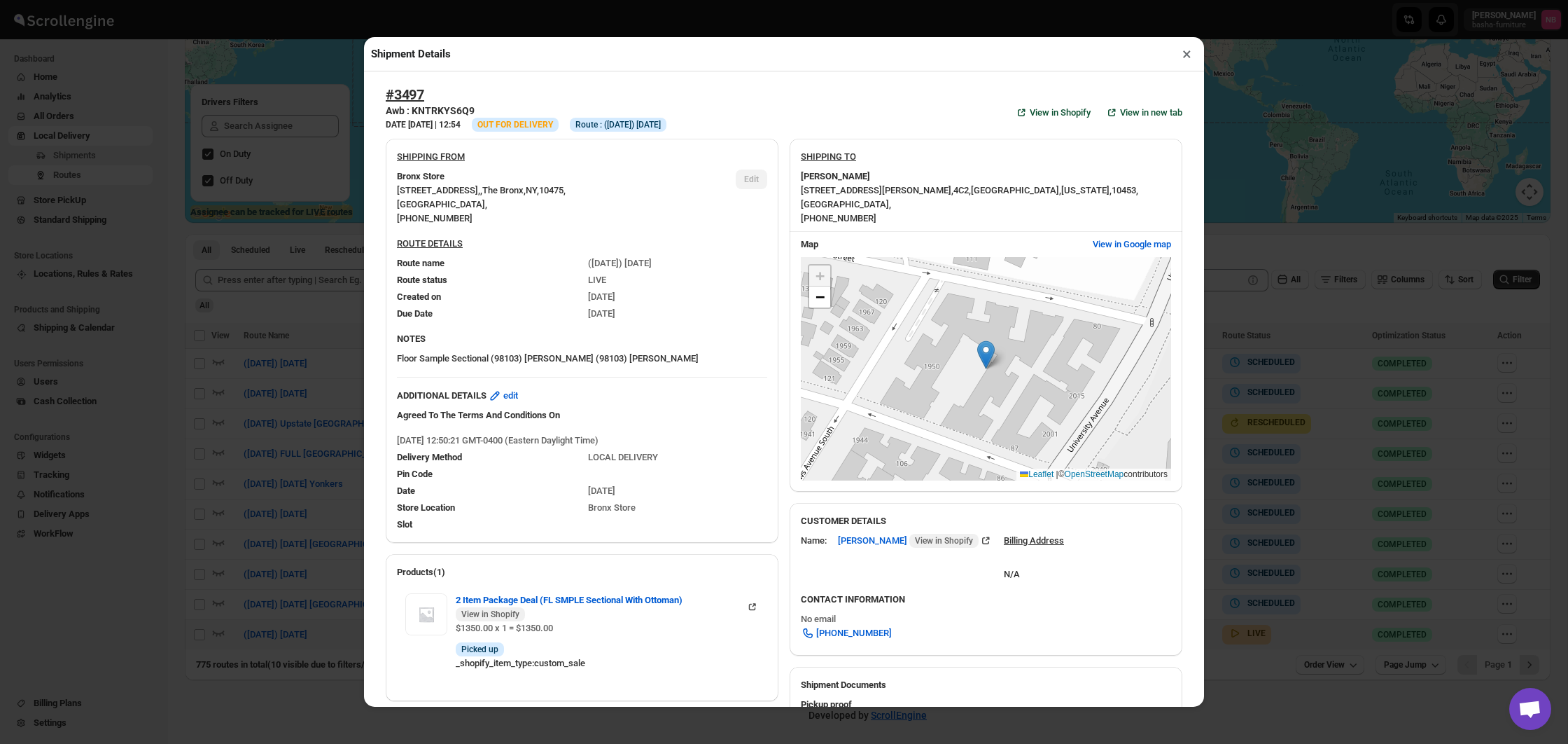
click at [313, 368] on div "Shipment Details × #3497 Awb : KNTRKYS6Q9 DATE [DATE] | 12:54 Info OUT FOR DELI…" at bounding box center [784, 372] width 1568 height 744
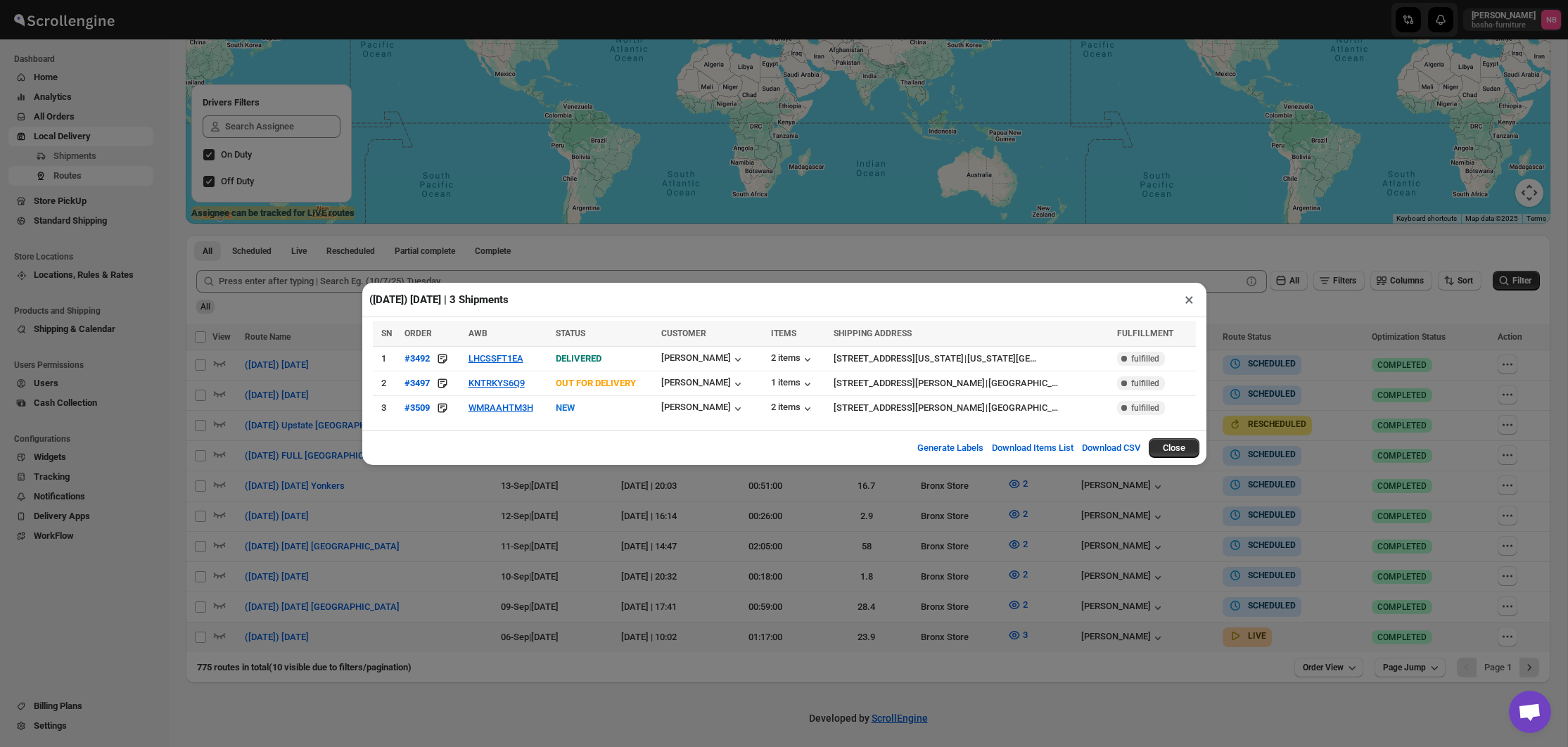
click at [647, 606] on div "([DATE]) [DATE] | 3 Shipments × SN ORDER AWB STATUS CUSTOMER ITEMS SHIPPING ADD…" at bounding box center [784, 374] width 1568 height 747
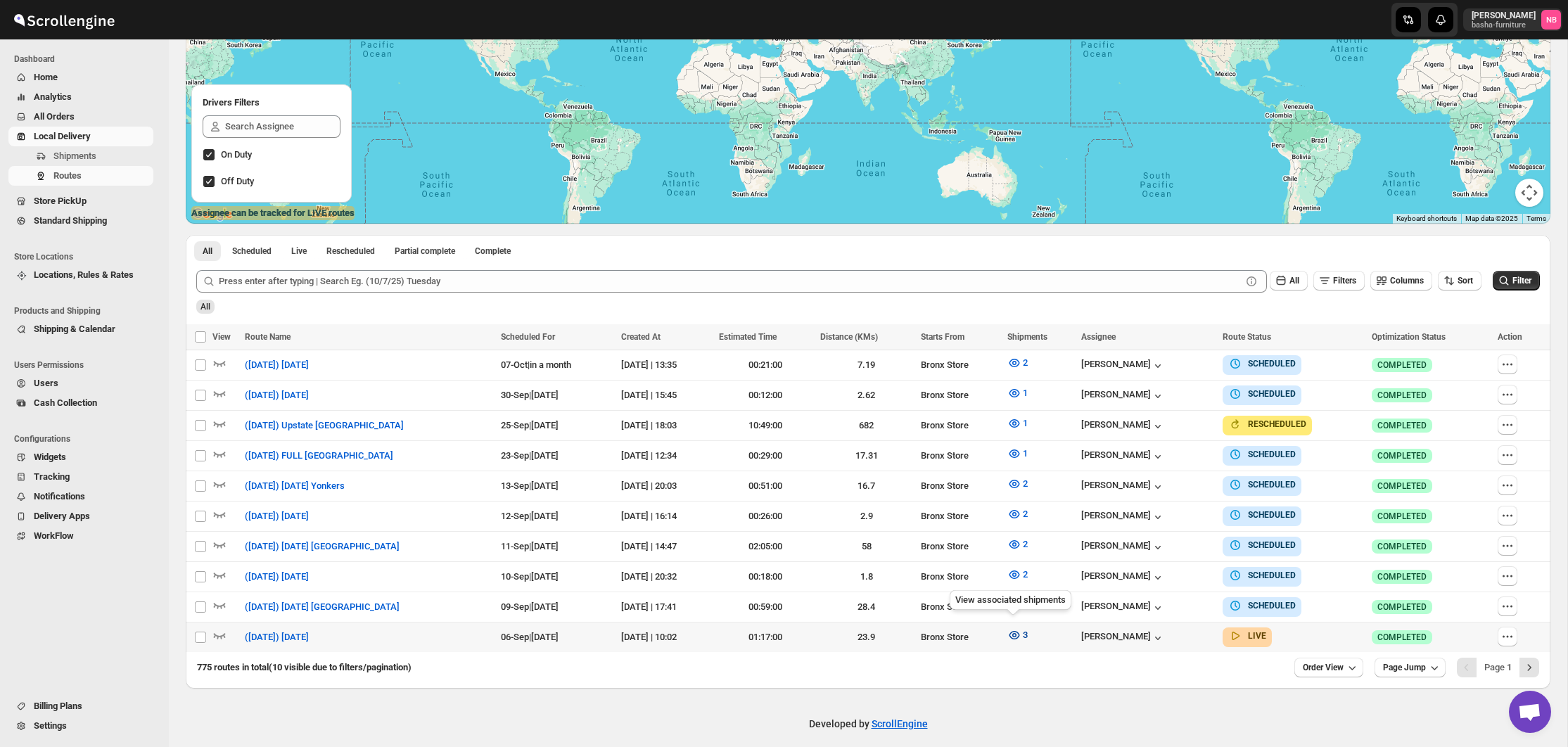
click at [1012, 633] on icon "button" at bounding box center [1014, 635] width 4 height 4
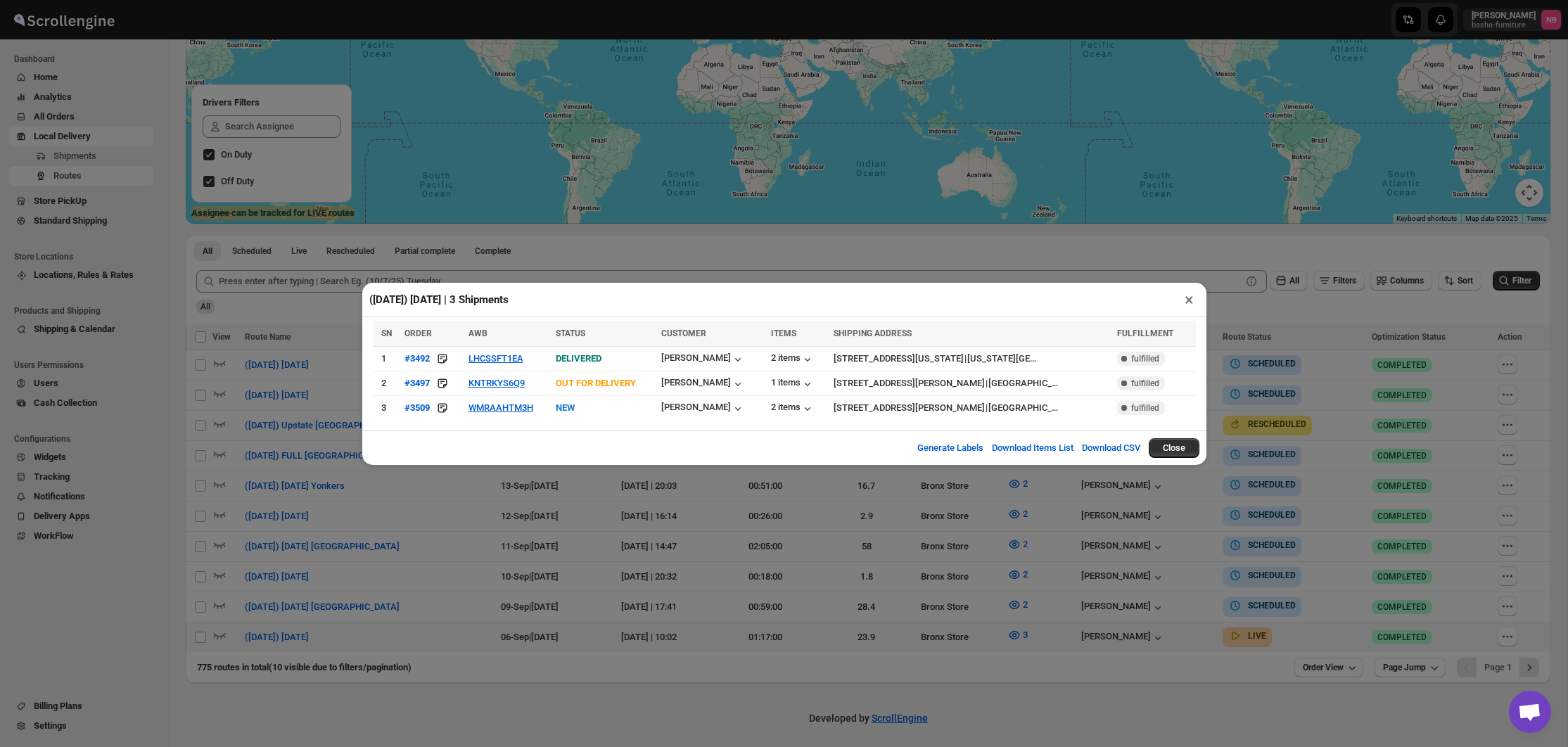
click at [1153, 542] on div "([DATE]) [DATE] | 3 Shipments × SN ORDER AWB STATUS CUSTOMER ITEMS SHIPPING ADD…" at bounding box center [784, 374] width 1568 height 747
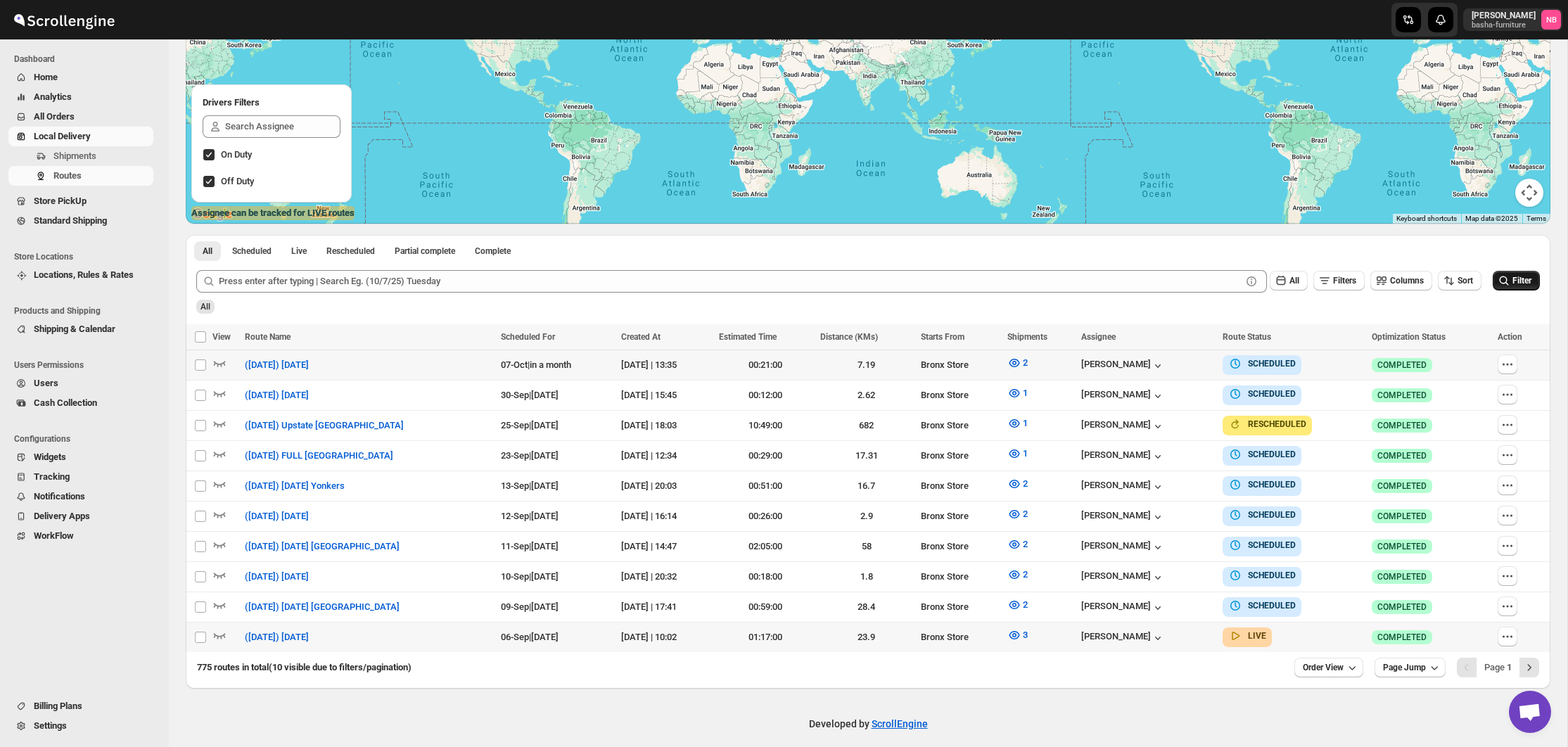
click at [1523, 277] on span "Filter" at bounding box center [1521, 280] width 19 height 10
click at [1023, 631] on span "3" at bounding box center [1025, 635] width 5 height 11
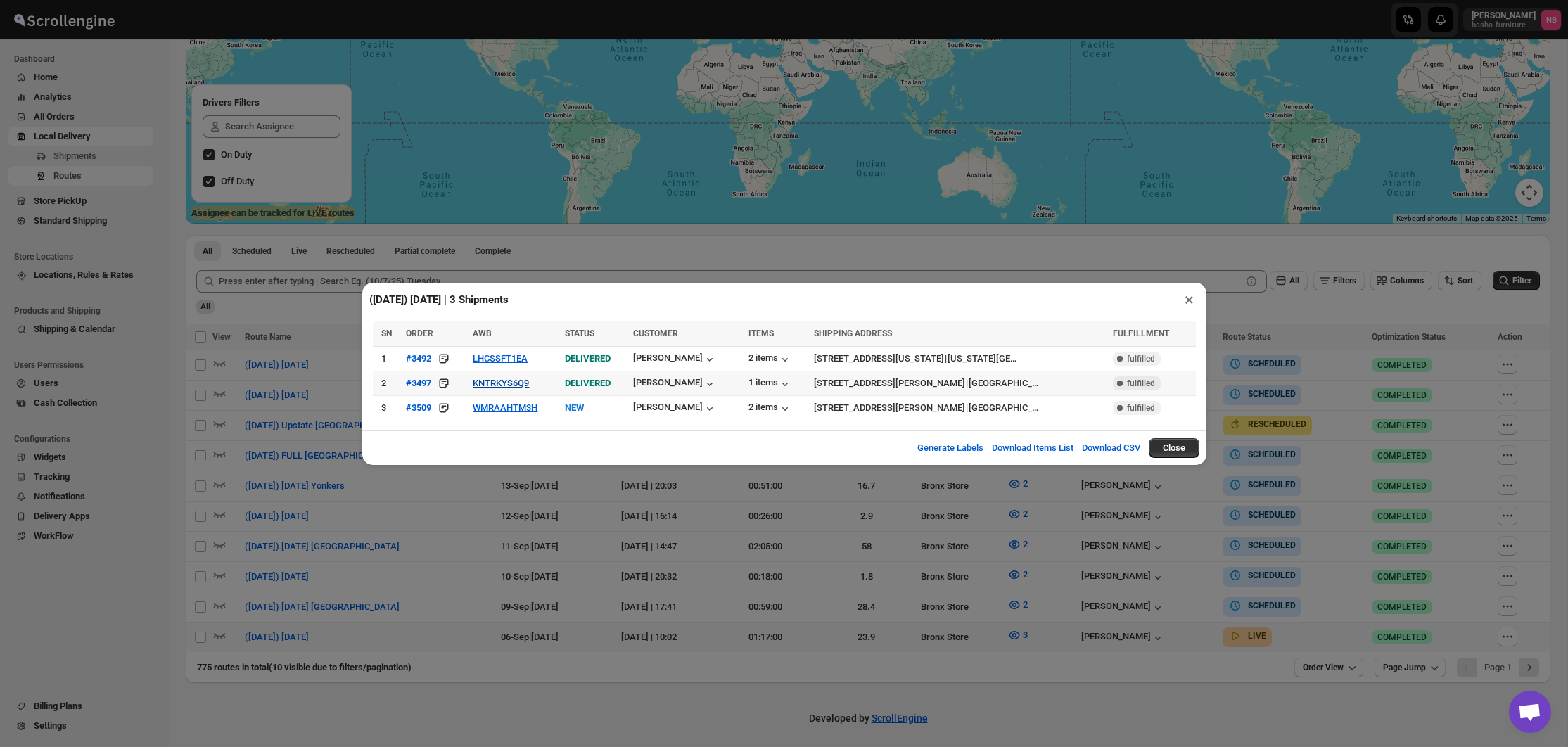
click at [512, 386] on button "KNTRKYS6Q9" at bounding box center [500, 383] width 56 height 11
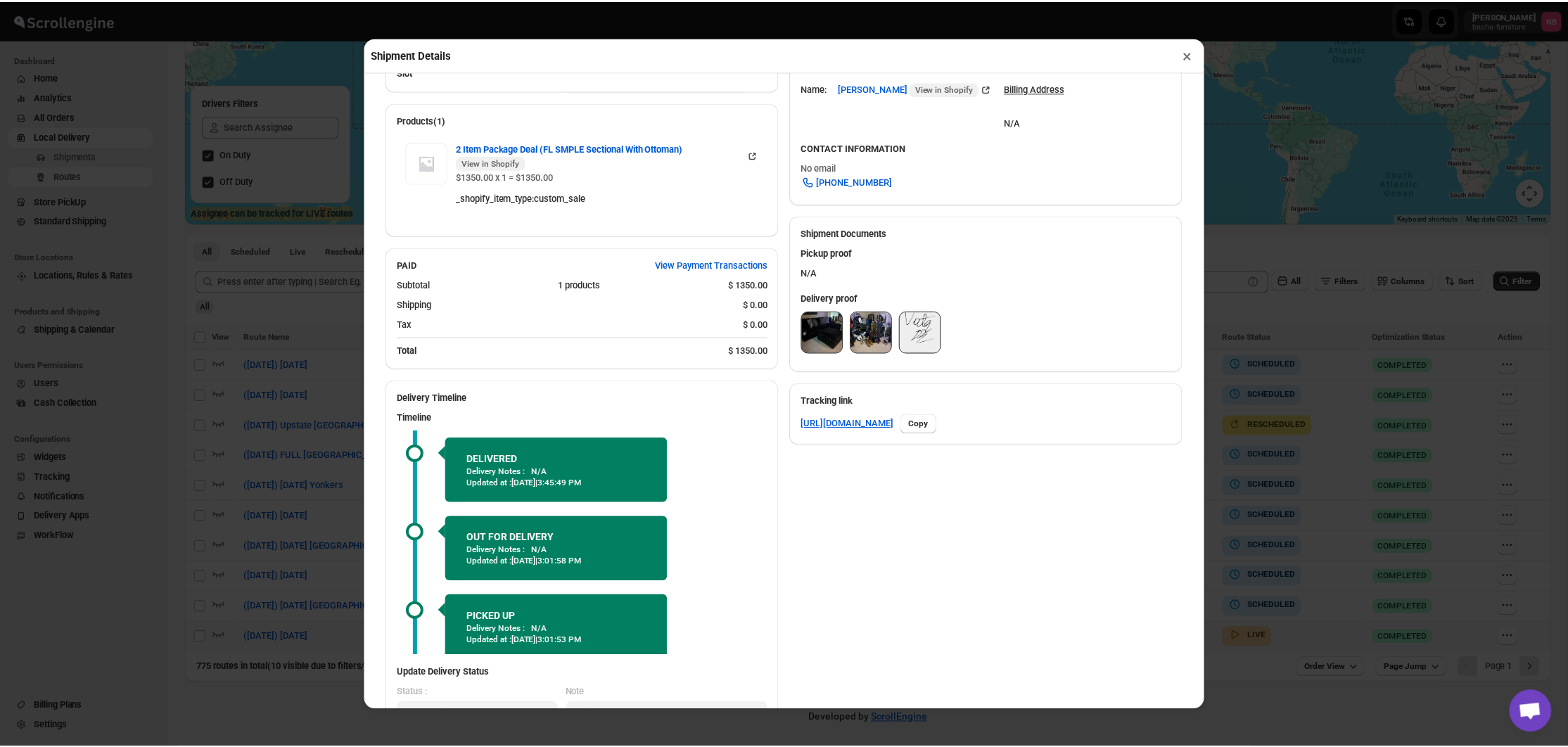
scroll to position [454, 0]
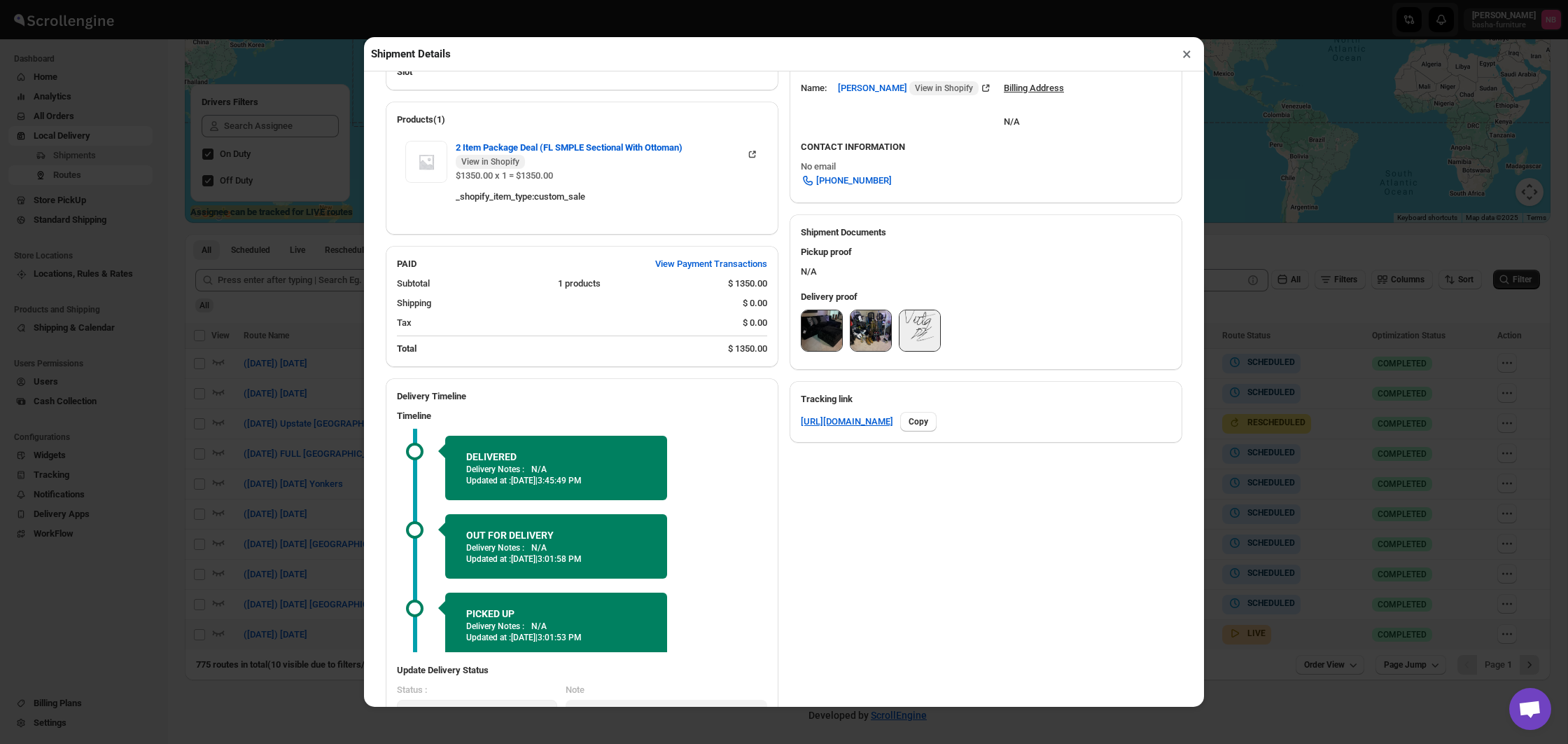
click at [828, 325] on img at bounding box center [822, 330] width 41 height 41
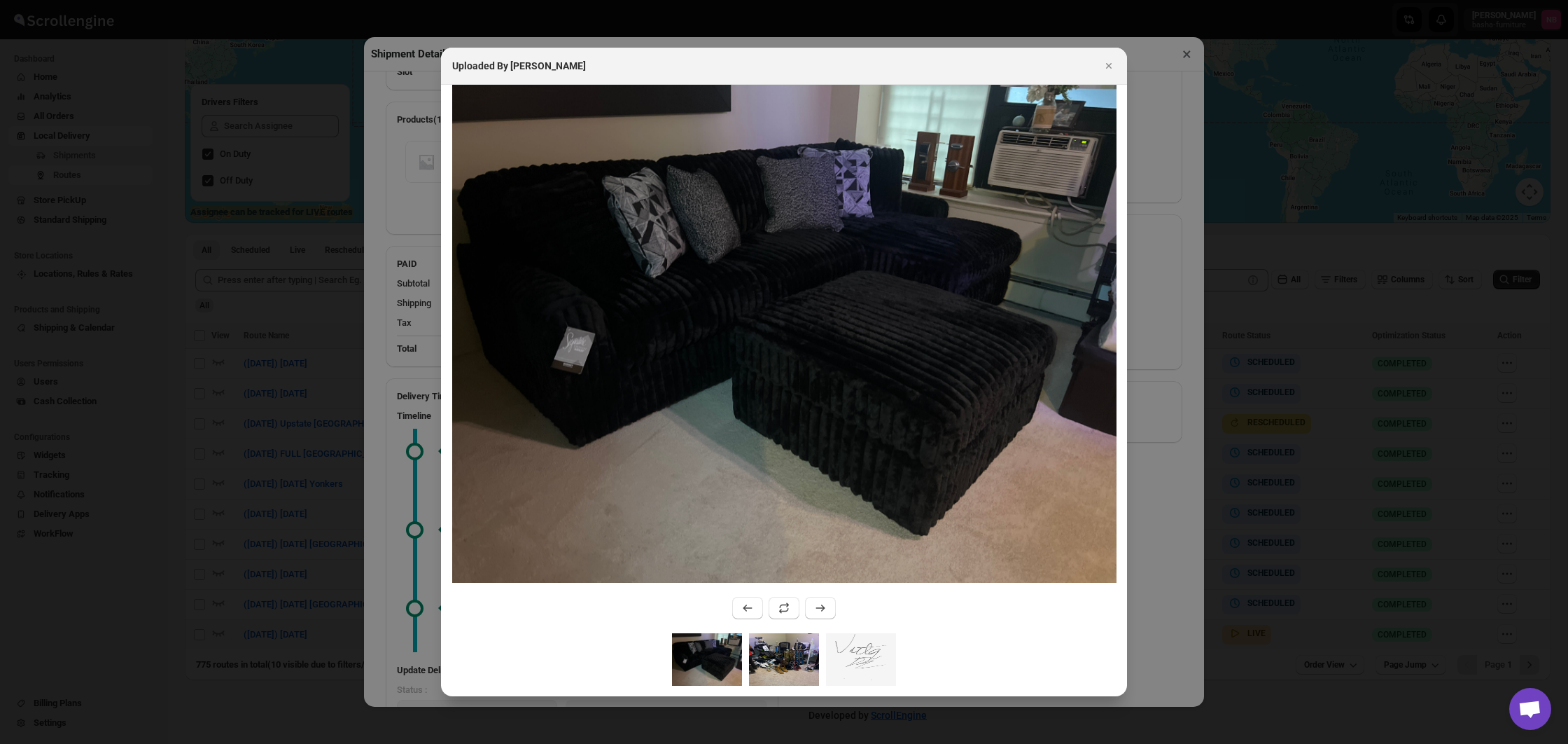
click at [779, 668] on img ":rjnv:" at bounding box center [784, 659] width 70 height 52
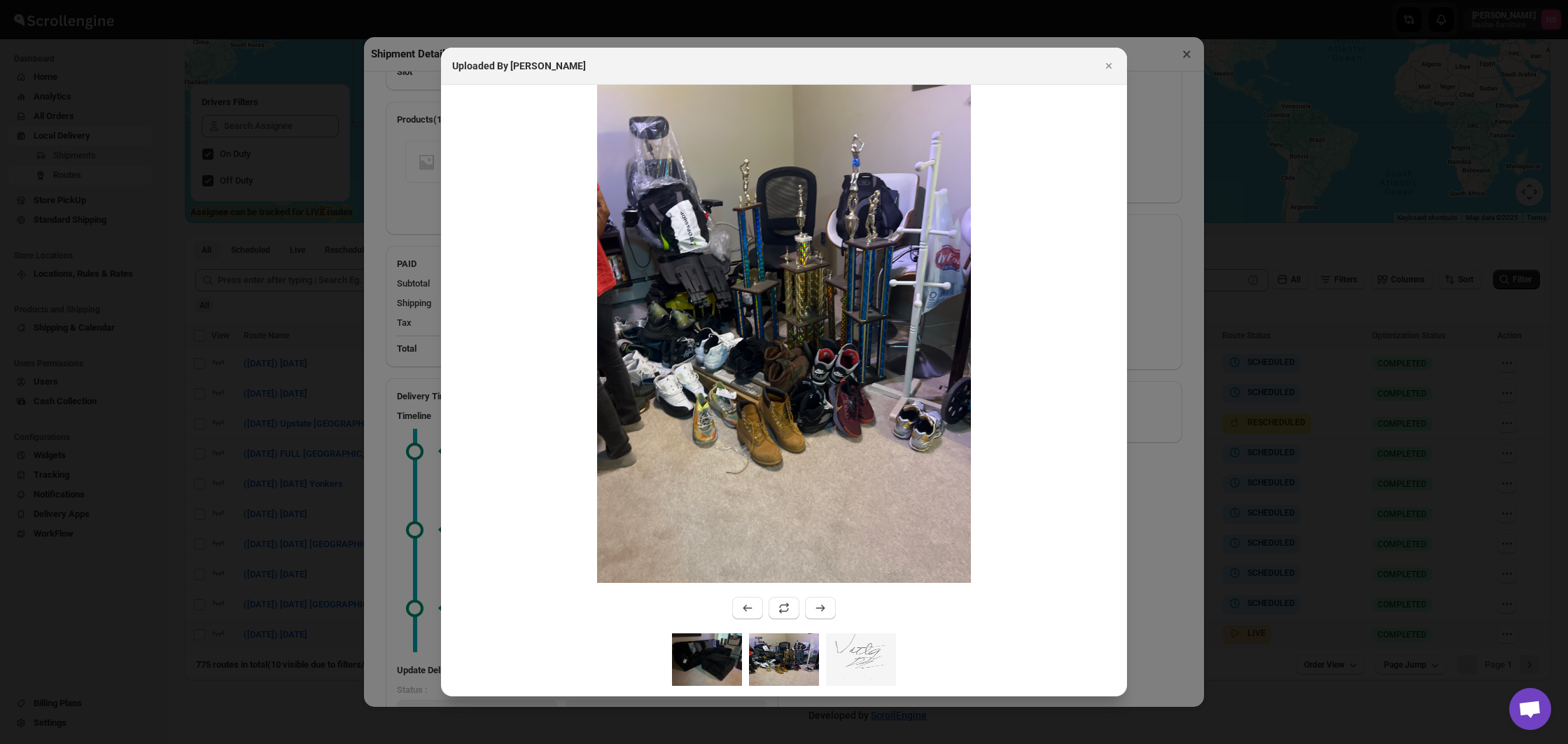
click at [727, 663] on img ":rjnv:" at bounding box center [707, 659] width 70 height 52
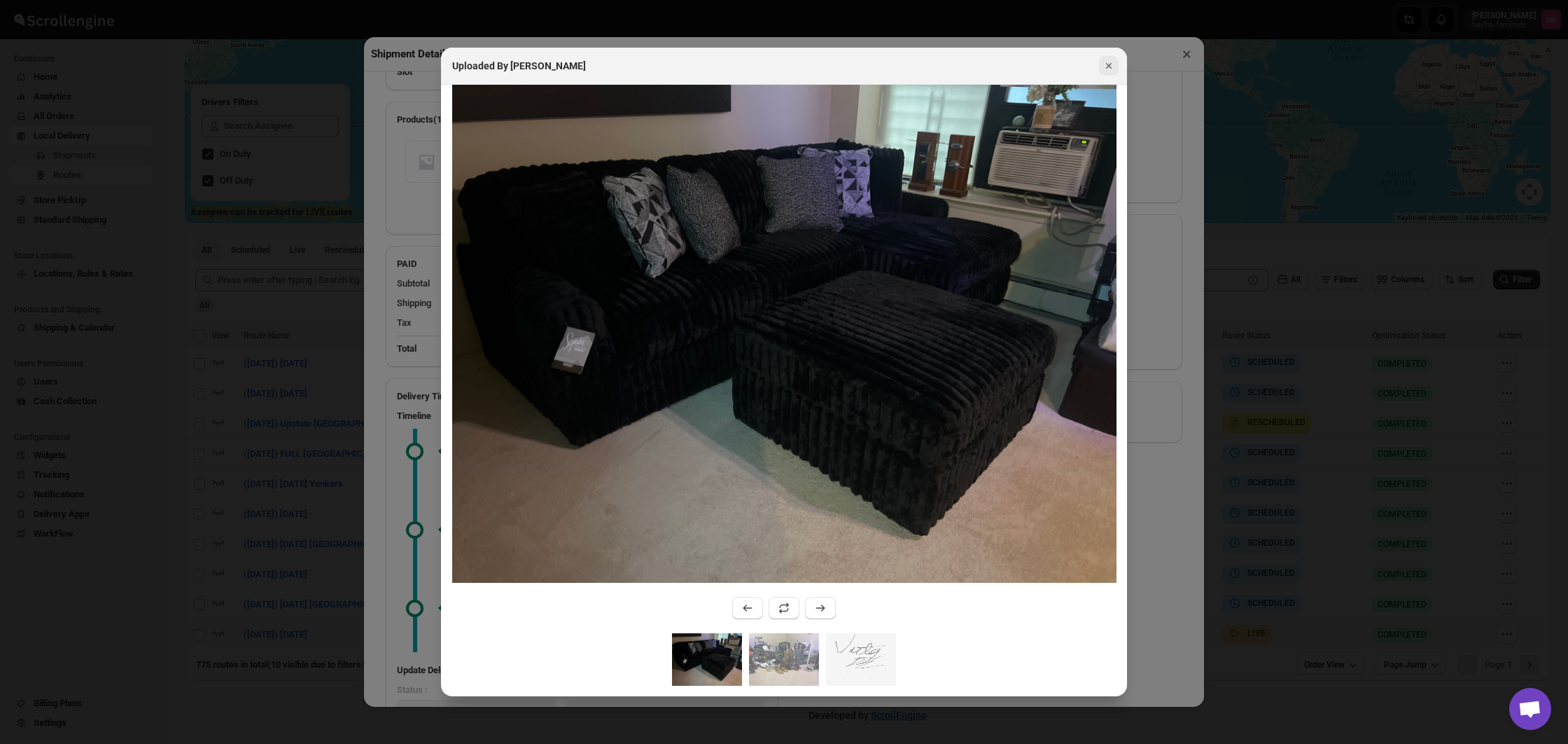
click at [1110, 64] on icon "Close" at bounding box center [1108, 66] width 5 height 5
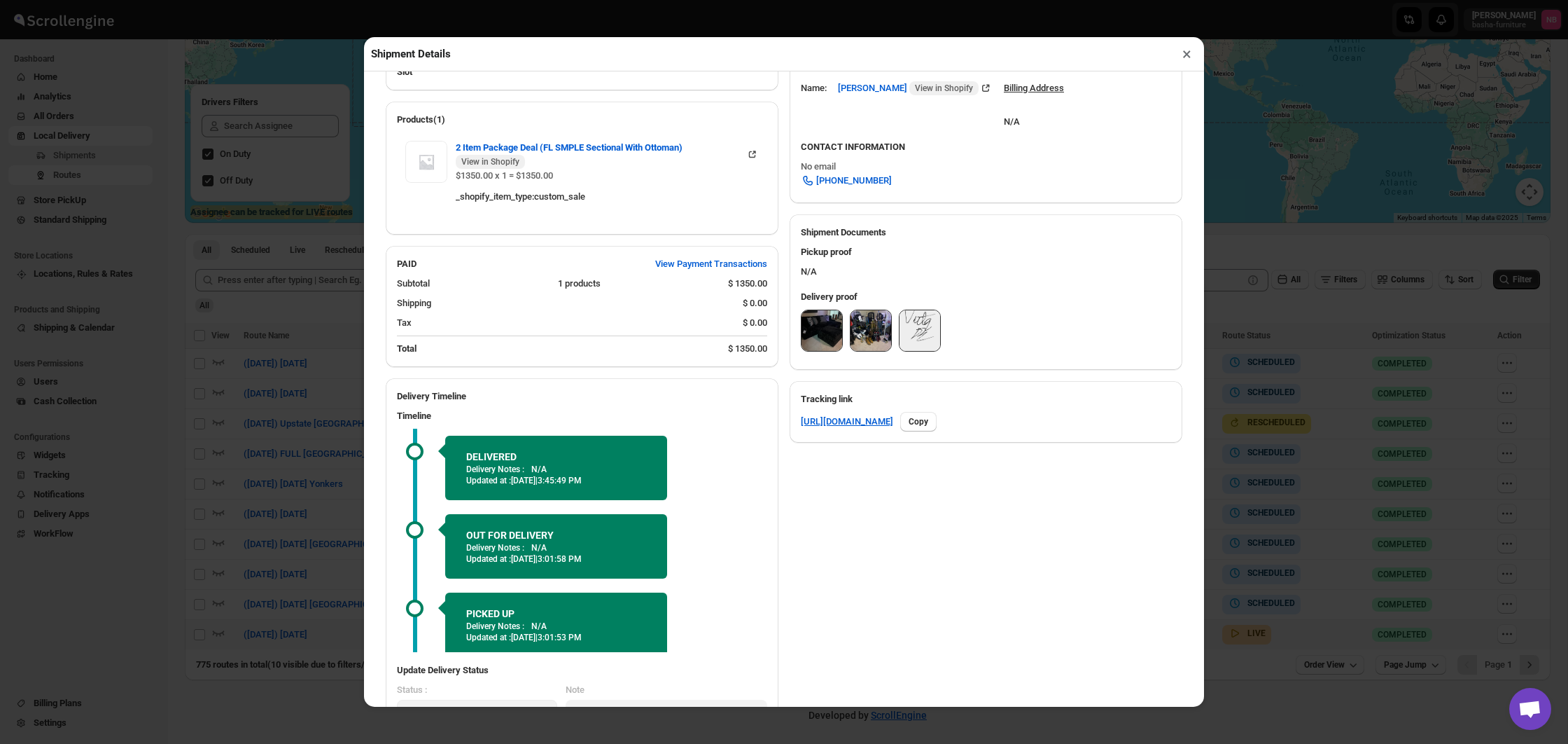
drag, startPoint x: 1189, startPoint y: 55, endPoint x: 1196, endPoint y: 147, distance: 92.3
click at [1189, 55] on button "×" at bounding box center [1186, 54] width 20 height 19
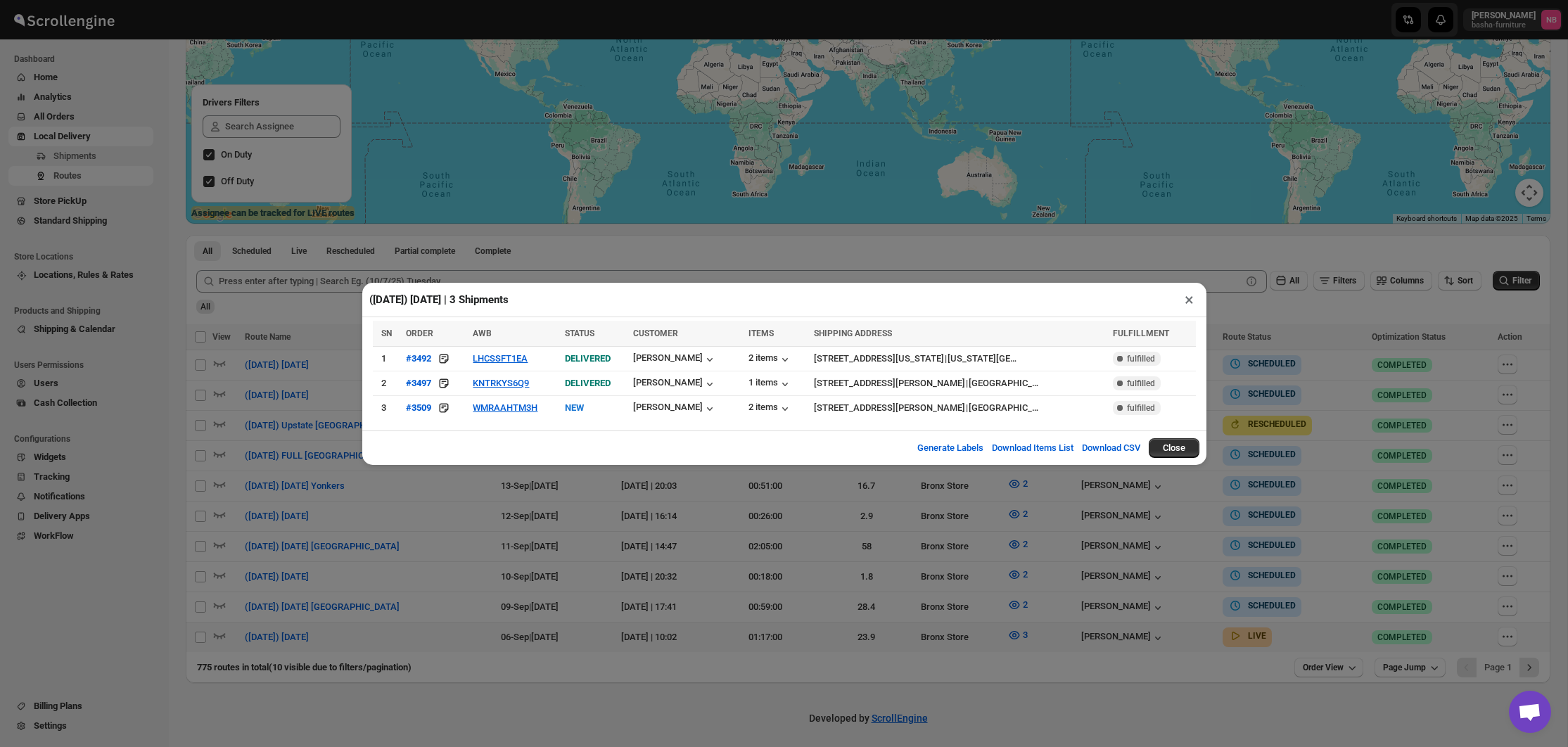
click at [1266, 229] on div "([DATE]) [DATE] | 3 Shipments × SN ORDER AWB STATUS CUSTOMER ITEMS SHIPPING ADD…" at bounding box center [784, 374] width 1568 height 747
